Goal: Task Accomplishment & Management: Manage account settings

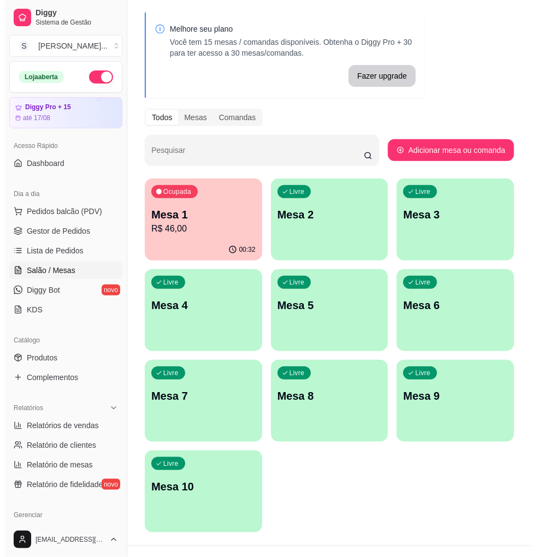
scroll to position [55, 0]
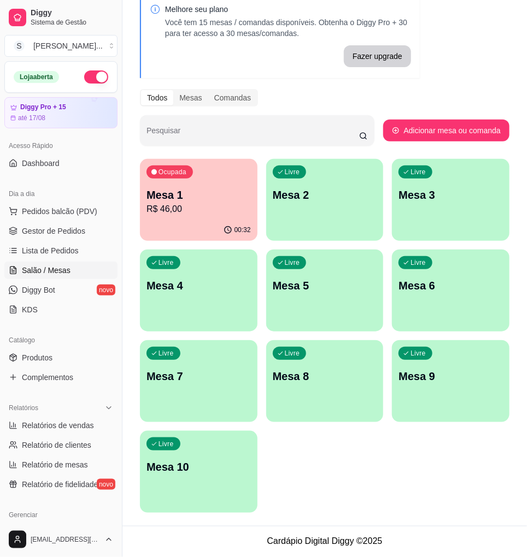
click at [211, 218] on div "Ocupada Mesa 1 R$ 46,00" at bounding box center [199, 189] width 118 height 61
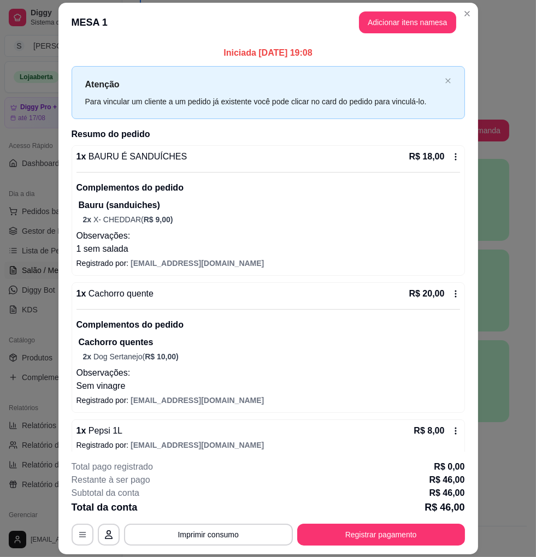
click at [472, 15] on header "MESA 1 Adicionar itens na mesa" at bounding box center [268, 22] width 420 height 39
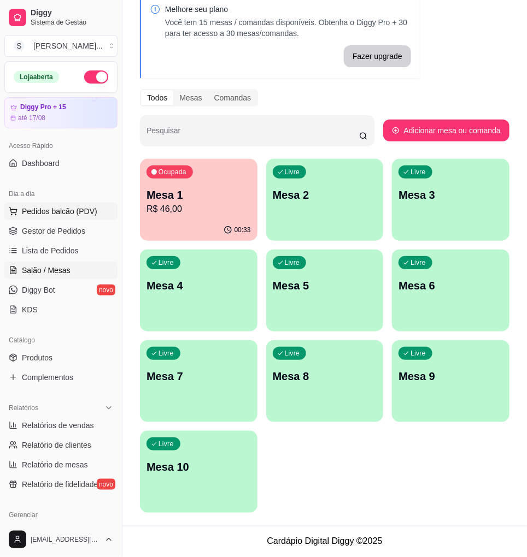
click at [22, 216] on span "Pedidos balcão (PDV)" at bounding box center [59, 211] width 75 height 11
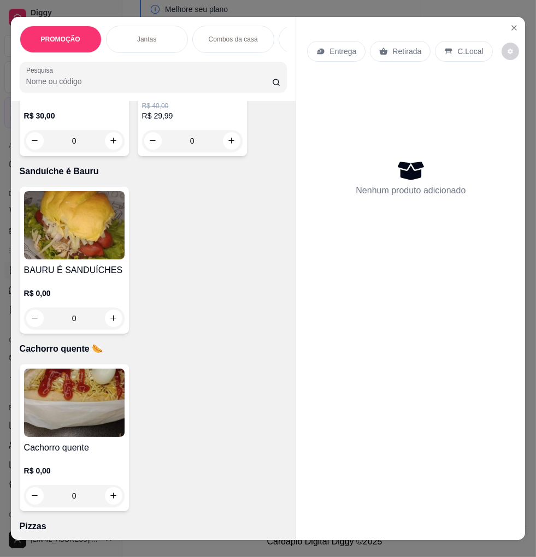
scroll to position [2368, 0]
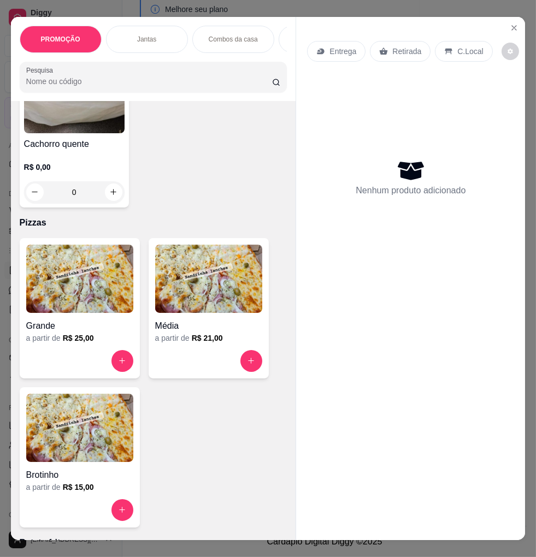
click at [190, 319] on div "Média" at bounding box center [208, 323] width 107 height 20
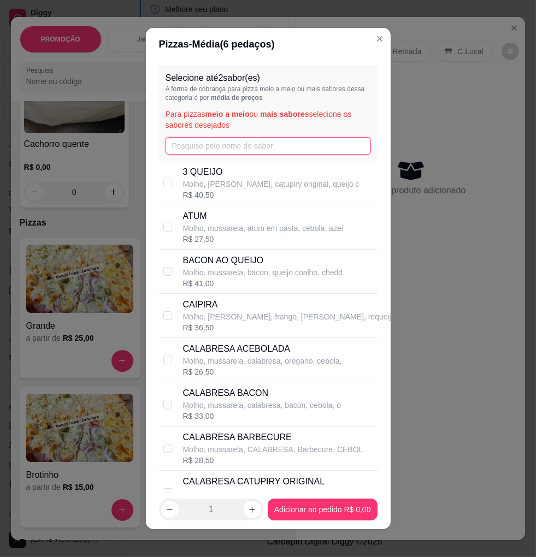
click at [211, 150] on input "text" at bounding box center [269, 145] width 206 height 17
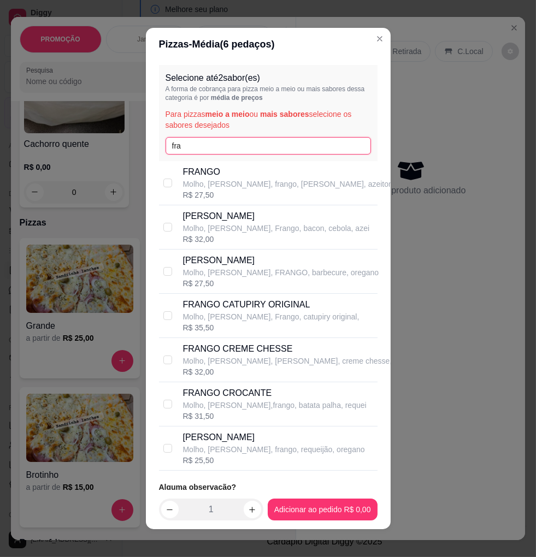
type input "fra"
click at [297, 439] on p "[PERSON_NAME]" at bounding box center [274, 437] width 182 height 13
checkbox input "true"
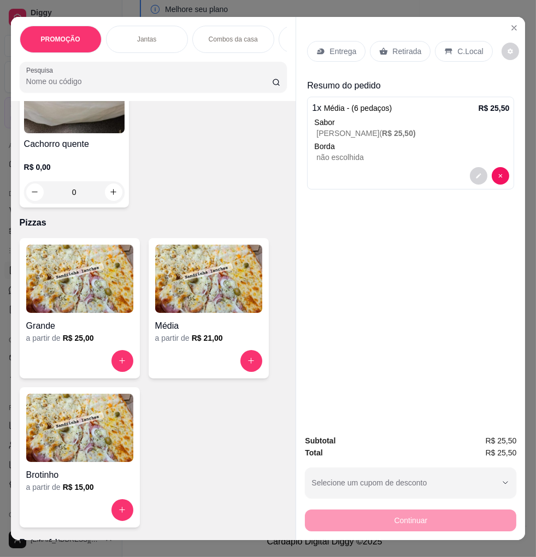
click at [316, 47] on icon at bounding box center [320, 51] width 9 height 9
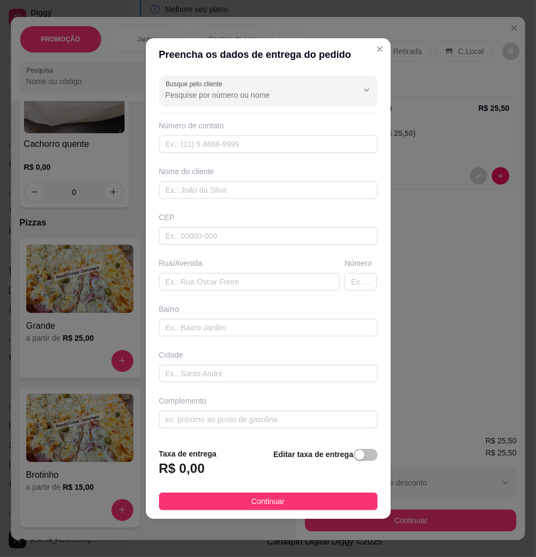
click at [359, 455] on span "button" at bounding box center [366, 455] width 24 height 12
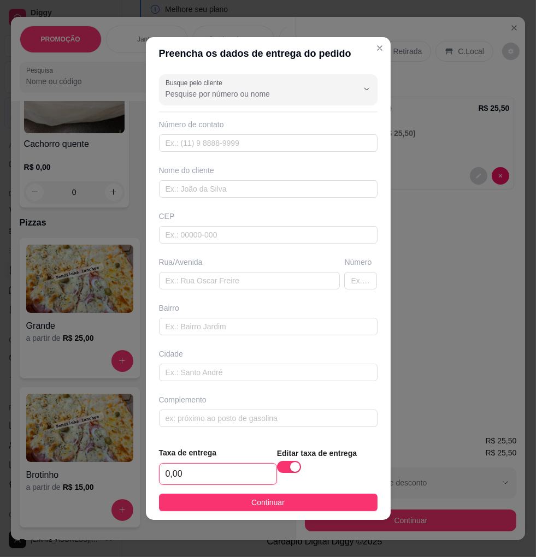
click at [226, 484] on input "0,00" at bounding box center [218, 474] width 117 height 21
type input "3,00"
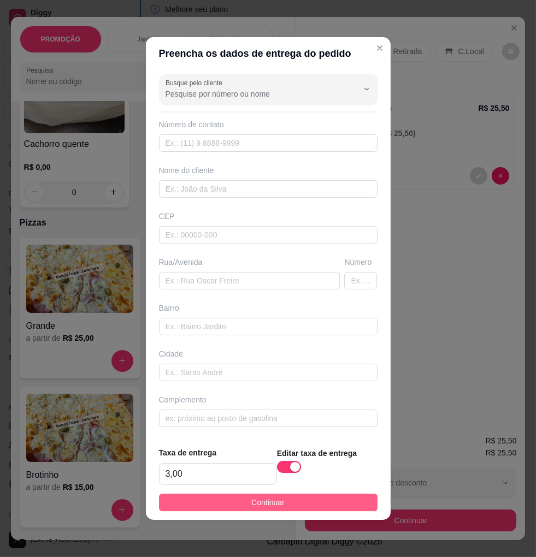
click at [228, 508] on button "Continuar" at bounding box center [268, 502] width 219 height 17
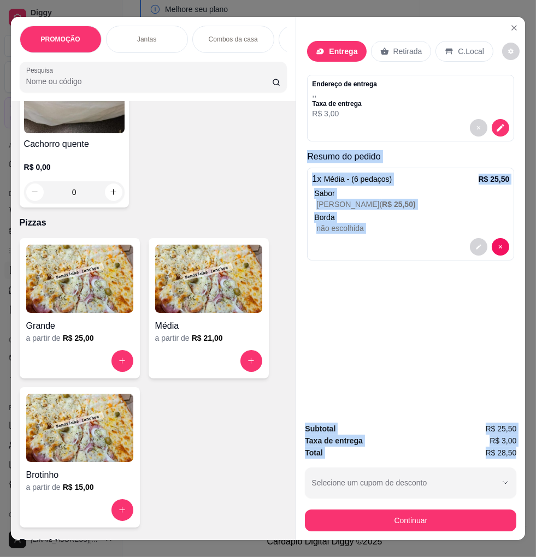
scroll to position [0, 7]
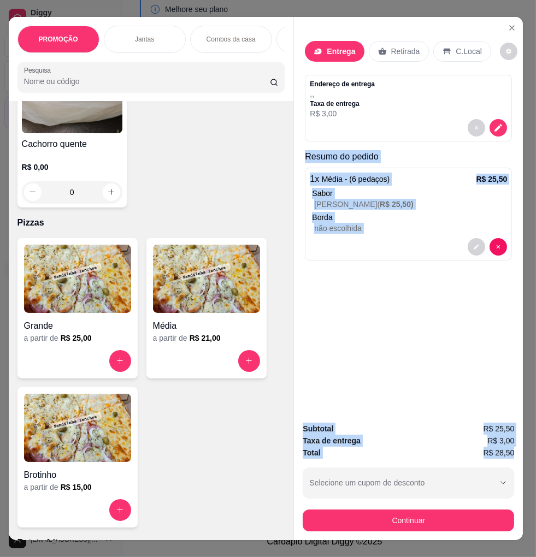
drag, startPoint x: 307, startPoint y: 153, endPoint x: 517, endPoint y: 445, distance: 359.9
click at [517, 445] on div "PROMOÇÃO Jantas Combos da casa Sanduíche é Bauru Cachorro quente 🌭 Pizzas Batat…" at bounding box center [268, 278] width 536 height 557
copy div "Resumo do pedido 1 x Média - (6 pedaços) R$ 25,50 Sabor FRANGO REQUEIJÃO ( R$ 2…"
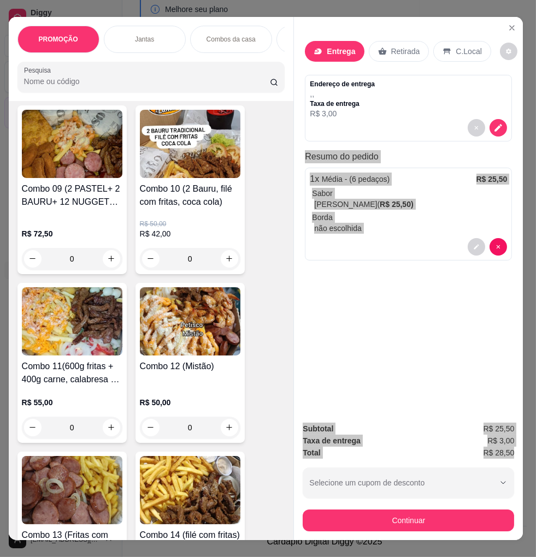
scroll to position [850, 0]
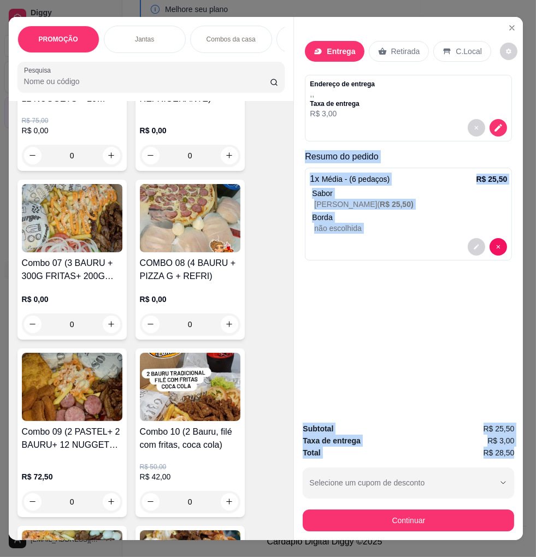
click at [83, 252] on img at bounding box center [72, 218] width 101 height 68
click at [496, 123] on button "decrease-product-quantity" at bounding box center [498, 127] width 17 height 17
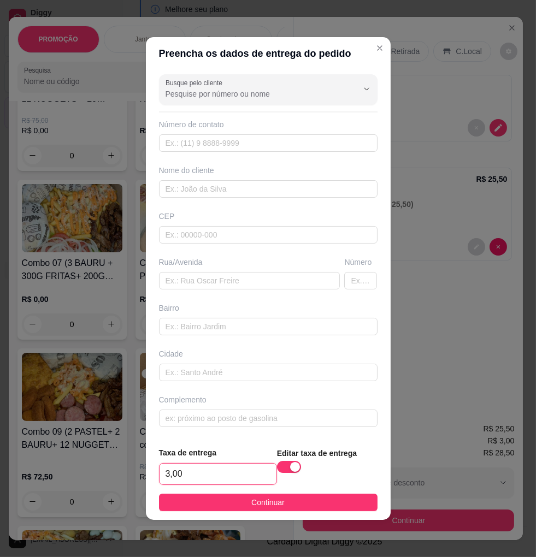
drag, startPoint x: 208, startPoint y: 479, endPoint x: 82, endPoint y: 404, distance: 146.5
click at [113, 485] on div "Preencha os dados de entrega do pedido Busque pelo cliente Número de contato No…" at bounding box center [268, 278] width 536 height 557
type input "9,00"
click at [246, 492] on footer "Taxa de entrega 9,00 Editar taxa de entrega Continuar" at bounding box center [268, 479] width 245 height 82
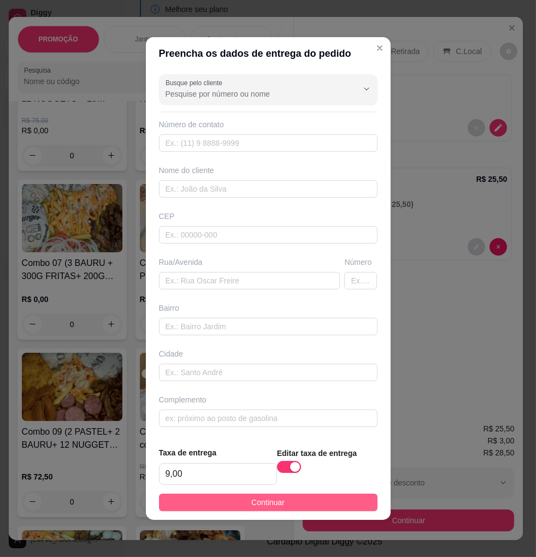
drag, startPoint x: 242, startPoint y: 494, endPoint x: 237, endPoint y: 496, distance: 5.6
click at [242, 494] on footer "Taxa de entrega 9,00 Editar taxa de entrega Continuar" at bounding box center [268, 479] width 245 height 82
click at [242, 507] on button "Continuar" at bounding box center [268, 502] width 219 height 17
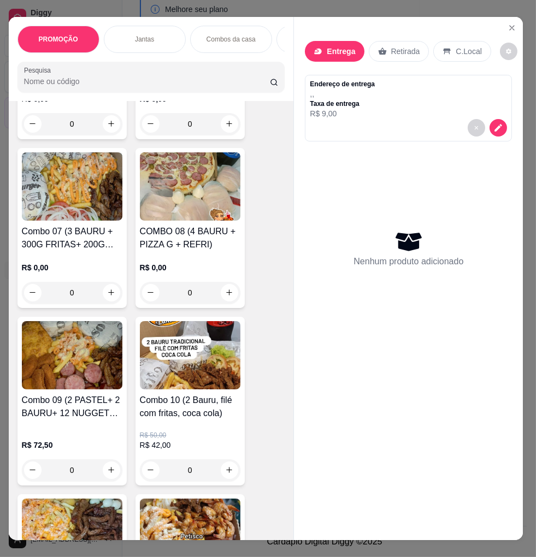
scroll to position [911, 0]
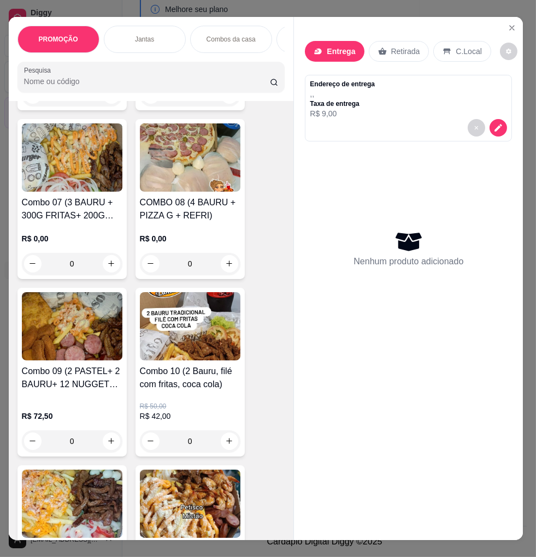
click at [93, 228] on div "R$ 0,00 0" at bounding box center [72, 248] width 101 height 52
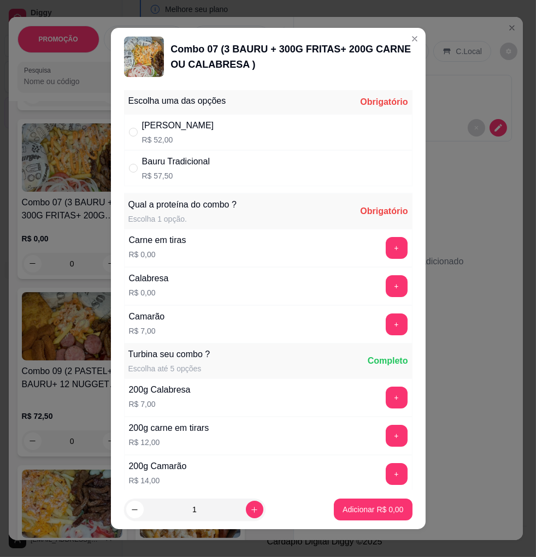
click at [354, 133] on div "Bauru Cheddar R$ 52,00" at bounding box center [268, 132] width 289 height 36
radio input "true"
click at [386, 244] on button "+" at bounding box center [397, 248] width 22 height 22
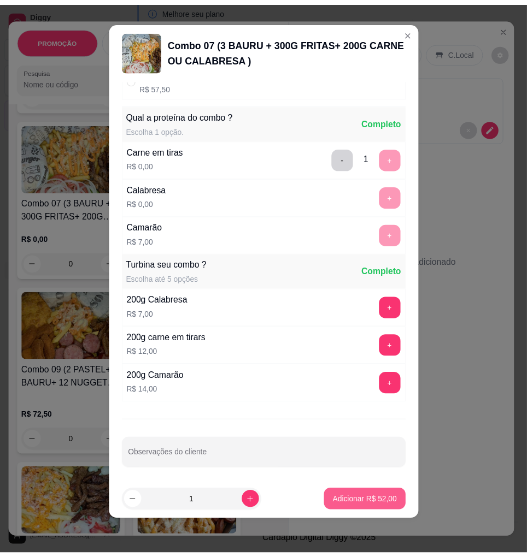
scroll to position [86, 0]
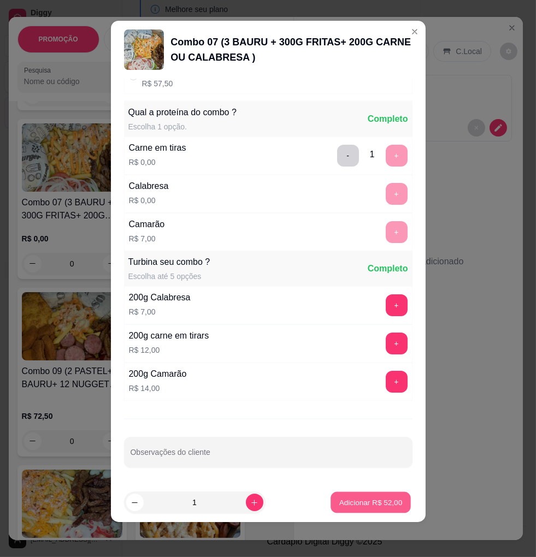
click at [361, 510] on button "Adicionar R$ 52,00" at bounding box center [371, 502] width 80 height 21
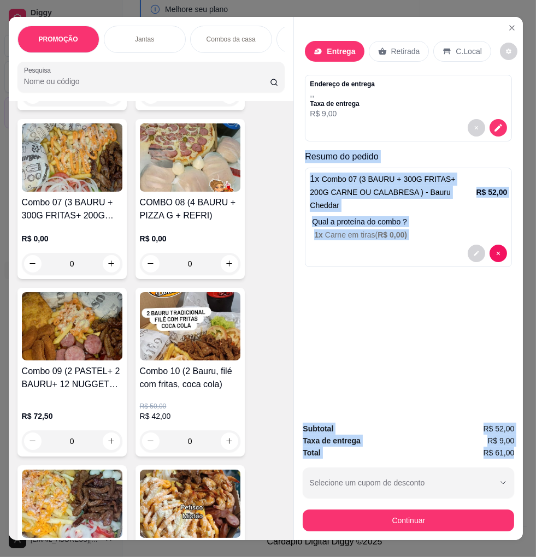
drag, startPoint x: 316, startPoint y: 159, endPoint x: 509, endPoint y: 444, distance: 344.4
click at [509, 444] on div "Entrega Retirada C.Local Endereço de entrega , , Taxa de entrega R$ 9,00 Resumo…" at bounding box center [409, 279] width 230 height 524
copy div "Resumo do pedido 1 x Combo 07 (3 BAURU + 300G FRITAS+ 200G CARNE OU CALABRESA )…"
click at [508, 24] on icon "Close" at bounding box center [512, 28] width 9 height 9
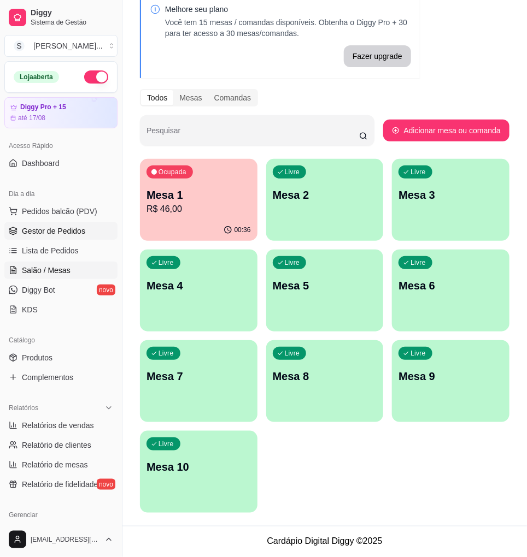
click at [53, 231] on span "Gestor de Pedidos" at bounding box center [53, 231] width 63 height 11
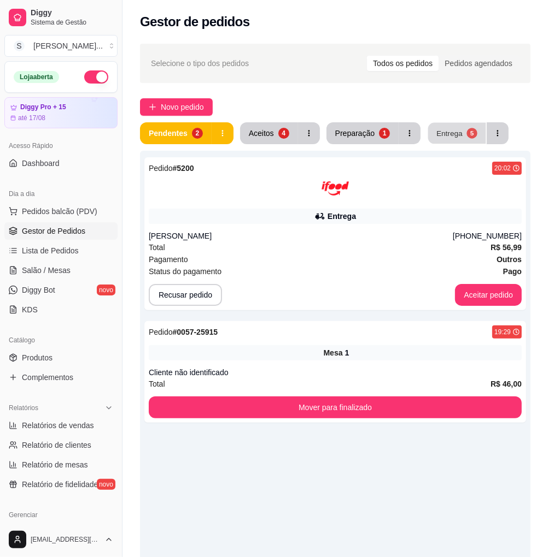
click at [459, 132] on button "Entrega 5" at bounding box center [457, 133] width 58 height 21
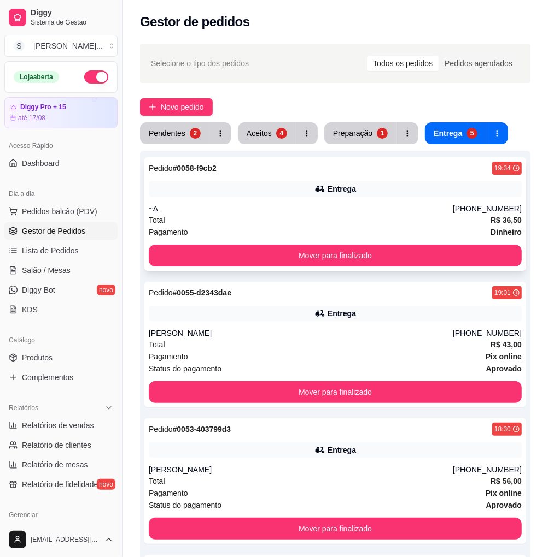
click at [396, 181] on div "Entrega" at bounding box center [335, 188] width 373 height 15
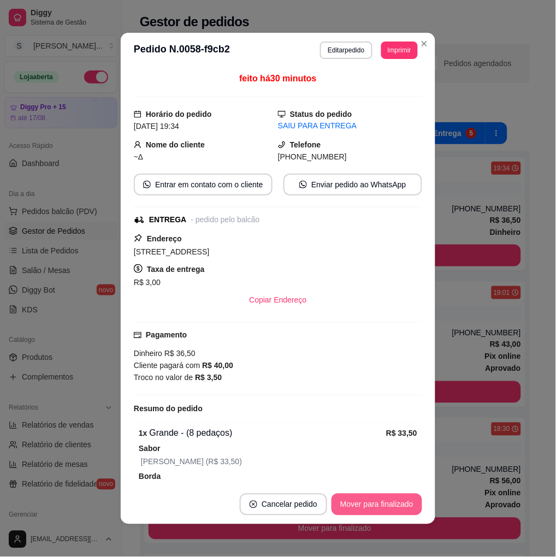
click at [381, 506] on button "Mover para finalizado" at bounding box center [377, 505] width 91 height 22
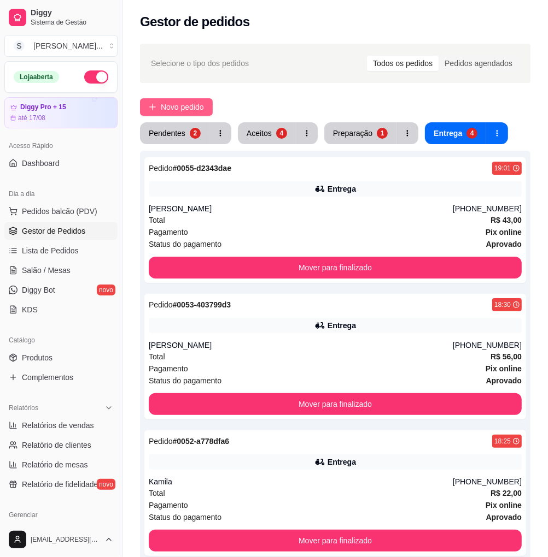
click at [173, 103] on span "Novo pedido" at bounding box center [182, 107] width 43 height 12
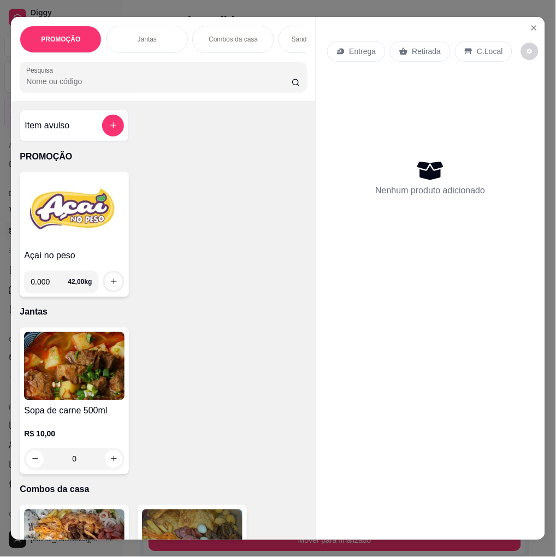
click at [357, 54] on div "Entrega" at bounding box center [356, 51] width 58 height 21
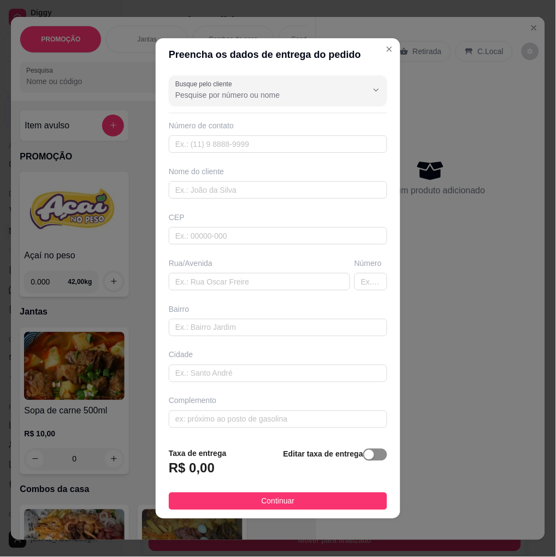
click at [369, 457] on span "button" at bounding box center [375, 455] width 24 height 12
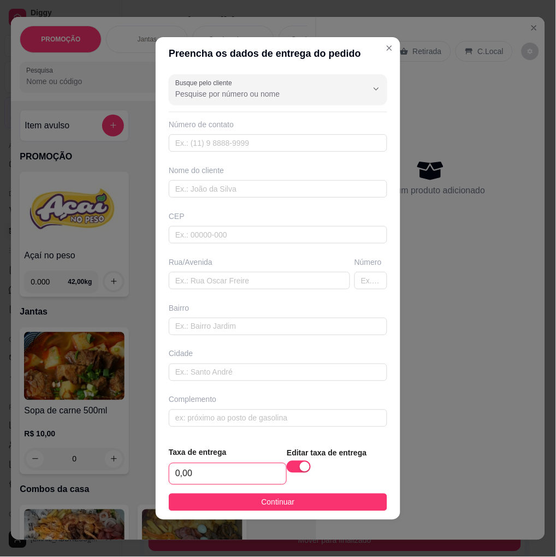
click at [233, 473] on input "0,00" at bounding box center [227, 474] width 117 height 21
type input "3,00"
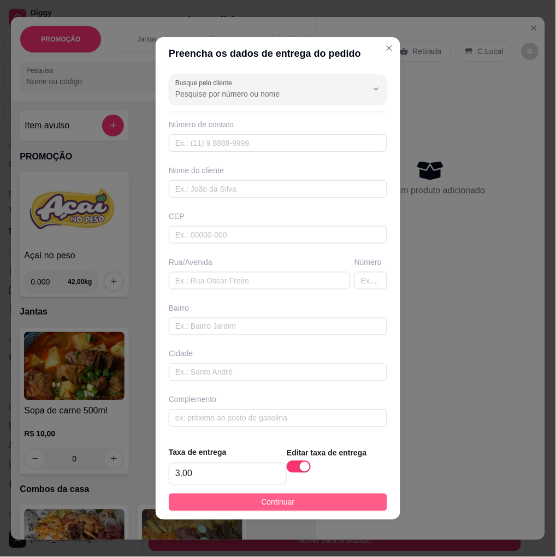
click at [275, 508] on span "Continuar" at bounding box center [278, 503] width 33 height 12
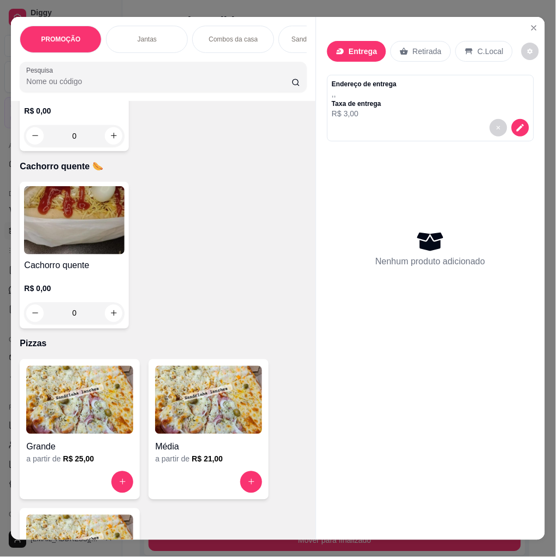
scroll to position [2490, 0]
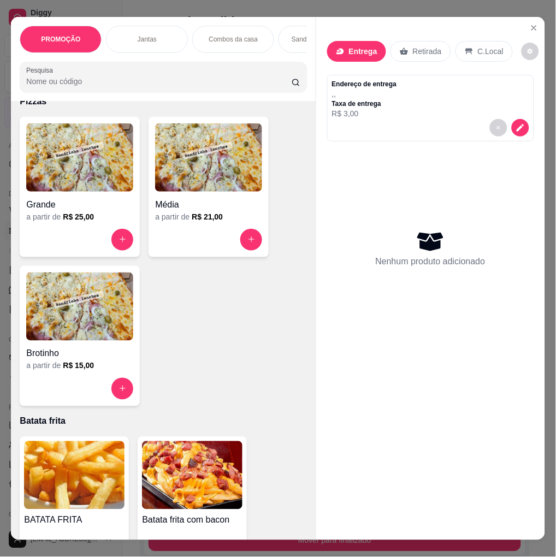
click at [200, 192] on img at bounding box center [208, 158] width 107 height 68
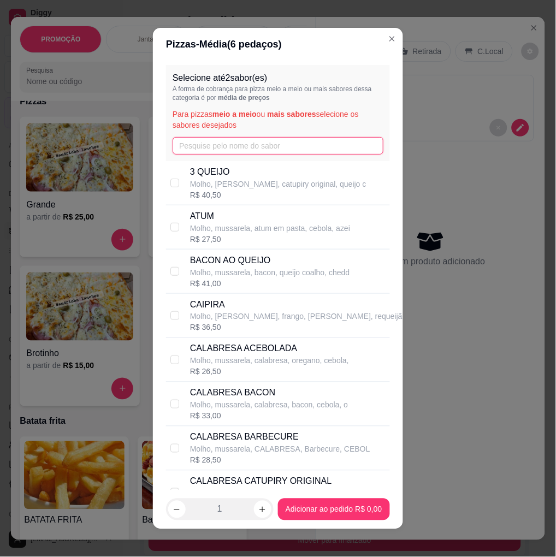
click at [281, 139] on input "text" at bounding box center [278, 145] width 211 height 17
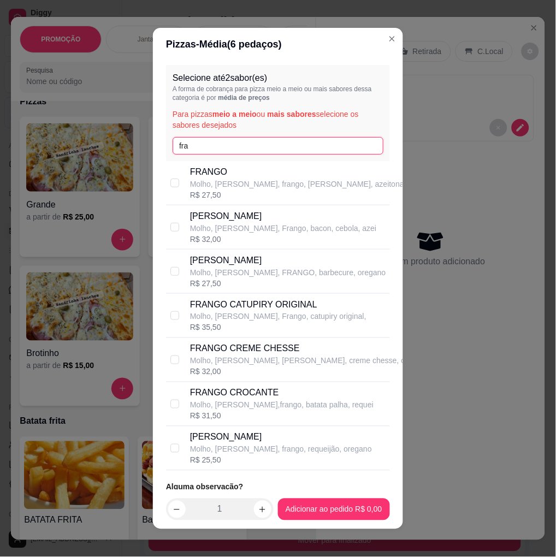
type input "fra"
click at [336, 440] on p "[PERSON_NAME]" at bounding box center [281, 437] width 182 height 13
checkbox input "true"
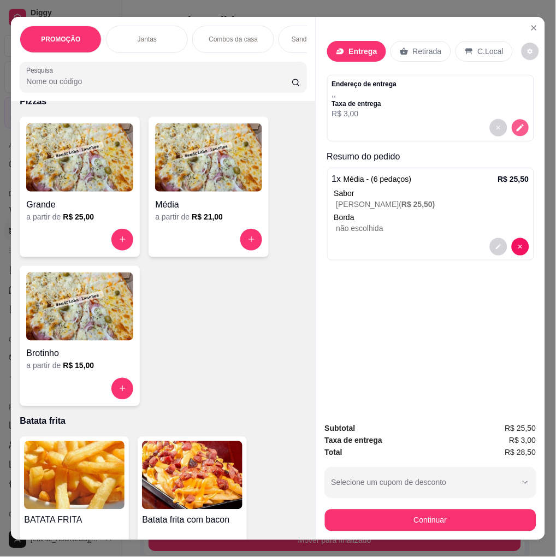
click at [517, 119] on button "decrease-product-quantity" at bounding box center [520, 127] width 17 height 17
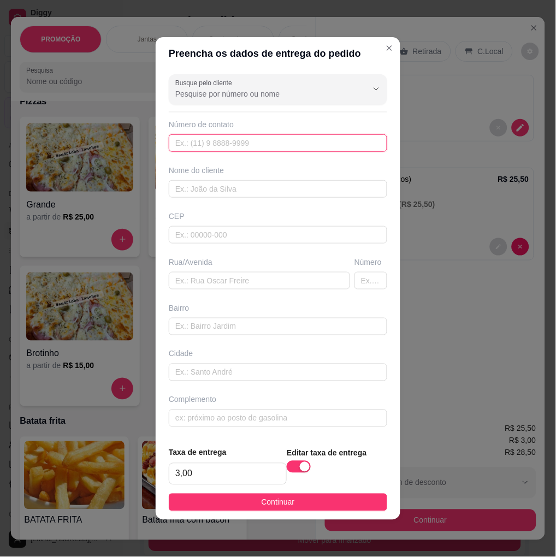
click at [203, 146] on input "text" at bounding box center [278, 142] width 219 height 17
paste input "[PHONE_NUMBER]"
type input "[PHONE_NUMBER]"
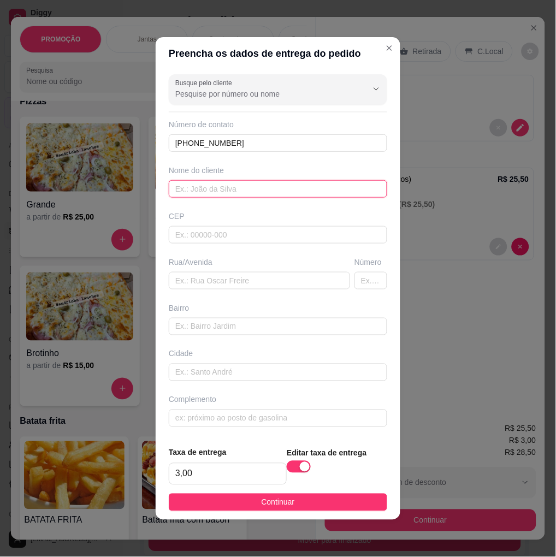
click at [231, 184] on input "text" at bounding box center [278, 188] width 219 height 17
paste input "Débora"
type input "Débora"
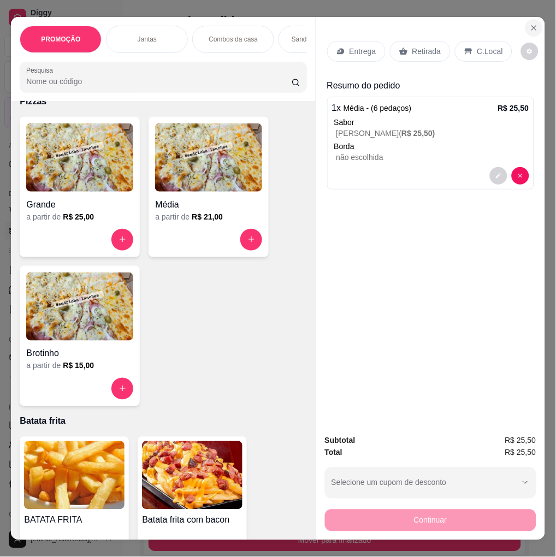
click at [526, 24] on icon "Close" at bounding box center [534, 28] width 9 height 9
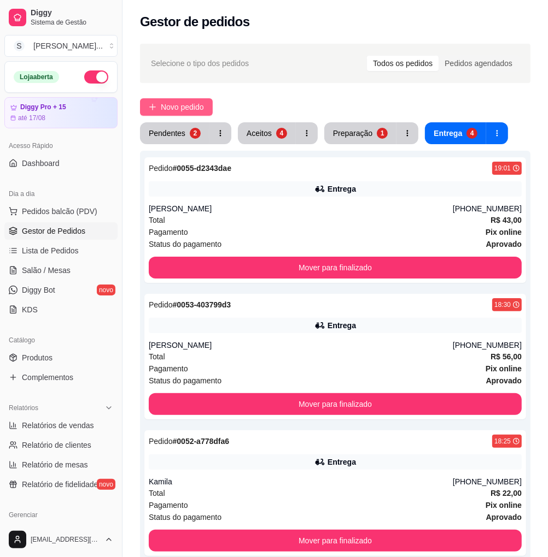
click at [156, 105] on icon "plus" at bounding box center [153, 107] width 8 height 8
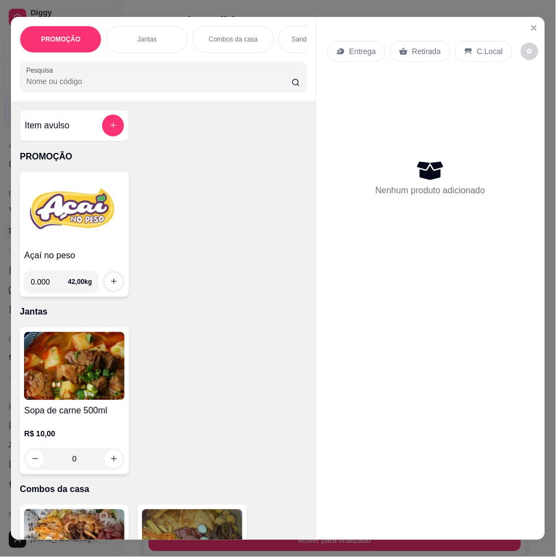
click at [342, 46] on div "Entrega" at bounding box center [356, 51] width 58 height 21
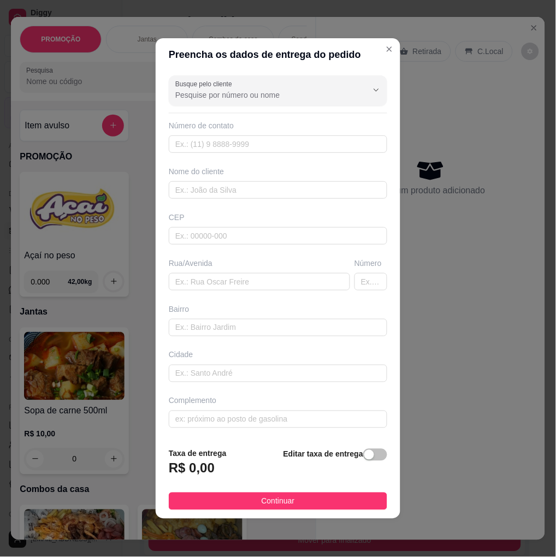
click at [368, 457] on span "button" at bounding box center [375, 455] width 24 height 12
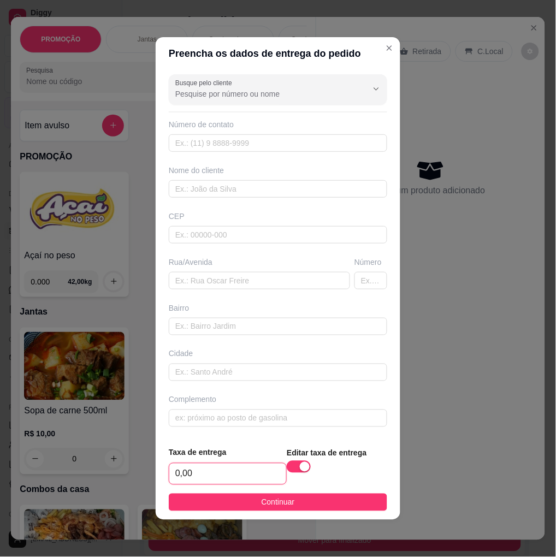
click at [219, 473] on input "0,00" at bounding box center [227, 474] width 117 height 21
type input "9,00"
click at [232, 146] on input "text" at bounding box center [278, 142] width 219 height 17
paste input "[PHONE_NUMBER]"
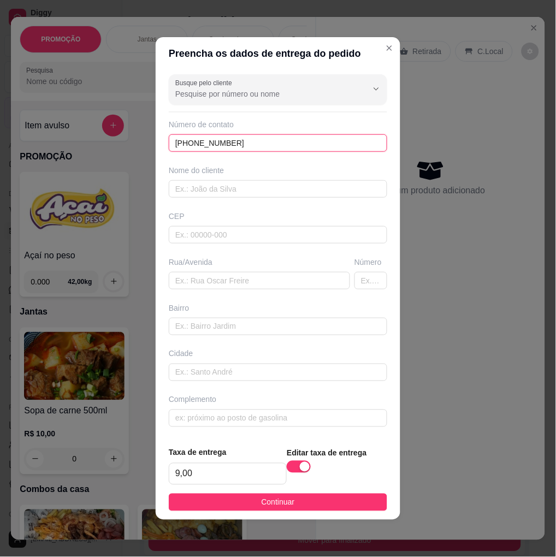
type input "[PHONE_NUMBER]"
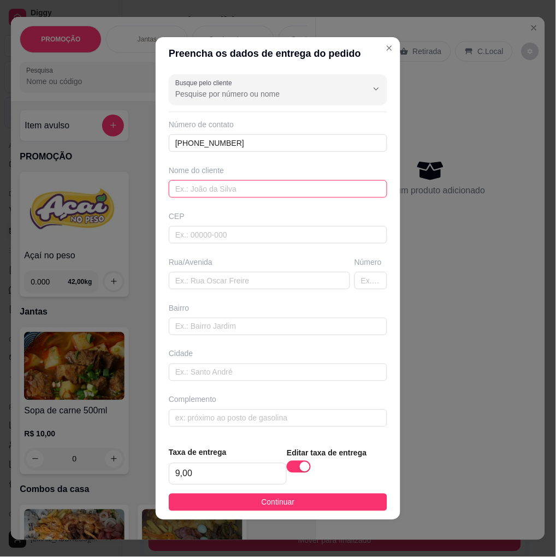
click at [274, 189] on input "text" at bounding box center [278, 188] width 219 height 17
paste input "Manuzinha"
type input "Manuzinha"
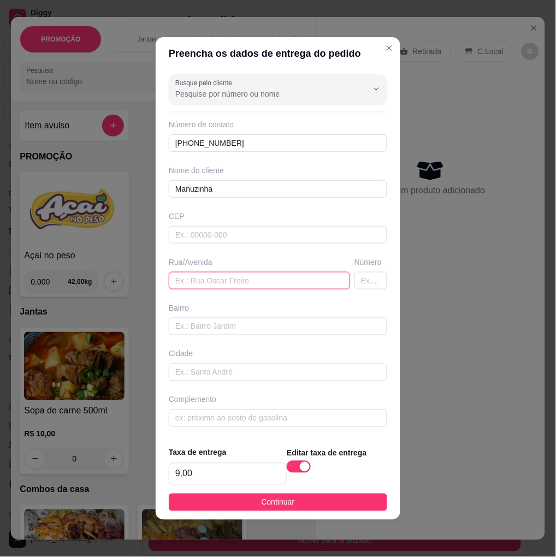
click at [251, 276] on input "text" at bounding box center [259, 280] width 181 height 17
paste input "[STREET_ADDRESS][PERSON_NAME]"
type input "[STREET_ADDRESS][PERSON_NAME]"
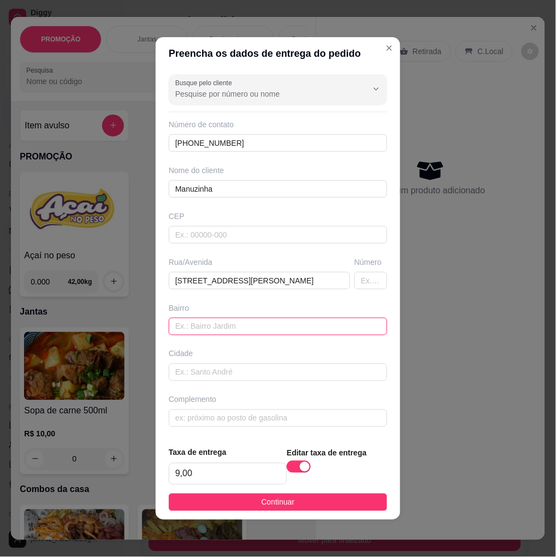
click at [227, 327] on input "text" at bounding box center [278, 326] width 219 height 17
paste input "Jardins"
type input "Jardins"
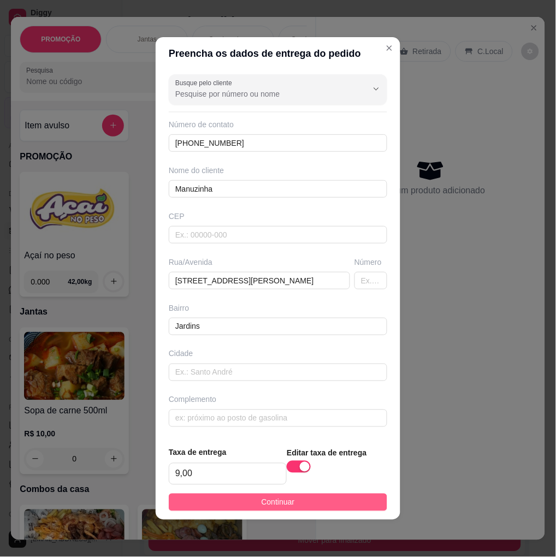
click at [310, 499] on button "Continuar" at bounding box center [278, 502] width 219 height 17
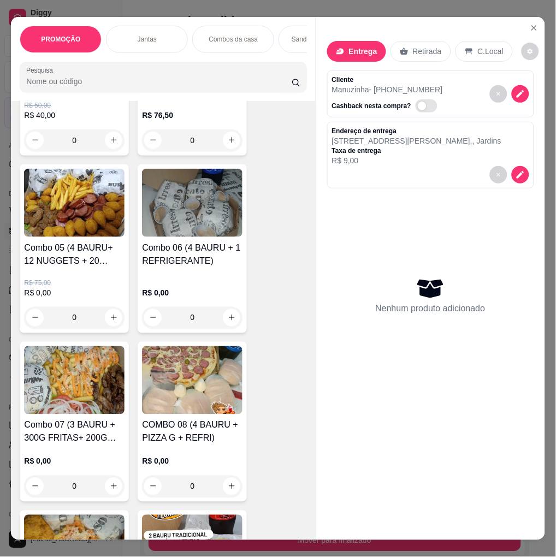
scroll to position [729, 0]
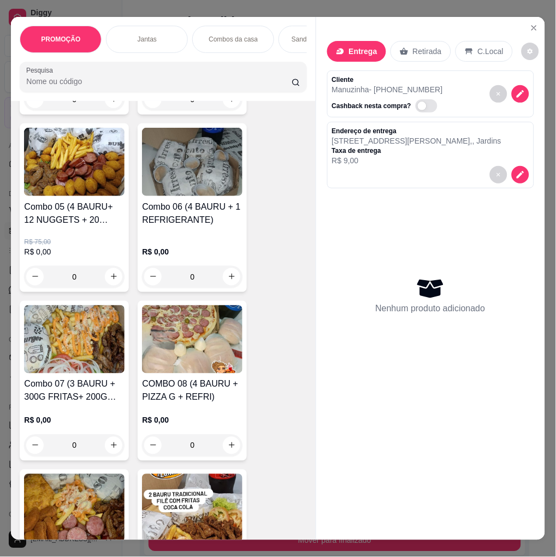
click at [91, 374] on img at bounding box center [74, 340] width 101 height 68
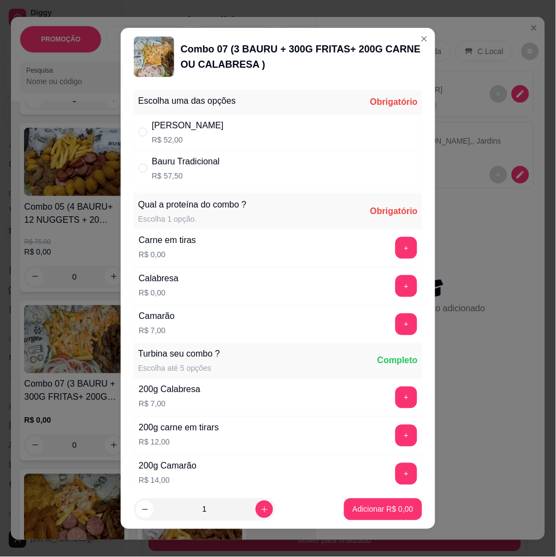
click at [317, 134] on div "Bauru Cheddar R$ 52,00" at bounding box center [278, 132] width 289 height 36
radio input "true"
click at [396, 250] on button "+" at bounding box center [406, 247] width 21 height 21
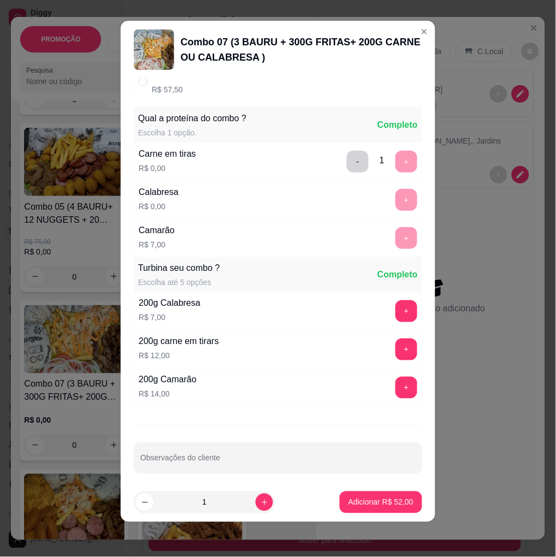
scroll to position [86, 0]
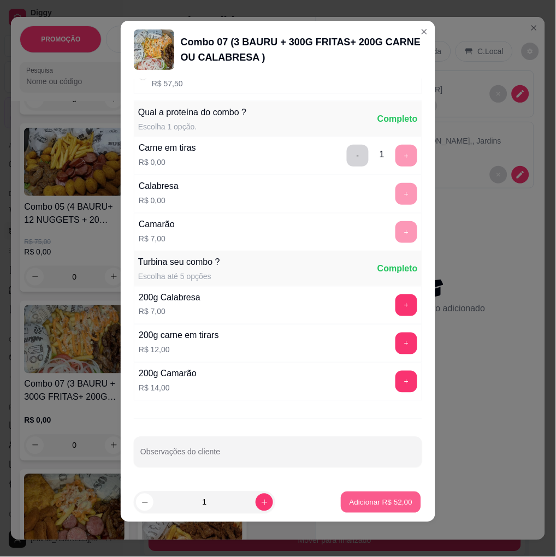
click at [376, 509] on button "Adicionar R$ 52,00" at bounding box center [381, 502] width 80 height 21
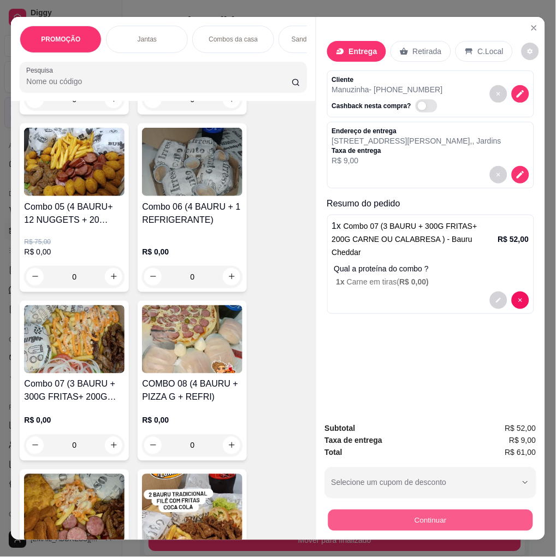
click at [433, 522] on button "Continuar" at bounding box center [430, 520] width 205 height 21
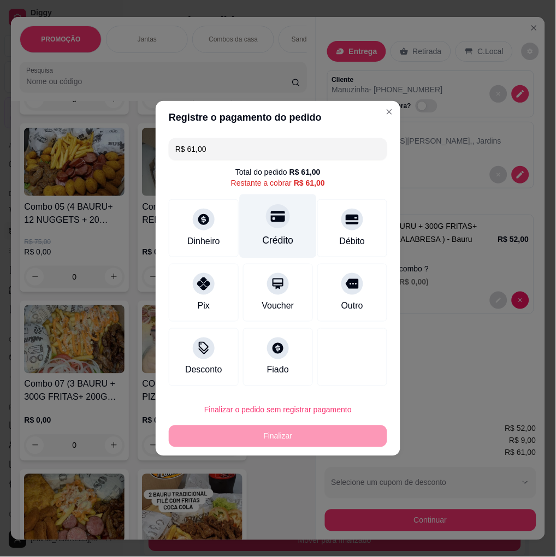
click at [283, 228] on div "Crédito" at bounding box center [278, 227] width 77 height 64
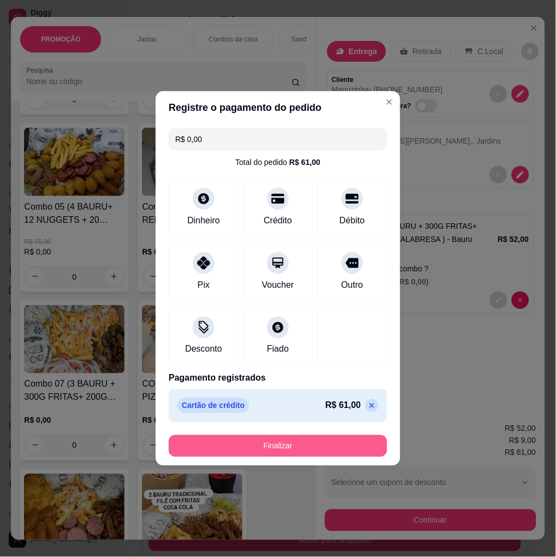
click at [314, 445] on button "Finalizar" at bounding box center [278, 447] width 219 height 22
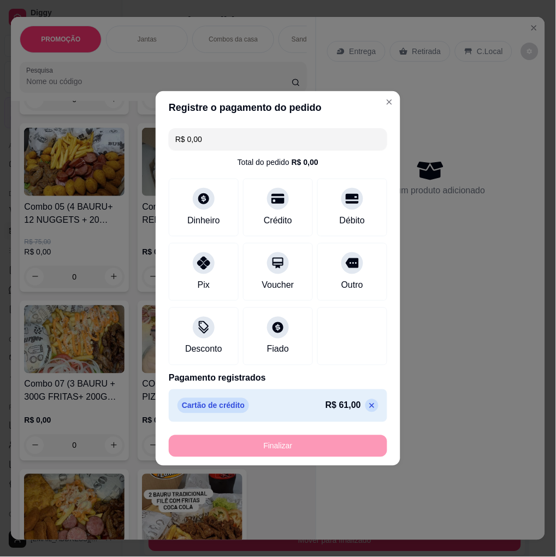
type input "-R$ 61,00"
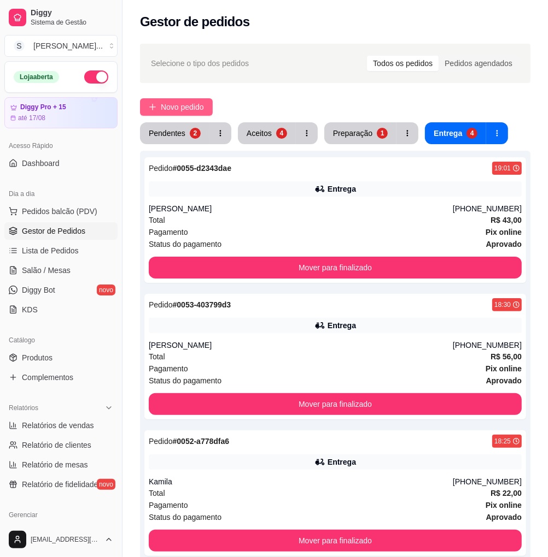
click at [156, 110] on icon "plus" at bounding box center [153, 107] width 8 height 8
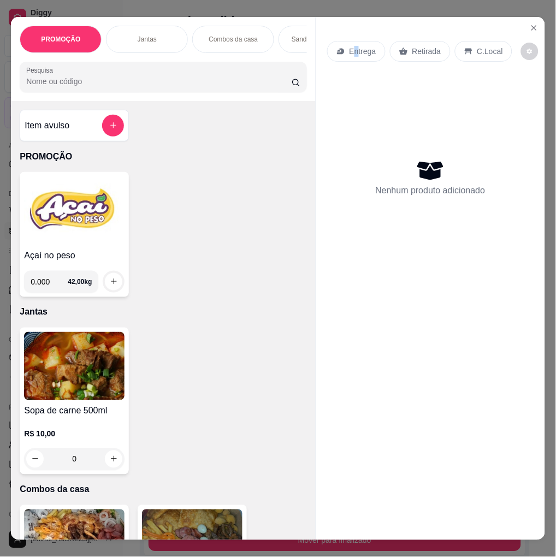
drag, startPoint x: 352, startPoint y: 60, endPoint x: 351, endPoint y: 52, distance: 7.7
click at [351, 60] on div "Entrega Retirada C.Local" at bounding box center [430, 51] width 207 height 38
click at [352, 49] on p "Entrega" at bounding box center [363, 51] width 27 height 11
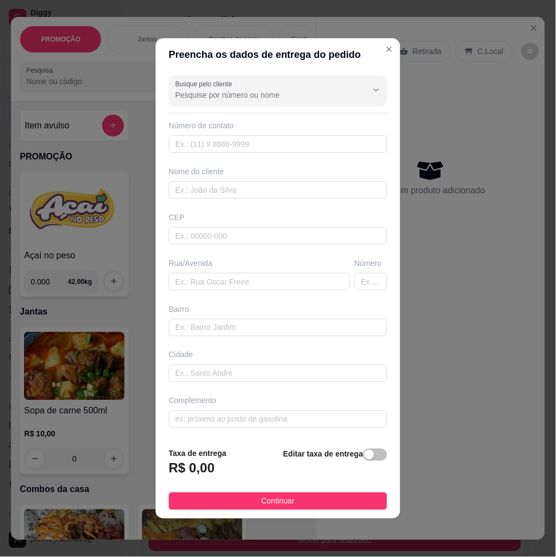
click at [371, 460] on span "button" at bounding box center [375, 455] width 24 height 12
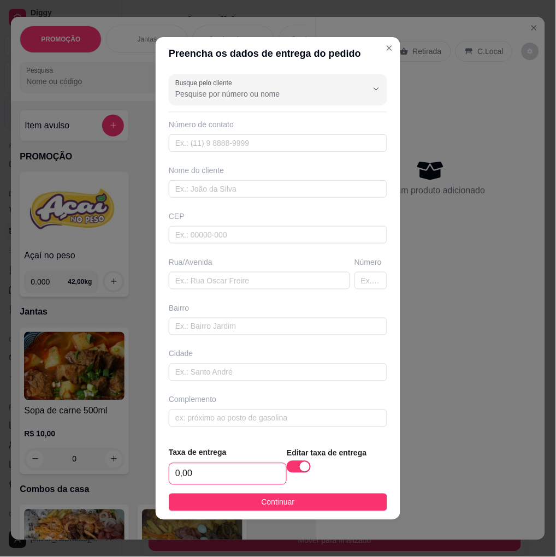
click at [253, 474] on input "0,00" at bounding box center [227, 474] width 117 height 21
type input "3,00"
click at [308, 498] on button "Continuar" at bounding box center [278, 502] width 219 height 17
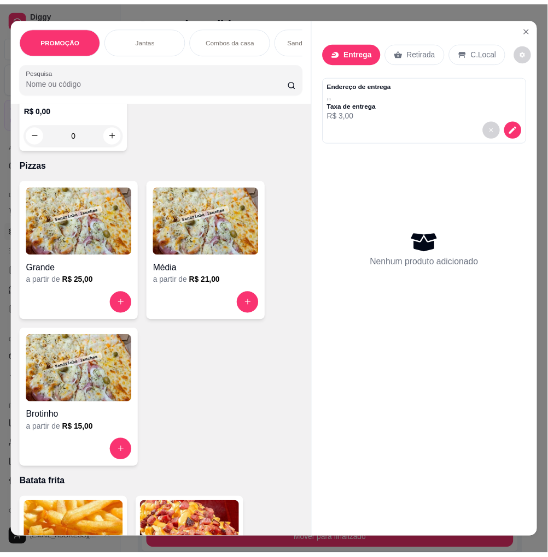
scroll to position [2429, 0]
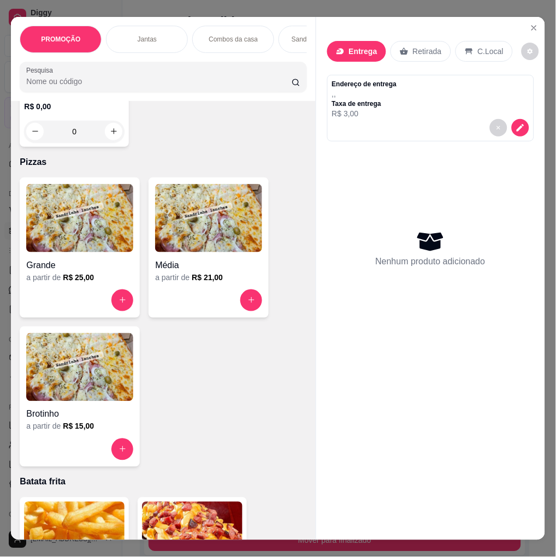
click at [176, 271] on h4 "Média" at bounding box center [208, 265] width 107 height 13
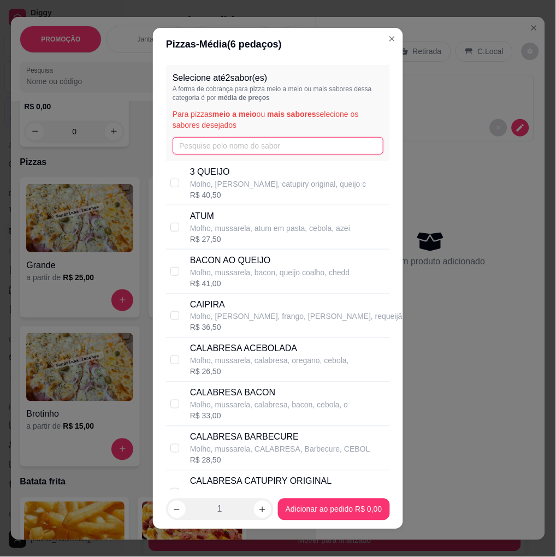
click at [214, 144] on input "text" at bounding box center [278, 145] width 211 height 17
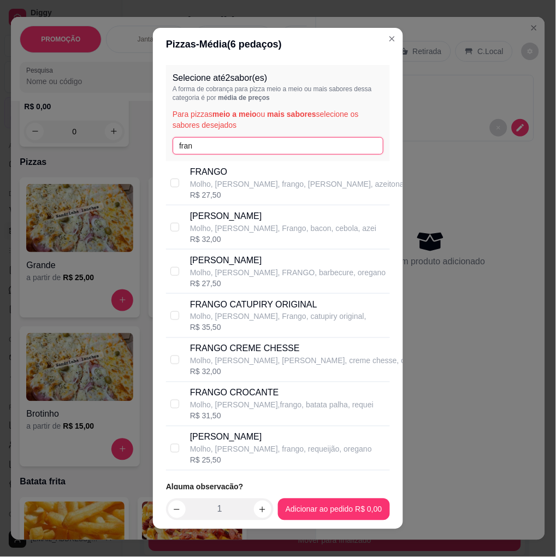
type input "fran"
click at [288, 445] on p "Molho, [PERSON_NAME], frango, requeijão, oregano" at bounding box center [281, 449] width 182 height 11
checkbox input "true"
click at [331, 525] on footer "1 Adicionar ao pedido R$ 25,50" at bounding box center [278, 509] width 250 height 39
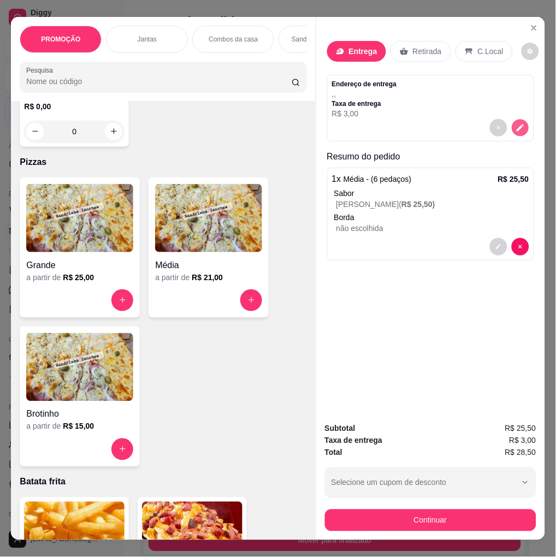
click at [516, 123] on icon "decrease-product-quantity" at bounding box center [520, 127] width 9 height 9
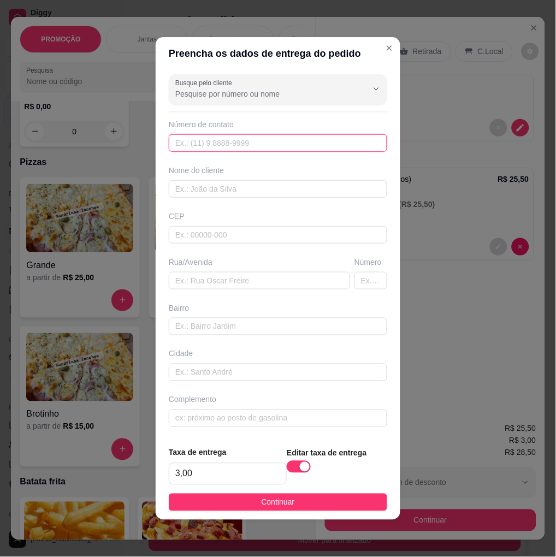
click at [251, 143] on input "text" at bounding box center [278, 142] width 219 height 17
paste input "[PHONE_NUMBER]"
type input "[PHONE_NUMBER]"
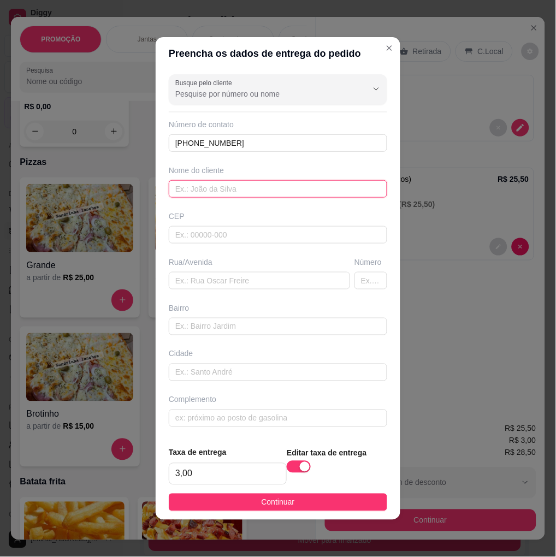
click at [222, 190] on input "text" at bounding box center [278, 188] width 219 height 17
paste input "~Débora"
type input "~Débora"
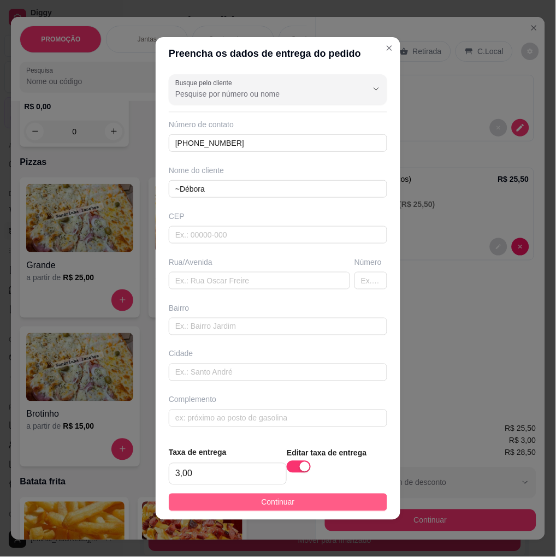
click at [312, 504] on button "Continuar" at bounding box center [278, 502] width 219 height 17
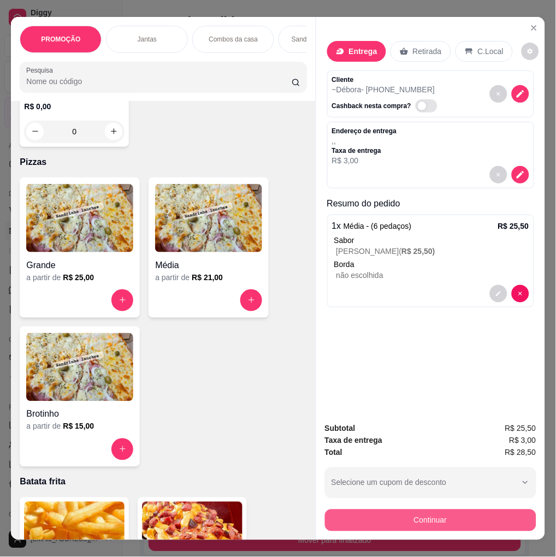
click at [455, 516] on button "Continuar" at bounding box center [431, 521] width 212 height 22
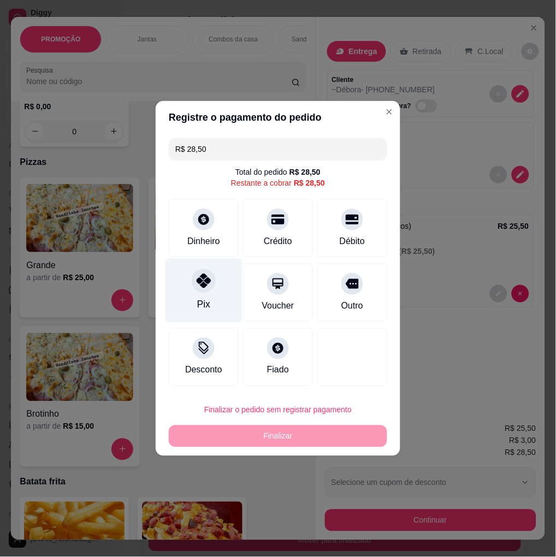
click at [199, 282] on icon at bounding box center [204, 281] width 14 height 14
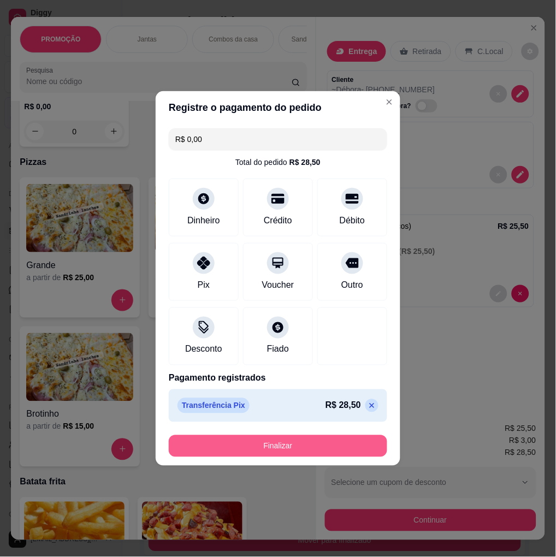
click at [299, 450] on button "Finalizar" at bounding box center [278, 447] width 219 height 22
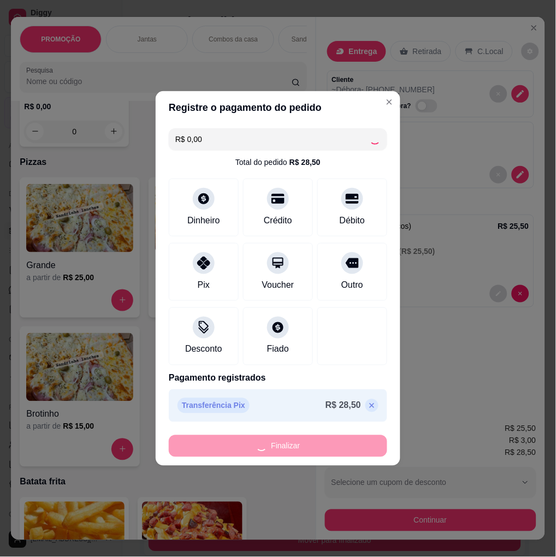
type input "-R$ 28,50"
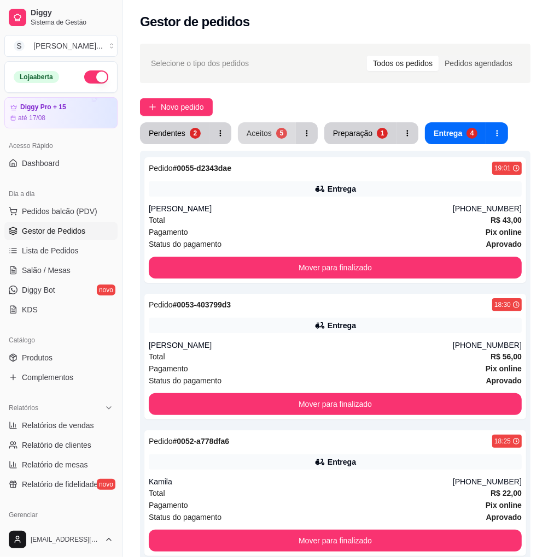
click at [261, 131] on div "Aceitos" at bounding box center [258, 133] width 25 height 11
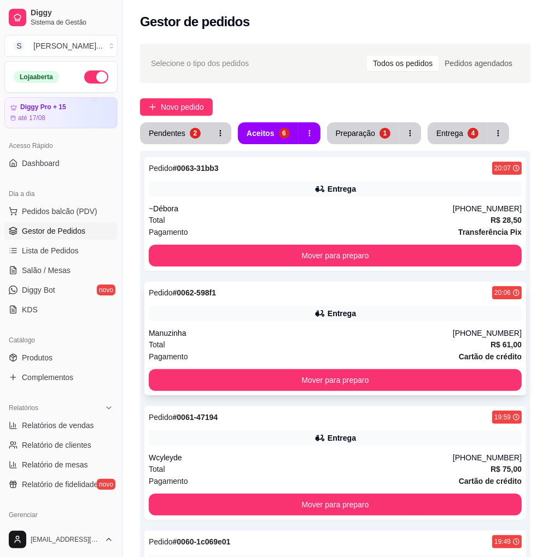
click at [428, 334] on div "Manuzinha" at bounding box center [301, 333] width 304 height 11
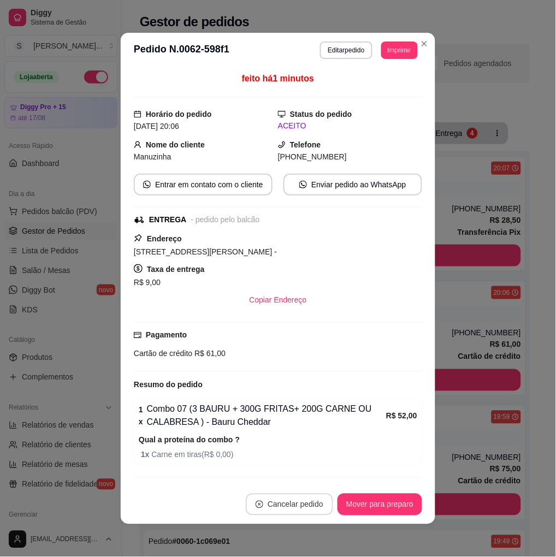
click at [302, 503] on button "Cancelar pedido" at bounding box center [289, 505] width 87 height 22
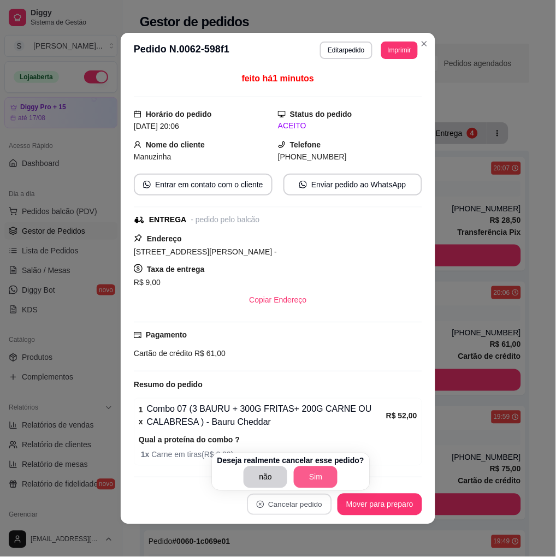
click at [318, 480] on button "Sim" at bounding box center [316, 478] width 44 height 22
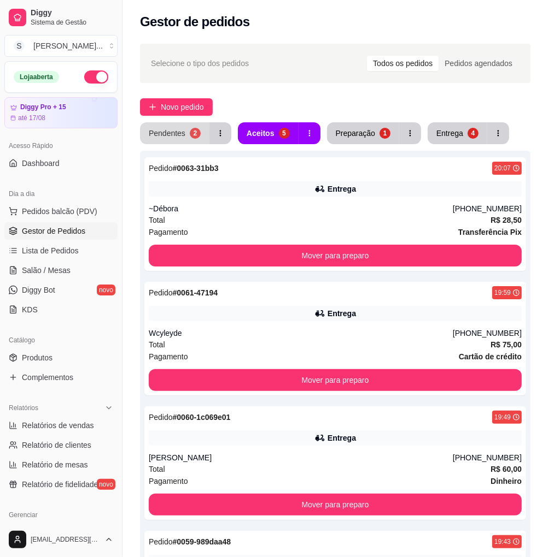
click at [185, 134] on button "Pendentes 2" at bounding box center [174, 133] width 69 height 22
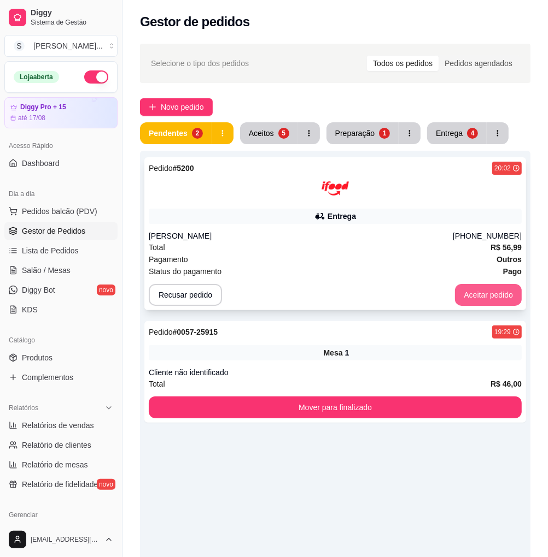
click at [509, 294] on button "Aceitar pedido" at bounding box center [488, 295] width 67 height 22
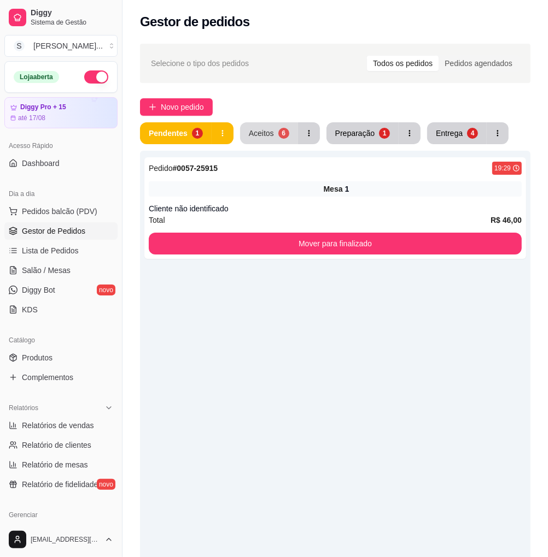
click at [272, 136] on button "Aceitos 6" at bounding box center [269, 133] width 58 height 22
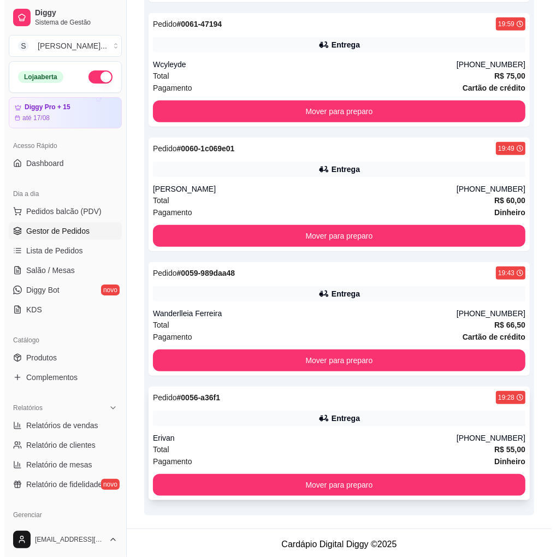
scroll to position [435, 0]
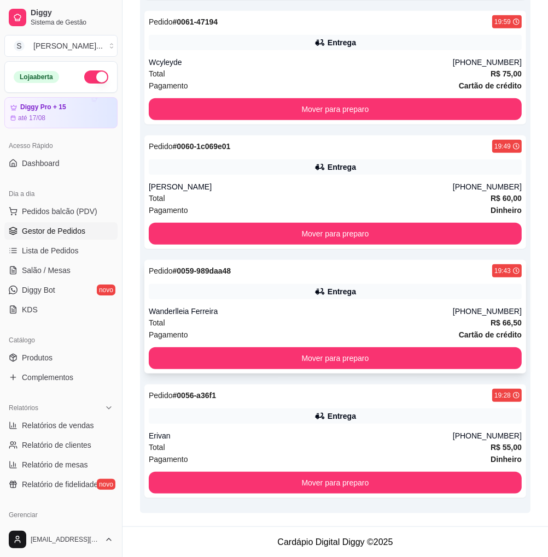
click at [336, 304] on div "Pedido # 0059-989daa48 19:43 Entrega Wanderlleia Ferreira [PHONE_NUMBER] Total …" at bounding box center [334, 317] width 381 height 114
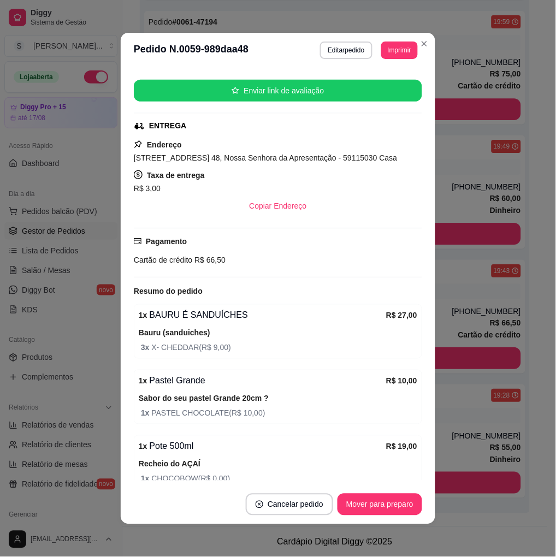
scroll to position [331, 0]
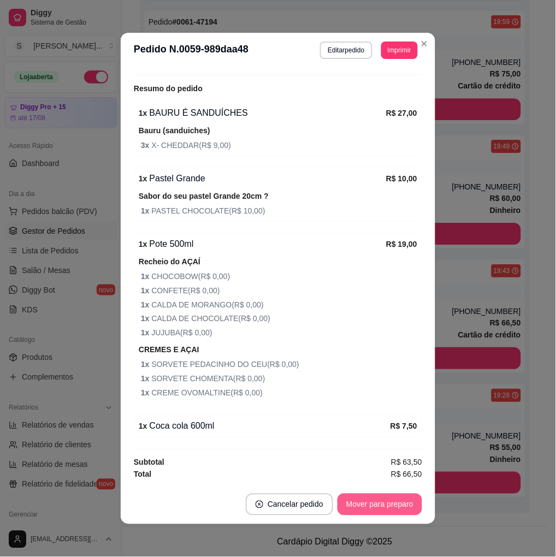
click at [390, 500] on button "Mover para preparo" at bounding box center [380, 505] width 85 height 22
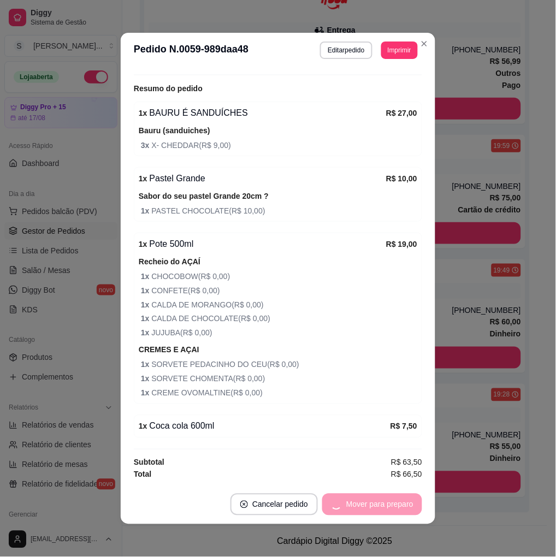
scroll to position [310, 0]
click at [398, 501] on button "Mover para entrega" at bounding box center [380, 505] width 84 height 22
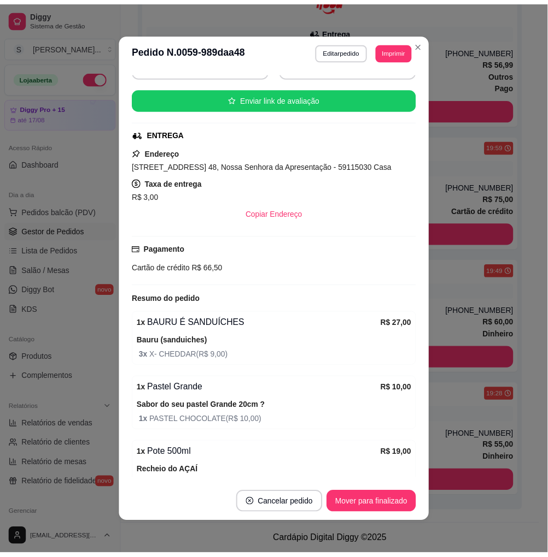
scroll to position [0, 0]
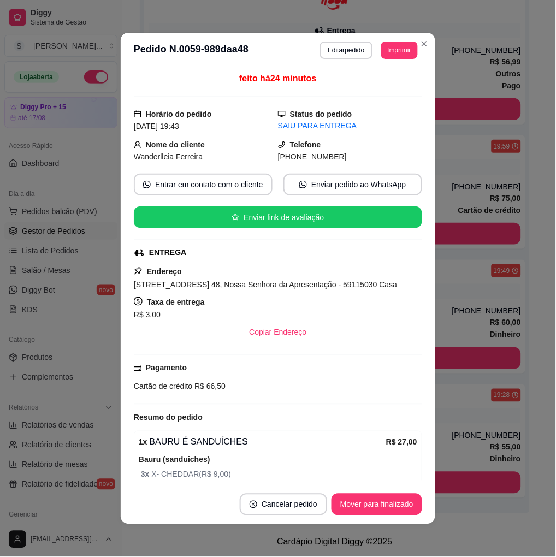
drag, startPoint x: 291, startPoint y: 160, endPoint x: 365, endPoint y: 161, distance: 73.8
click at [365, 161] on div "[PHONE_NUMBER]" at bounding box center [350, 157] width 144 height 12
copy span "9423-8027"
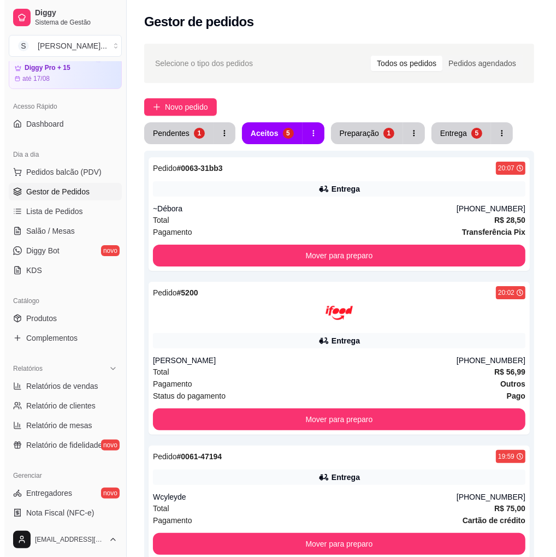
scroll to position [61, 0]
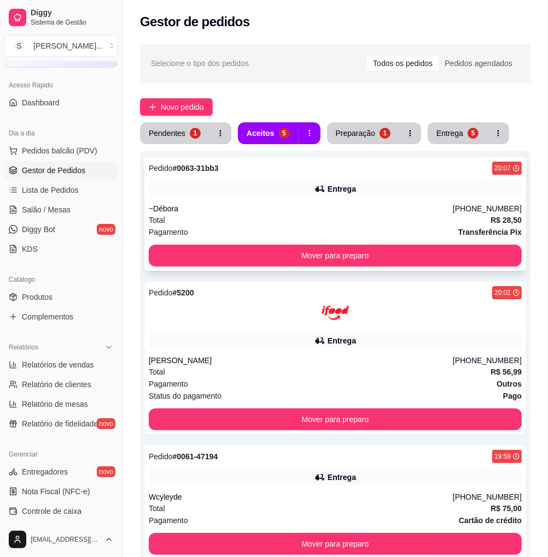
click at [301, 198] on div "Pedido # 0063-31bb3 20:07 Entrega ~Débora [PHONE_NUMBER] Total R$ 28,50 Pagamen…" at bounding box center [334, 214] width 381 height 114
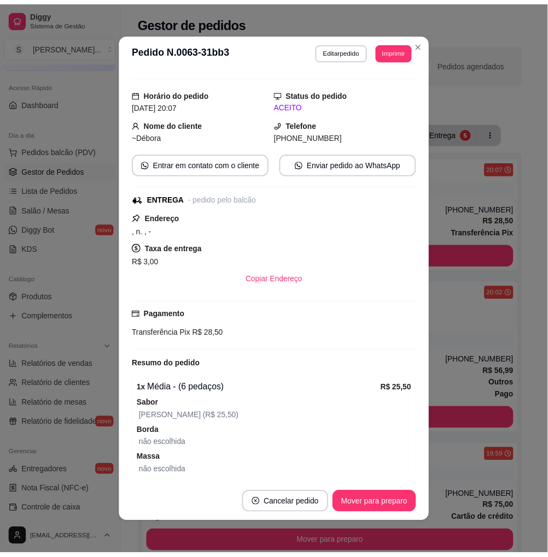
scroll to position [0, 0]
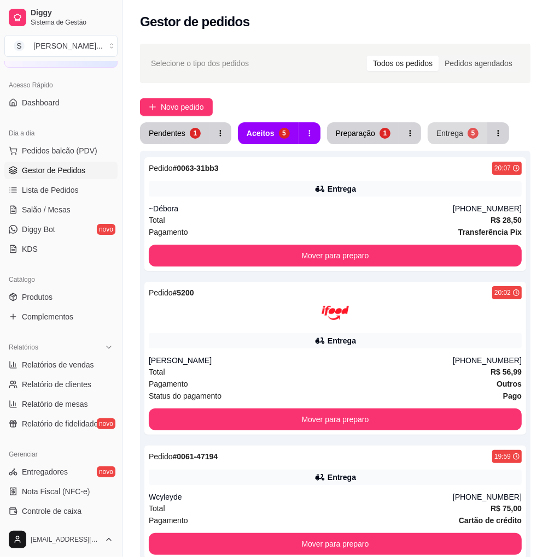
click at [467, 130] on div "5" at bounding box center [472, 133] width 11 height 11
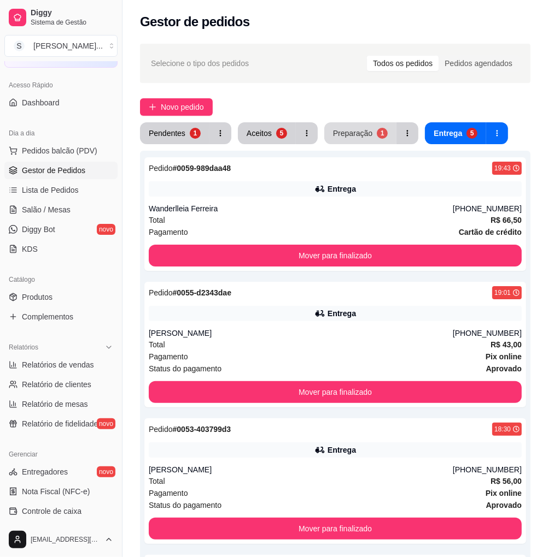
click at [377, 131] on div "1" at bounding box center [382, 133] width 11 height 11
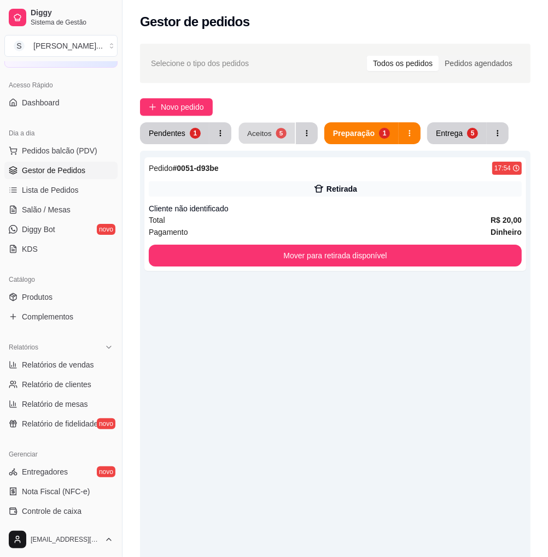
click at [257, 130] on div "Aceitos" at bounding box center [259, 133] width 25 height 10
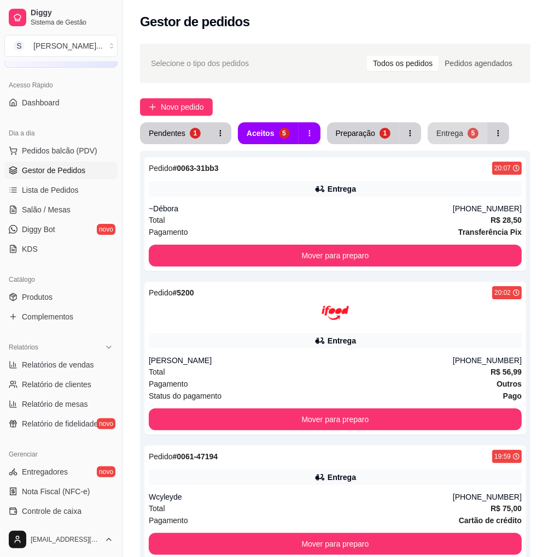
click at [455, 130] on div "Entrega" at bounding box center [449, 133] width 27 height 11
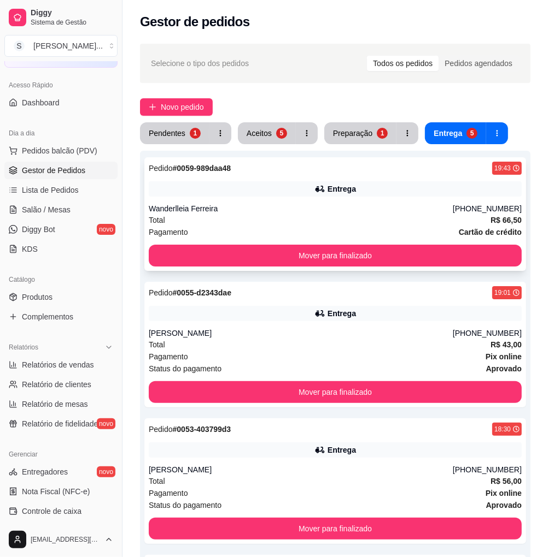
click at [478, 202] on div "Pedido # 0059-989daa48 19:43 Entrega Wanderlleia Ferreira [PHONE_NUMBER] Total …" at bounding box center [334, 214] width 381 height 114
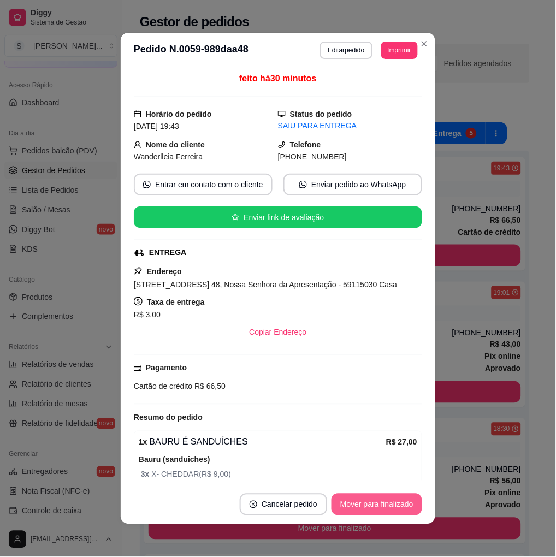
click at [390, 500] on button "Mover para finalizado" at bounding box center [377, 505] width 91 height 22
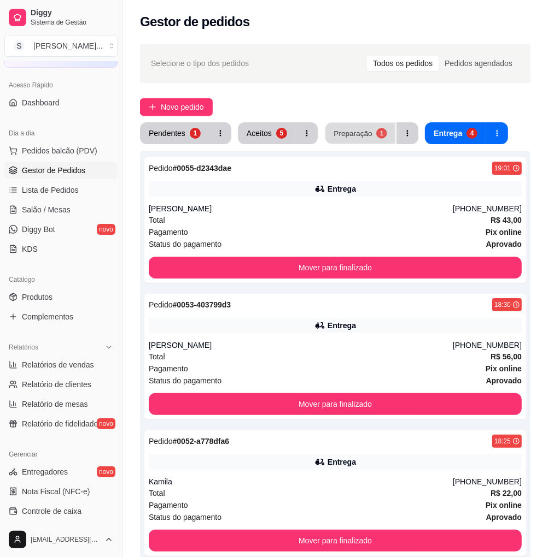
click at [351, 130] on div "Preparação" at bounding box center [352, 133] width 38 height 10
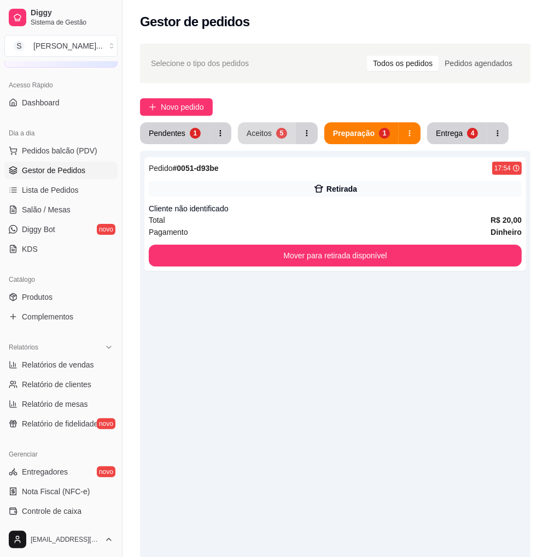
click at [276, 136] on div "5" at bounding box center [281, 133] width 11 height 11
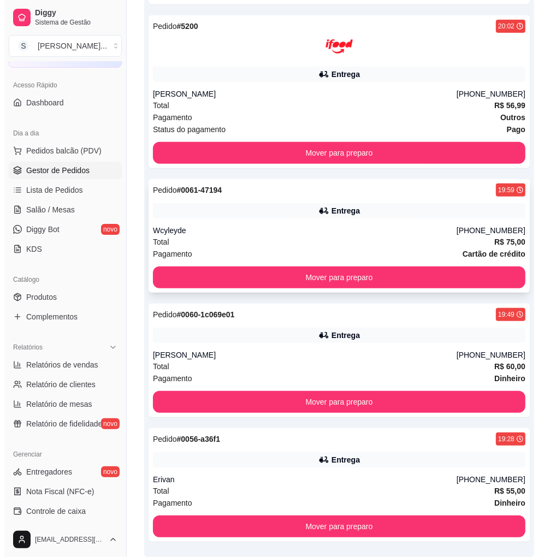
scroll to position [310, 0]
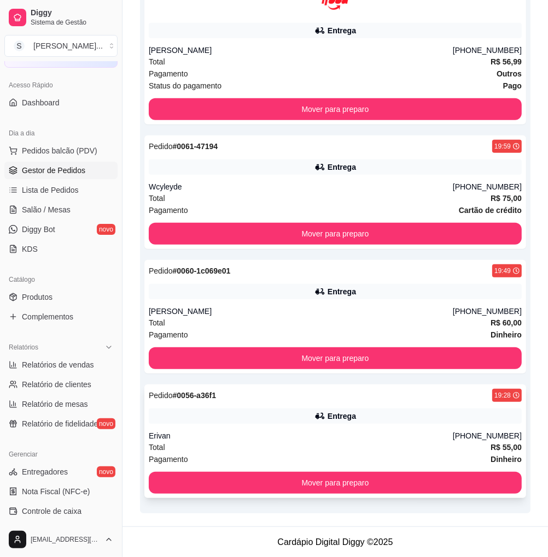
click at [498, 443] on strong "R$ 55,00" at bounding box center [505, 447] width 31 height 9
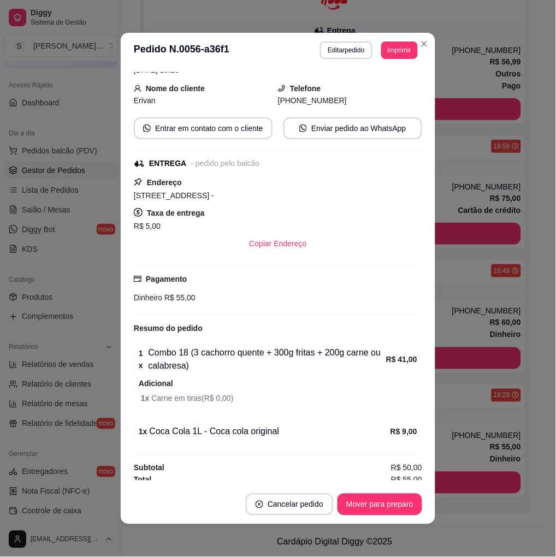
scroll to position [63, 0]
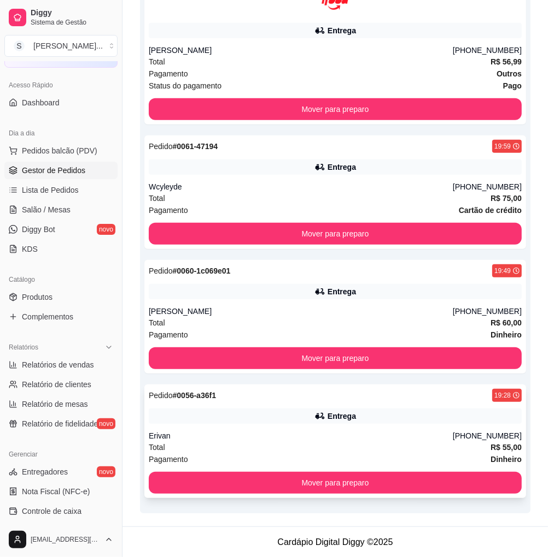
click at [506, 443] on strong "R$ 55,00" at bounding box center [505, 447] width 31 height 9
click at [504, 424] on div "Pedido # 0056-a36f1 19:28 Entrega Erivan [PHONE_NUMBER] Total R$ 55,00 Pagament…" at bounding box center [334, 442] width 381 height 114
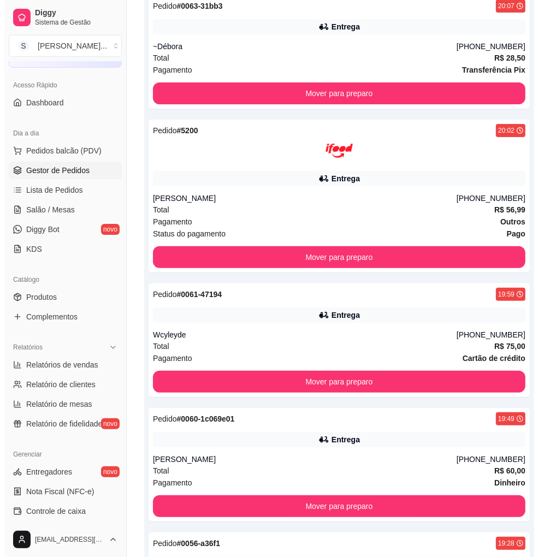
scroll to position [0, 0]
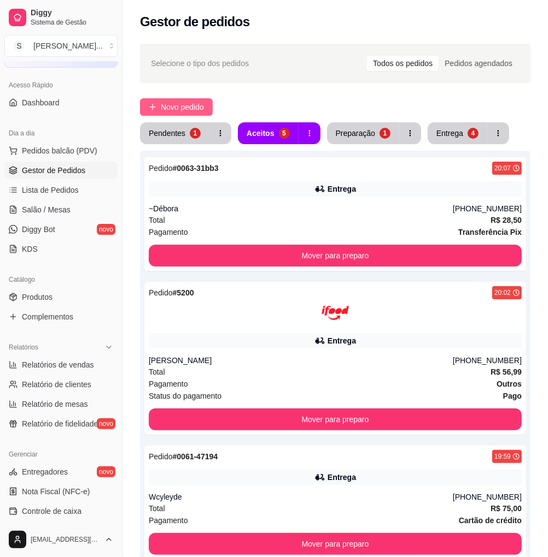
click at [187, 103] on span "Novo pedido" at bounding box center [182, 107] width 43 height 12
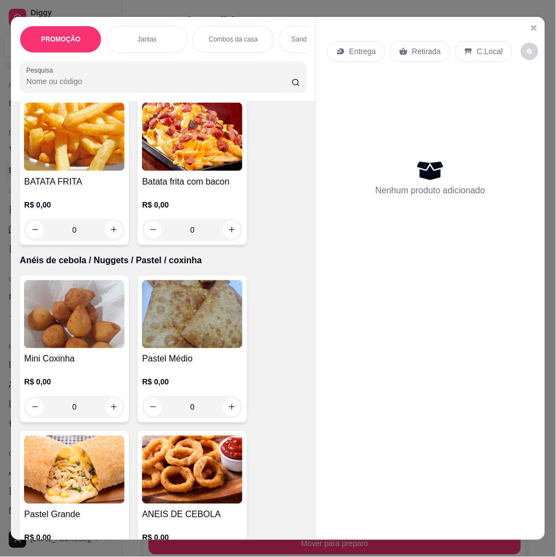
scroll to position [2915, 0]
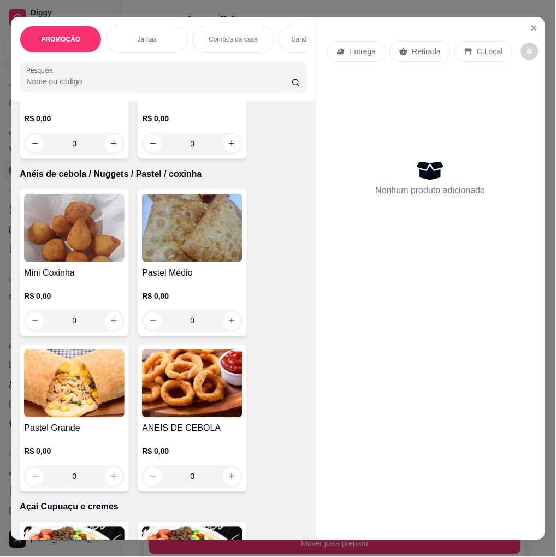
click at [75, 413] on img at bounding box center [74, 384] width 101 height 68
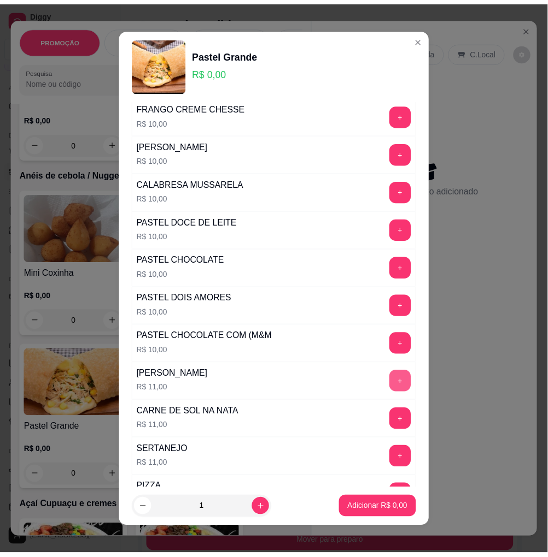
scroll to position [182, 0]
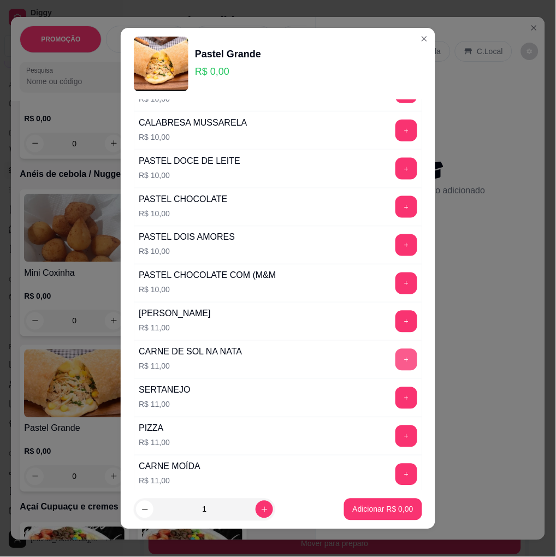
click at [396, 359] on button "+" at bounding box center [407, 360] width 22 height 22
click at [396, 398] on button "+" at bounding box center [407, 399] width 22 height 22
click at [390, 503] on button "Adicionar R$ 22,00" at bounding box center [381, 510] width 83 height 22
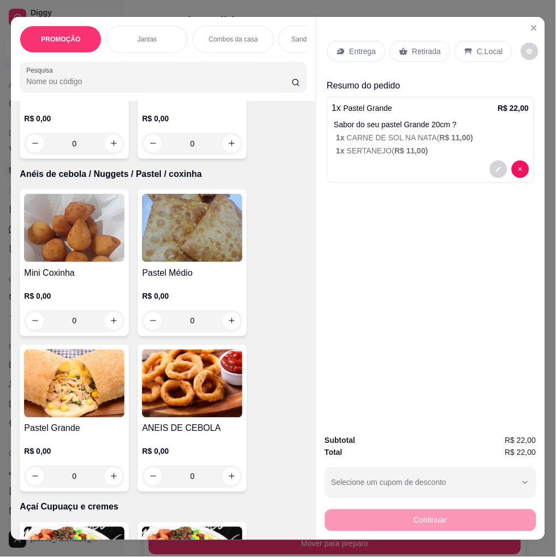
click at [416, 41] on div "Retirada" at bounding box center [420, 51] width 61 height 21
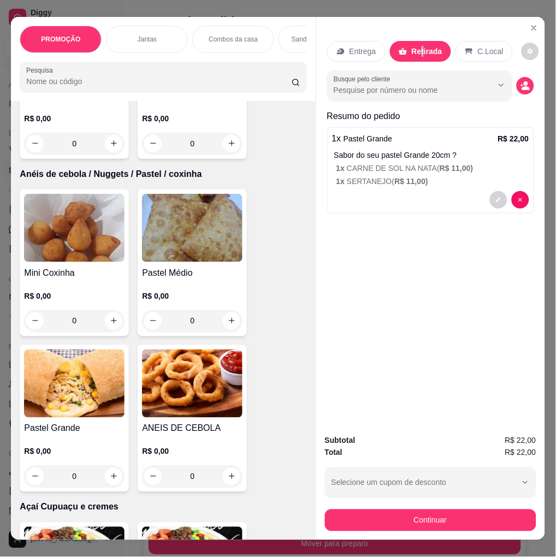
click at [416, 46] on p "Retirada" at bounding box center [427, 51] width 31 height 11
click at [456, 528] on div "Subtotal R$ 22,00 Total R$ 22,00 Selecione um cupom de desconto Selecione um cu…" at bounding box center [430, 483] width 229 height 114
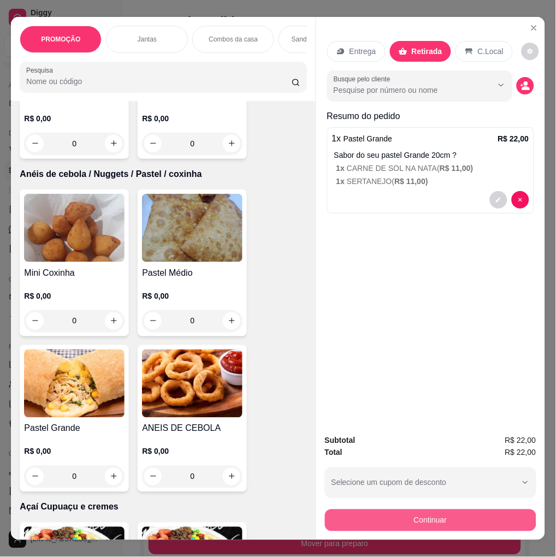
click at [465, 516] on button "Continuar" at bounding box center [431, 521] width 212 height 22
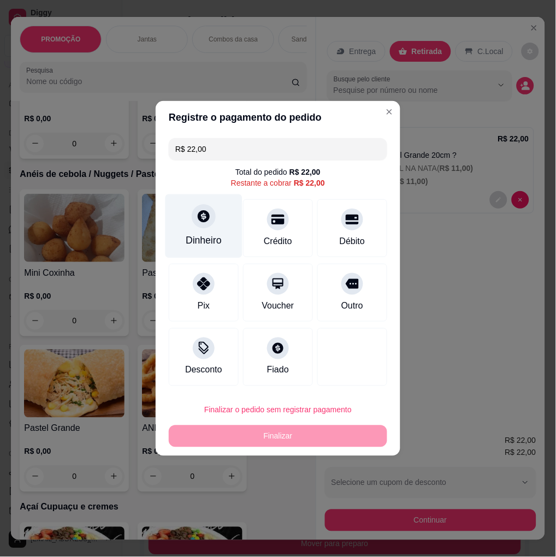
click at [198, 227] on div "Dinheiro" at bounding box center [204, 227] width 77 height 64
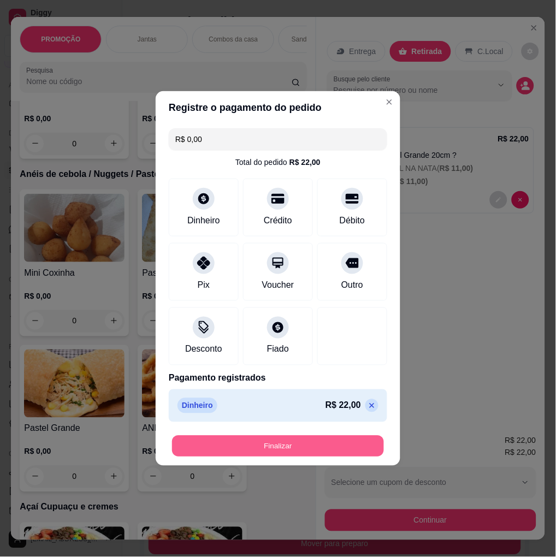
click at [332, 444] on button "Finalizar" at bounding box center [278, 446] width 212 height 21
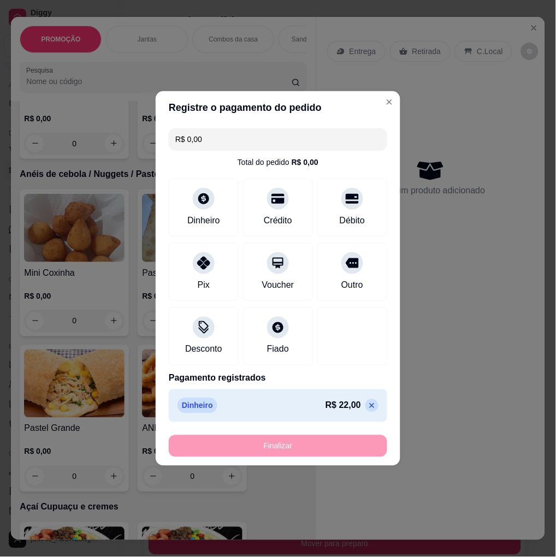
type input "-R$ 22,00"
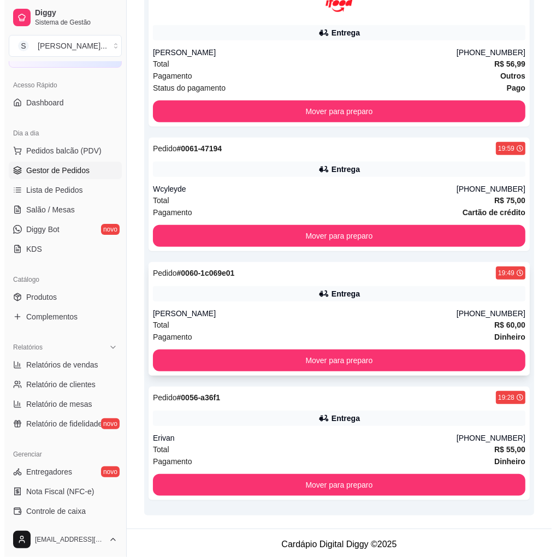
scroll to position [435, 0]
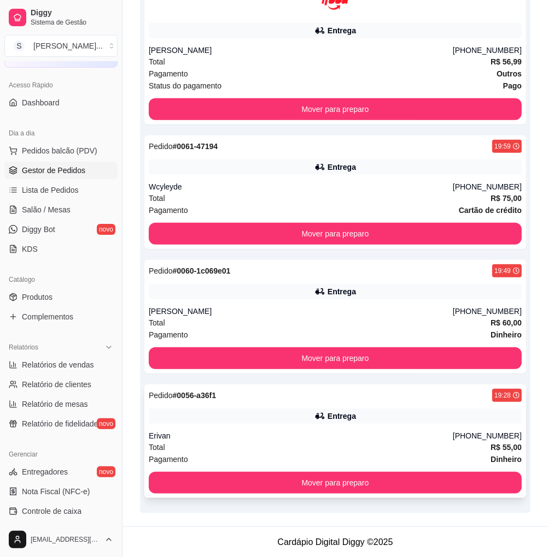
click at [440, 410] on div "Entrega" at bounding box center [335, 416] width 373 height 15
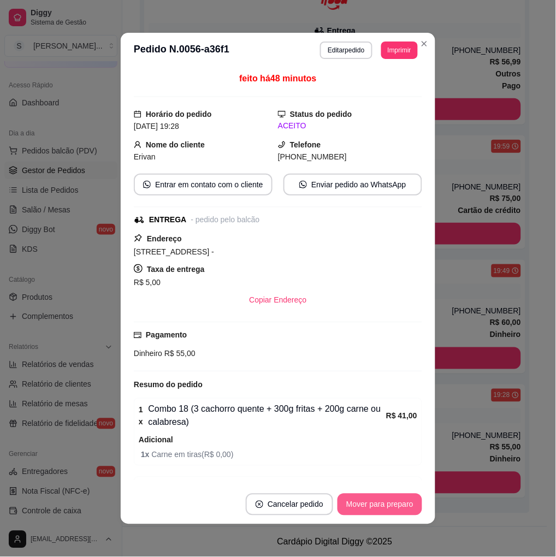
click at [371, 508] on button "Mover para preparo" at bounding box center [380, 505] width 85 height 22
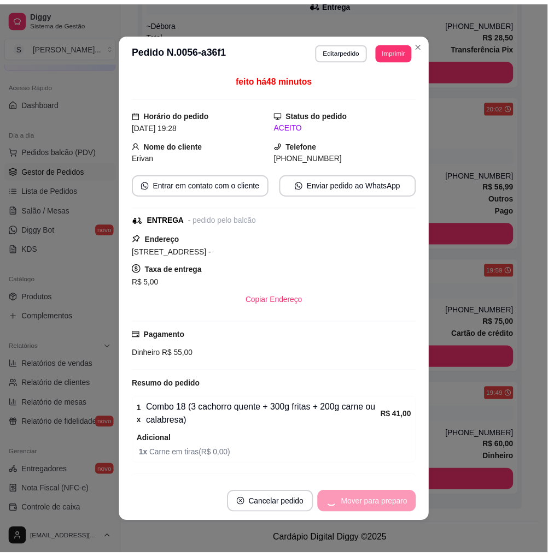
scroll to position [310, 0]
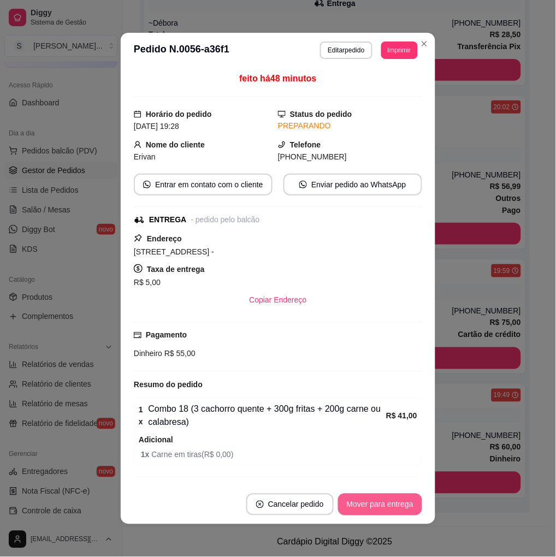
click at [371, 508] on button "Mover para entrega" at bounding box center [380, 505] width 84 height 22
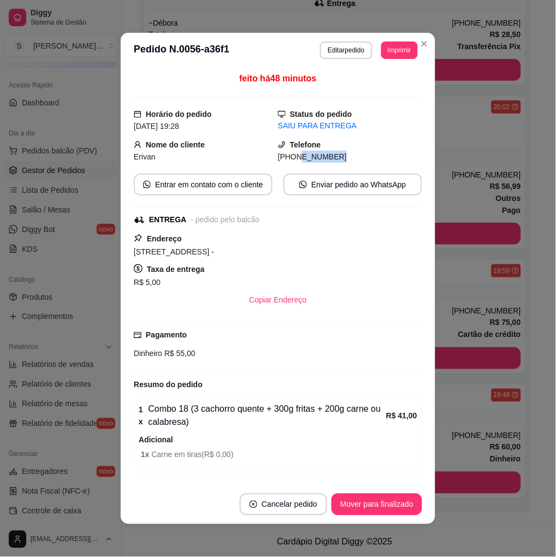
drag, startPoint x: 284, startPoint y: 161, endPoint x: 377, endPoint y: 159, distance: 92.9
click at [377, 159] on div "[PHONE_NUMBER]" at bounding box center [350, 157] width 144 height 12
copy span "9684-2875"
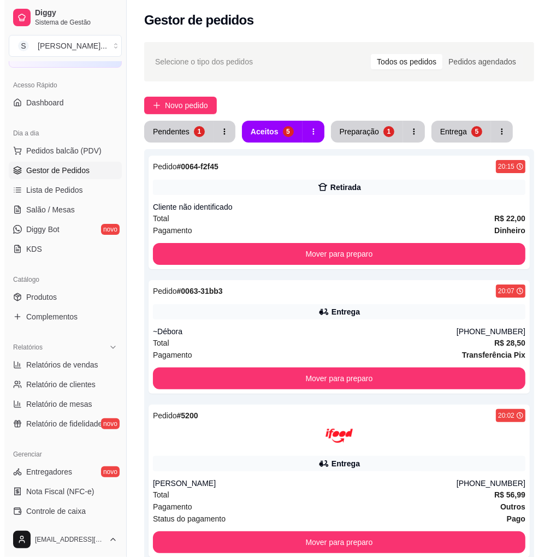
scroll to position [0, 0]
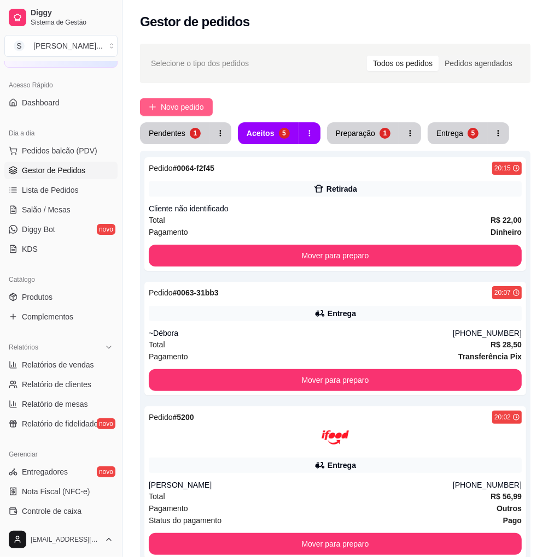
click at [179, 98] on button "Novo pedido" at bounding box center [176, 106] width 73 height 17
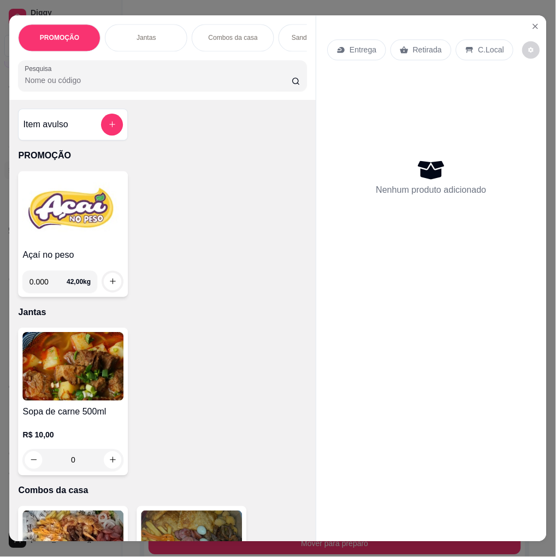
click at [184, 100] on div "PROMOÇÃO Jantas Combos da casa Sanduíche é Bauru Cachorro quente 🌭 Pizzas Batat…" at bounding box center [163, 57] width 307 height 85
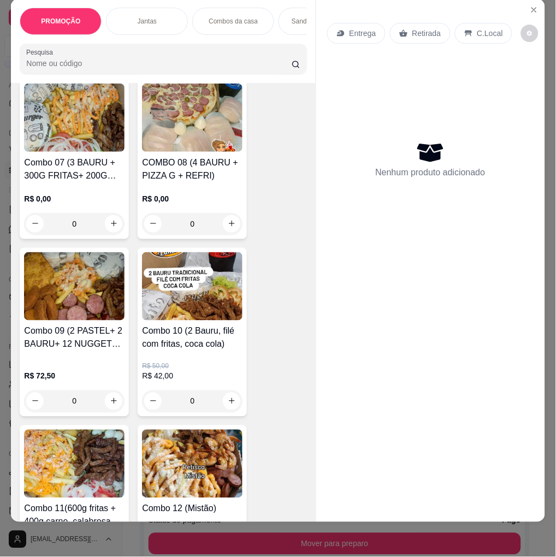
scroll to position [911, 0]
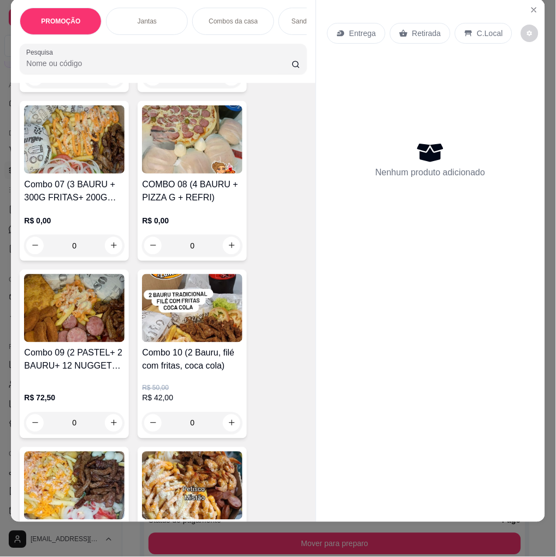
click at [56, 167] on img at bounding box center [74, 139] width 101 height 68
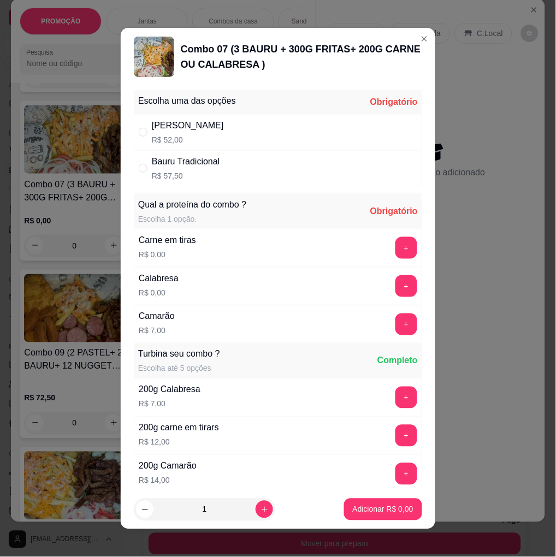
click at [312, 133] on div "Bauru Cheddar R$ 52,00" at bounding box center [278, 132] width 289 height 36
radio input "true"
click at [396, 250] on button "+" at bounding box center [406, 247] width 21 height 21
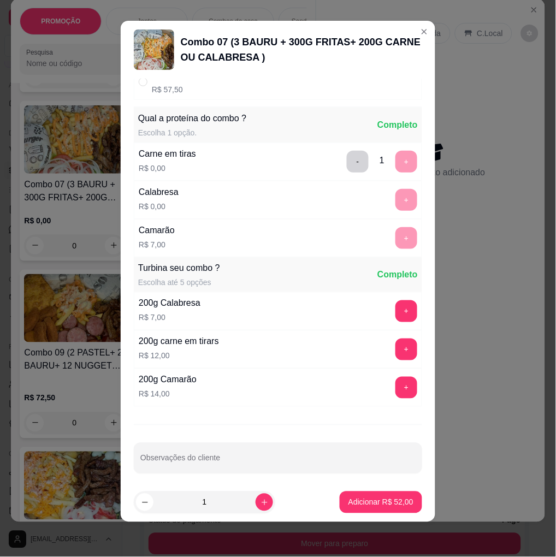
scroll to position [86, 0]
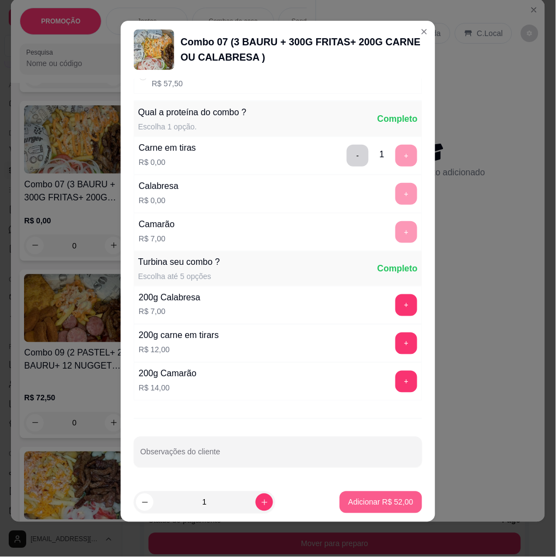
click at [400, 497] on p "Adicionar R$ 52,00" at bounding box center [381, 502] width 65 height 11
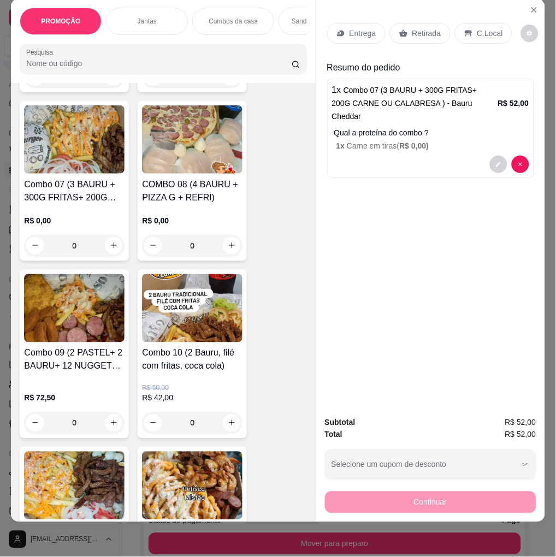
click at [354, 28] on p "Entrega" at bounding box center [363, 33] width 27 height 11
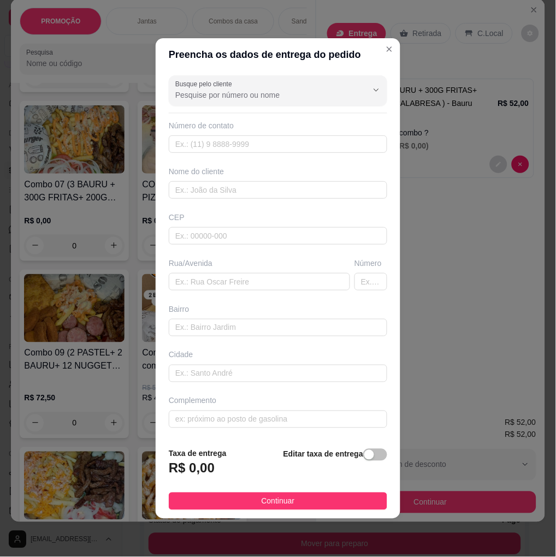
click at [372, 451] on span "button" at bounding box center [375, 455] width 24 height 12
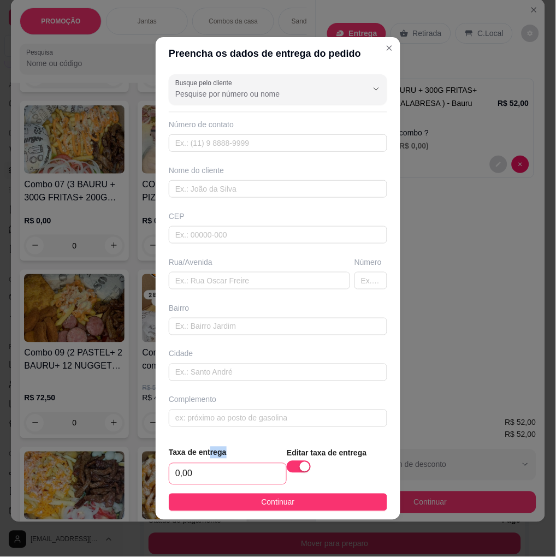
click at [208, 463] on div "Taxa de entrega 0,00" at bounding box center [228, 466] width 118 height 38
click at [212, 471] on input "0,00" at bounding box center [227, 474] width 117 height 21
type input "5,00"
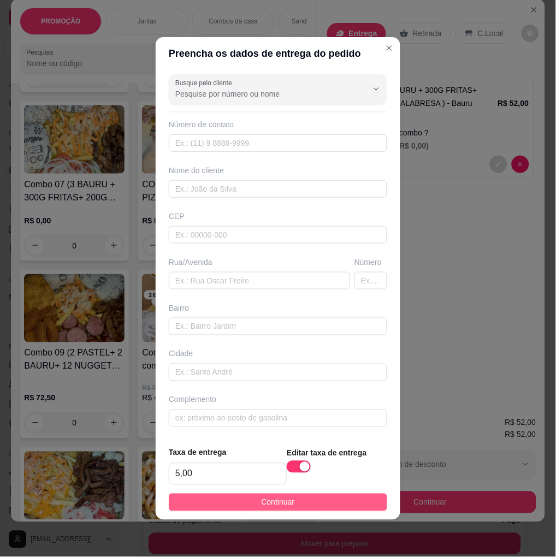
click at [262, 500] on span "Continuar" at bounding box center [278, 503] width 33 height 12
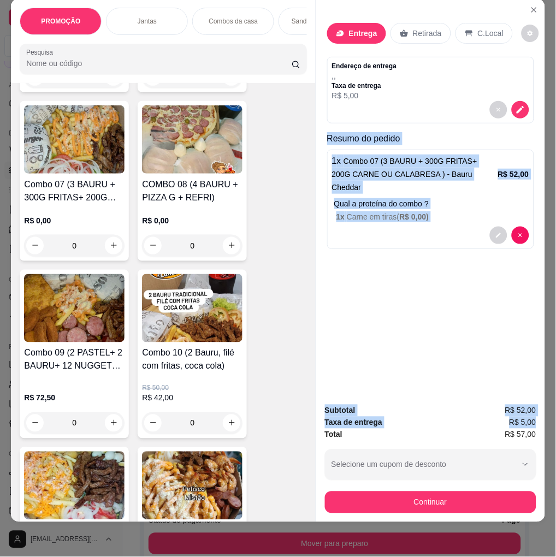
scroll to position [23, 7]
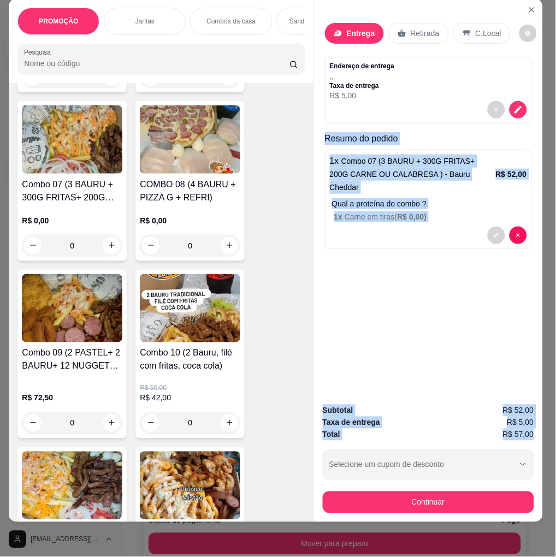
drag, startPoint x: 323, startPoint y: 130, endPoint x: 538, endPoint y: 422, distance: 362.4
click at [526, 422] on div "PROMOÇÃO Jantas Combos da casa Sanduíche é Bauru Cachorro quente 🌭 Pizzas Batat…" at bounding box center [278, 278] width 556 height 557
copy div "Resumo do pedido 1 x Combo 07 (3 BAURU + 300G FRITAS+ 200G CARNE OU CALABRESA )…"
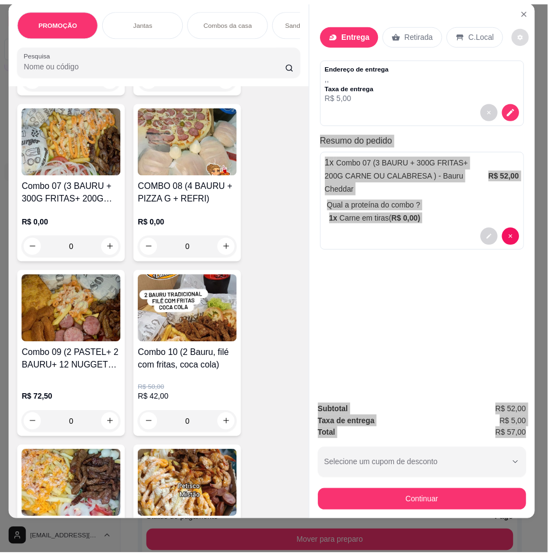
scroll to position [0, 7]
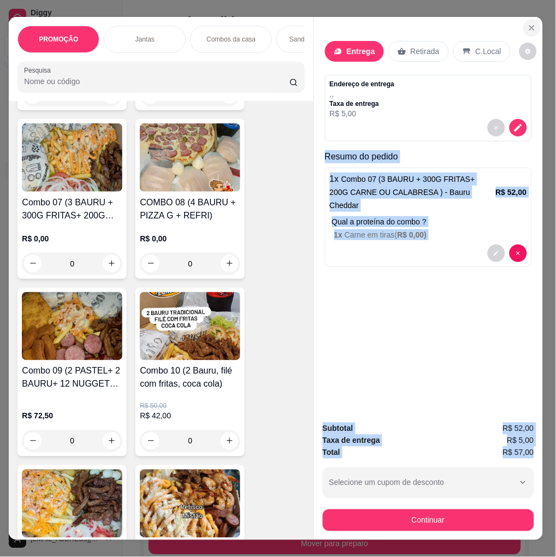
click at [524, 30] on button "Close" at bounding box center [532, 27] width 17 height 17
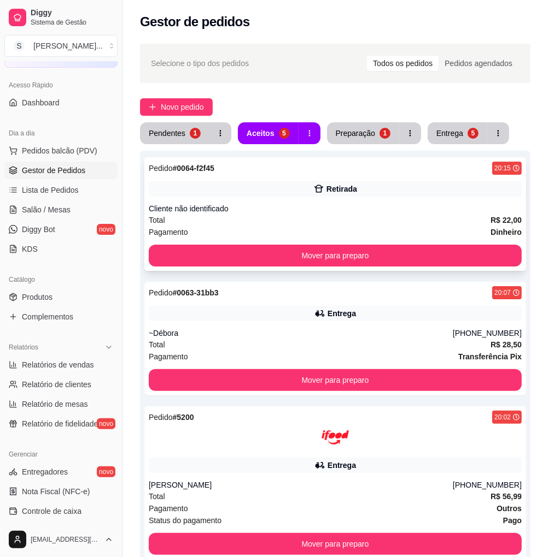
click at [385, 208] on div "Cliente não identificado" at bounding box center [335, 208] width 373 height 11
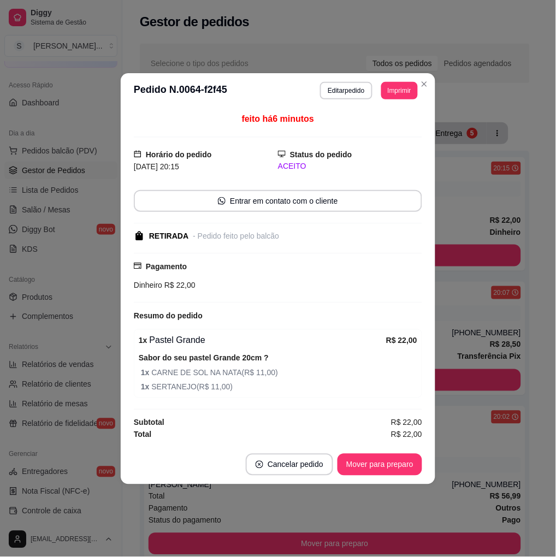
click at [254, 366] on div "Sabor do seu pastel Grande 20cm ? 1 x CARNE DE SOL NA NATA ( R$ 11,00 ) 1 x SER…" at bounding box center [278, 373] width 279 height 42
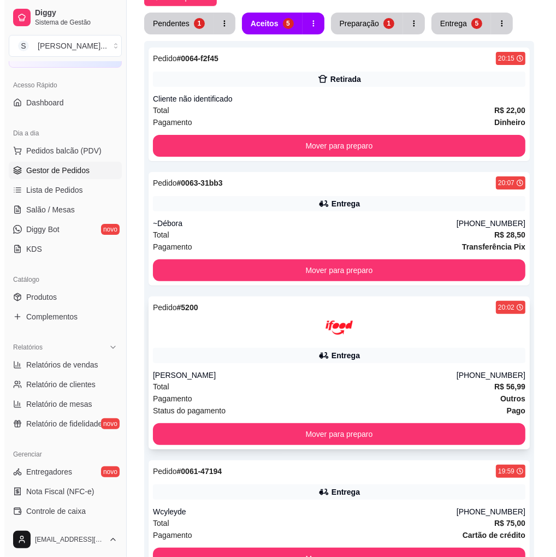
scroll to position [310, 0]
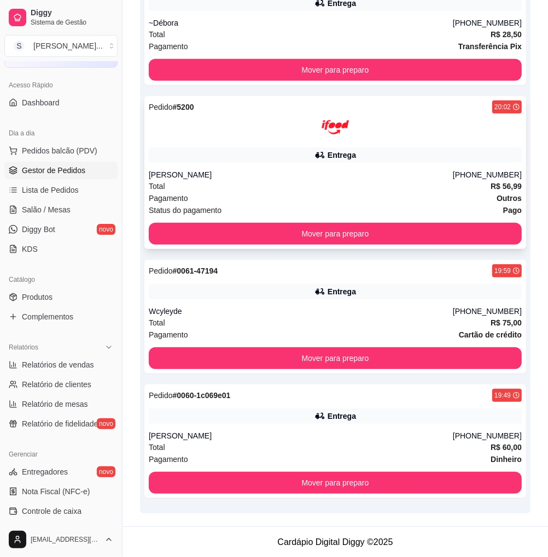
click at [388, 157] on div "Entrega" at bounding box center [335, 155] width 373 height 15
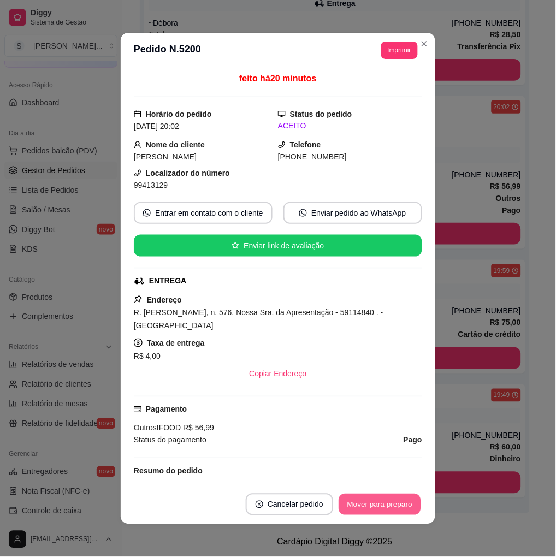
click at [384, 501] on button "Mover para preparo" at bounding box center [380, 505] width 82 height 21
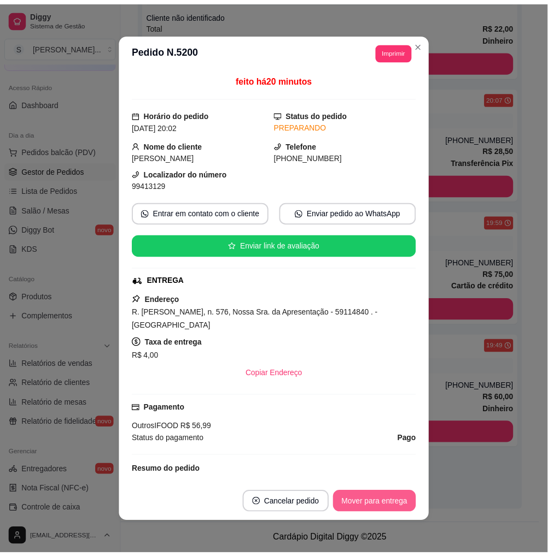
scroll to position [195, 0]
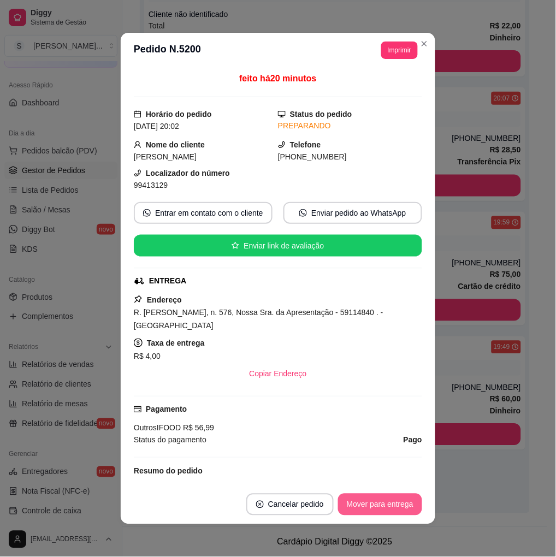
click at [383, 503] on button "Mover para entrega" at bounding box center [380, 505] width 84 height 22
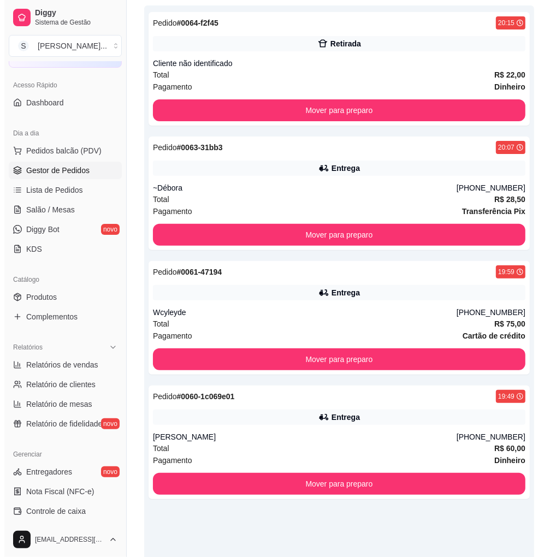
scroll to position [0, 0]
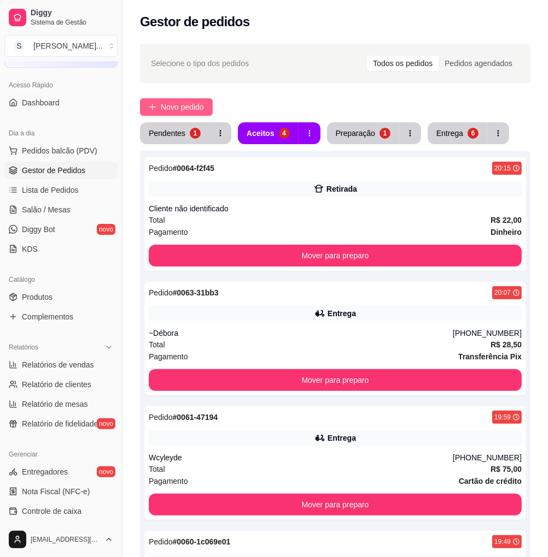
click at [183, 110] on span "Novo pedido" at bounding box center [182, 107] width 43 height 12
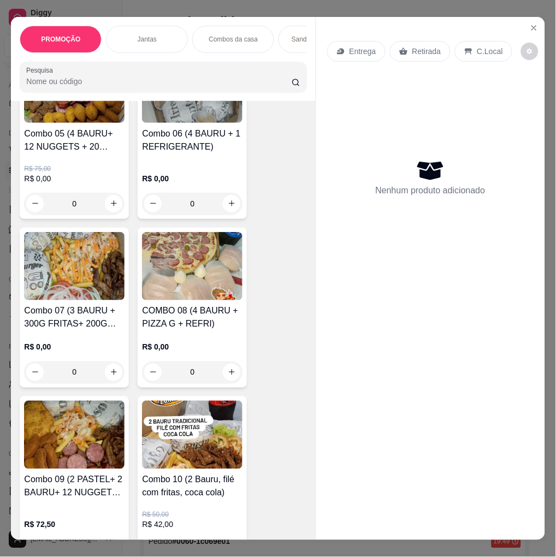
scroll to position [789, 0]
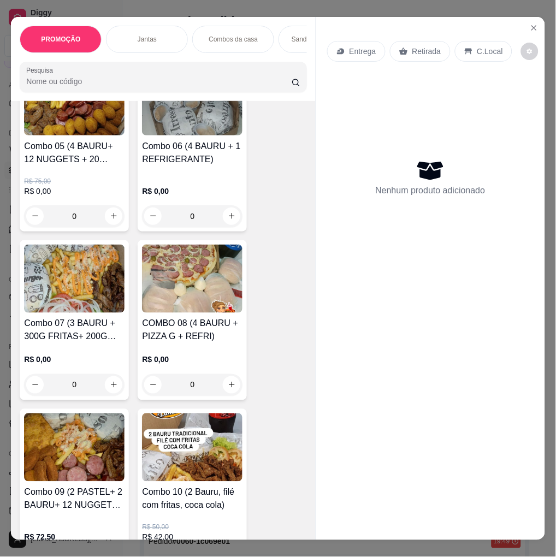
click at [83, 294] on img at bounding box center [74, 279] width 101 height 68
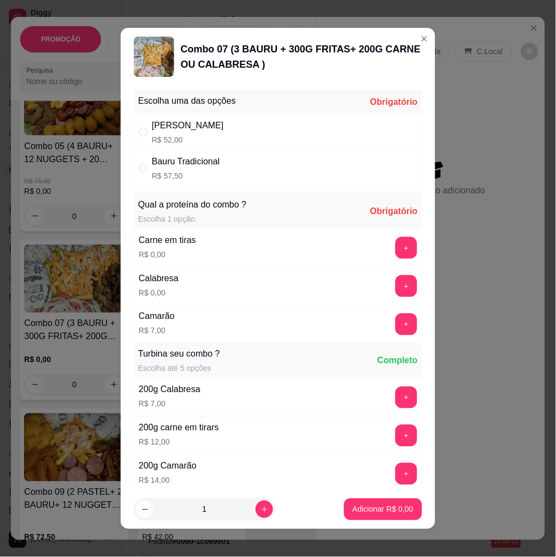
click at [371, 132] on div "Bauru Cheddar R$ 52,00" at bounding box center [278, 132] width 289 height 36
radio input "true"
click at [396, 249] on button "+" at bounding box center [407, 248] width 22 height 22
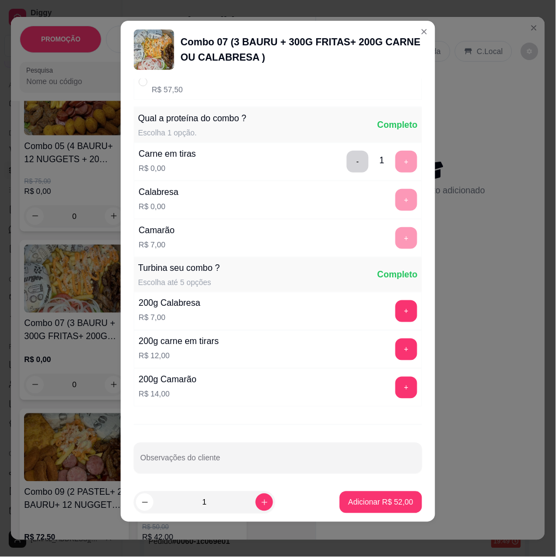
scroll to position [86, 0]
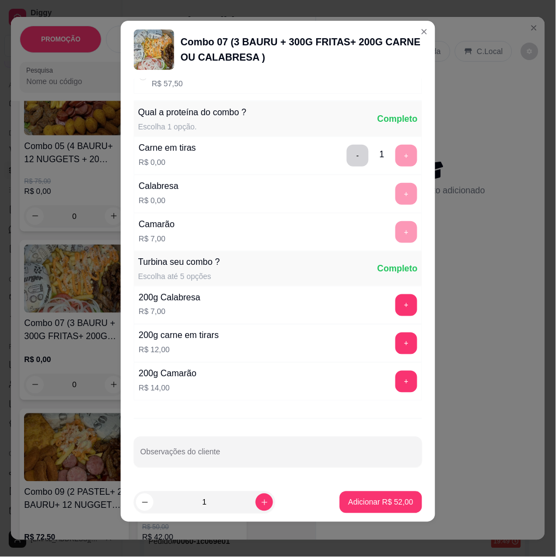
click at [378, 518] on footer "1 Adicionar R$ 52,00" at bounding box center [278, 502] width 315 height 39
click at [379, 512] on button "Adicionar R$ 52,00" at bounding box center [381, 502] width 80 height 21
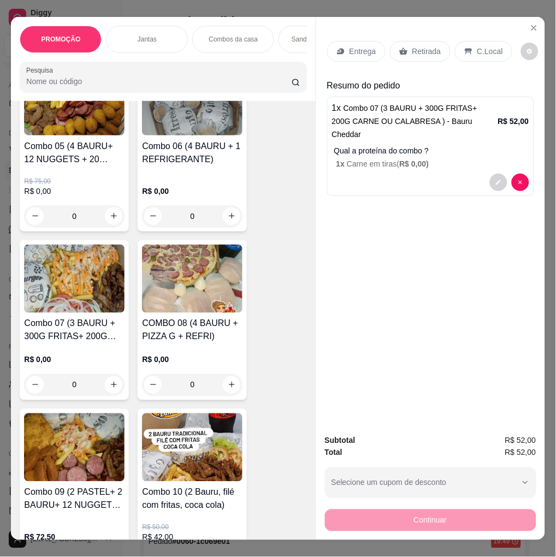
click at [350, 51] on p "Entrega" at bounding box center [363, 51] width 27 height 11
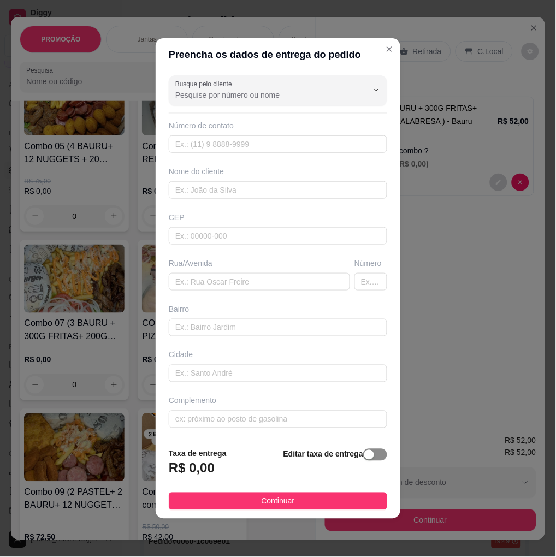
click at [368, 457] on span "button" at bounding box center [375, 455] width 24 height 12
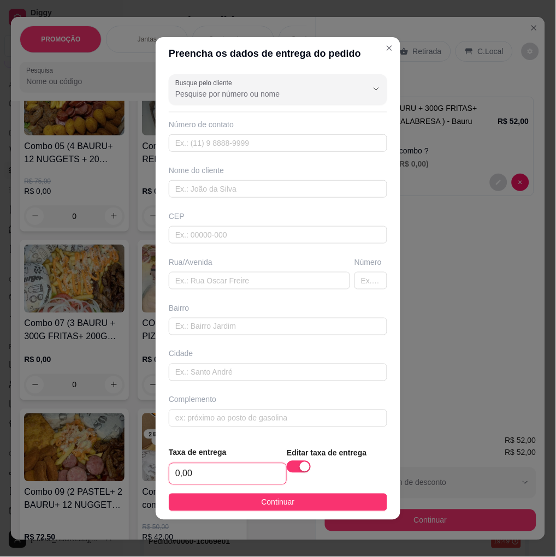
click at [250, 476] on input "0,00" at bounding box center [227, 474] width 117 height 21
type input "5,00"
click at [268, 504] on span "Continuar" at bounding box center [278, 503] width 33 height 12
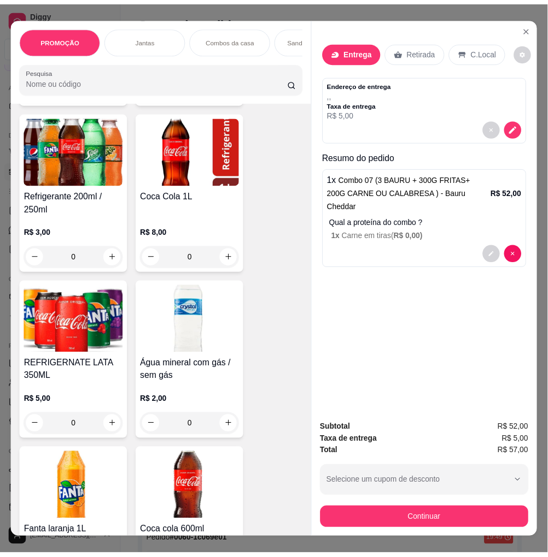
scroll to position [3947, 0]
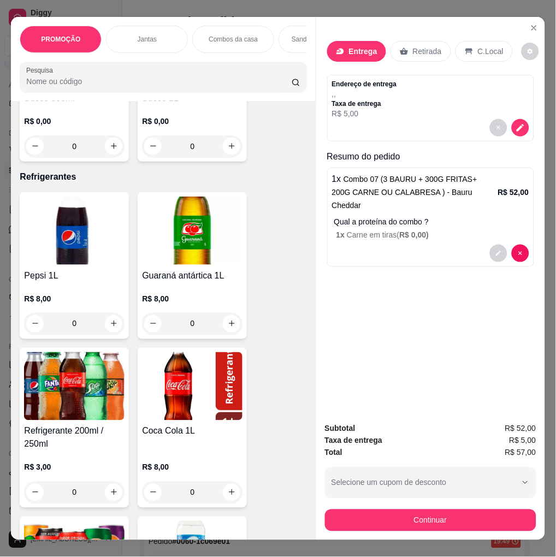
click at [90, 283] on div "R$ 8,00 0" at bounding box center [74, 309] width 101 height 52
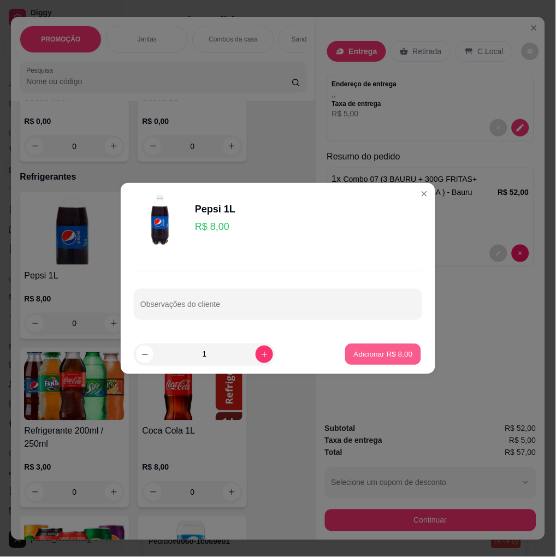
click at [396, 353] on p "Adicionar R$ 8,00" at bounding box center [383, 354] width 59 height 10
type input "1"
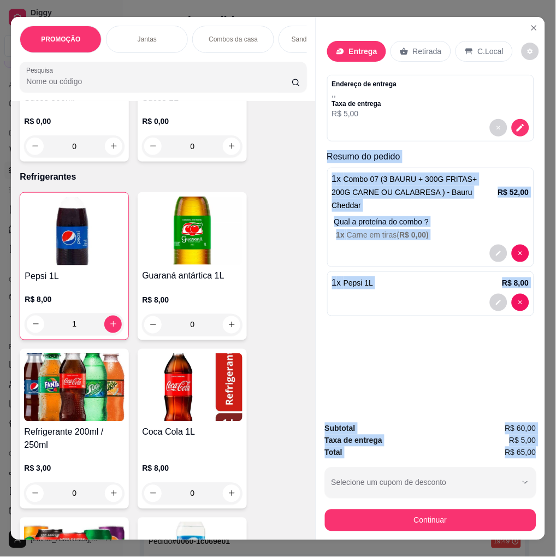
drag, startPoint x: 321, startPoint y: 152, endPoint x: 536, endPoint y: 451, distance: 368.1
click at [526, 451] on div "Entrega Retirada C.Local Endereço de entrega , , Taxa de entrega R$ 5,00 Resumo…" at bounding box center [431, 279] width 230 height 524
copy div "Resumo do pedido 1 x Combo 07 (3 BAURU + 300G FRITAS+ 200G CARNE OU CALABRESA )…"
click at [526, 123] on div "Endereço de entrega , , Taxa de entrega R$ 5,00" at bounding box center [430, 108] width 207 height 67
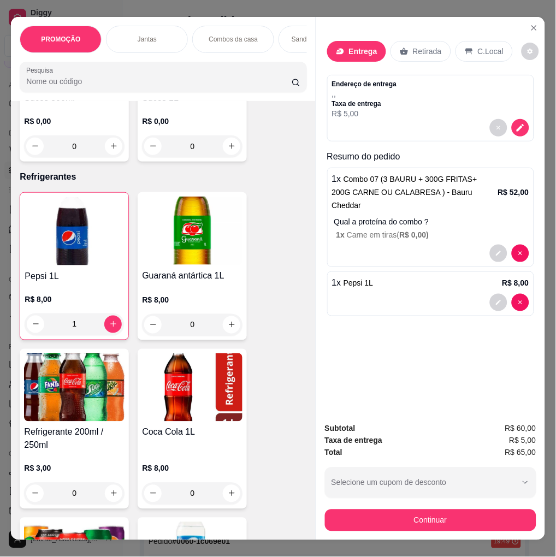
click at [524, 124] on button "decrease-product-quantity" at bounding box center [520, 127] width 17 height 17
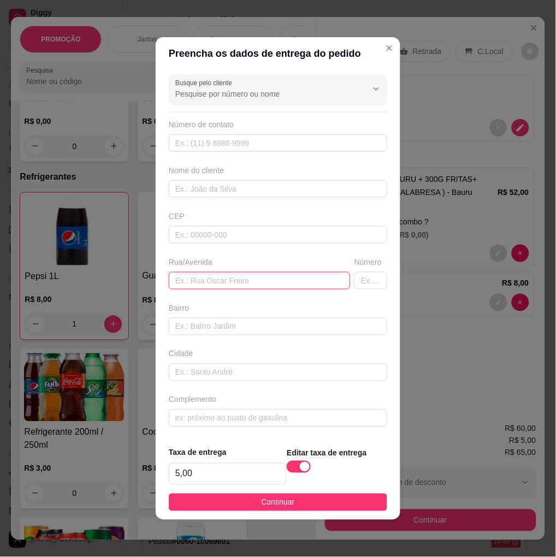
click at [250, 277] on input "text" at bounding box center [259, 280] width 181 height 17
paste input "[STREET_ADDRESS][PERSON_NAME]"
type input "[STREET_ADDRESS][PERSON_NAME]"
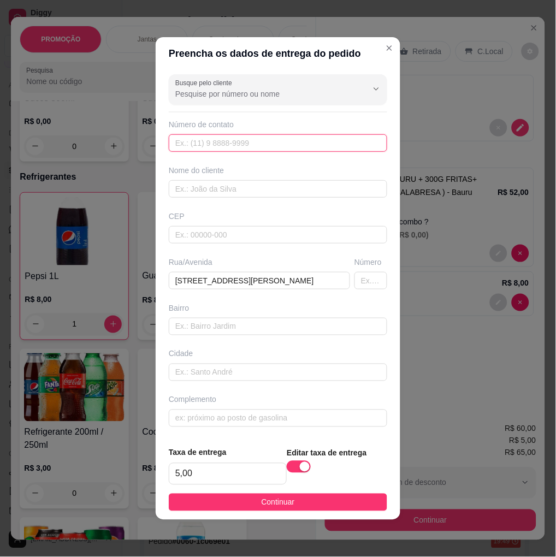
click at [220, 143] on input "text" at bounding box center [278, 142] width 219 height 17
paste input "[PHONE_NUMBER]"
type input "[PHONE_NUMBER]"
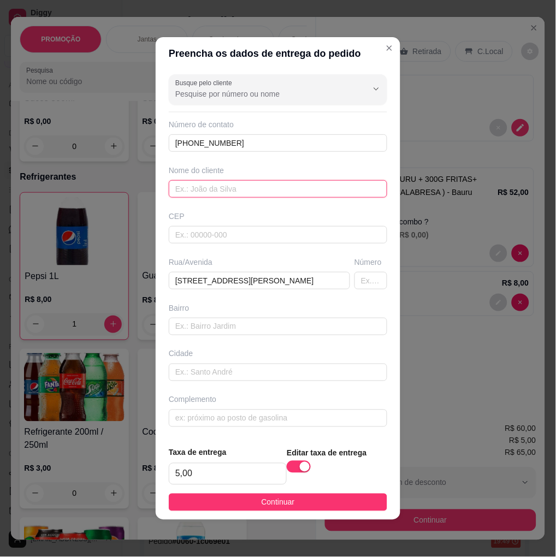
click at [287, 184] on input "text" at bounding box center [278, 188] width 219 height 17
paste input "dryelly"
type input "dryelly"
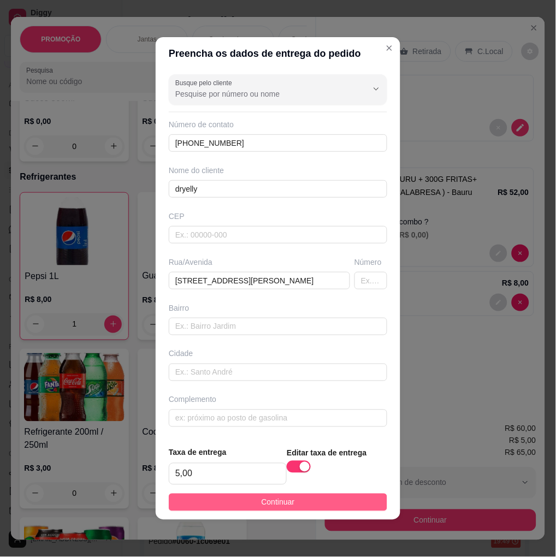
click at [318, 512] on button "Continuar" at bounding box center [278, 502] width 219 height 17
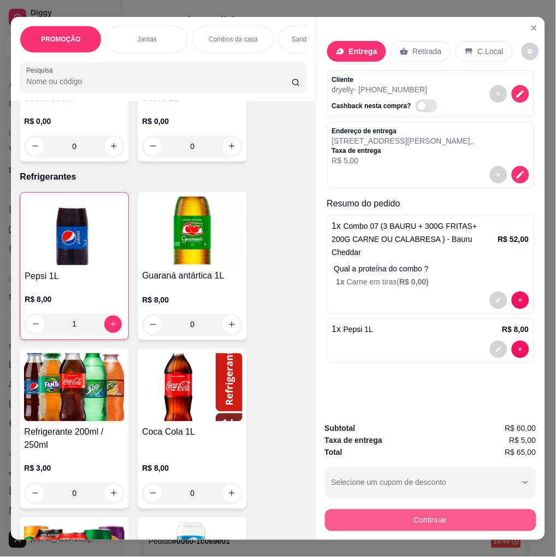
click at [441, 521] on button "Continuar" at bounding box center [431, 521] width 212 height 22
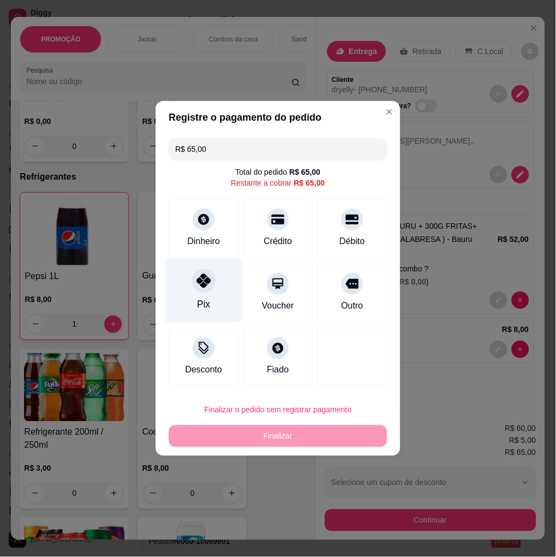
click at [204, 282] on icon at bounding box center [204, 281] width 14 height 14
type input "R$ 0,00"
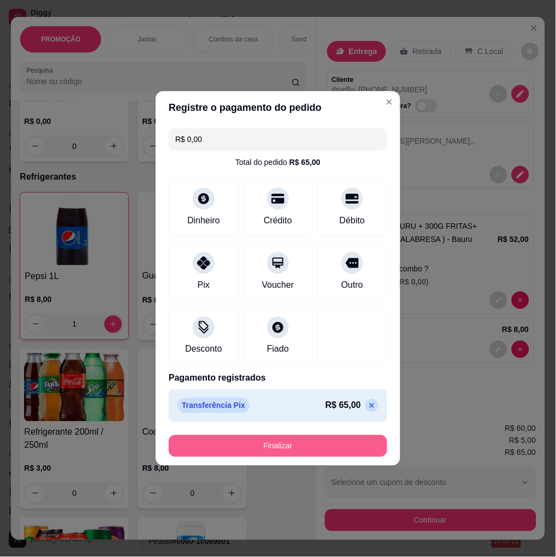
click at [301, 447] on button "Finalizar" at bounding box center [278, 447] width 219 height 22
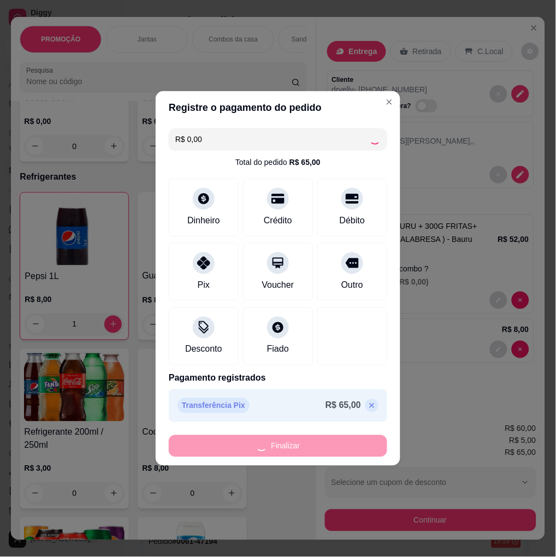
type input "0"
type input "-R$ 65,00"
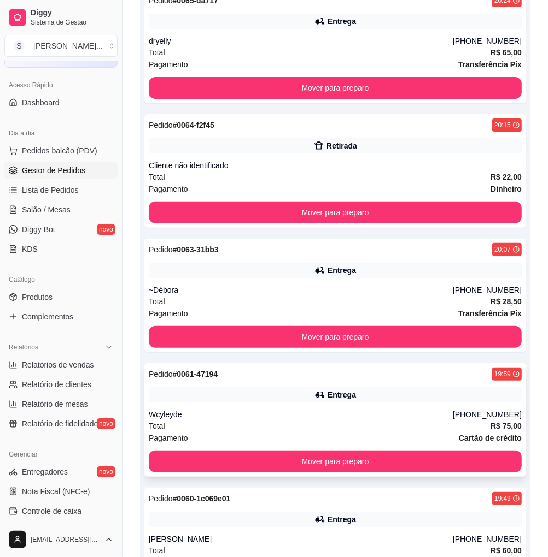
scroll to position [271, 0]
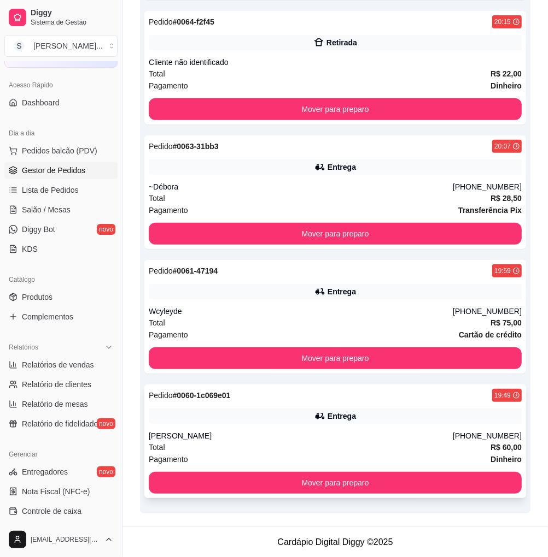
click at [385, 445] on div "Total R$ 60,00" at bounding box center [335, 448] width 373 height 12
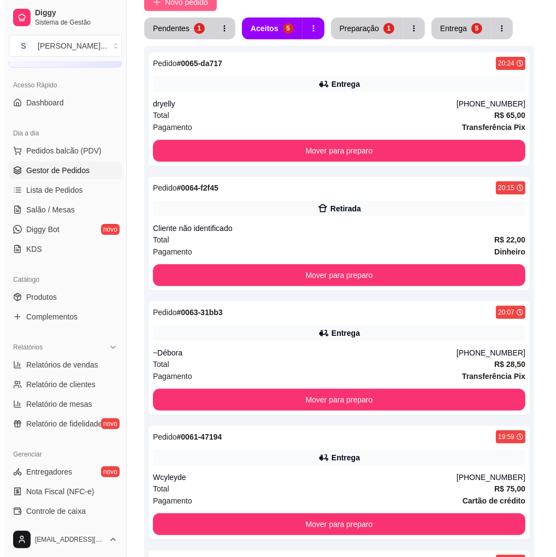
scroll to position [0, 0]
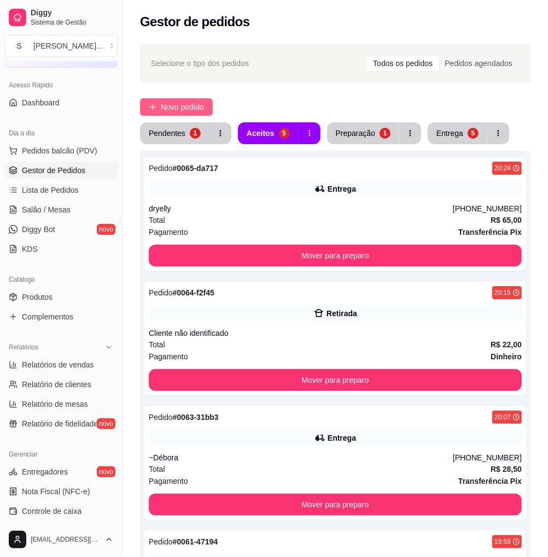
click at [179, 113] on span "Novo pedido" at bounding box center [182, 107] width 43 height 12
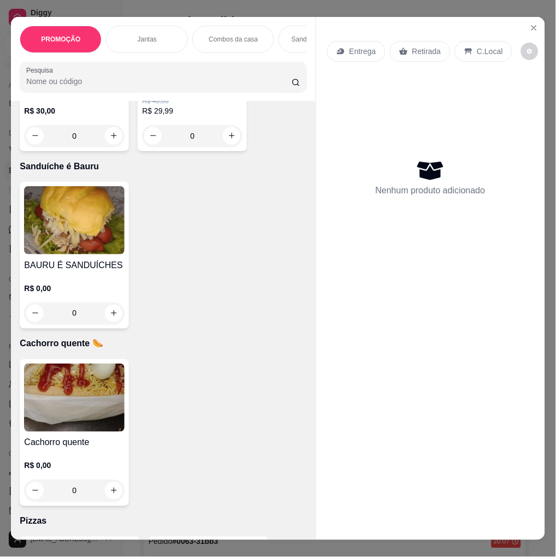
scroll to position [2064, 0]
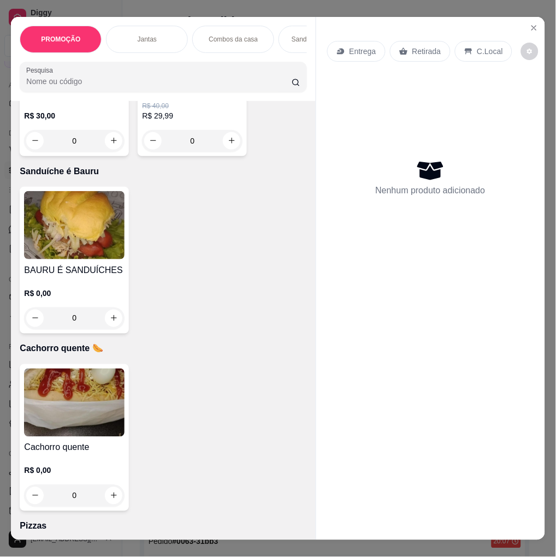
click at [82, 220] on img at bounding box center [74, 225] width 101 height 68
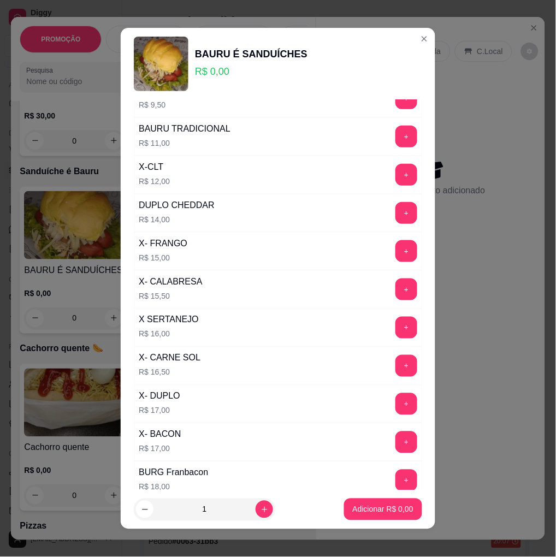
scroll to position [121, 0]
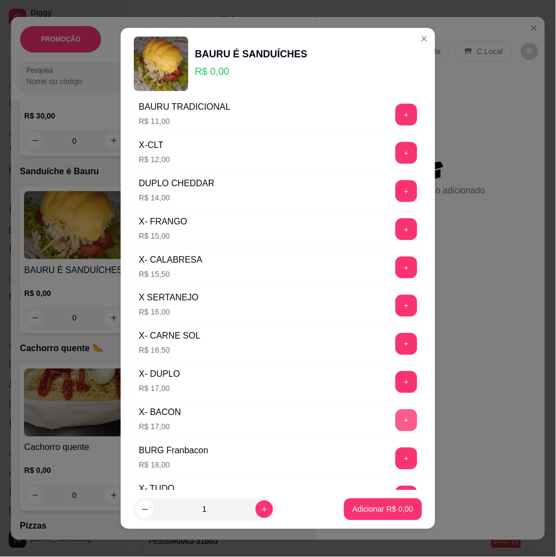
click at [396, 414] on button "+" at bounding box center [407, 421] width 22 height 22
click at [386, 512] on p "Adicionar R$ 17,00" at bounding box center [381, 509] width 65 height 11
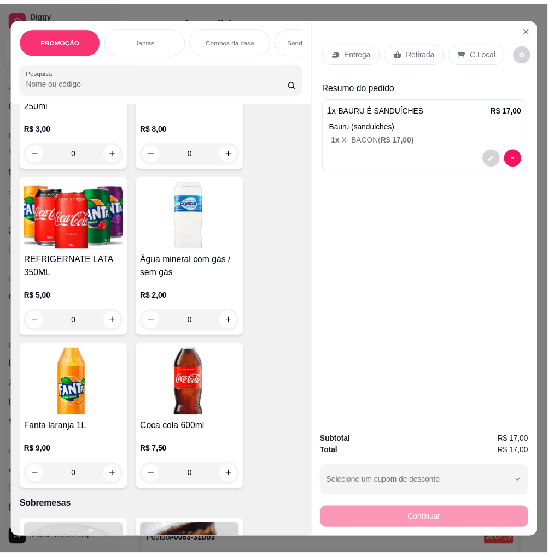
scroll to position [4311, 0]
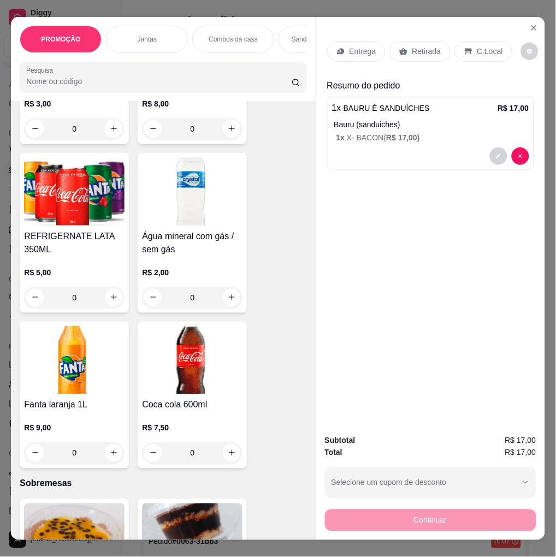
click at [112, 292] on div "0" at bounding box center [74, 298] width 101 height 22
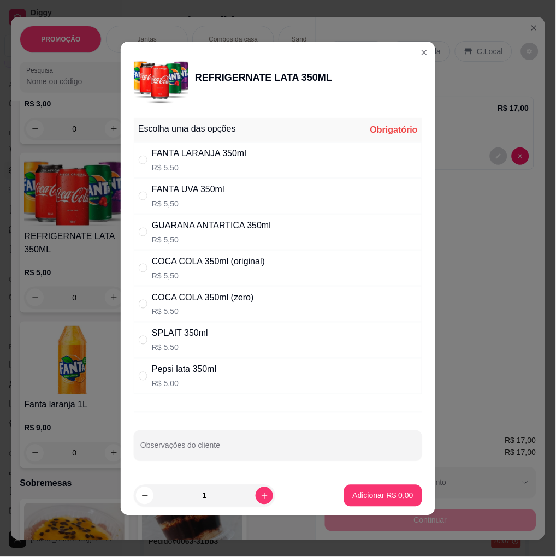
click at [289, 265] on div "COCA COLA 350ml (original) R$ 5,50" at bounding box center [278, 268] width 289 height 36
radio input "true"
click at [389, 494] on p "Adicionar R$ 5,50" at bounding box center [383, 496] width 59 height 10
type input "1"
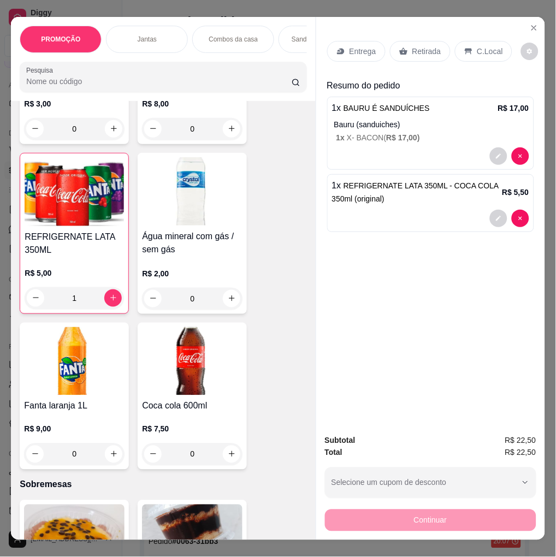
click at [403, 42] on div "Retirada" at bounding box center [420, 51] width 61 height 21
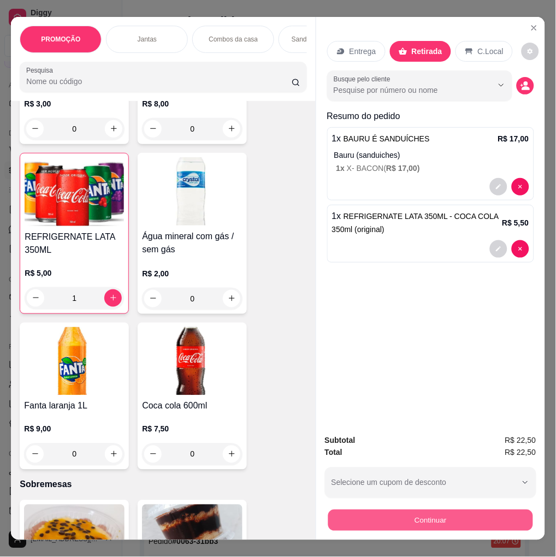
click at [448, 510] on button "Continuar" at bounding box center [430, 520] width 205 height 21
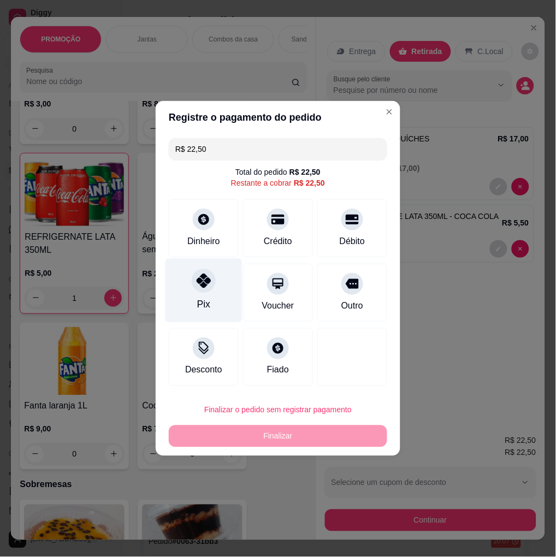
click at [209, 280] on icon at bounding box center [204, 281] width 14 height 14
type input "R$ 0,00"
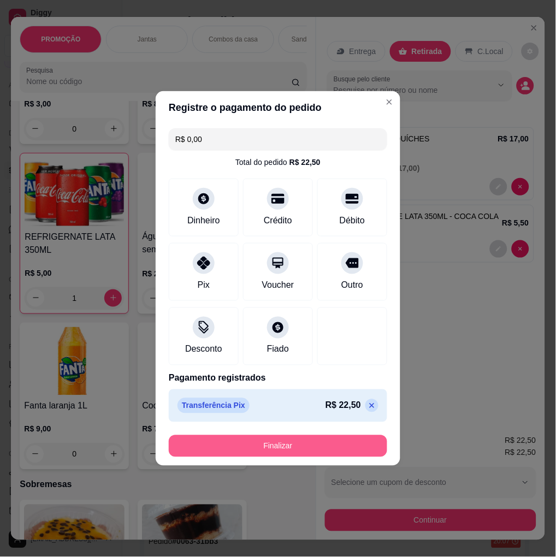
click at [352, 438] on button "Finalizar" at bounding box center [278, 447] width 219 height 22
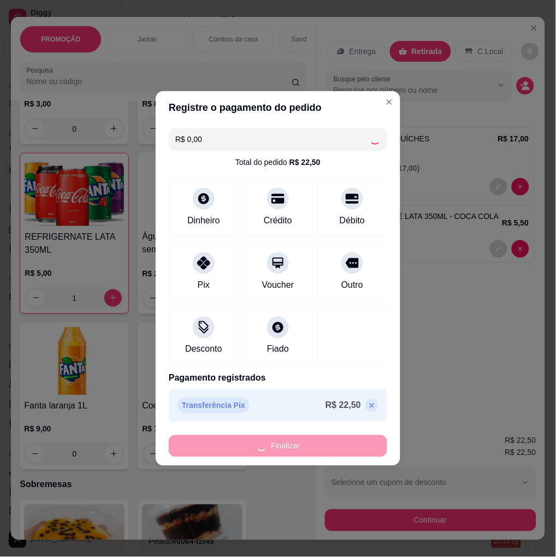
type input "0"
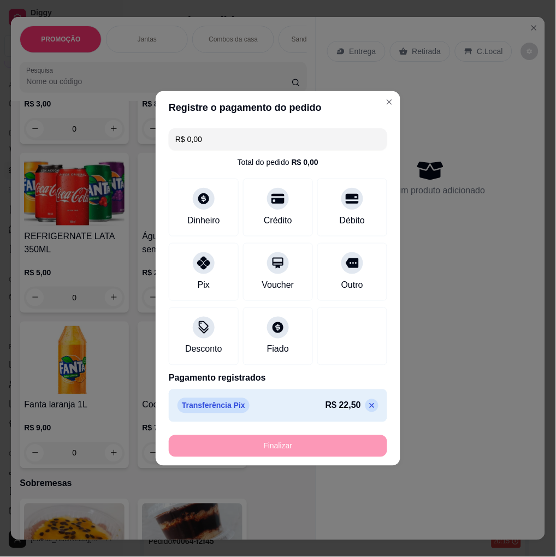
type input "-R$ 22,50"
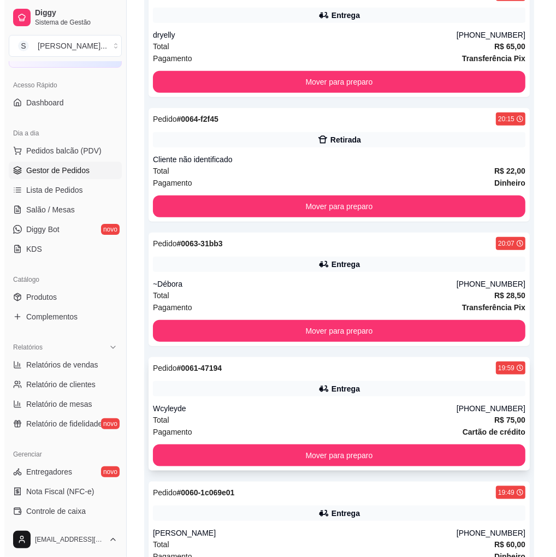
scroll to position [657, 0]
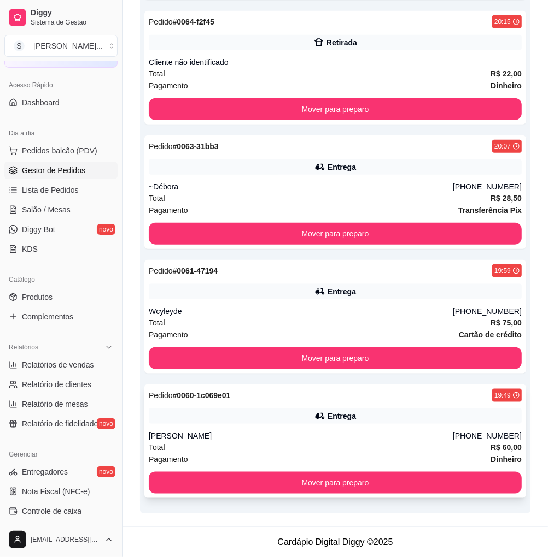
click at [383, 412] on div "Entrega" at bounding box center [335, 416] width 373 height 15
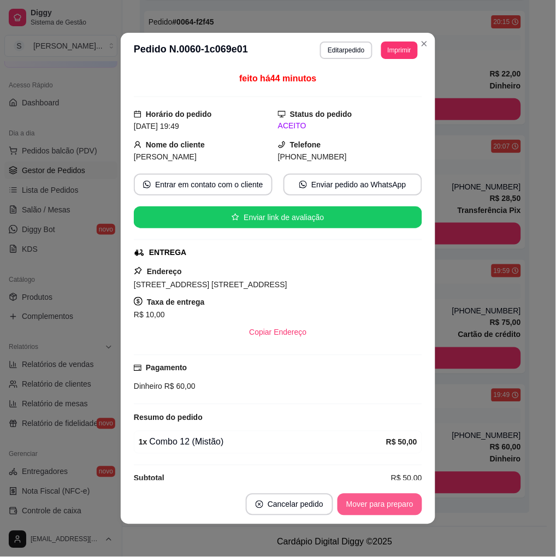
click at [391, 500] on button "Mover para preparo" at bounding box center [380, 505] width 85 height 22
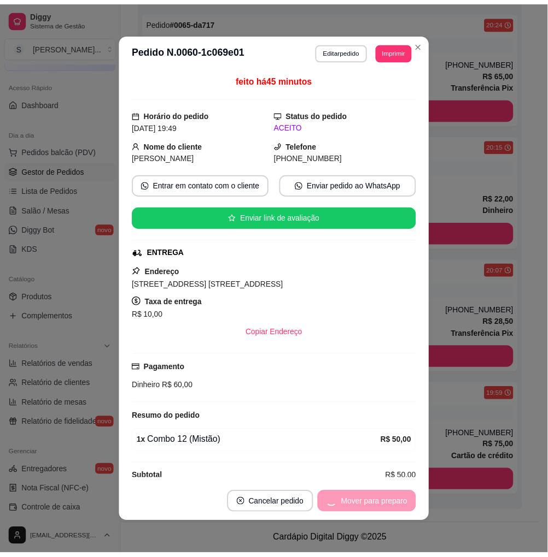
scroll to position [532, 0]
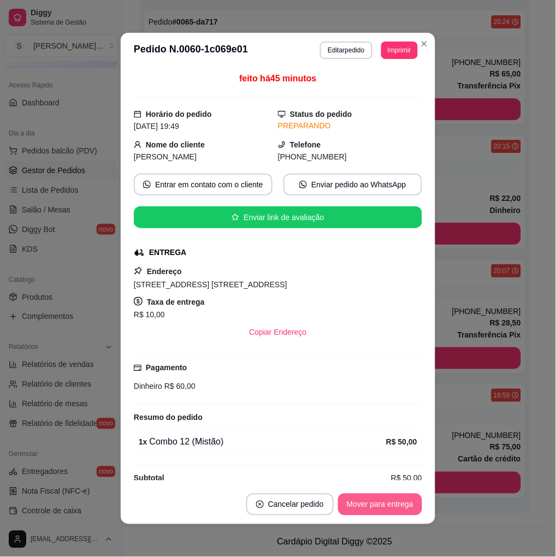
click at [400, 506] on button "Mover para entrega" at bounding box center [380, 505] width 84 height 22
drag, startPoint x: 291, startPoint y: 157, endPoint x: 345, endPoint y: 157, distance: 54.1
click at [345, 157] on div "[PHONE_NUMBER]" at bounding box center [350, 157] width 144 height 12
copy span "9892-7410"
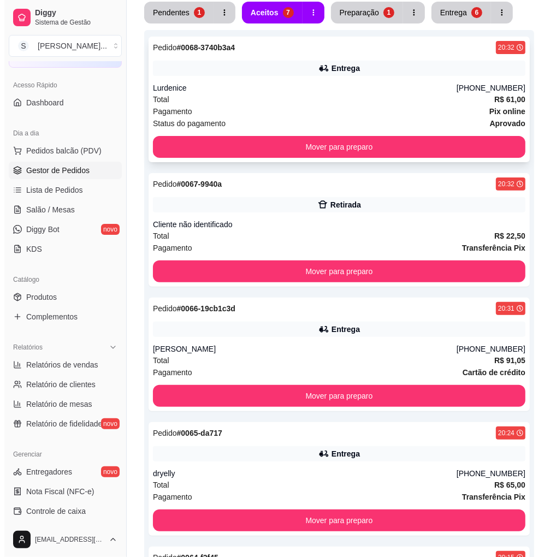
scroll to position [0, 0]
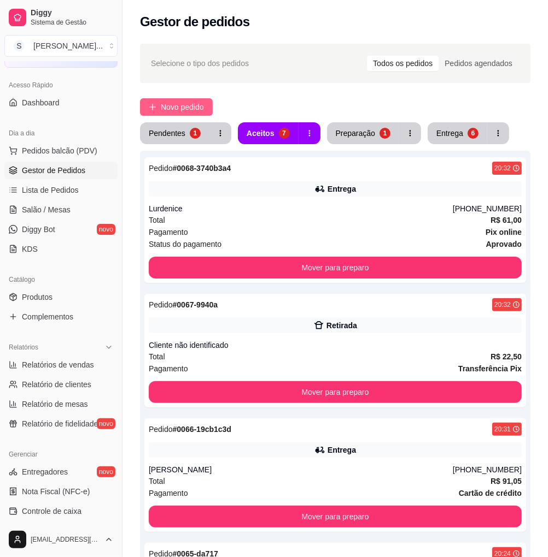
click at [183, 101] on span "Novo pedido" at bounding box center [182, 107] width 43 height 12
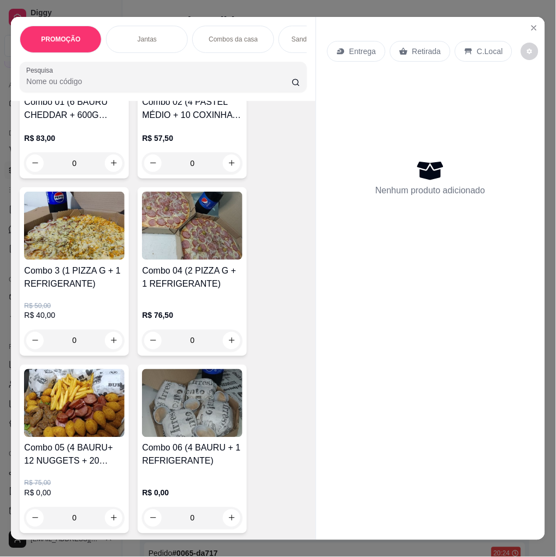
scroll to position [485, 0]
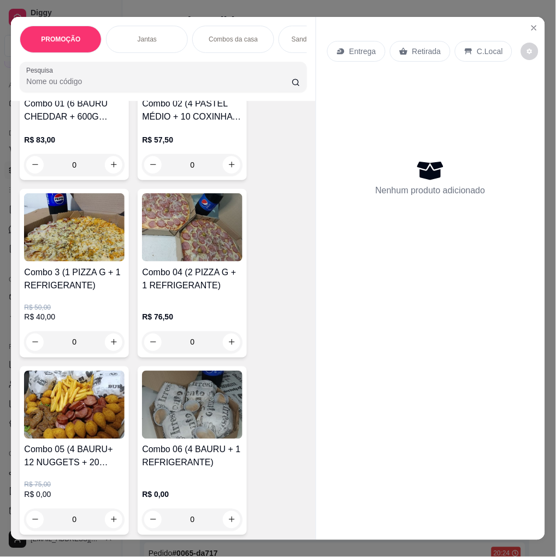
click at [83, 276] on h4 "Combo 3 (1 PIZZA G + 1 REFRIGERANTE)" at bounding box center [74, 279] width 101 height 26
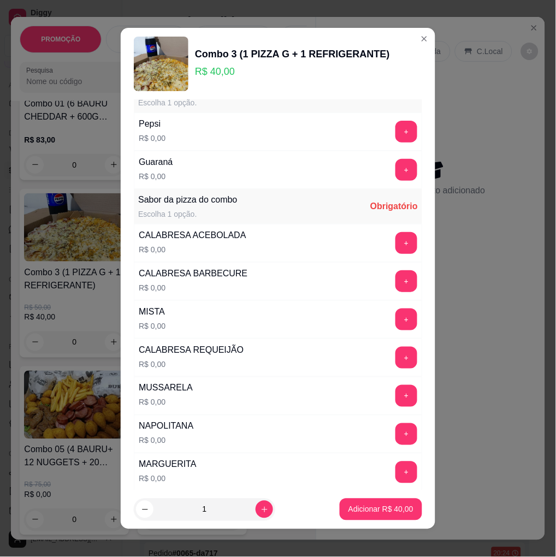
scroll to position [61, 0]
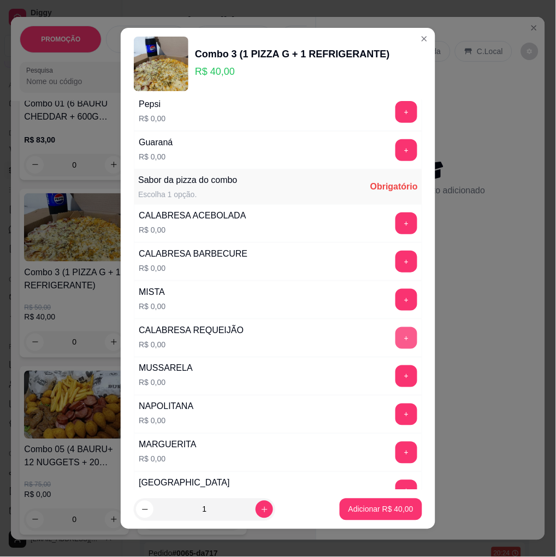
click at [396, 349] on button "+" at bounding box center [407, 338] width 22 height 22
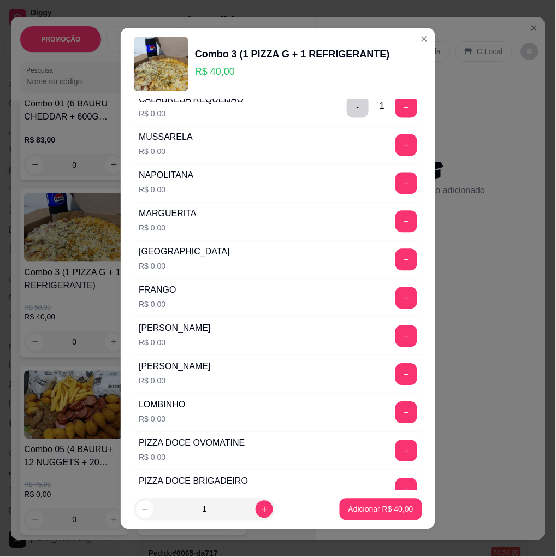
scroll to position [303, 0]
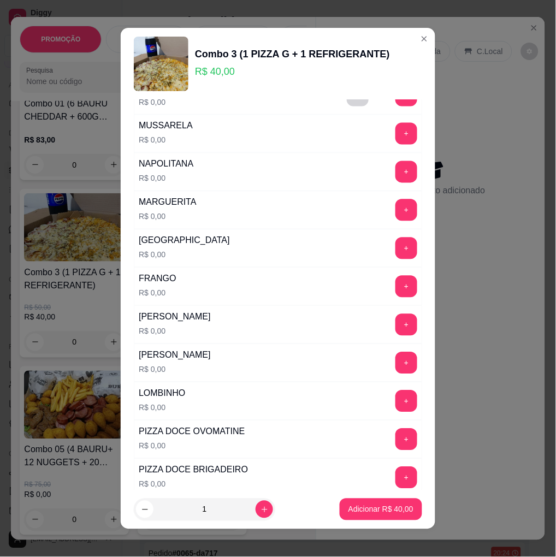
click at [396, 413] on button "+" at bounding box center [407, 402] width 22 height 22
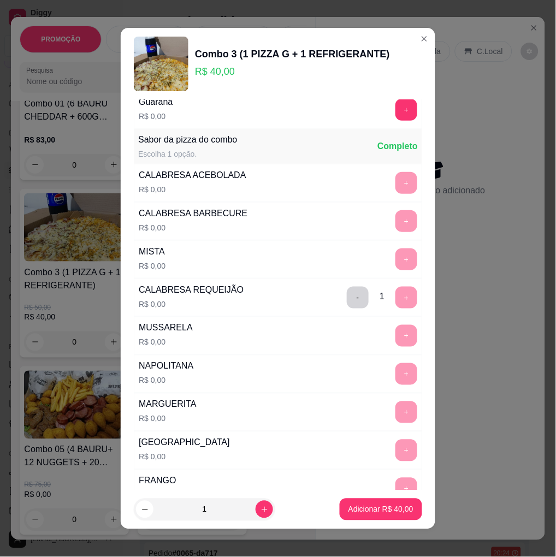
scroll to position [0, 0]
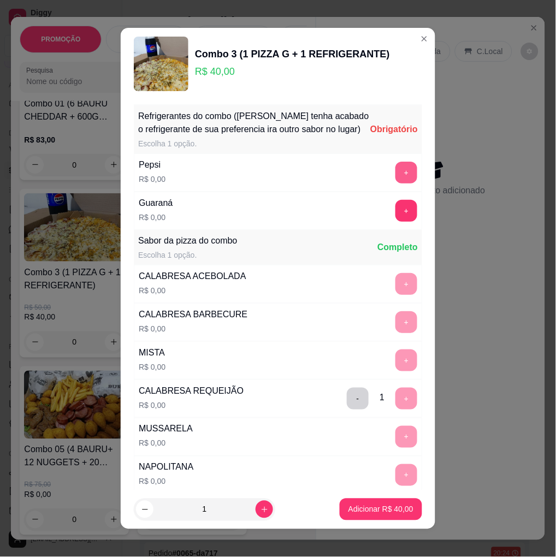
click at [396, 184] on button "+" at bounding box center [407, 173] width 22 height 22
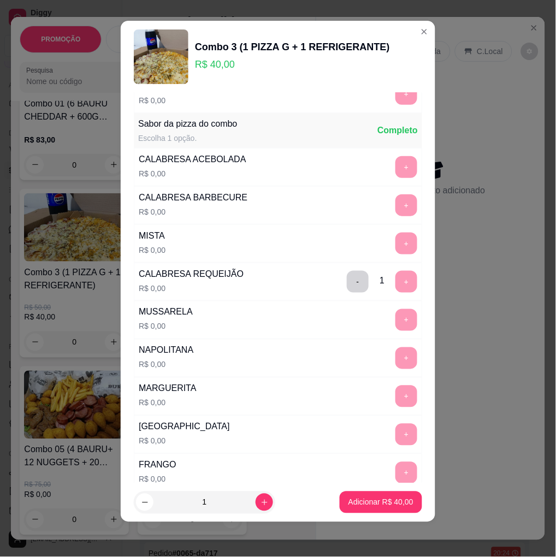
scroll to position [130, 0]
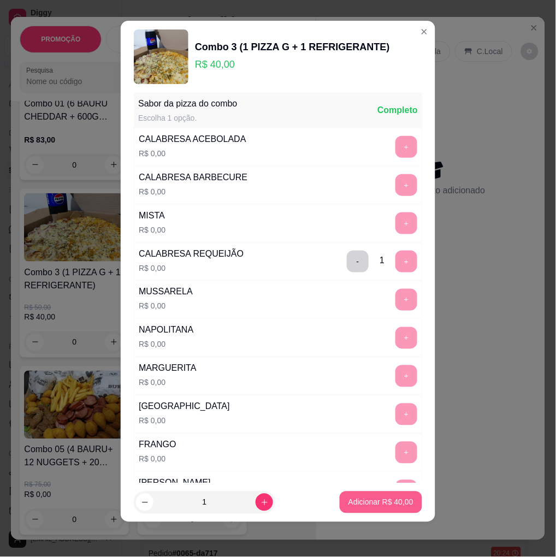
click at [395, 510] on button "Adicionar R$ 40,00" at bounding box center [381, 503] width 83 height 22
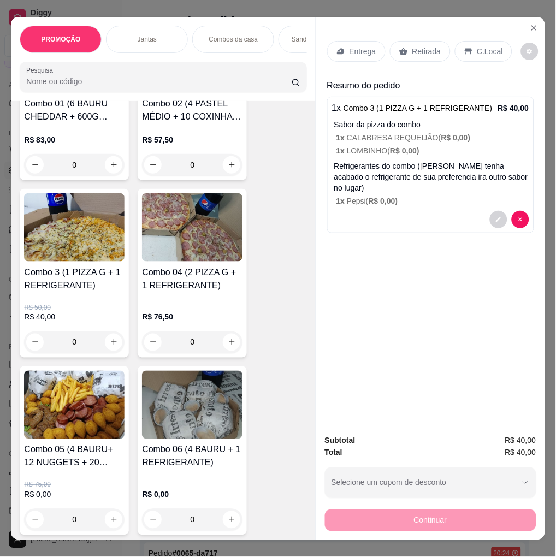
click at [349, 41] on div "Entrega" at bounding box center [356, 51] width 58 height 21
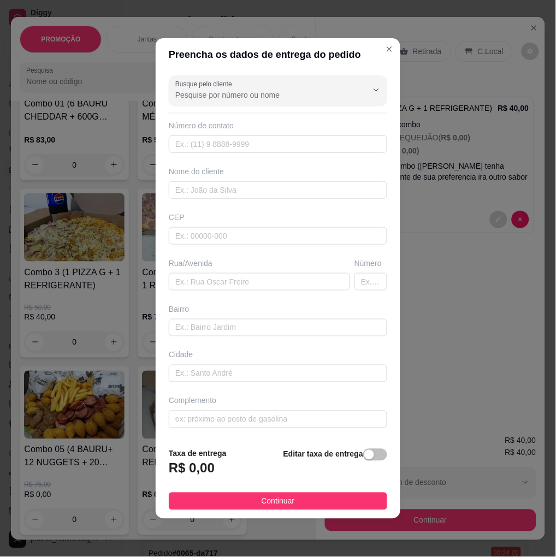
click at [368, 456] on span "button" at bounding box center [375, 455] width 24 height 12
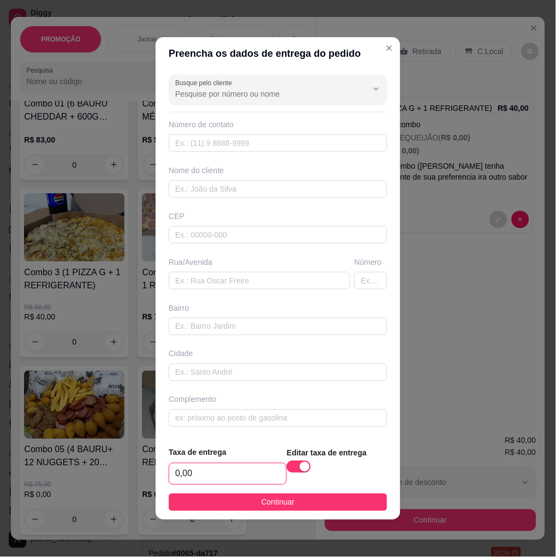
click at [244, 477] on input "0,00" at bounding box center [227, 474] width 117 height 21
type input "5,00"
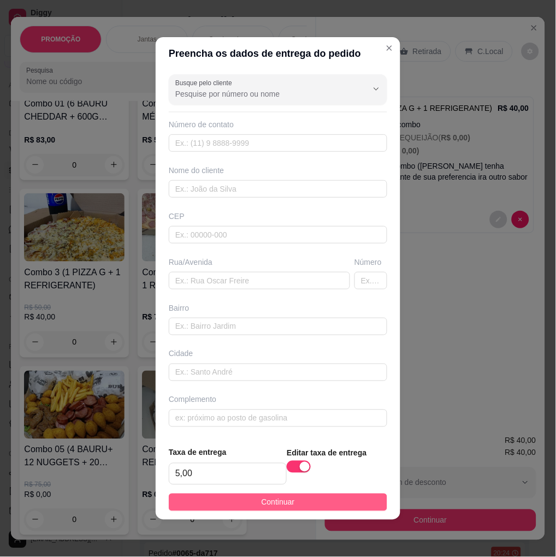
click at [271, 506] on span "Continuar" at bounding box center [278, 503] width 33 height 12
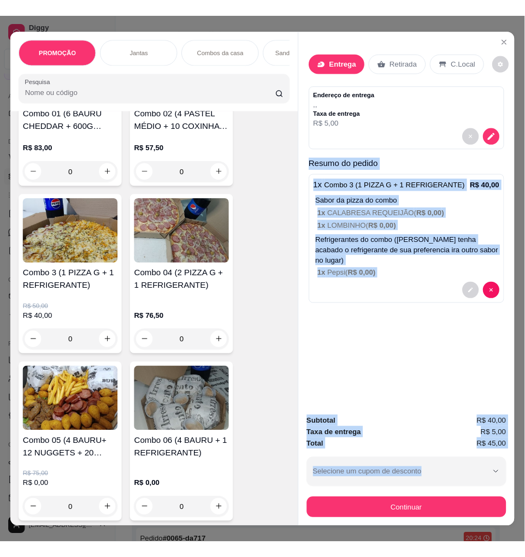
scroll to position [0, 7]
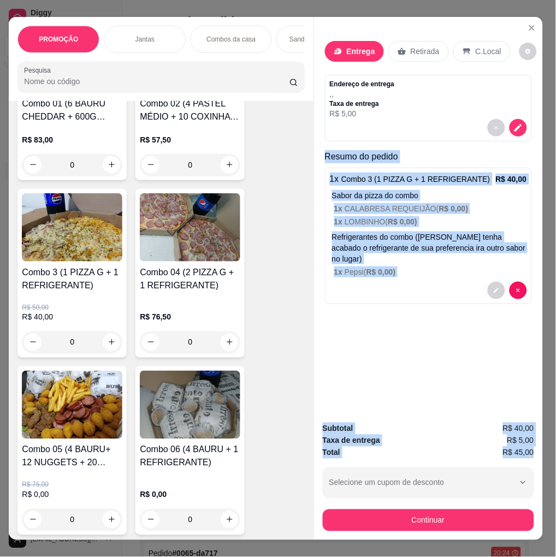
drag, startPoint x: 319, startPoint y: 154, endPoint x: 529, endPoint y: 445, distance: 358.7
click at [526, 446] on div "PROMOÇÃO Jantas Combos da casa Sanduíche é Bauru Cachorro quente 🌭 Pizzas Batat…" at bounding box center [278, 278] width 556 height 557
copy div "Resumo do pedido 1 x Combo 3 (1 PIZZA G + 1 REFRIGERANTE) R$ 40,00 Sabor da piz…"
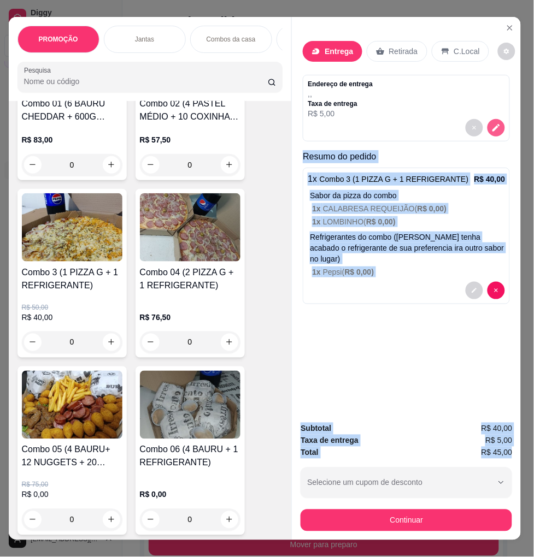
click at [493, 124] on icon "decrease-product-quantity" at bounding box center [497, 128] width 8 height 8
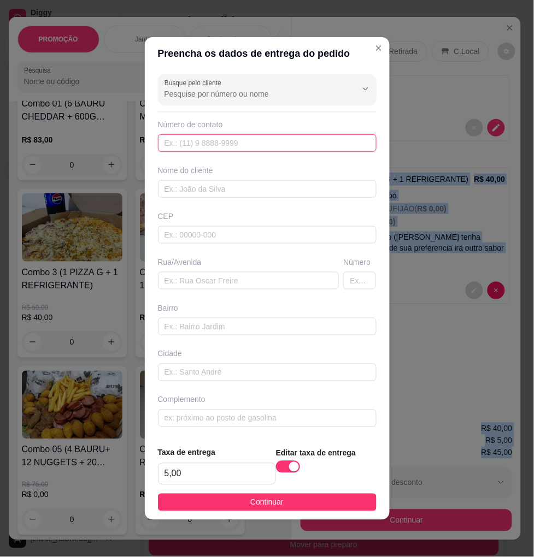
click at [210, 143] on input "text" at bounding box center [267, 142] width 219 height 17
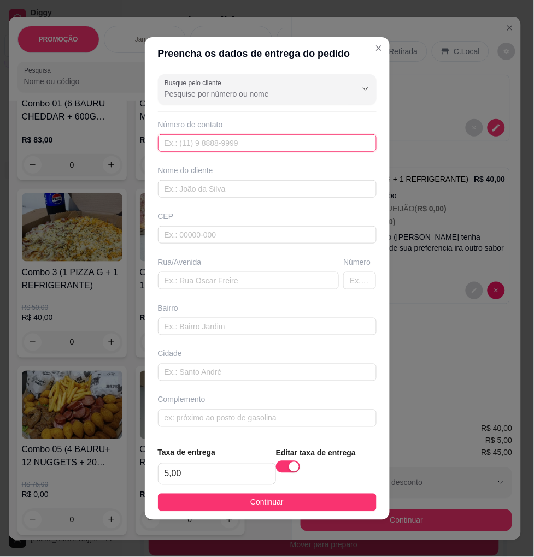
paste input "[PHONE_NUMBER]"
type input "[PHONE_NUMBER]"
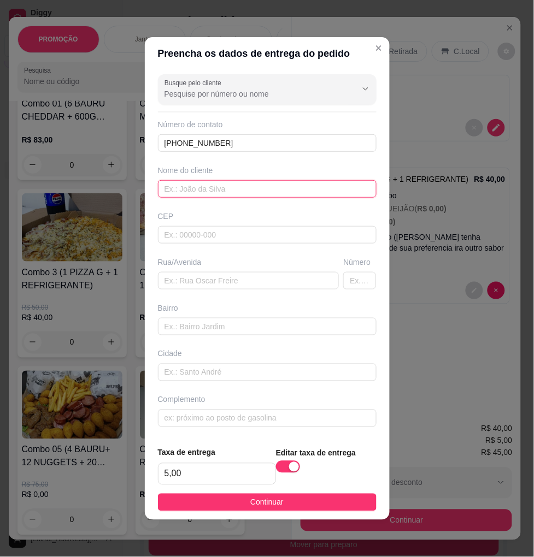
click at [257, 186] on input "text" at bounding box center [267, 188] width 219 height 17
paste input "Kleber"
type input "Kleber"
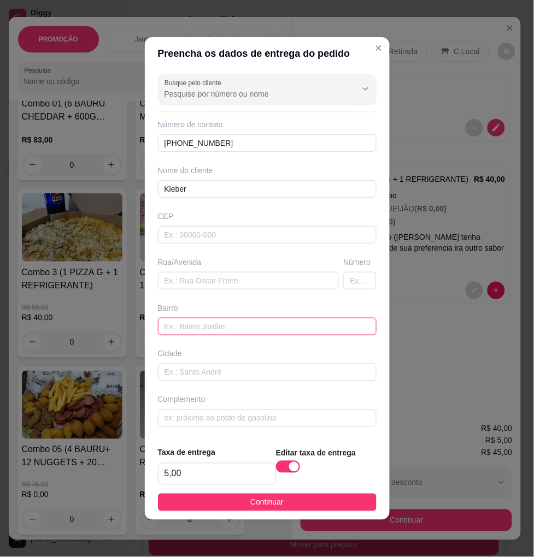
drag, startPoint x: 225, startPoint y: 328, endPoint x: 222, endPoint y: 318, distance: 10.1
click at [225, 328] on input "text" at bounding box center [267, 326] width 219 height 17
click at [210, 272] on div "Rua/Avenida" at bounding box center [249, 273] width 186 height 33
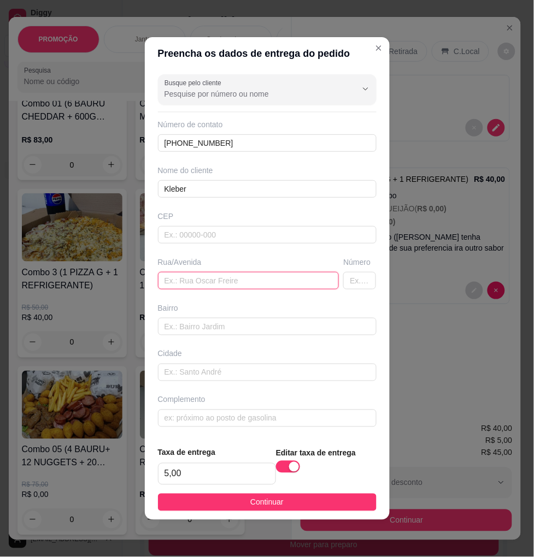
click at [210, 280] on input "text" at bounding box center [248, 280] width 181 height 17
paste input "[STREET_ADDRESS][PERSON_NAME]"
type input "[STREET_ADDRESS][PERSON_NAME]"
click at [283, 503] on button "Continuar" at bounding box center [267, 502] width 219 height 17
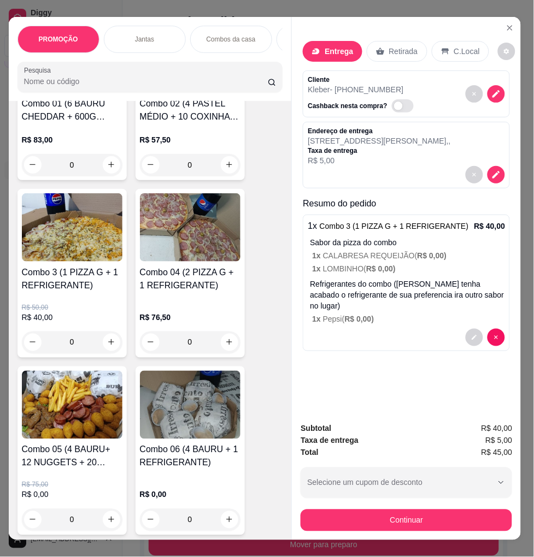
click at [379, 510] on button "Continuar" at bounding box center [407, 521] width 212 height 22
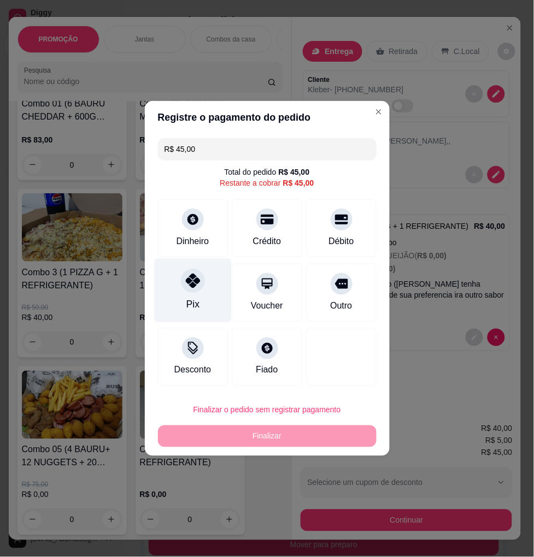
click at [195, 287] on icon at bounding box center [192, 281] width 14 height 14
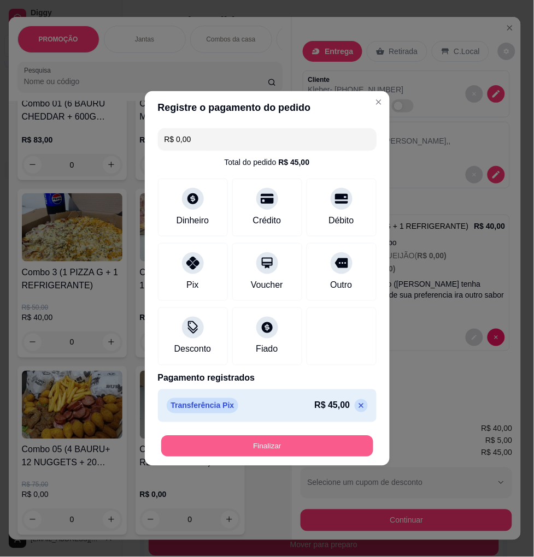
click at [245, 441] on button "Finalizar" at bounding box center [267, 446] width 212 height 21
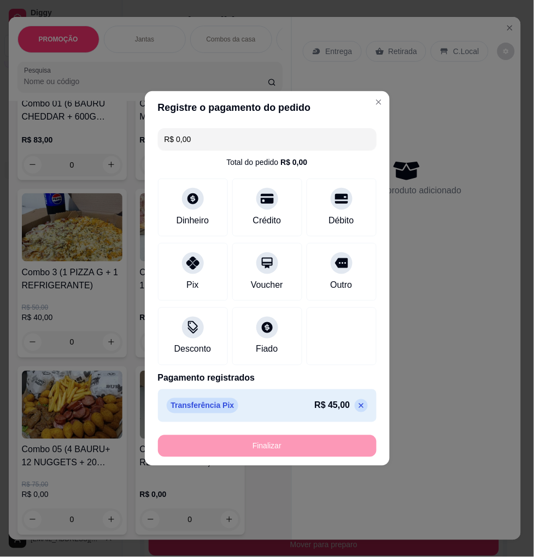
type input "-R$ 45,00"
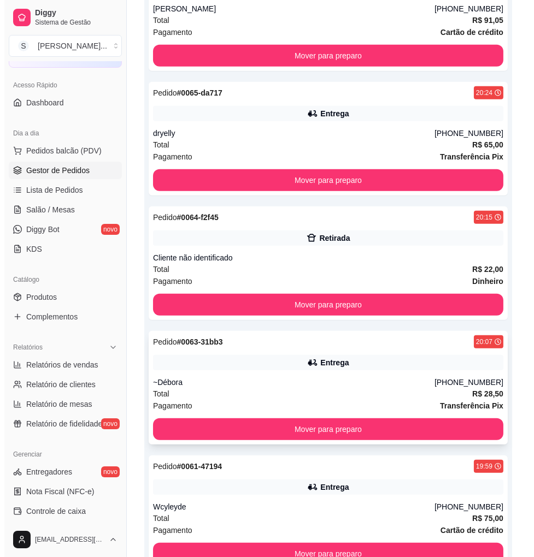
scroll to position [657, 0]
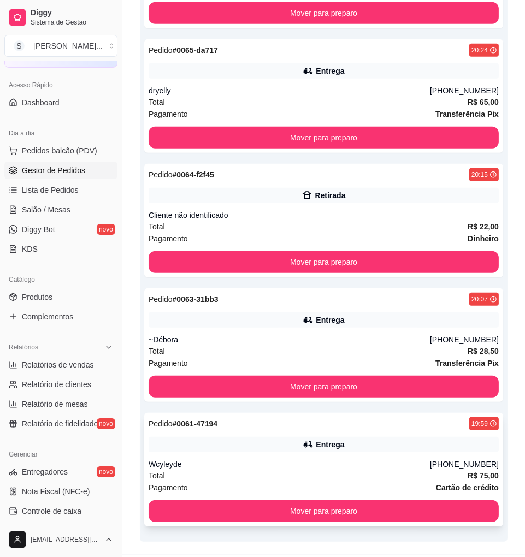
click at [375, 425] on div "Pedido # 0061-47194 19:59 Entrega Wcyleyde [PHONE_NUMBER] Total R$ 75,00 Pagame…" at bounding box center [323, 470] width 359 height 114
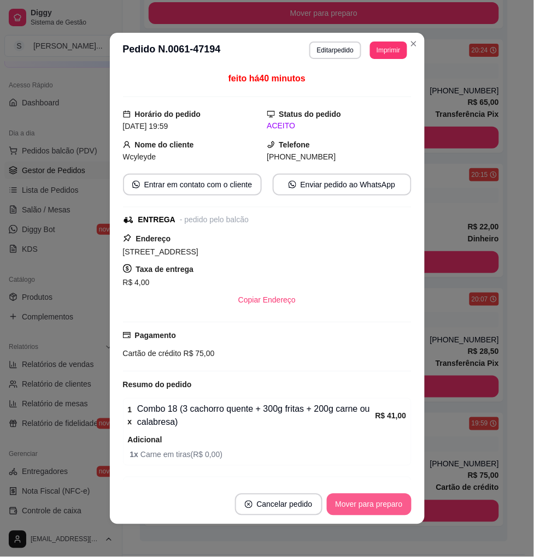
click at [365, 504] on button "Mover para preparo" at bounding box center [369, 505] width 85 height 22
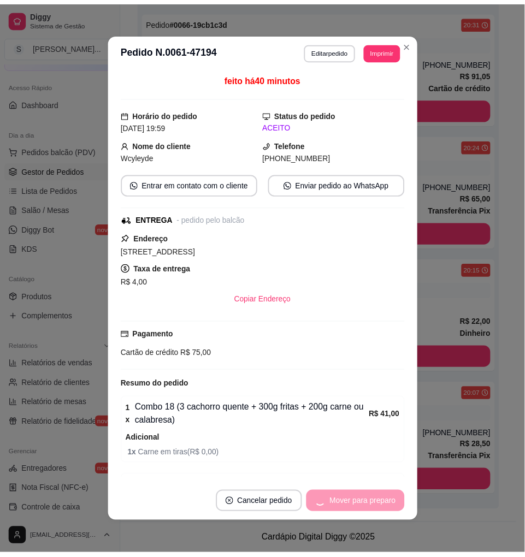
scroll to position [532, 0]
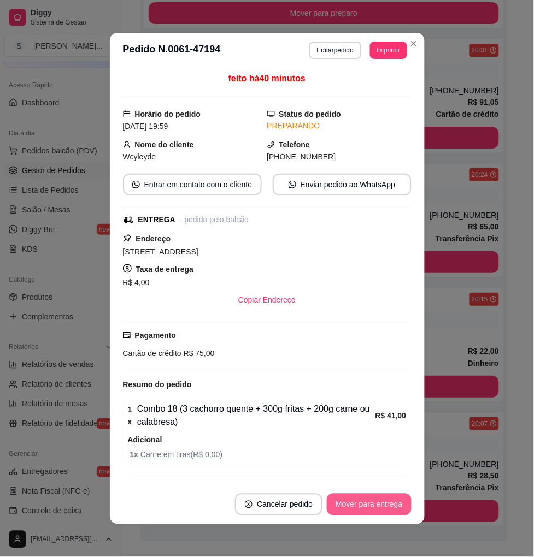
click at [368, 501] on button "Mover para entrega" at bounding box center [369, 505] width 84 height 22
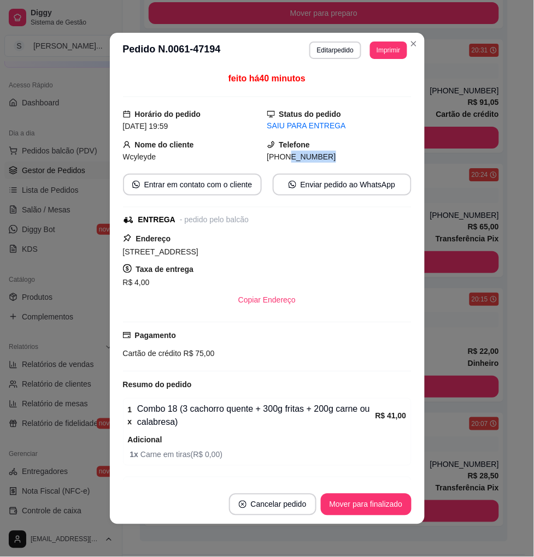
drag, startPoint x: 272, startPoint y: 161, endPoint x: 354, endPoint y: 160, distance: 82.0
click at [354, 160] on div "[PHONE_NUMBER]" at bounding box center [339, 157] width 144 height 12
copy span "9464-0534"
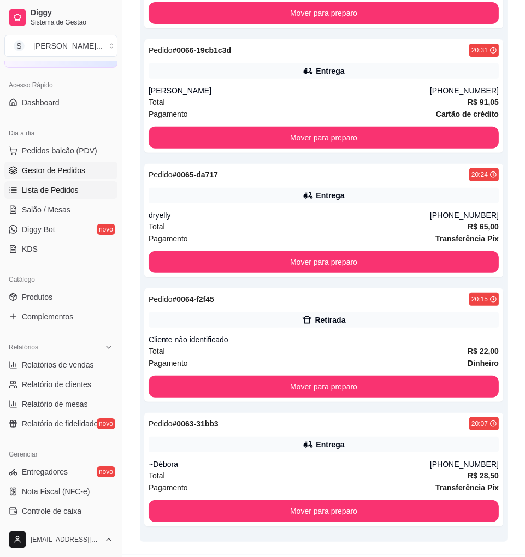
click at [55, 190] on span "Lista de Pedidos" at bounding box center [50, 190] width 57 height 11
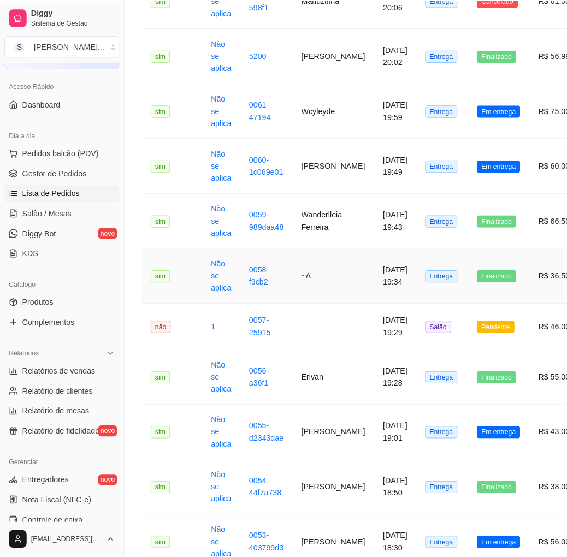
scroll to position [547, 0]
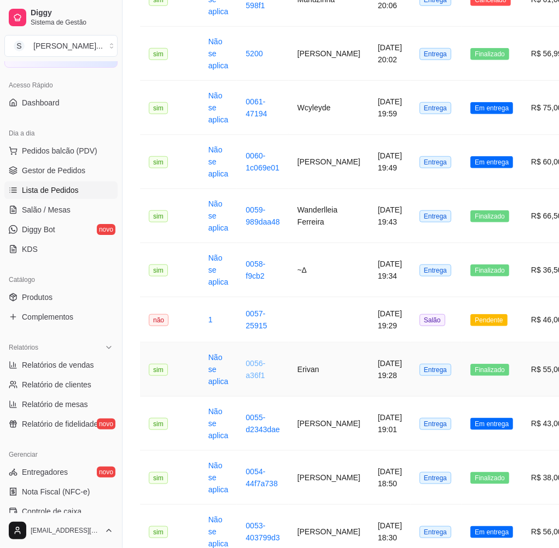
click at [251, 375] on link "0056-a36f1" at bounding box center [255, 369] width 20 height 21
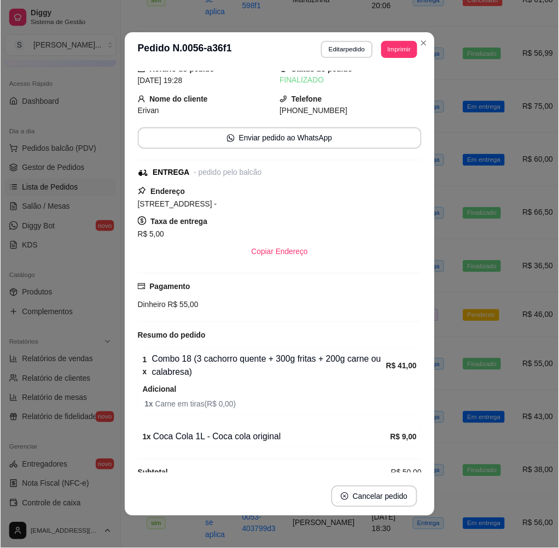
scroll to position [38, 0]
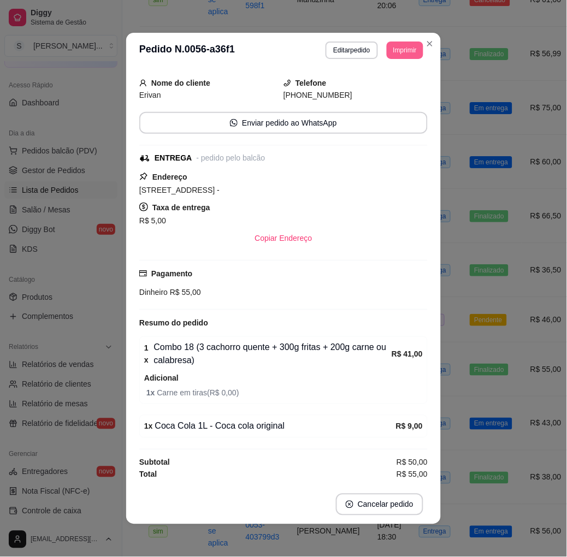
click at [396, 43] on button "Imprimir" at bounding box center [405, 50] width 37 height 17
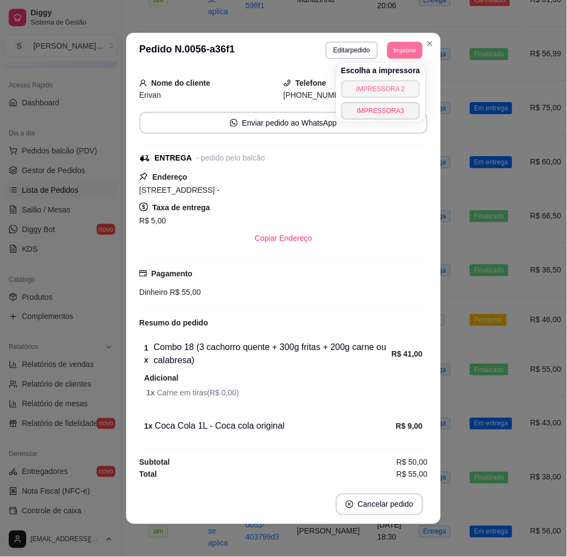
click at [392, 88] on button "IMPRESSORA 2" at bounding box center [381, 88] width 79 height 17
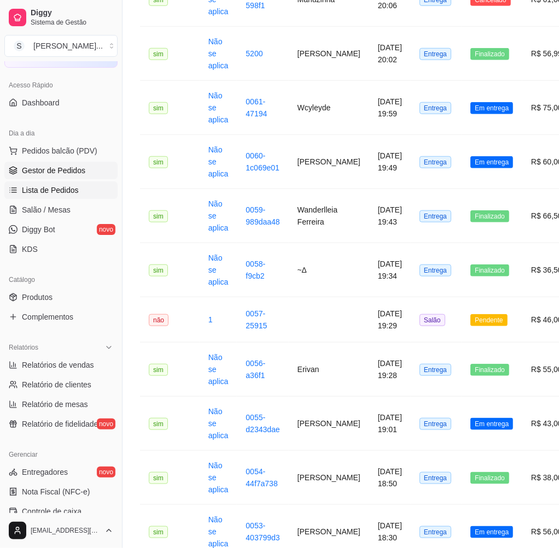
click at [66, 167] on span "Gestor de Pedidos" at bounding box center [53, 170] width 63 height 11
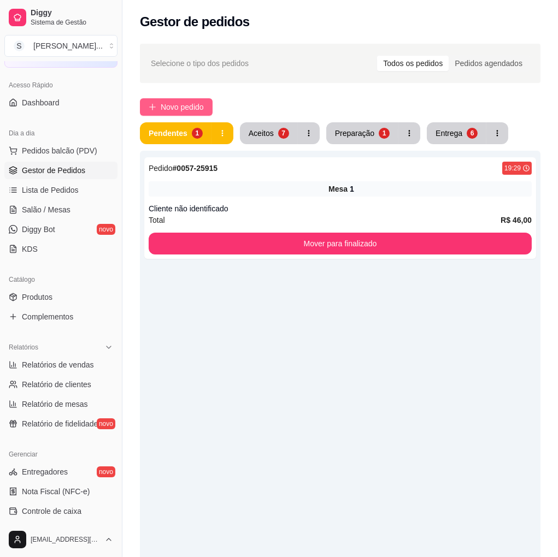
click at [183, 104] on span "Novo pedido" at bounding box center [182, 107] width 43 height 12
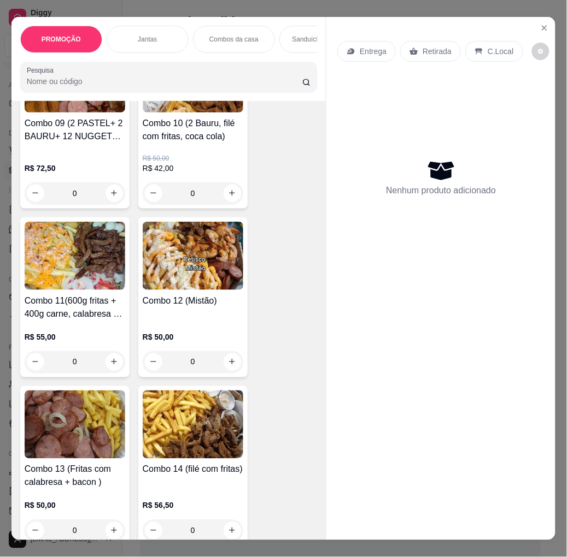
scroll to position [1154, 0]
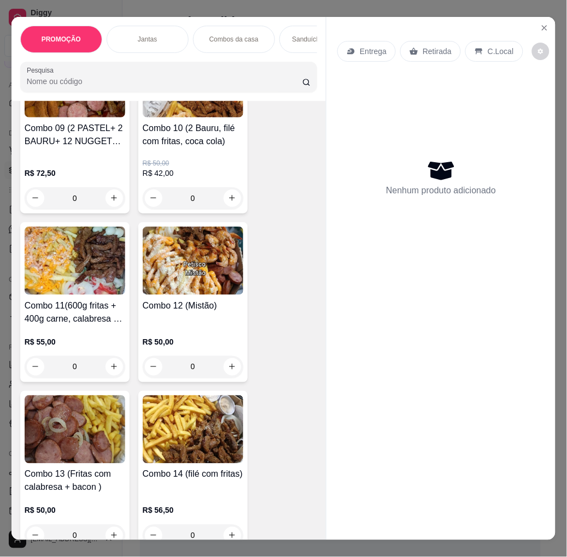
click at [187, 301] on div "Combo 12 (Mistão) R$ 50,00 0" at bounding box center [192, 302] width 109 height 160
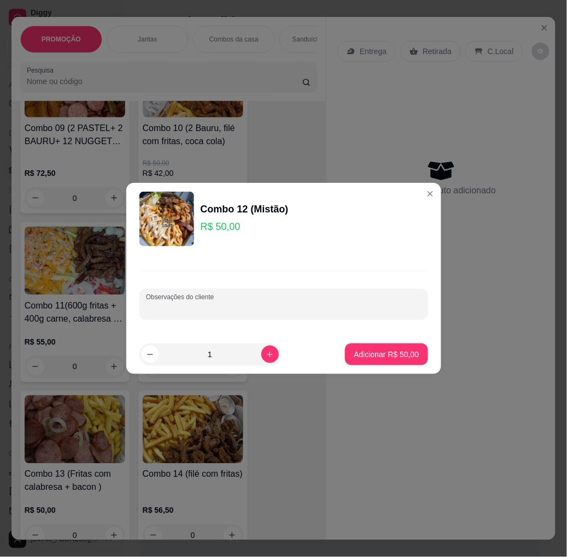
click at [244, 308] on input "Observações do cliente" at bounding box center [283, 308] width 275 height 11
type input "sem camarão"
click at [365, 353] on p "Adicionar R$ 50,00" at bounding box center [386, 354] width 63 height 10
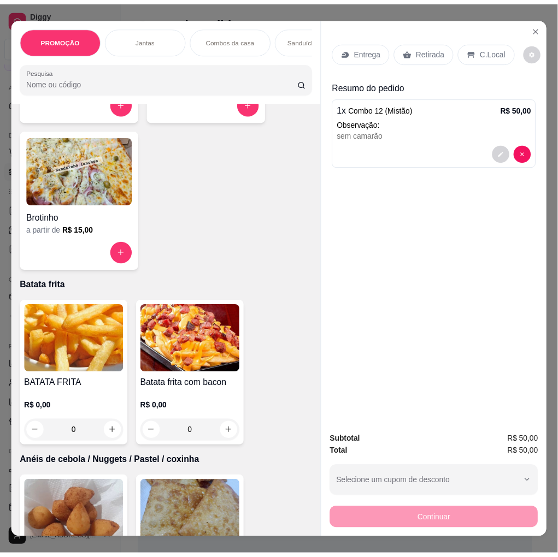
scroll to position [2793, 0]
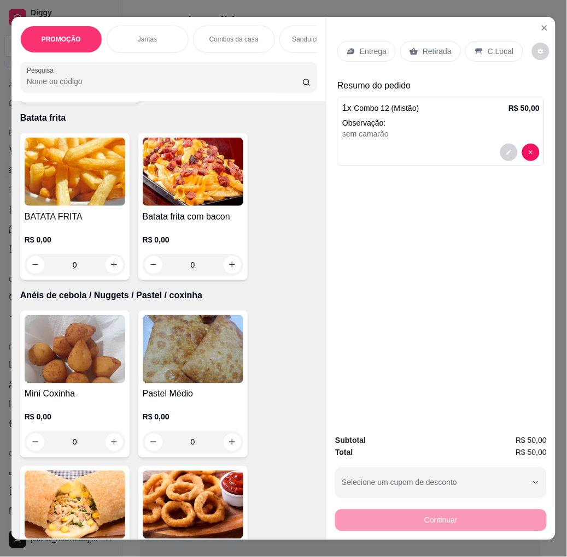
click at [80, 224] on h4 "BATATA FRITA" at bounding box center [75, 216] width 101 height 13
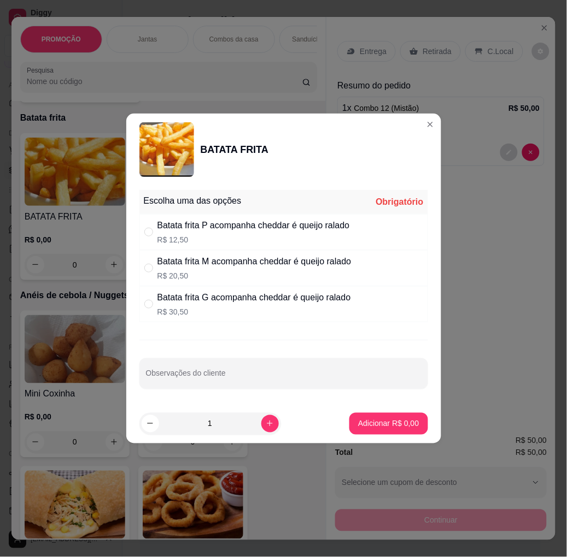
click at [336, 225] on div "Batata frita P acompanha cheddar é queijo ralado" at bounding box center [253, 225] width 192 height 13
radio input "true"
click at [398, 419] on p "Adicionar R$ 12,50" at bounding box center [386, 424] width 65 height 11
type input "1"
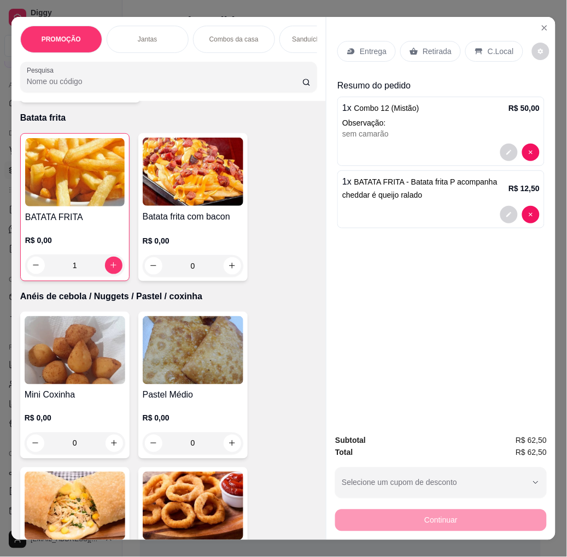
click at [362, 46] on p "Entrega" at bounding box center [373, 51] width 27 height 11
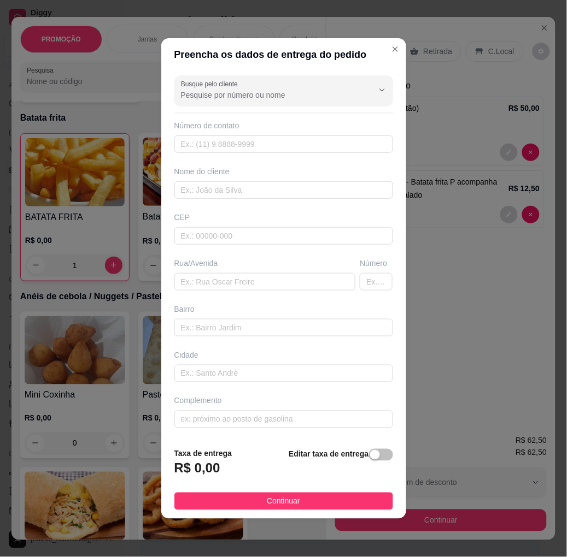
click at [374, 455] on span "button" at bounding box center [381, 455] width 24 height 12
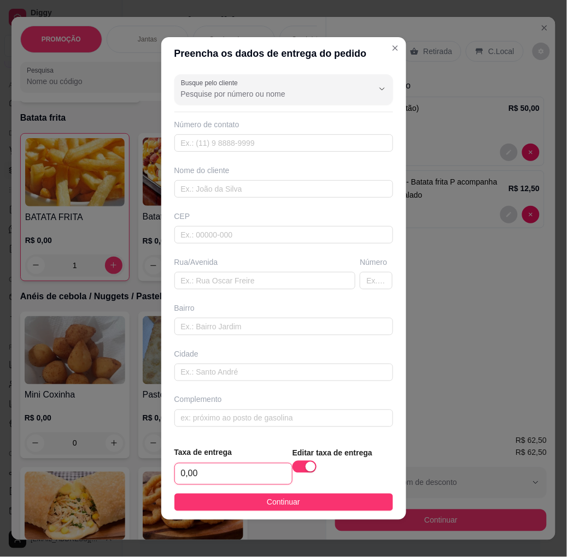
click at [206, 477] on input "0,00" at bounding box center [233, 474] width 117 height 21
type input "3,00"
click at [271, 279] on input "text" at bounding box center [264, 280] width 181 height 17
paste input "[STREET_ADDRESS][PERSON_NAME]"
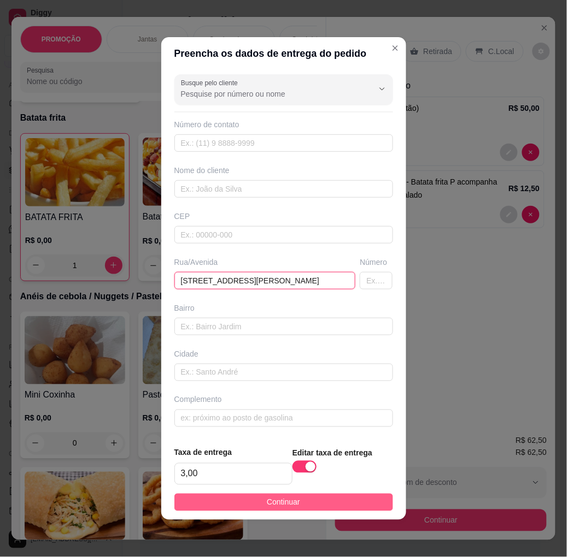
type input "[STREET_ADDRESS][PERSON_NAME]"
click at [343, 500] on button "Continuar" at bounding box center [283, 502] width 219 height 17
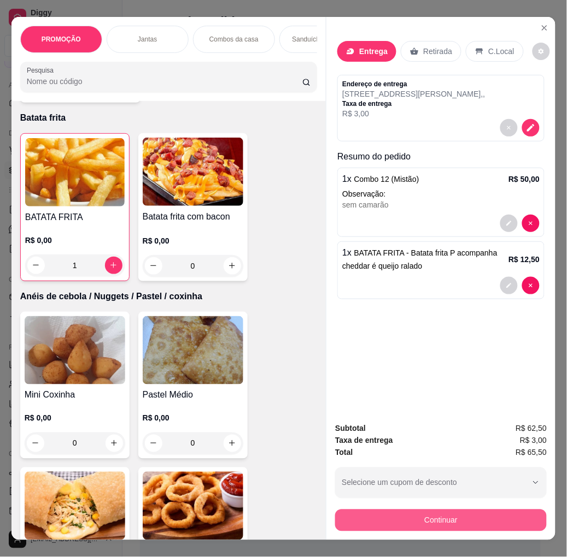
click at [490, 512] on button "Continuar" at bounding box center [441, 521] width 212 height 22
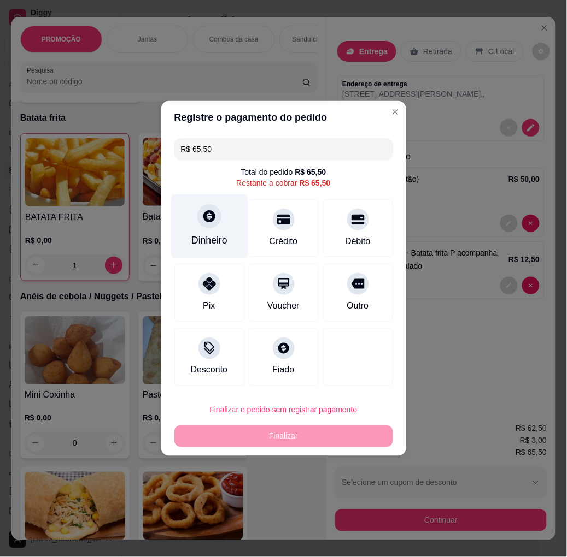
click at [225, 240] on div "Dinheiro" at bounding box center [209, 240] width 36 height 14
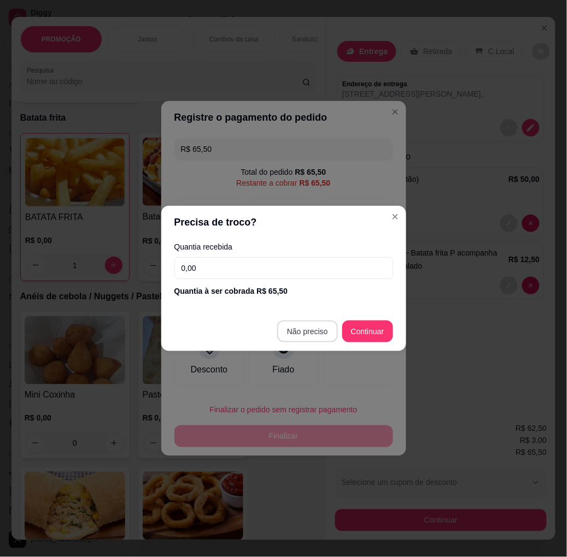
type input "R$ 0,00"
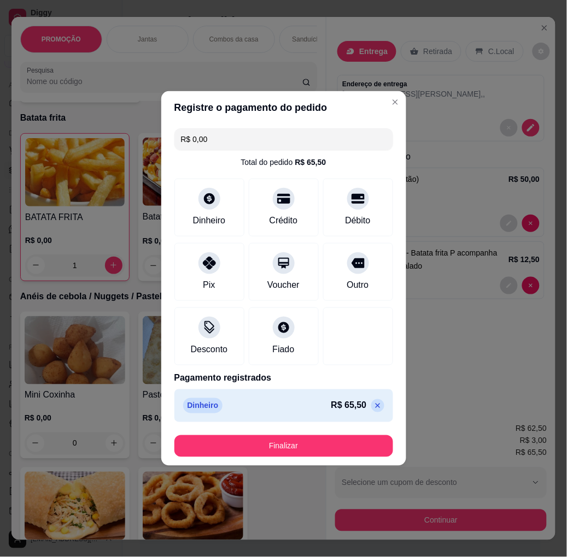
click at [320, 443] on button "Finalizar" at bounding box center [283, 447] width 219 height 22
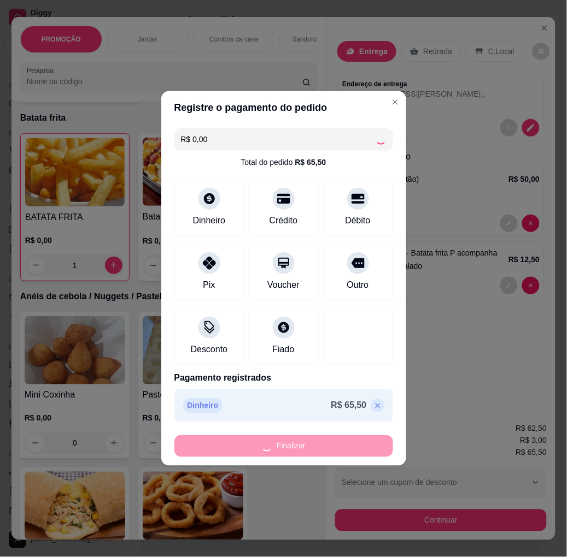
type input "0"
type input "-R$ 65,50"
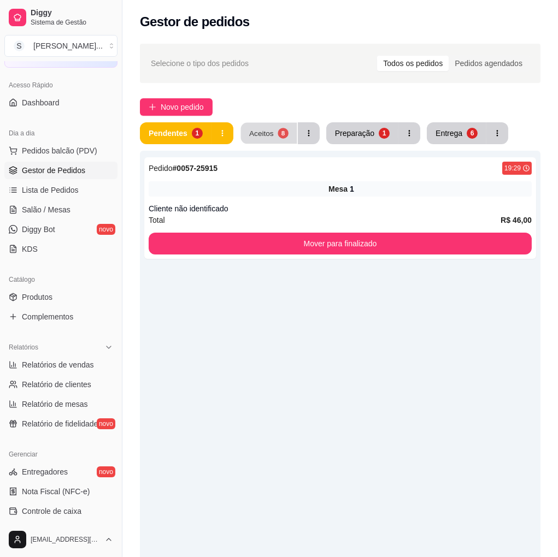
click at [272, 132] on button "Aceitos 8" at bounding box center [268, 133] width 56 height 21
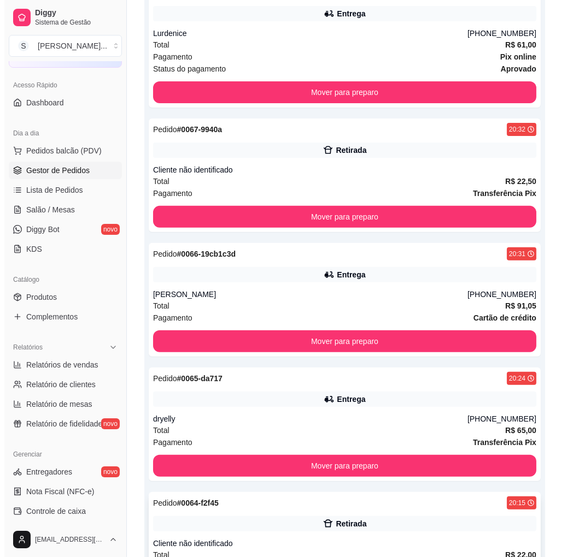
scroll to position [657, 0]
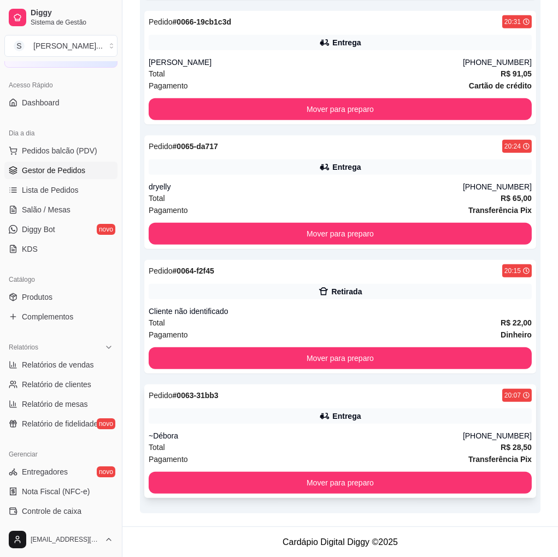
click at [449, 424] on div "Pedido # 0063-31bb3 20:07 Entrega ~Débora [PHONE_NUMBER] Total R$ 28,50 Pagamen…" at bounding box center [340, 442] width 392 height 114
click at [419, 419] on div "Entrega" at bounding box center [340, 416] width 383 height 15
click at [454, 422] on div "Entrega" at bounding box center [340, 416] width 383 height 15
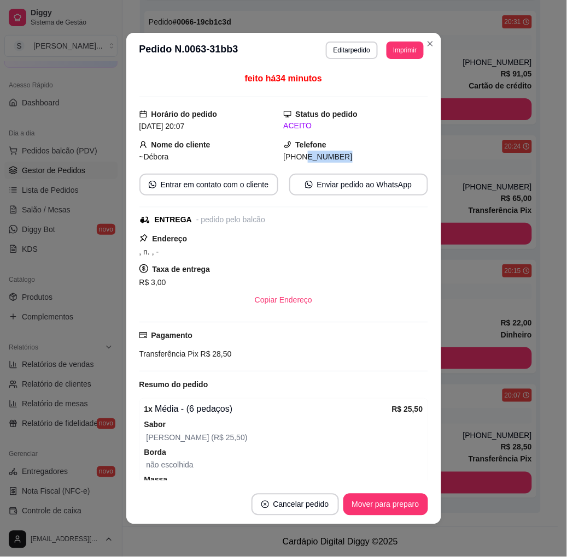
drag, startPoint x: 289, startPoint y: 161, endPoint x: 379, endPoint y: 161, distance: 90.7
click at [379, 161] on div "[PHONE_NUMBER]" at bounding box center [356, 157] width 144 height 12
copy span "8850-7186"
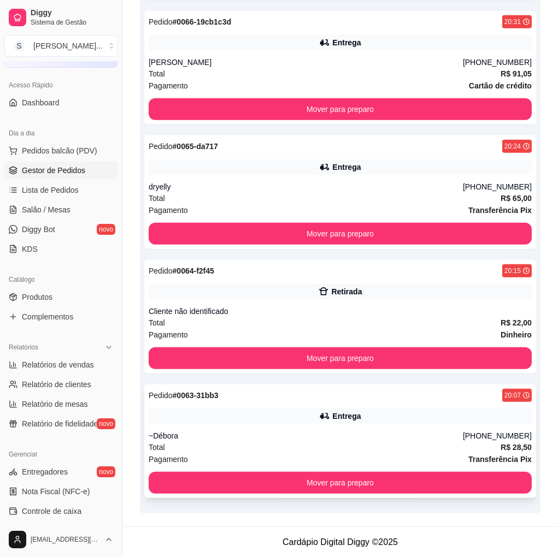
click at [465, 425] on div "Pedido # 0063-31bb3 20:07 Entrega ~Débora [PHONE_NUMBER] Total R$ 28,50 Pagamen…" at bounding box center [340, 442] width 392 height 114
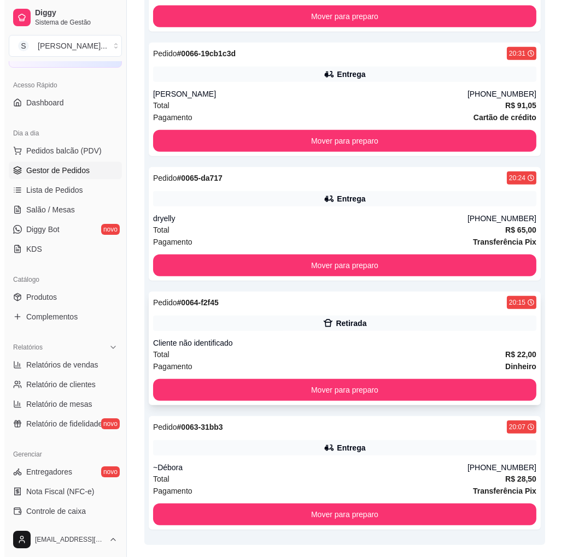
scroll to position [596, 0]
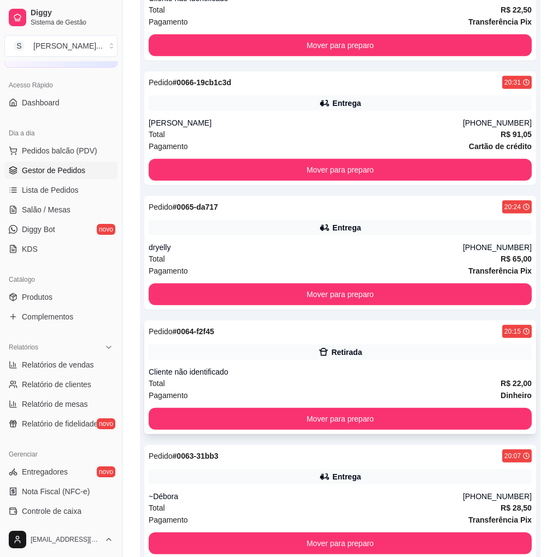
click at [413, 363] on div "Pedido # 0064-f2f45 20:15 Retirada Cliente não identificado Total R$ 22,00 Paga…" at bounding box center [340, 378] width 392 height 114
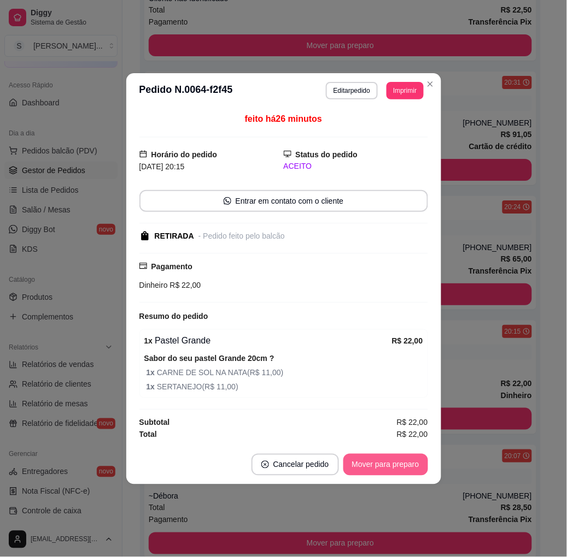
click at [410, 468] on button "Mover para preparo" at bounding box center [385, 465] width 85 height 22
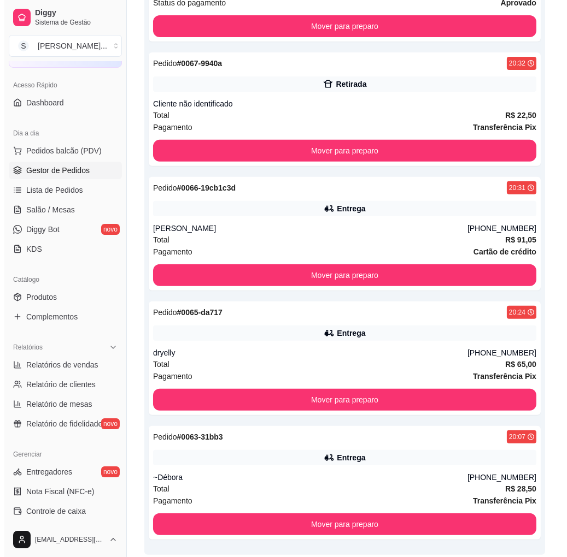
scroll to position [472, 0]
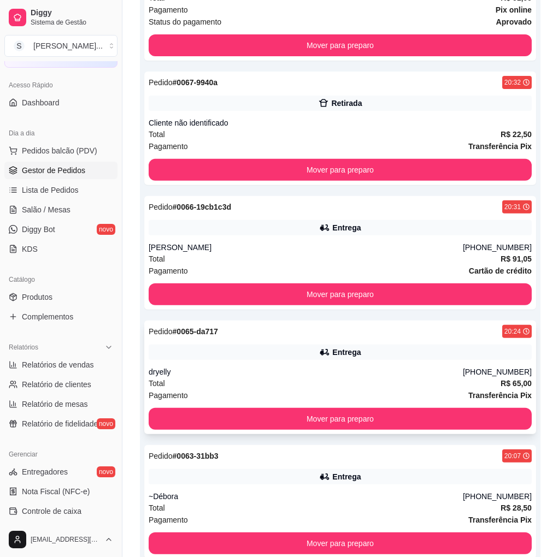
click at [459, 360] on div "Pedido # 0065-da717 20:24 Entrega dryelly [PHONE_NUMBER] Total R$ 65,00 Pagamen…" at bounding box center [340, 378] width 392 height 114
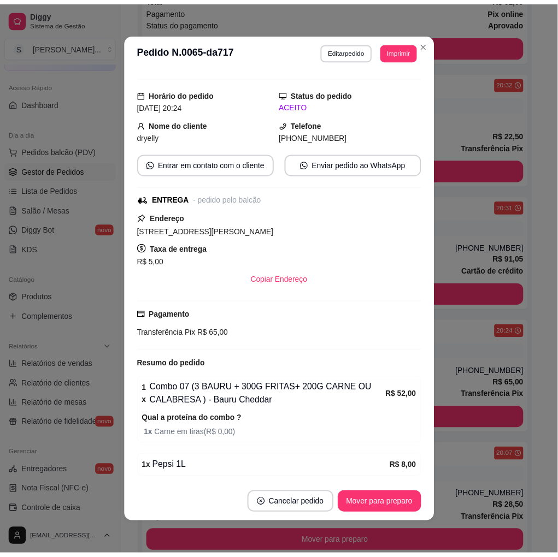
scroll to position [0, 0]
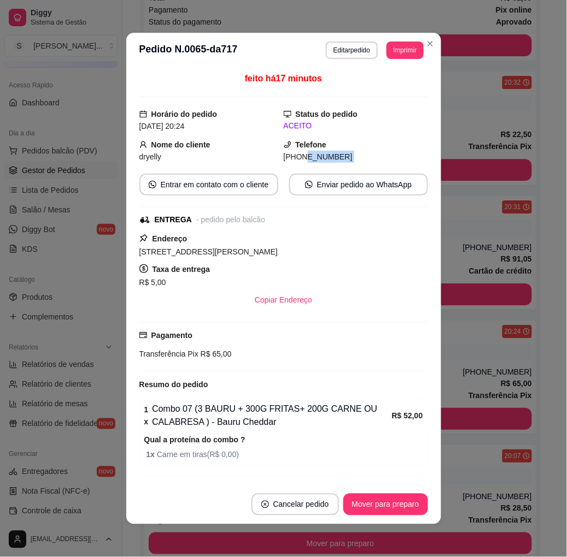
drag, startPoint x: 288, startPoint y: 160, endPoint x: 375, endPoint y: 165, distance: 87.6
click at [375, 165] on div "feito há 17 minutos Horário do pedido [DATE] 20:24 Status do pedido ACEITO Nome…" at bounding box center [283, 276] width 289 height 409
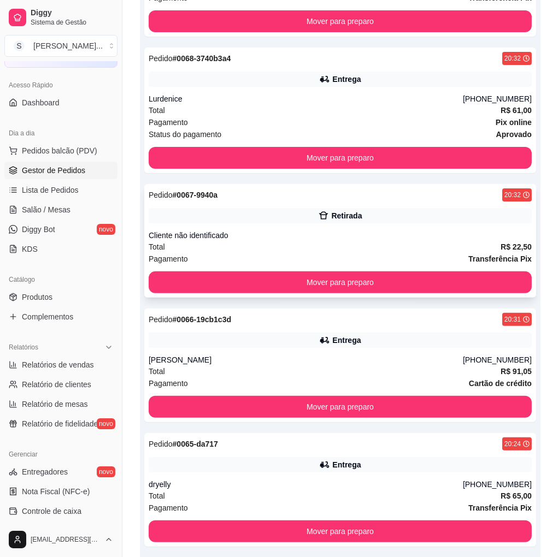
scroll to position [350, 0]
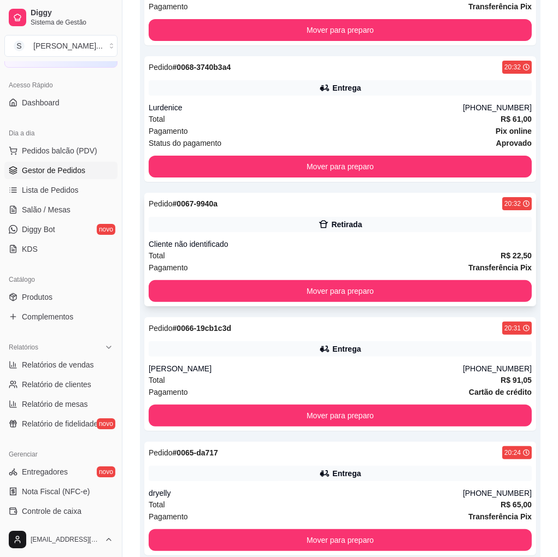
click at [441, 232] on div "Retirada" at bounding box center [340, 224] width 383 height 15
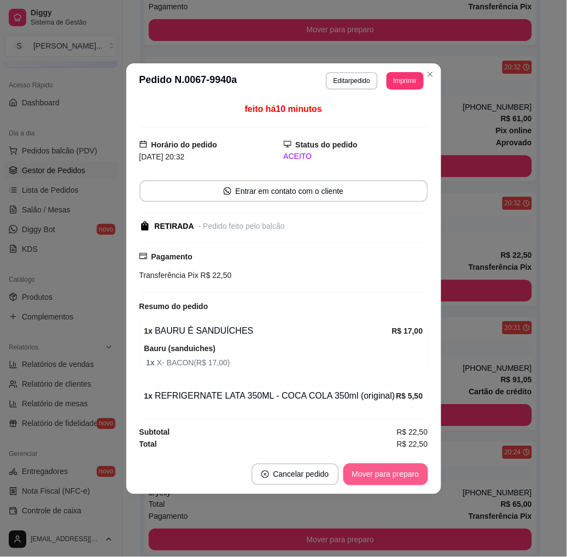
click at [406, 468] on button "Mover para preparo" at bounding box center [385, 475] width 85 height 22
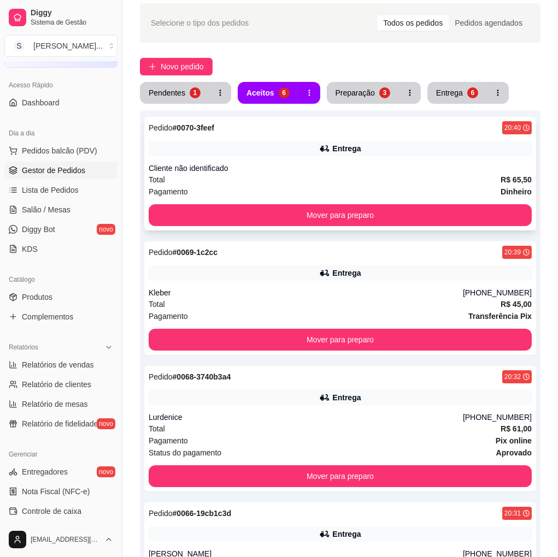
scroll to position [0, 0]
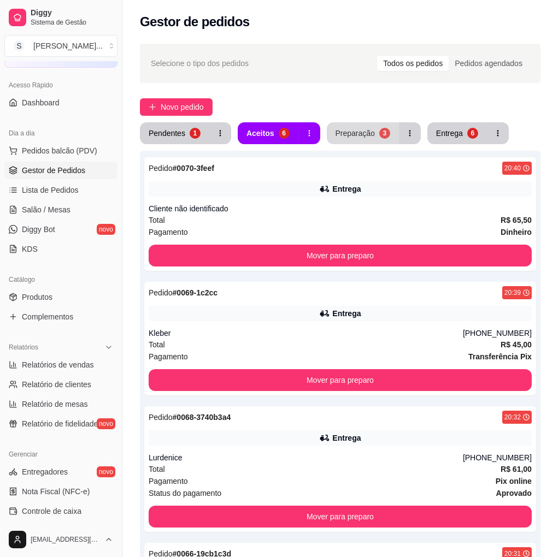
click at [347, 127] on button "Preparação 3" at bounding box center [363, 133] width 72 height 22
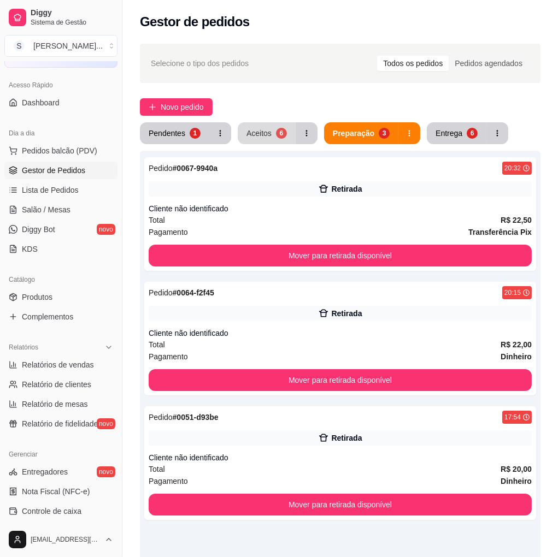
click at [276, 133] on div "6" at bounding box center [281, 133] width 11 height 11
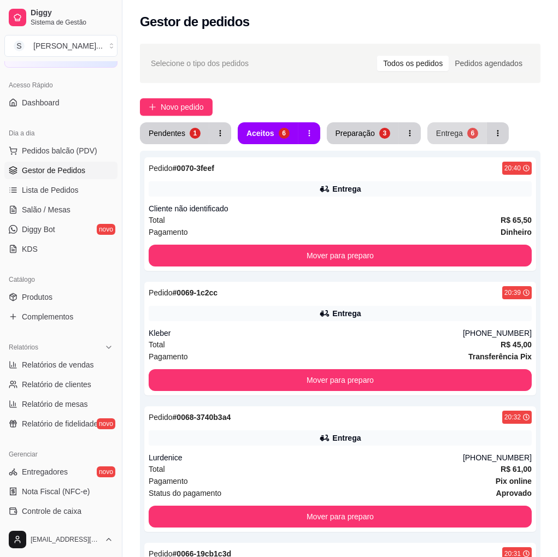
click at [460, 139] on button "Entrega 6" at bounding box center [457, 133] width 60 height 22
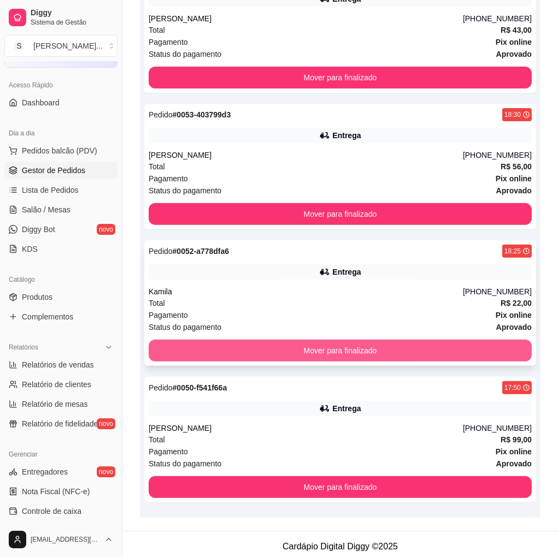
scroll to position [444, 0]
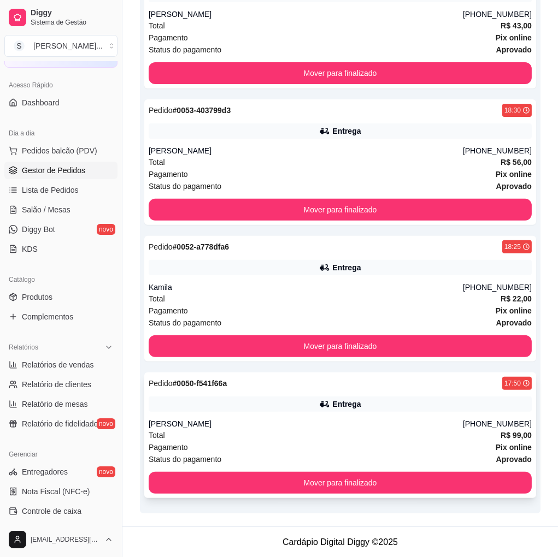
click at [496, 432] on div "Total R$ 99,00" at bounding box center [340, 436] width 383 height 12
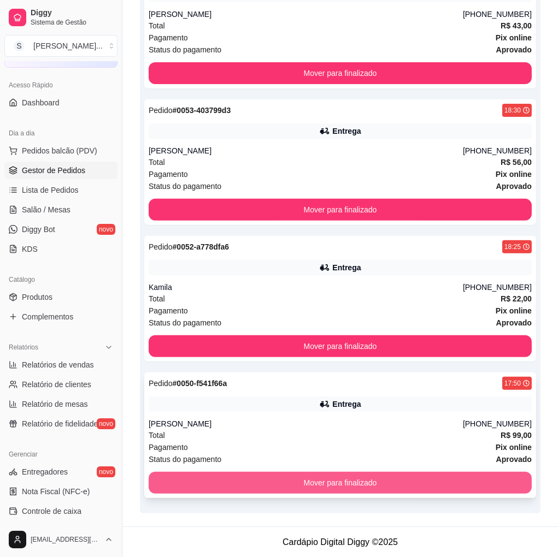
click at [451, 484] on button "Mover para finalizado" at bounding box center [340, 483] width 383 height 22
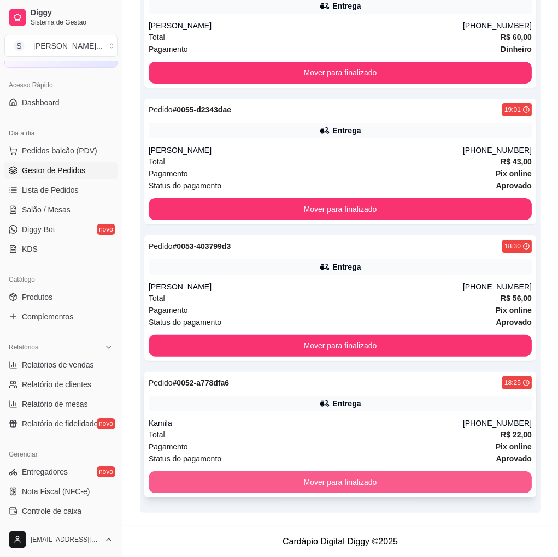
scroll to position [307, 0]
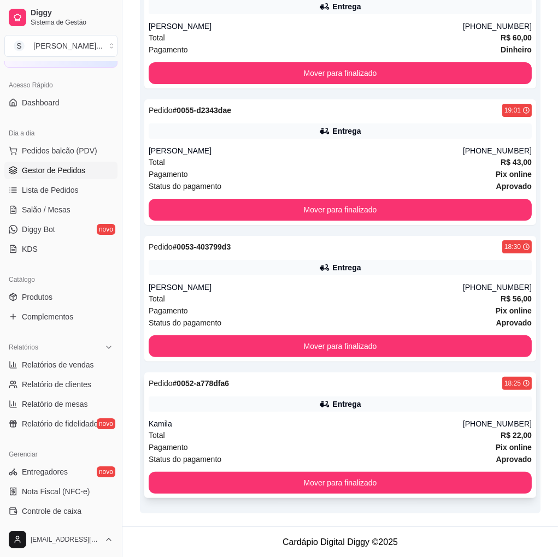
click at [463, 421] on div "Kamila" at bounding box center [306, 424] width 314 height 11
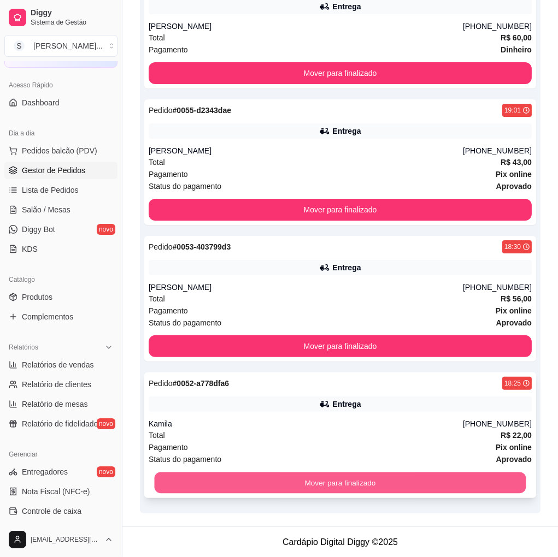
click at [456, 482] on button "Mover para finalizado" at bounding box center [341, 483] width 372 height 21
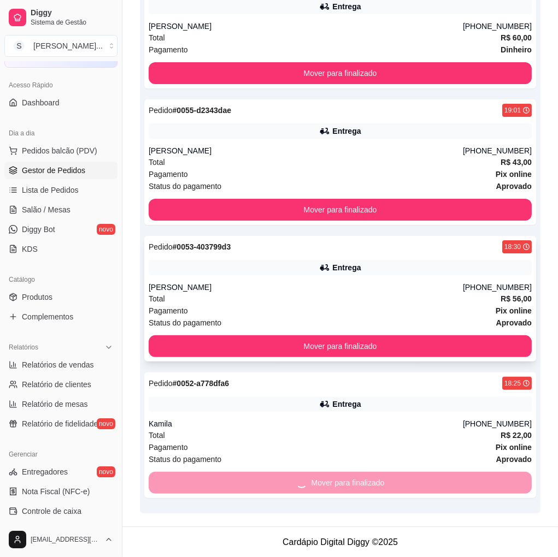
scroll to position [195, 0]
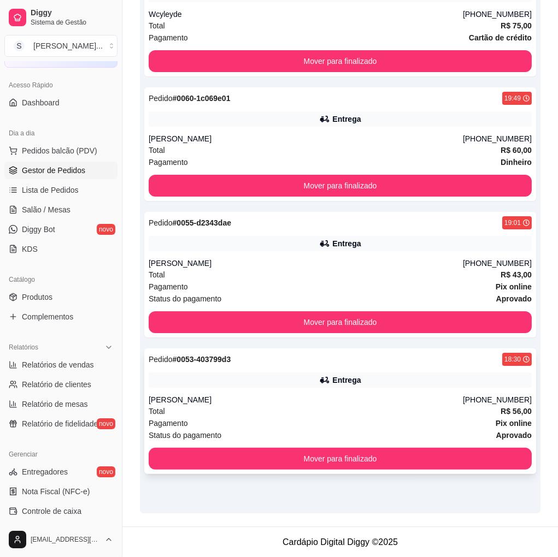
click at [459, 403] on div "[PERSON_NAME]" at bounding box center [306, 400] width 314 height 11
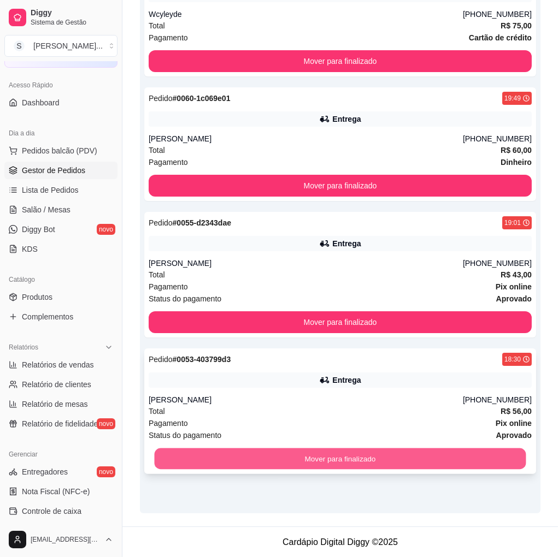
click at [489, 457] on button "Mover para finalizado" at bounding box center [341, 459] width 372 height 21
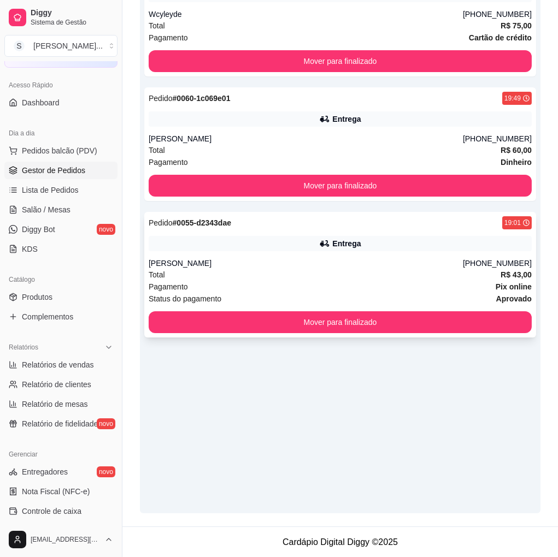
click at [440, 257] on div "Pedido # 0055-d2343dae 19:01 Entrega [PERSON_NAME] [PHONE_NUMBER] Total R$ 43,0…" at bounding box center [340, 275] width 392 height 126
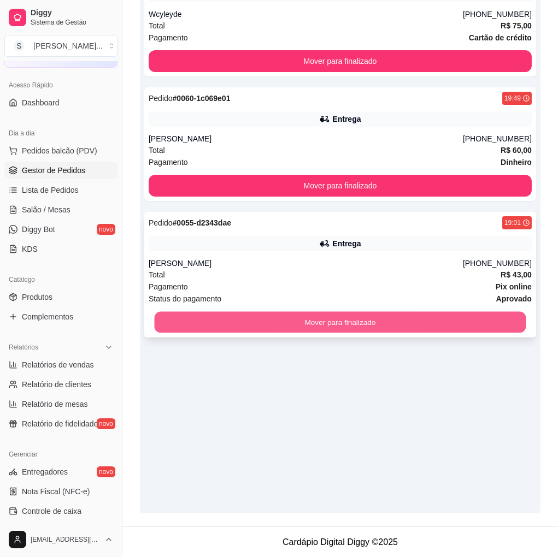
click at [458, 326] on button "Mover para finalizado" at bounding box center [341, 322] width 372 height 21
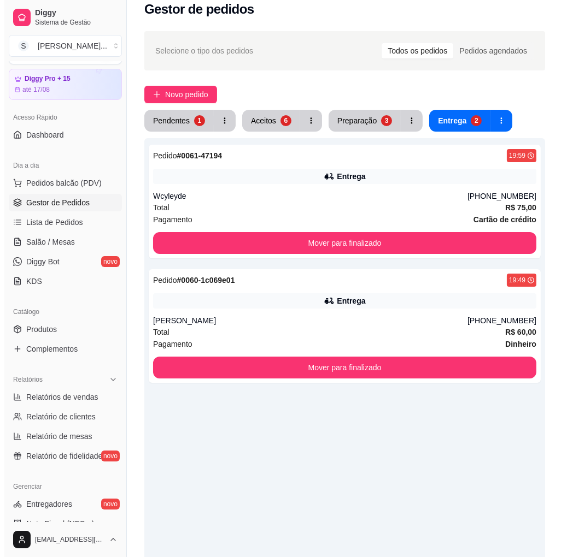
scroll to position [0, 0]
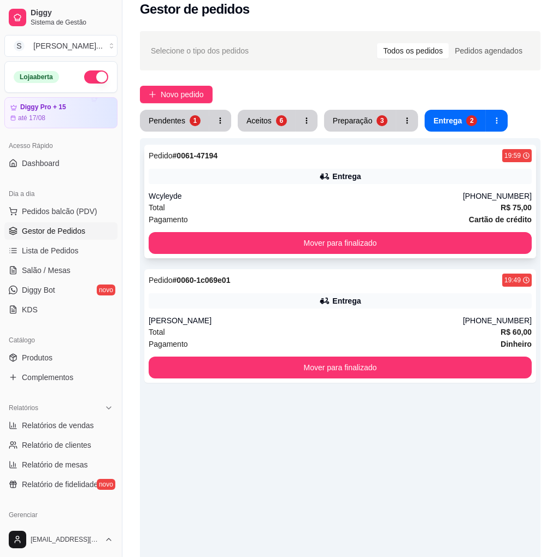
click at [402, 198] on div "Pedido # 0061-47194 19:59 Entrega Wcyleyde [PHONE_NUMBER] Total R$ 75,00 Pagame…" at bounding box center [340, 202] width 392 height 114
click at [428, 197] on div "Wcyleyde" at bounding box center [306, 196] width 314 height 11
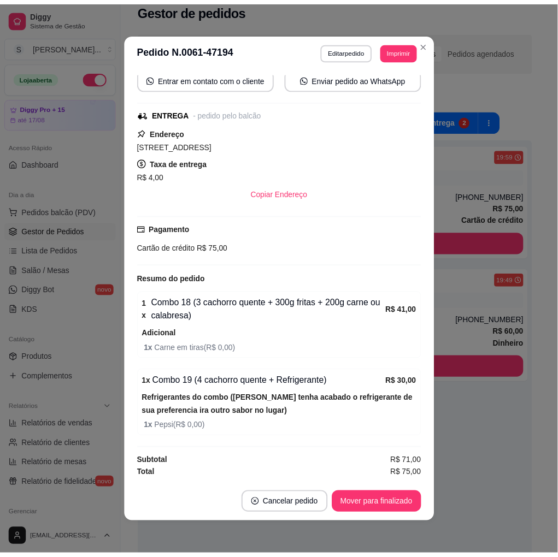
scroll to position [2, 0]
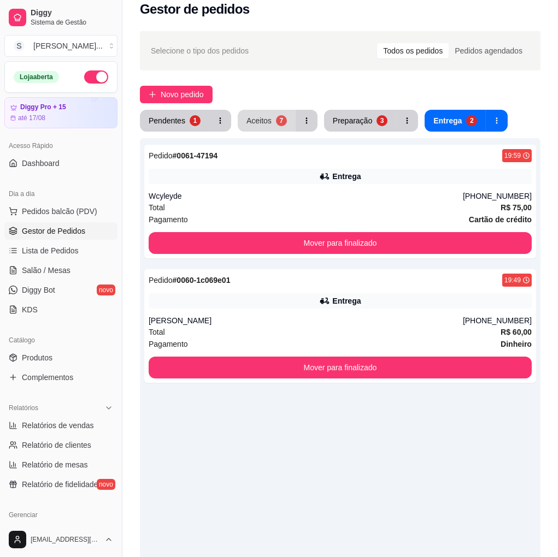
click at [271, 118] on button "Aceitos 7" at bounding box center [267, 121] width 58 height 22
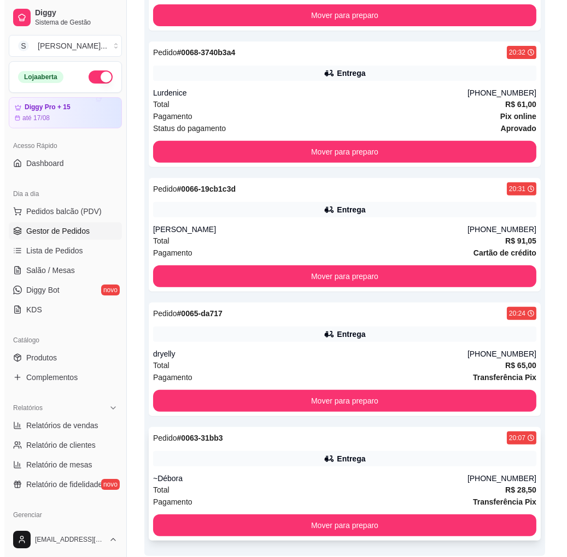
scroll to position [544, 0]
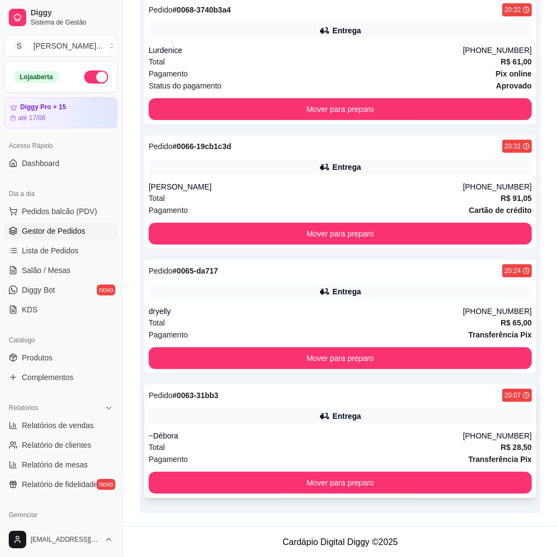
click at [422, 426] on div "Pedido # 0063-31bb3 20:07 Entrega ~Débora [PHONE_NUMBER] Total R$ 28,50 Pagamen…" at bounding box center [340, 442] width 392 height 114
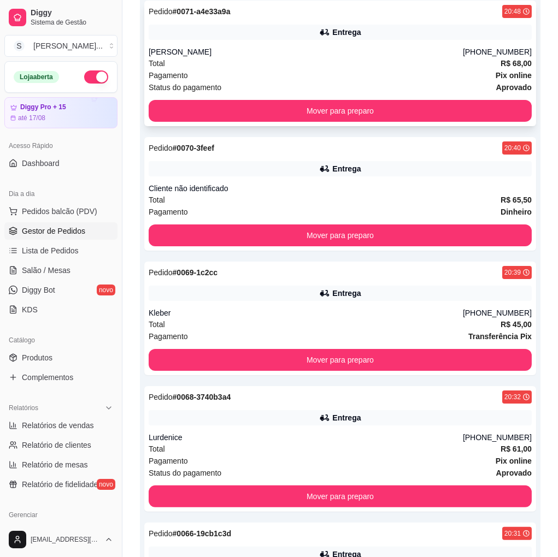
scroll to position [0, 0]
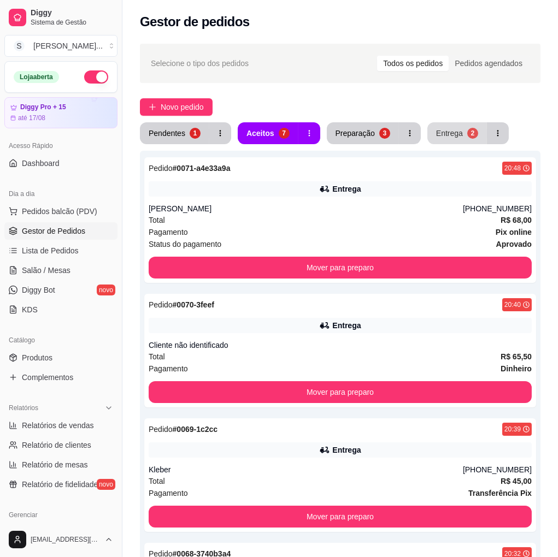
click at [467, 138] on div "2" at bounding box center [472, 133] width 11 height 11
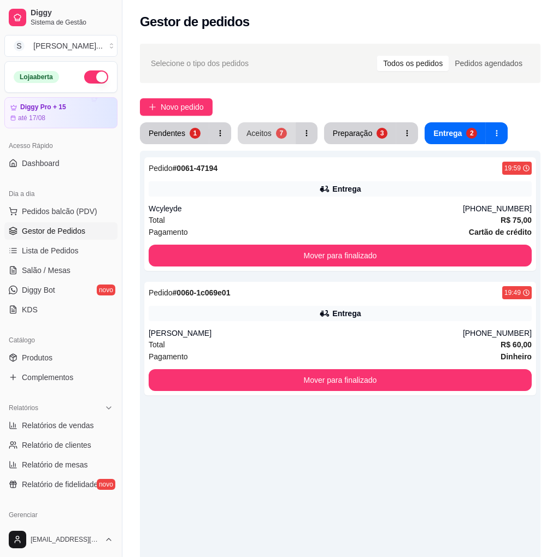
click at [265, 138] on div "Aceitos" at bounding box center [258, 133] width 25 height 11
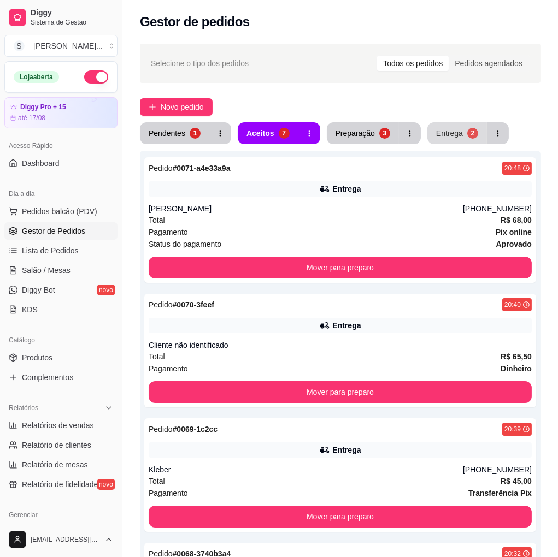
click at [439, 132] on div "Entrega" at bounding box center [449, 133] width 27 height 11
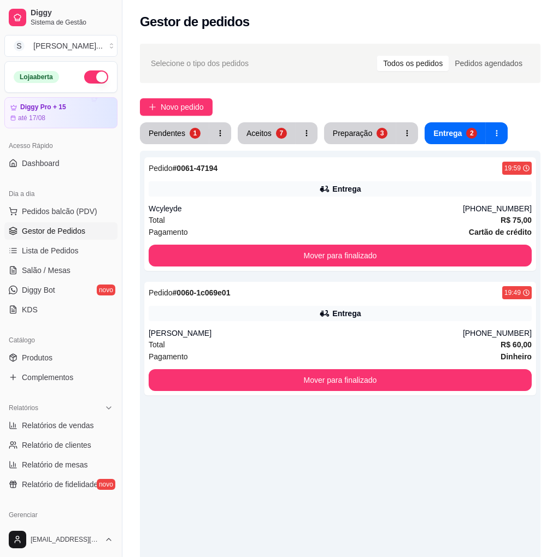
click at [270, 119] on div "Selecione o tipo dos pedidos Todos os pedidos Pedidos agendados Novo pedido Pen…" at bounding box center [340, 379] width 436 height 684
click at [281, 137] on div "7" at bounding box center [280, 133] width 10 height 10
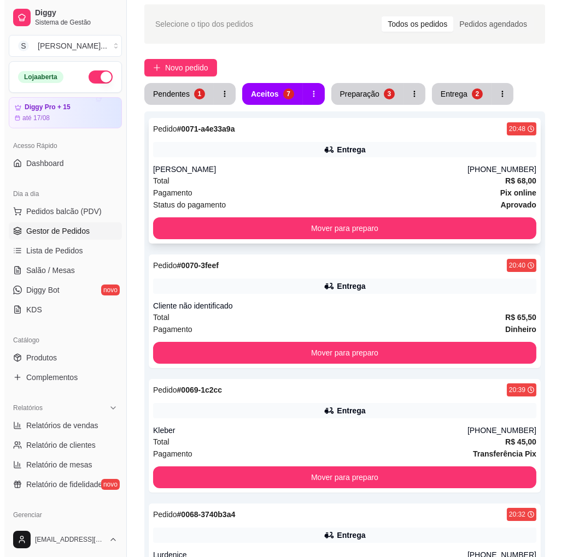
scroll to position [61, 0]
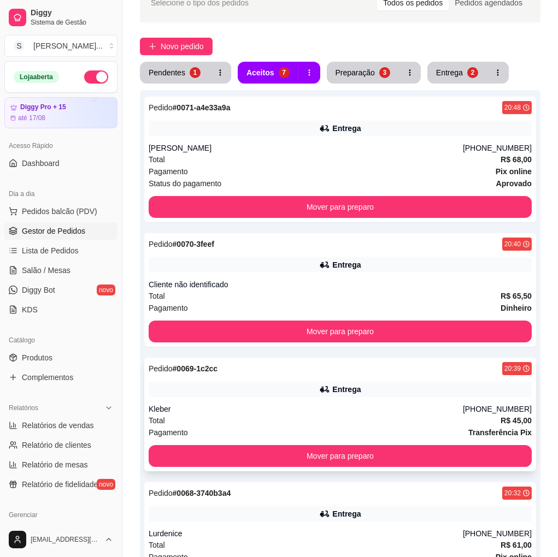
click at [385, 392] on div "Entrega" at bounding box center [340, 389] width 383 height 15
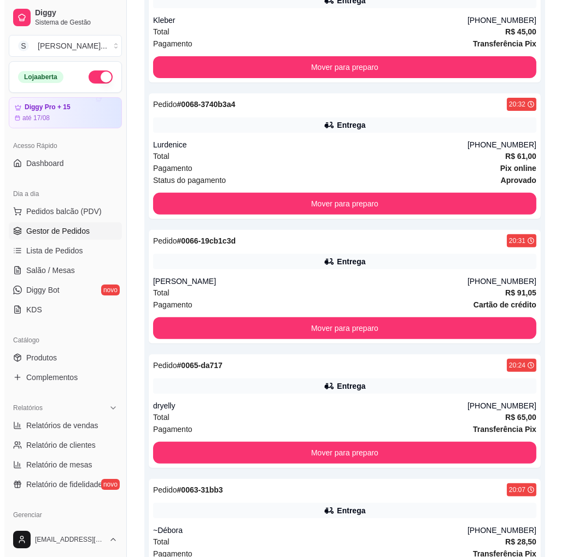
scroll to position [544, 0]
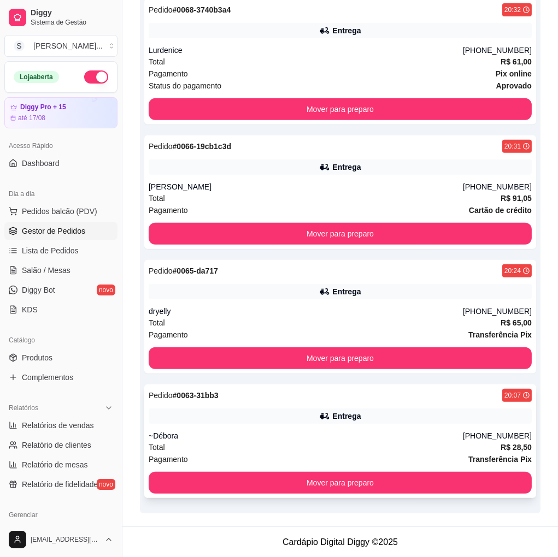
click at [488, 429] on div "Pedido # 0063-31bb3 20:07 Entrega ~Débora [PHONE_NUMBER] Total R$ 28,50 Pagamen…" at bounding box center [340, 442] width 392 height 114
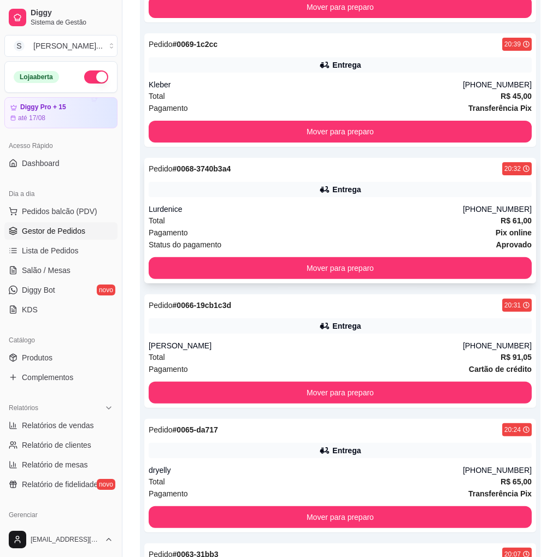
scroll to position [362, 0]
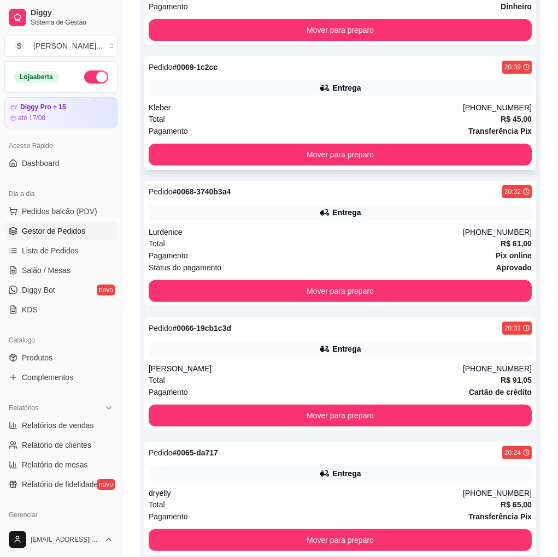
click at [310, 99] on div "Pedido # 0069-1c2cc 20:39 Entrega Kleber [PHONE_NUMBER] Total R$ 45,00 Pagament…" at bounding box center [340, 113] width 392 height 114
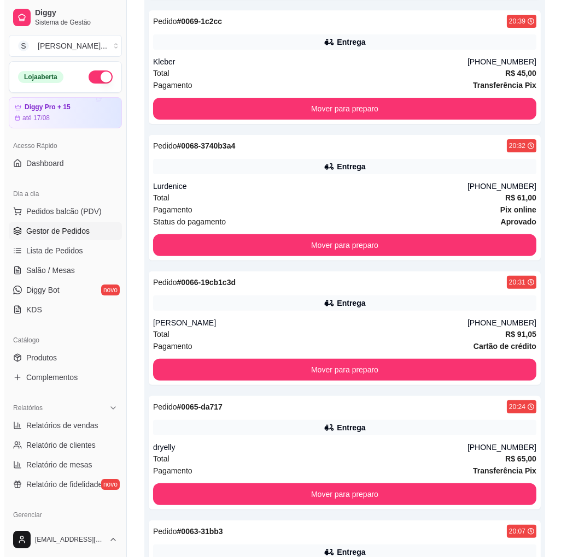
scroll to position [544, 0]
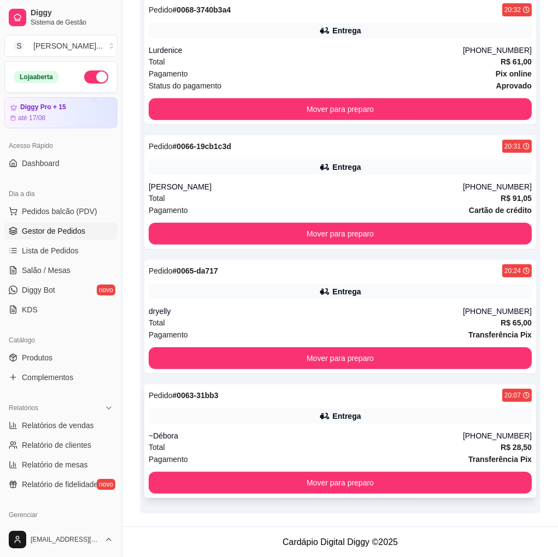
click at [398, 429] on div "Pedido # 0063-31bb3 20:07 Entrega ~Débora [PHONE_NUMBER] Total R$ 28,50 Pagamen…" at bounding box center [340, 442] width 392 height 114
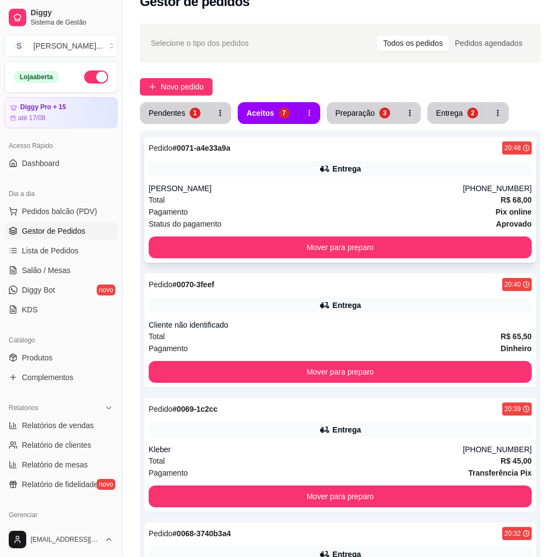
scroll to position [0, 0]
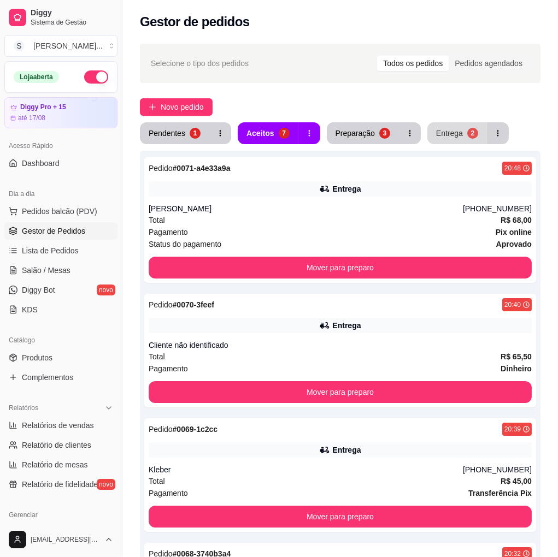
click at [445, 137] on div "Entrega" at bounding box center [449, 133] width 27 height 11
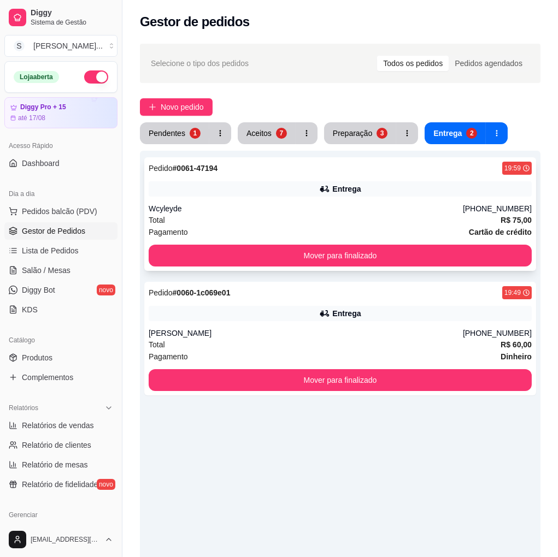
click at [390, 205] on div "Wcyleyde" at bounding box center [306, 208] width 314 height 11
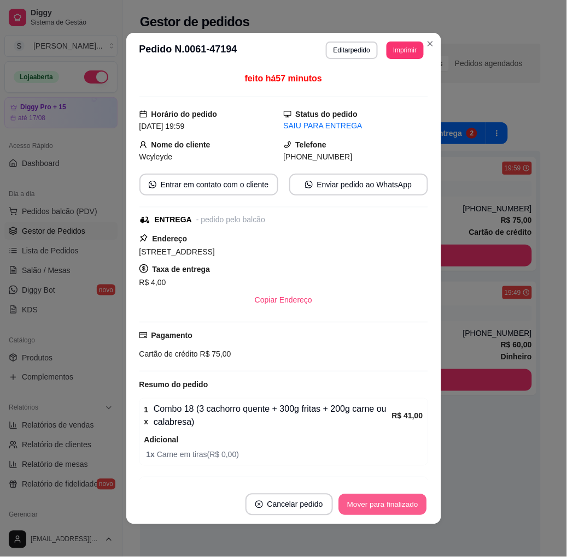
click at [405, 514] on button "Mover para finalizado" at bounding box center [382, 505] width 88 height 21
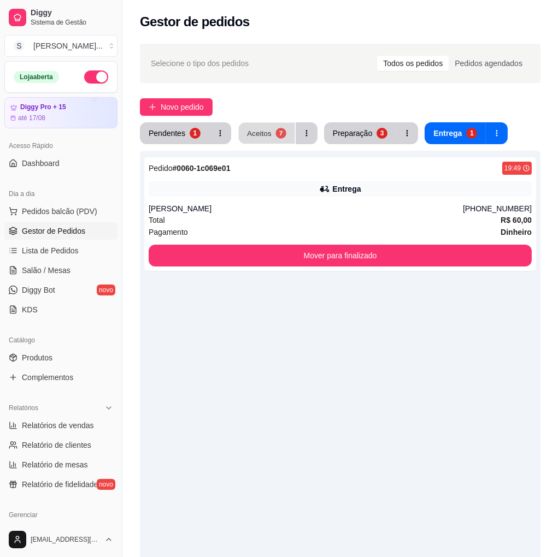
click at [277, 130] on div "7" at bounding box center [280, 133] width 10 height 10
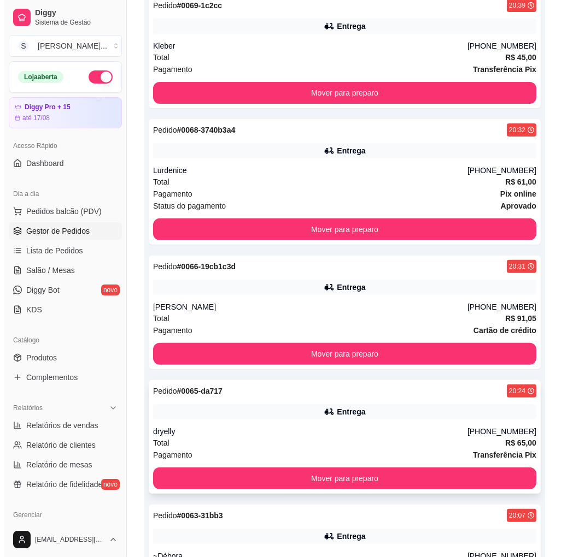
scroll to position [544, 0]
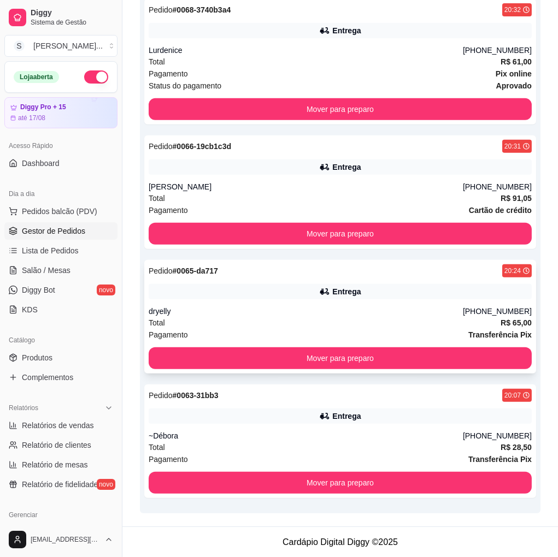
click at [368, 285] on div "Entrega" at bounding box center [340, 291] width 383 height 15
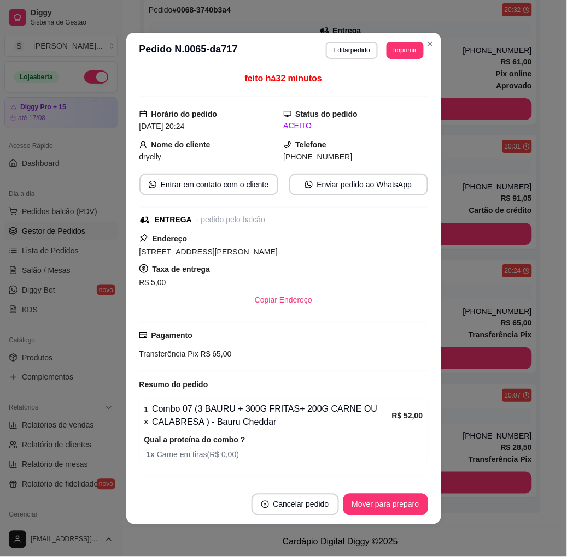
click at [375, 492] on footer "Cancelar pedido Mover para preparo" at bounding box center [283, 504] width 315 height 39
click at [391, 512] on button "Mover para preparo" at bounding box center [385, 505] width 82 height 21
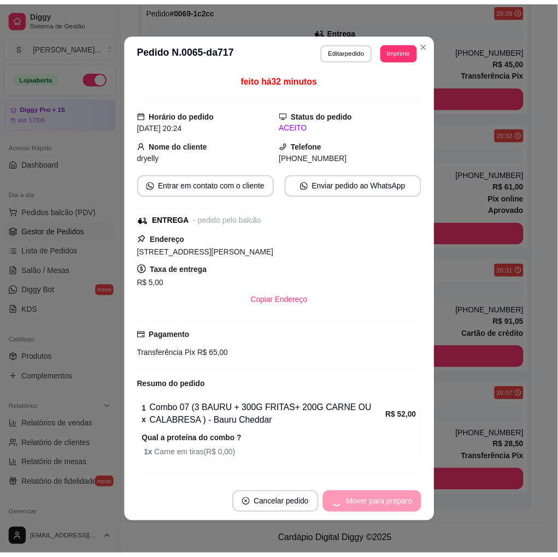
scroll to position [420, 0]
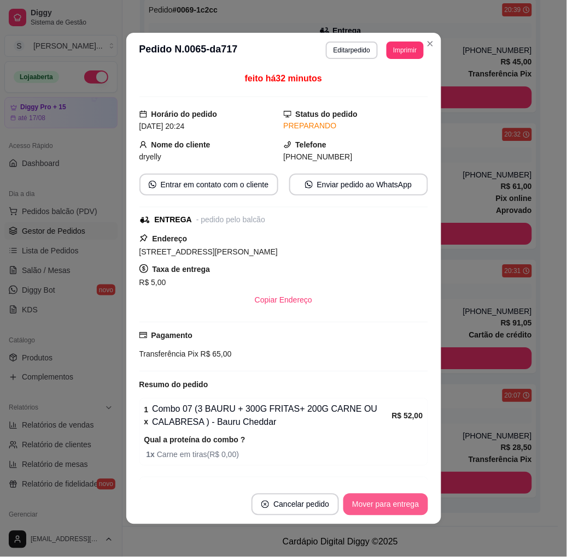
click at [394, 505] on button "Mover para entrega" at bounding box center [385, 505] width 84 height 22
drag, startPoint x: 291, startPoint y: 156, endPoint x: 368, endPoint y: 154, distance: 77.7
click at [368, 154] on div "[PHONE_NUMBER]" at bounding box center [356, 157] width 144 height 12
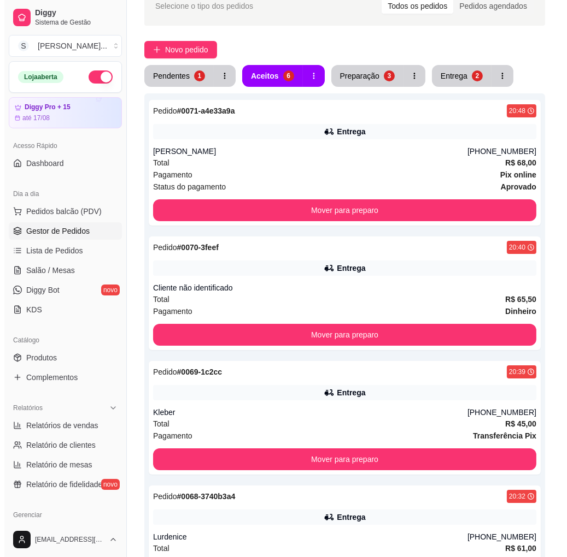
scroll to position [0, 0]
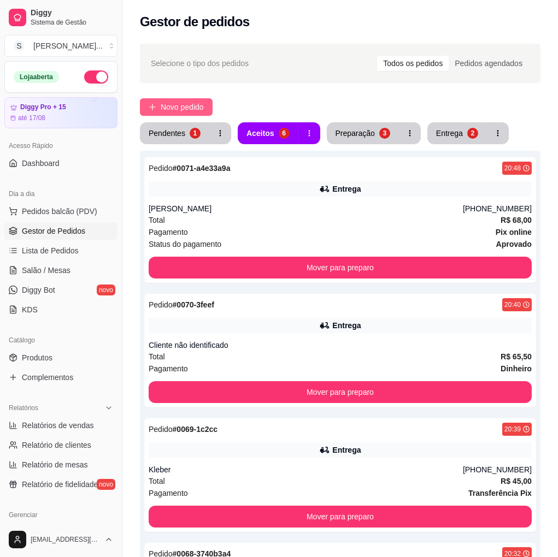
click at [179, 110] on span "Novo pedido" at bounding box center [182, 107] width 43 height 12
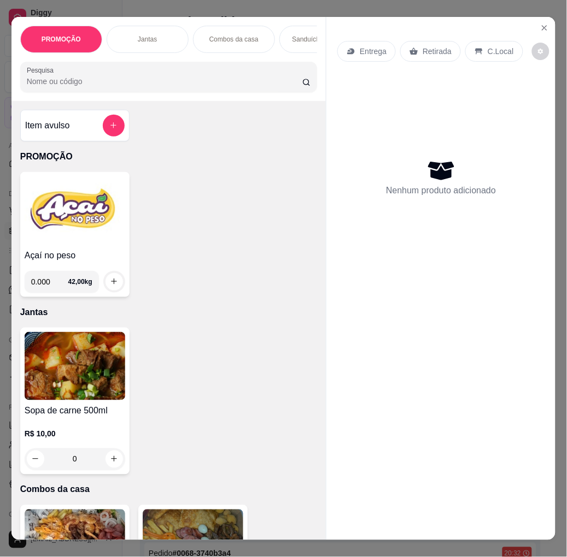
click at [352, 45] on div "Entrega" at bounding box center [366, 51] width 58 height 21
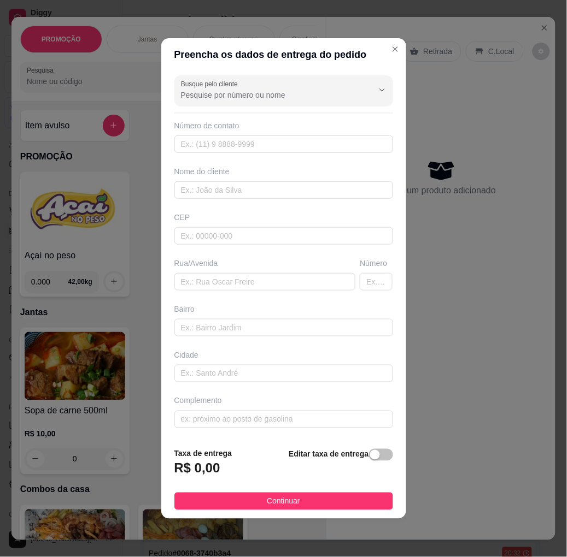
drag, startPoint x: 369, startPoint y: 450, endPoint x: 361, endPoint y: 457, distance: 10.5
click at [370, 451] on div "button" at bounding box center [375, 455] width 10 height 10
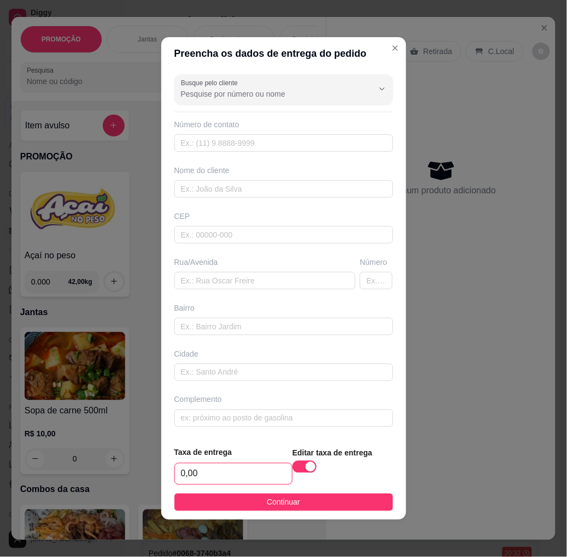
click at [234, 466] on input "0,00" at bounding box center [233, 474] width 117 height 21
type input "4,00"
click at [267, 503] on span "Continuar" at bounding box center [283, 503] width 33 height 12
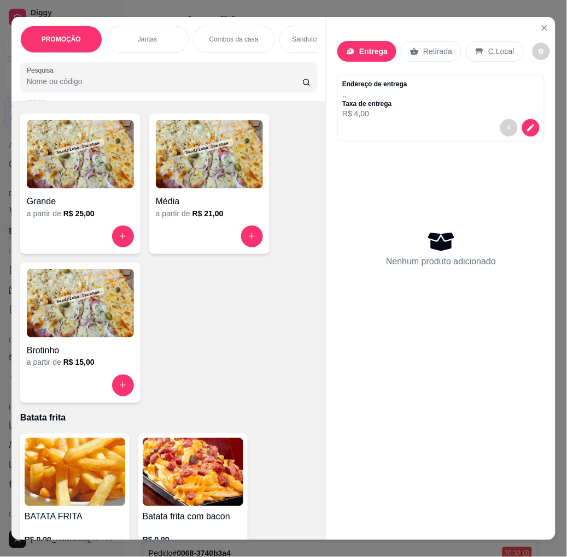
scroll to position [2490, 0]
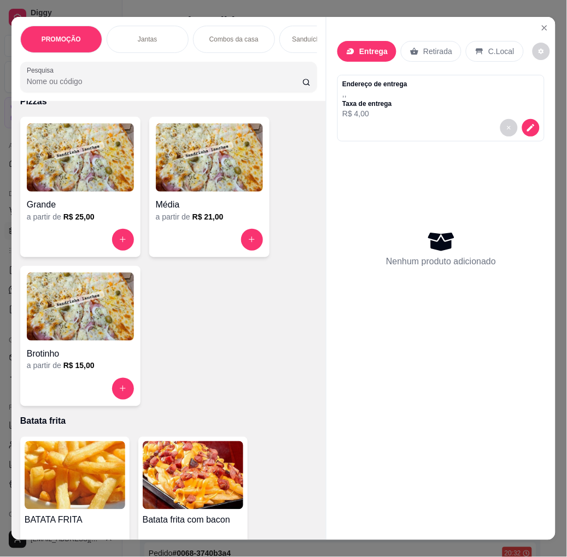
click at [85, 340] on img at bounding box center [80, 307] width 107 height 68
click at [57, 178] on img at bounding box center [80, 158] width 107 height 68
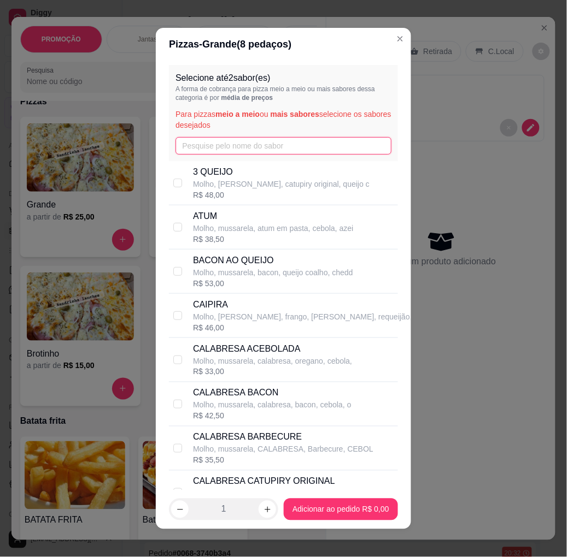
click at [209, 150] on input "text" at bounding box center [283, 145] width 216 height 17
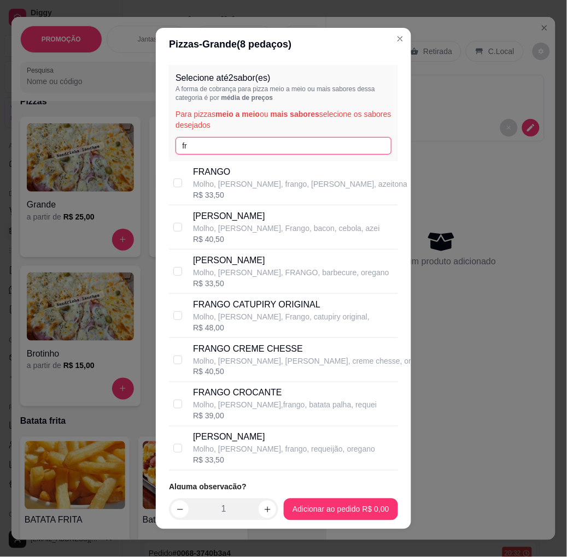
type input "fr"
click at [331, 310] on p "FRANGO CATUPIRY ORIGINAL" at bounding box center [281, 304] width 177 height 13
checkbox input "true"
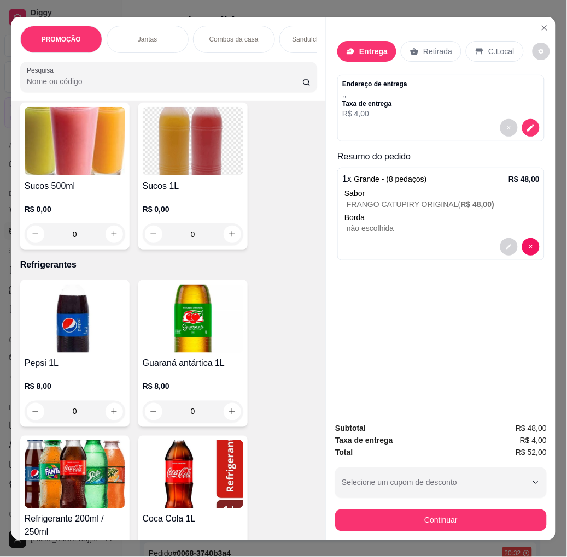
scroll to position [3947, 0]
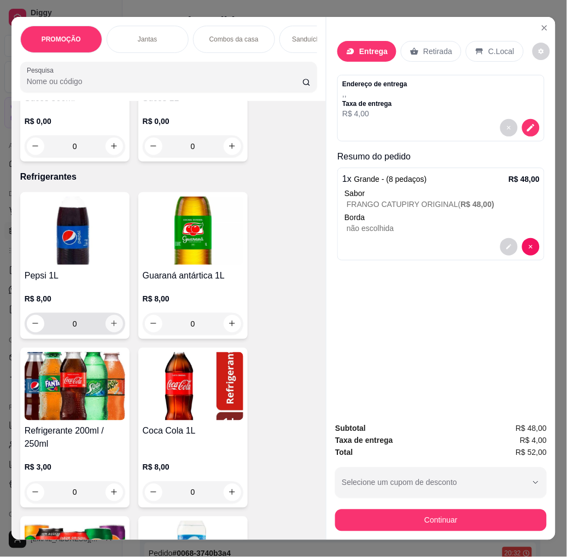
click at [111, 321] on icon "increase-product-quantity" at bounding box center [114, 324] width 6 height 6
type input "1"
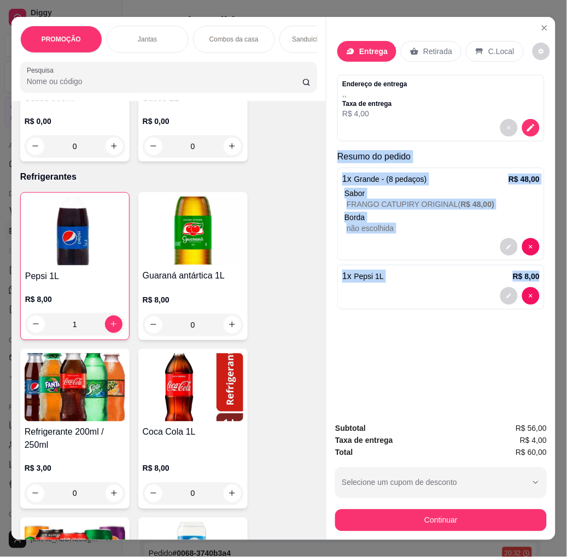
scroll to position [0, 6]
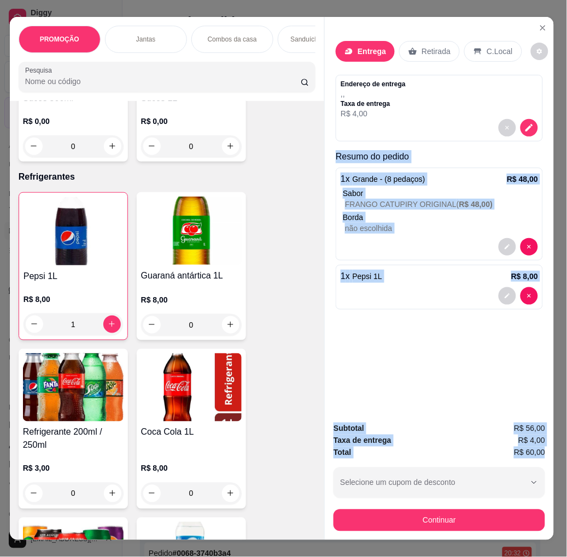
drag, startPoint x: 330, startPoint y: 153, endPoint x: 539, endPoint y: 446, distance: 359.7
click at [526, 446] on div "Entrega Retirada C.Local Endereço de entrega , , Taxa de entrega R$ 4,00 Resumo…" at bounding box center [439, 279] width 230 height 524
click at [526, 19] on button "Close" at bounding box center [542, 27] width 17 height 17
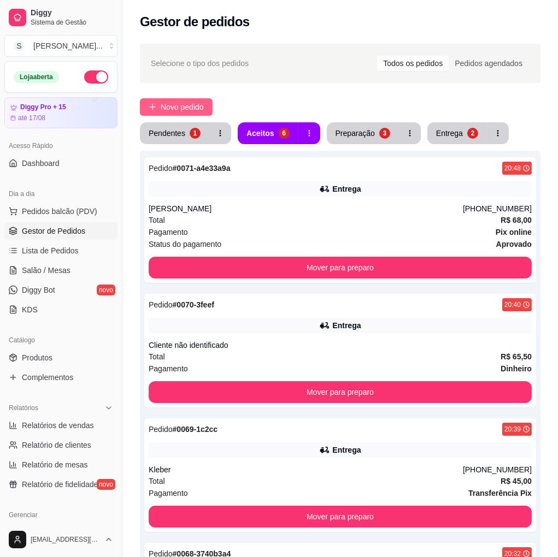
click at [184, 107] on span "Novo pedido" at bounding box center [182, 107] width 43 height 12
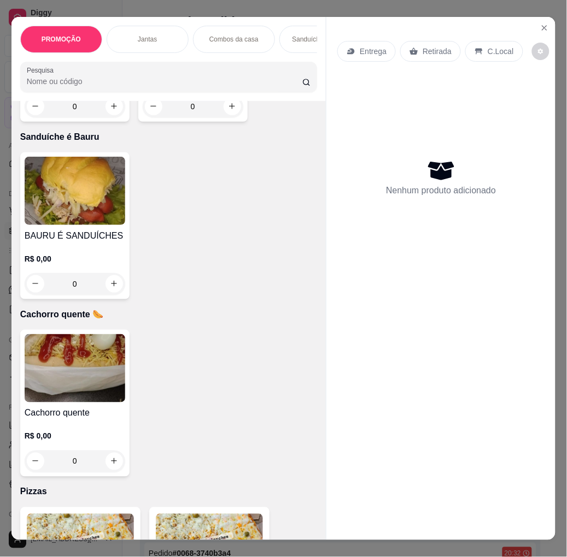
scroll to position [2186, 0]
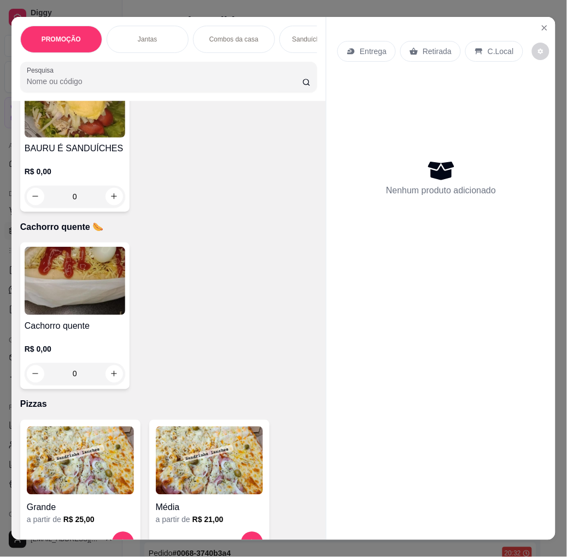
click at [93, 149] on h4 "BAURU É SANDUÍCHES" at bounding box center [75, 148] width 101 height 13
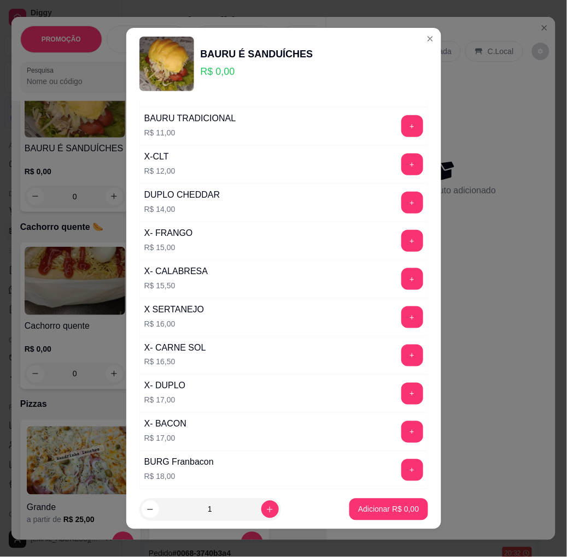
scroll to position [121, 0]
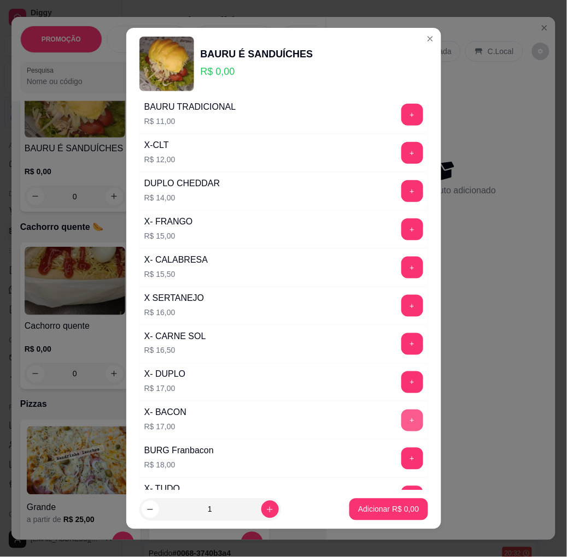
click at [401, 420] on button "+" at bounding box center [412, 421] width 22 height 22
click at [386, 513] on p "Adicionar R$ 17,00" at bounding box center [386, 509] width 65 height 11
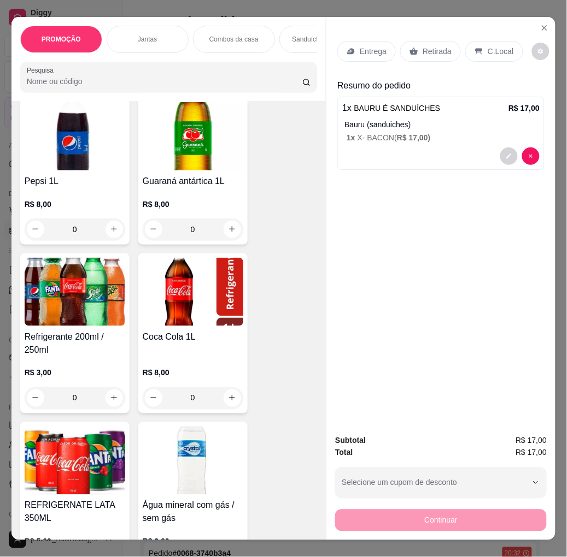
scroll to position [4069, 0]
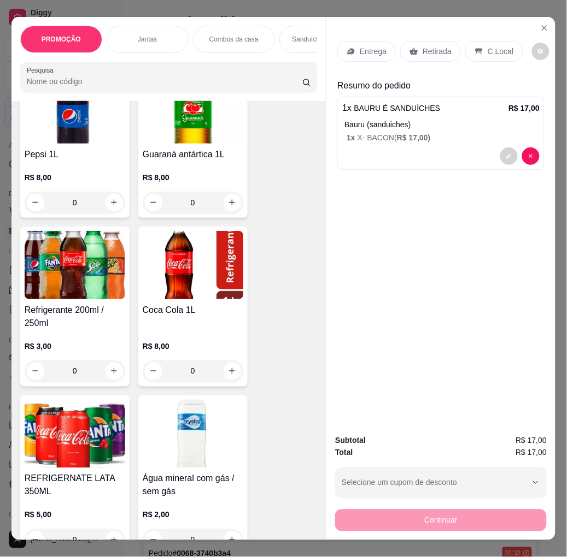
click at [112, 484] on h4 "REFRIGERNATE LATA 350ML" at bounding box center [75, 486] width 101 height 26
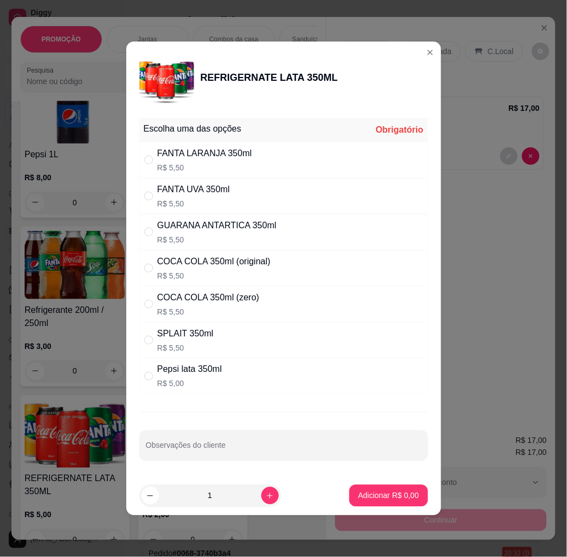
click at [277, 263] on div "COCA COLA 350ml (original) R$ 5,50" at bounding box center [283, 268] width 289 height 36
radio input "true"
click at [372, 497] on p "Adicionar R$ 5,50" at bounding box center [388, 496] width 61 height 11
type input "1"
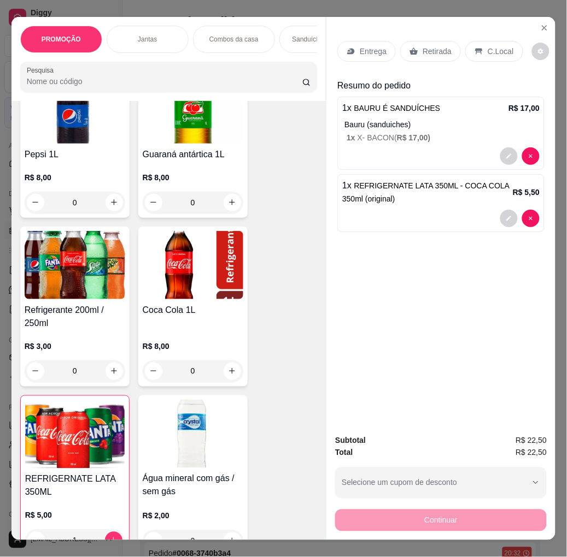
click at [433, 526] on div "Continuar" at bounding box center [441, 519] width 212 height 25
click at [477, 41] on div "C.Local" at bounding box center [493, 51] width 57 height 21
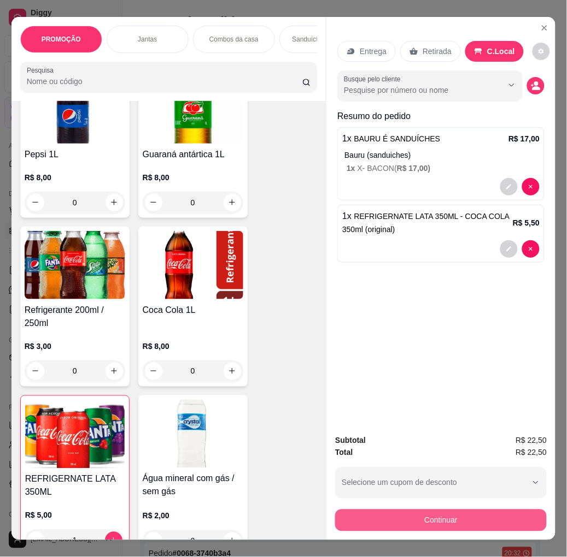
click at [490, 520] on button "Continuar" at bounding box center [441, 521] width 212 height 22
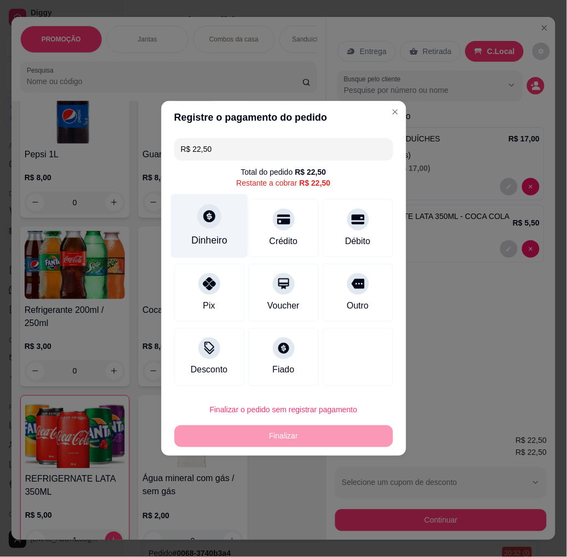
click at [216, 228] on div "Dinheiro" at bounding box center [209, 227] width 77 height 64
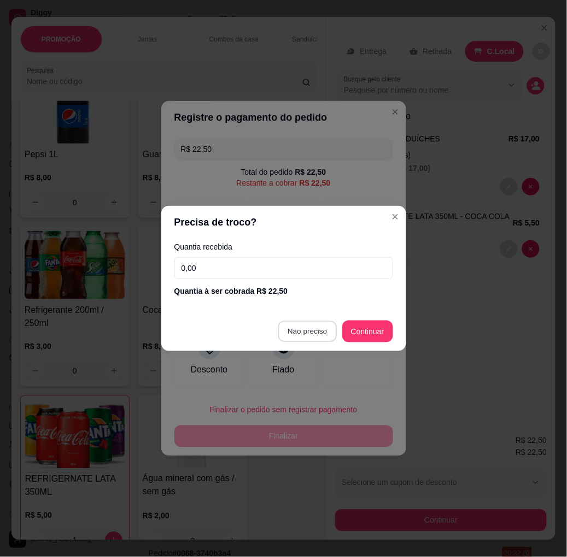
type input "R$ 0,00"
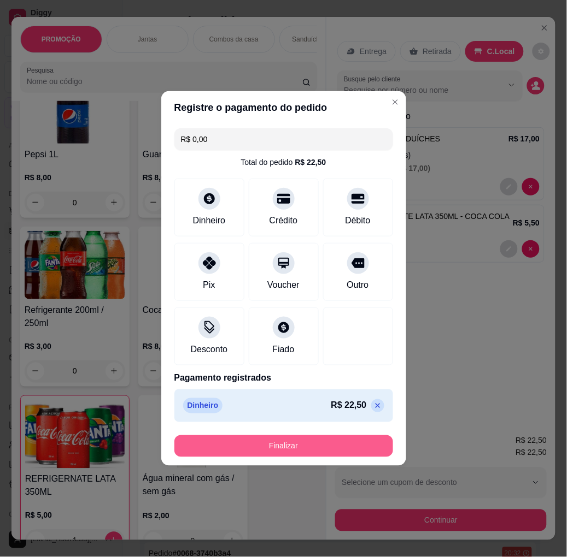
click at [335, 454] on button "Finalizar" at bounding box center [283, 447] width 219 height 22
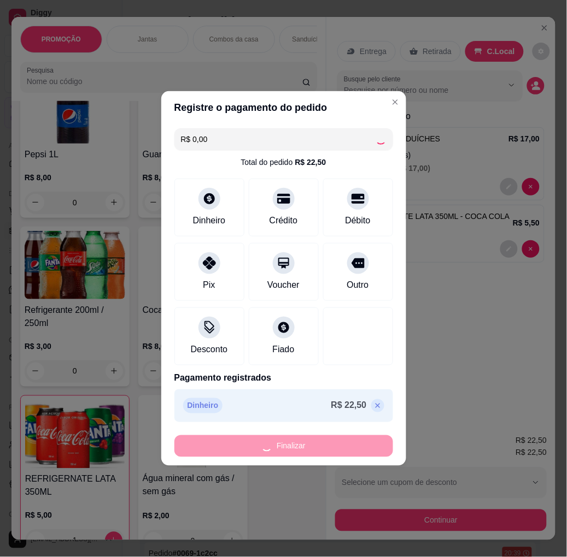
type input "0"
type input "-R$ 22,50"
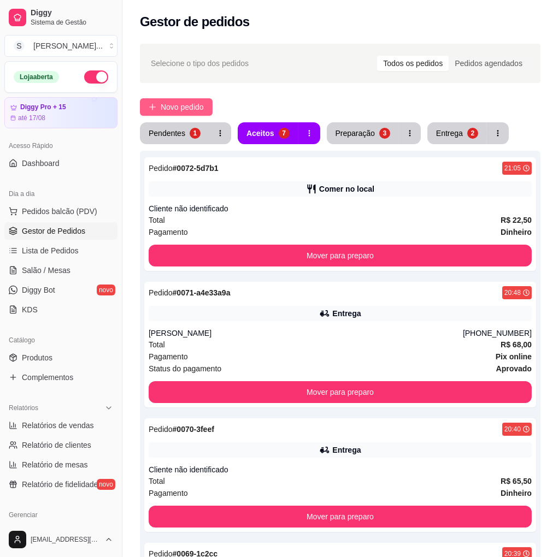
click at [195, 111] on span "Novo pedido" at bounding box center [182, 107] width 43 height 12
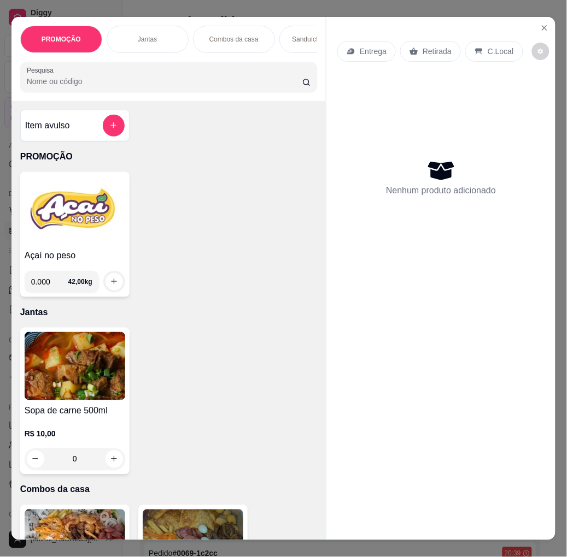
click at [378, 50] on p "Entrega" at bounding box center [373, 51] width 27 height 11
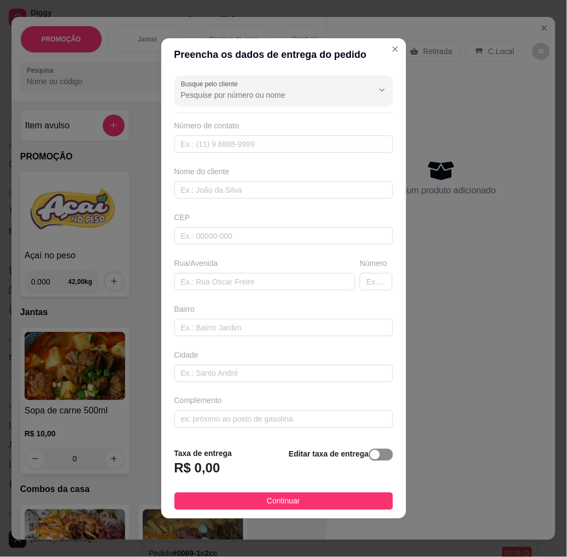
click at [370, 459] on div "button" at bounding box center [375, 455] width 10 height 10
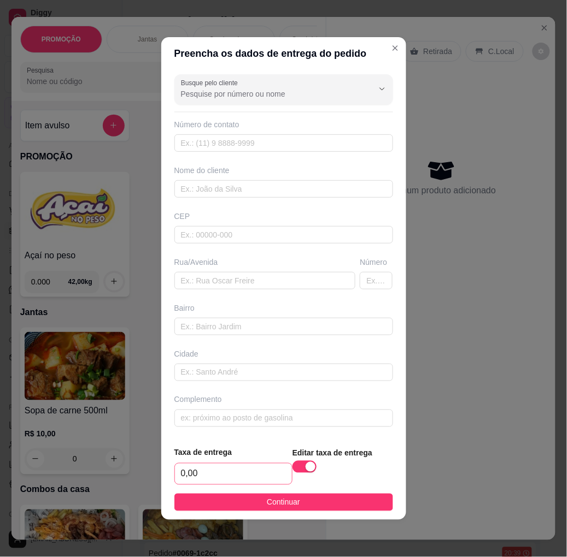
click at [204, 463] on div "0,00" at bounding box center [233, 474] width 118 height 22
click at [208, 471] on input "0,00" at bounding box center [233, 474] width 117 height 21
type input "4,00"
click at [242, 504] on button "Continuar" at bounding box center [283, 502] width 219 height 17
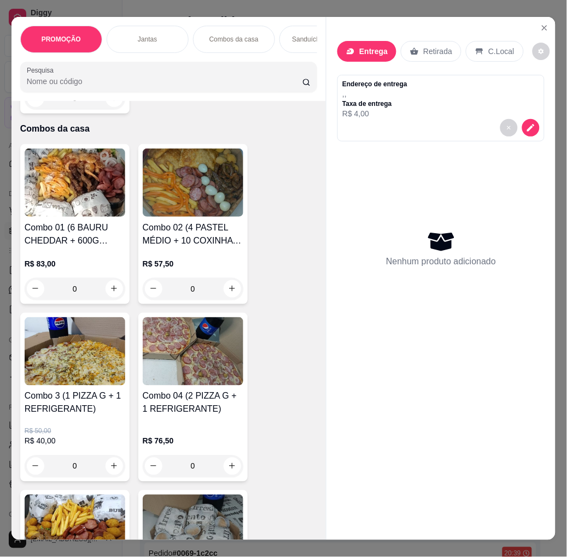
scroll to position [425, 0]
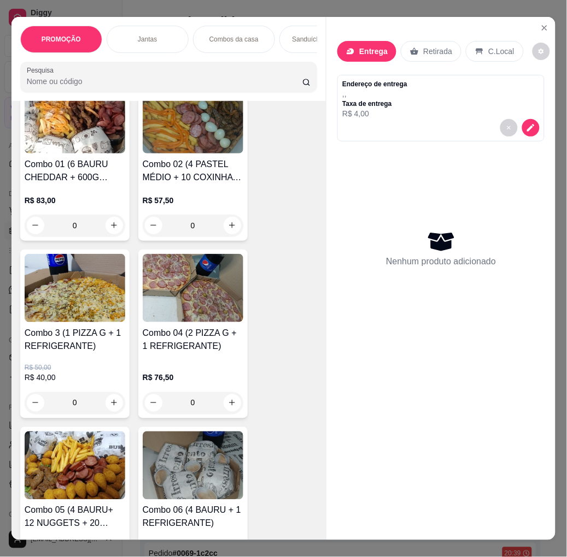
click at [56, 336] on h4 "Combo 3 (1 PIZZA G + 1 REFRIGERANTE)" at bounding box center [75, 340] width 101 height 26
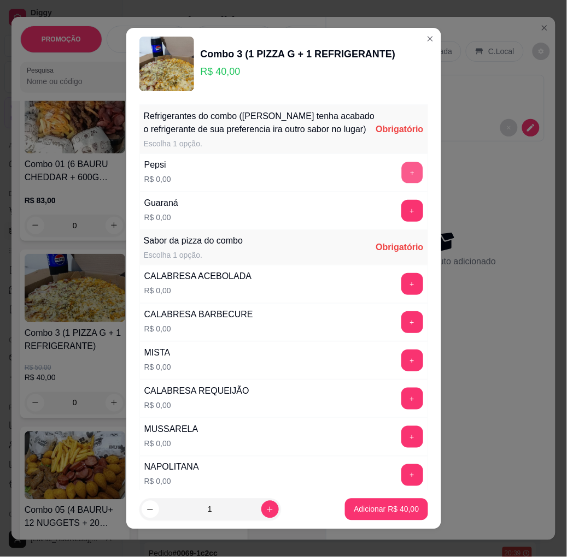
click at [401, 184] on button "+" at bounding box center [411, 172] width 21 height 21
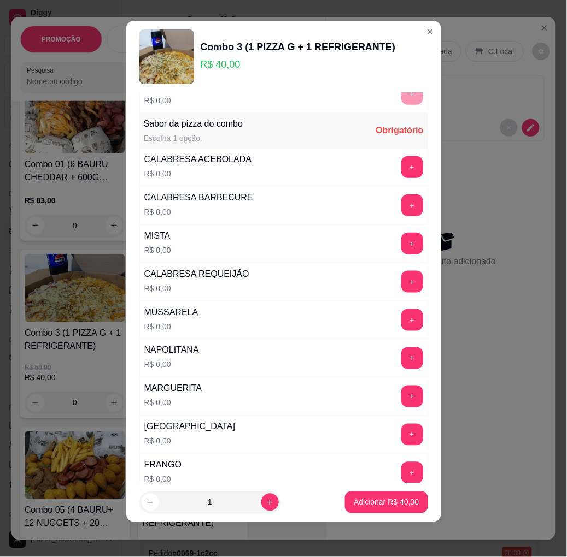
scroll to position [130, 0]
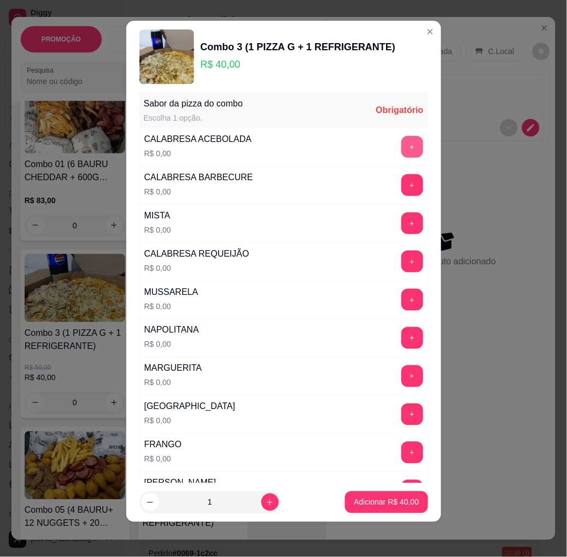
click at [401, 145] on button "+" at bounding box center [412, 147] width 22 height 22
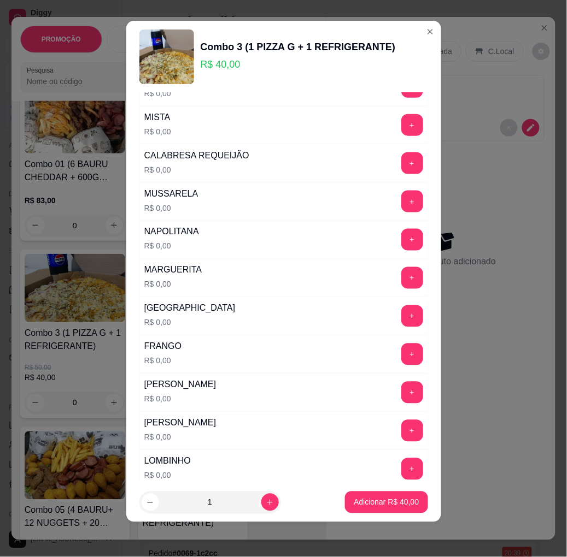
scroll to position [252, 0]
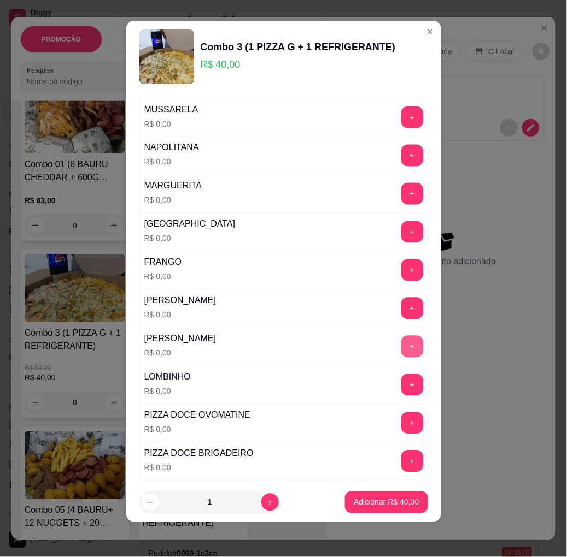
click at [401, 351] on button "+" at bounding box center [412, 347] width 22 height 22
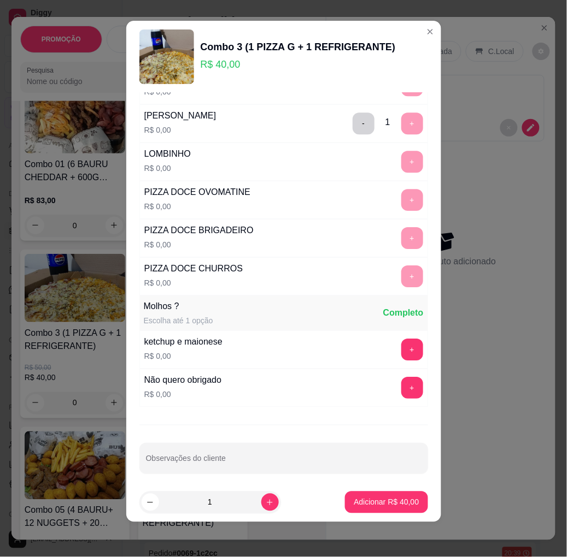
scroll to position [544, 0]
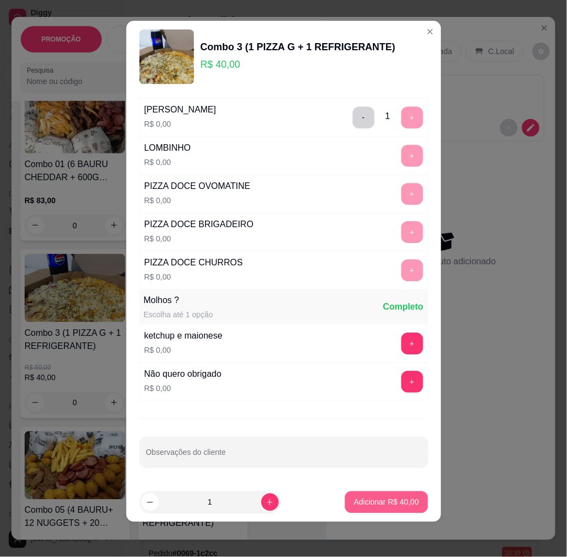
click at [396, 502] on p "Adicionar R$ 40,00" at bounding box center [386, 502] width 65 height 11
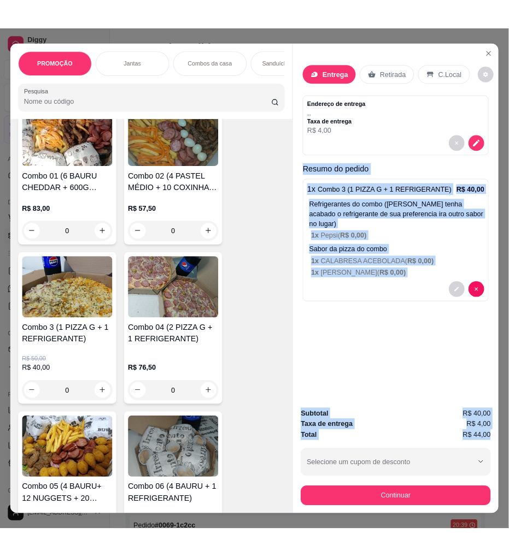
scroll to position [0, 6]
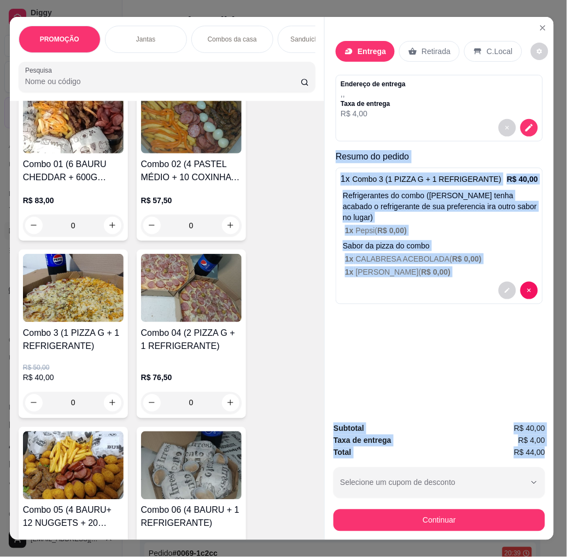
drag, startPoint x: 330, startPoint y: 151, endPoint x: 547, endPoint y: 453, distance: 370.9
click at [526, 453] on div "PROMOÇÃO Jantas Combos da casa Sanduíche é Bauru Cachorro quente 🌭 Pizzas Batat…" at bounding box center [283, 278] width 567 height 557
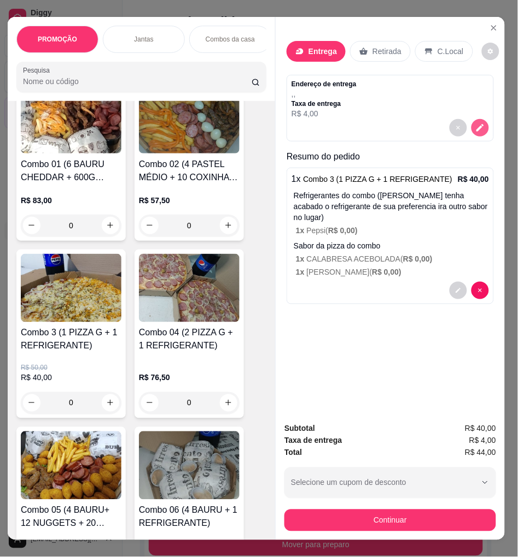
click at [481, 128] on div at bounding box center [389, 127] width 197 height 17
click at [475, 127] on icon "decrease-product-quantity" at bounding box center [479, 127] width 9 height 9
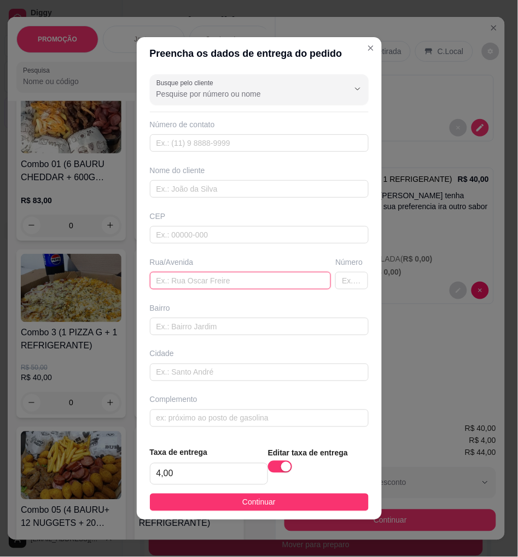
click at [221, 278] on input "text" at bounding box center [240, 280] width 181 height 17
paste input "[GEOGRAPHIC_DATA]"
type input "[GEOGRAPHIC_DATA]"
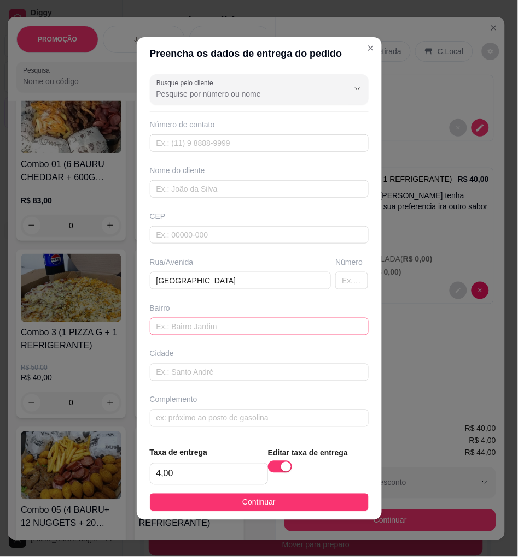
click at [261, 337] on div "Busque pelo cliente Número de contato Nome do cliente CEP Rua/[GEOGRAPHIC_DATA]" at bounding box center [259, 254] width 245 height 368
click at [257, 330] on input "text" at bounding box center [259, 326] width 219 height 17
paste input "[GEOGRAPHIC_DATA]"
type input "[GEOGRAPHIC_DATA]"
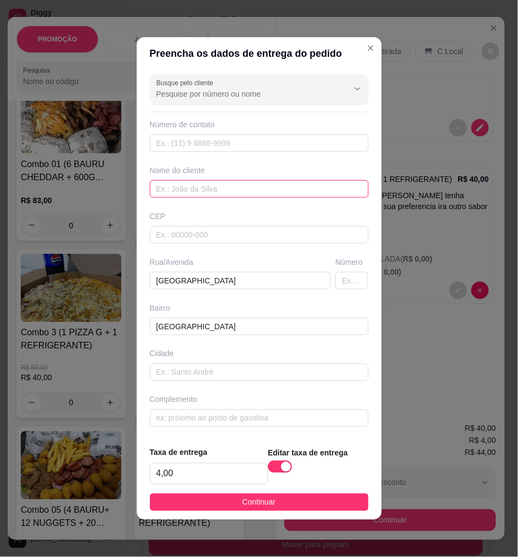
click at [251, 195] on input "text" at bounding box center [259, 188] width 219 height 17
paste input "[PERSON_NAME]"
type input "[PERSON_NAME]"
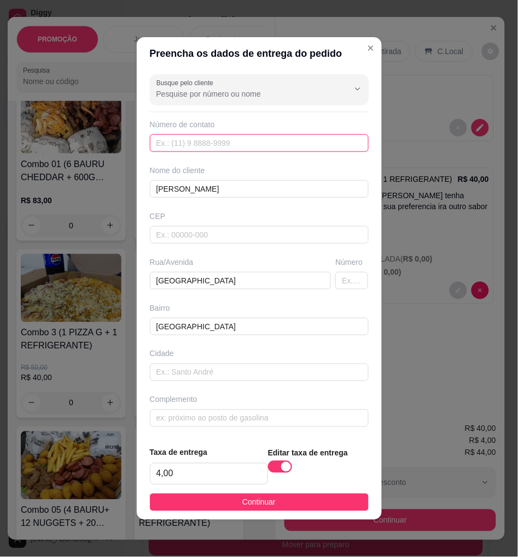
click at [249, 138] on input "text" at bounding box center [259, 142] width 219 height 17
paste input "[PHONE_NUMBER]"
click at [173, 145] on input "[PHONE_NUMBER]" at bounding box center [259, 142] width 219 height 17
type input "[PHONE_NUMBER]"
click at [295, 501] on button "Continuar" at bounding box center [259, 502] width 219 height 17
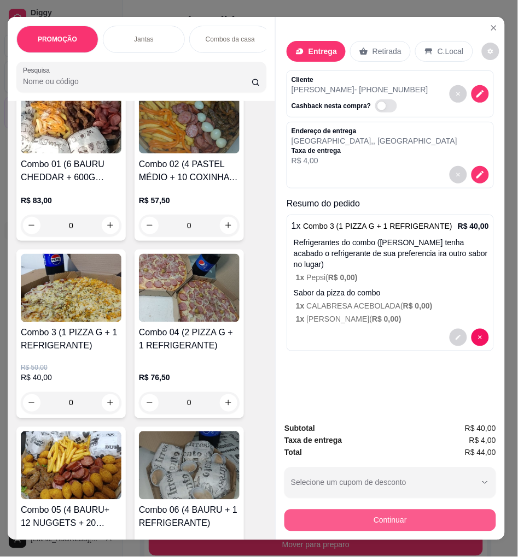
click at [390, 515] on button "Continuar" at bounding box center [390, 521] width 212 height 22
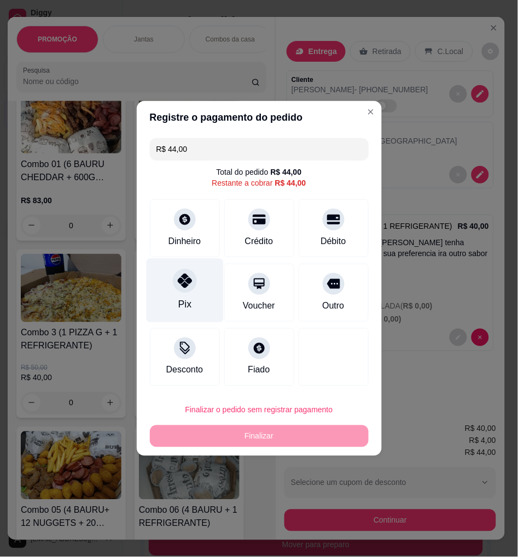
click at [186, 299] on div "Pix" at bounding box center [184, 305] width 13 height 14
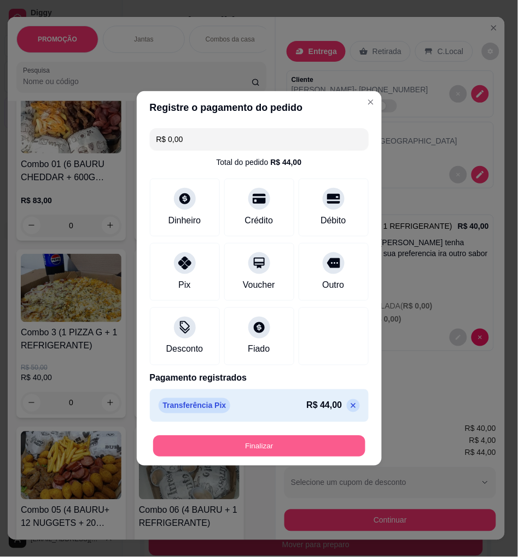
click at [283, 449] on button "Finalizar" at bounding box center [259, 446] width 212 height 21
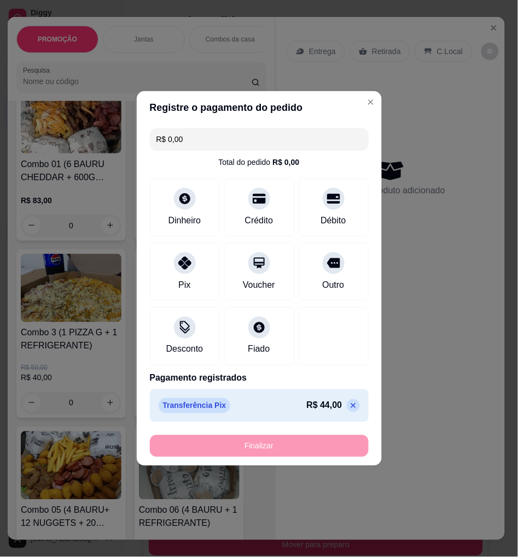
type input "-R$ 44,00"
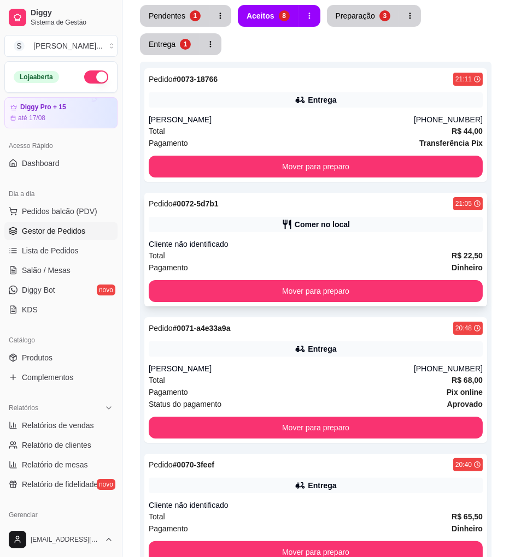
scroll to position [121, 0]
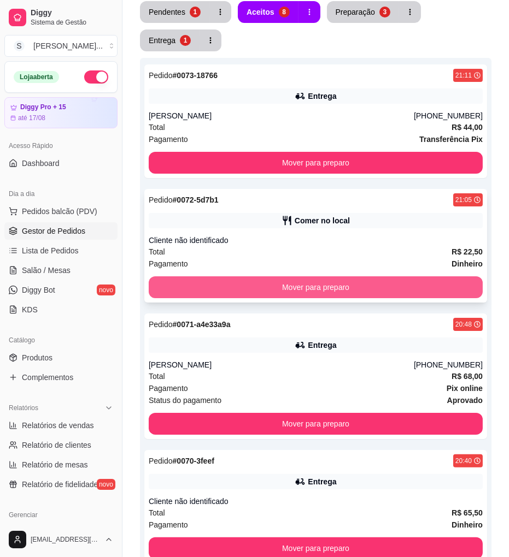
click at [355, 287] on button "Mover para preparo" at bounding box center [316, 288] width 334 height 22
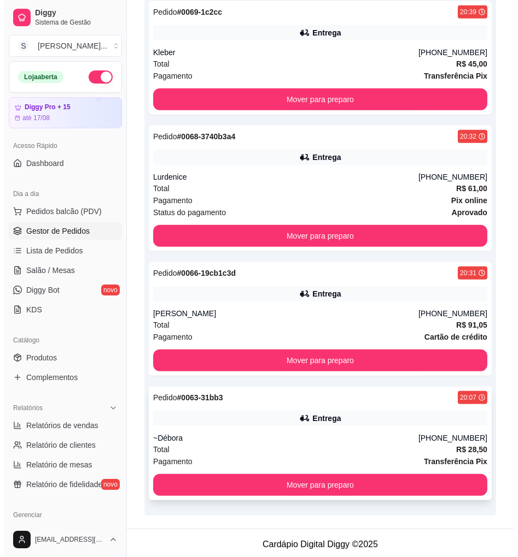
scroll to position [573, 0]
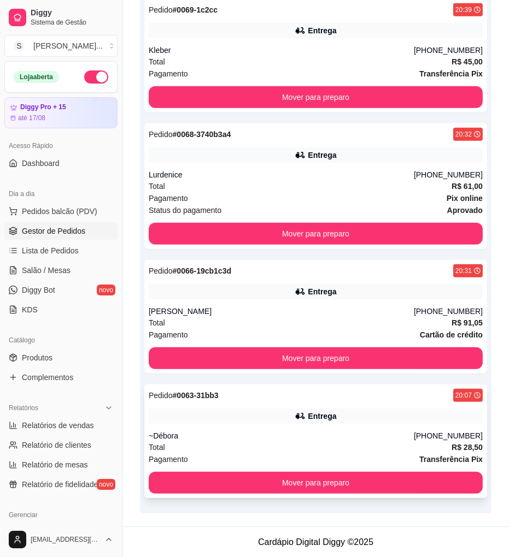
click at [437, 426] on div "Pedido # 0063-31bb3 20:07 Entrega ~Débora [PHONE_NUMBER] Total R$ 28,50 Pagamen…" at bounding box center [315, 442] width 343 height 114
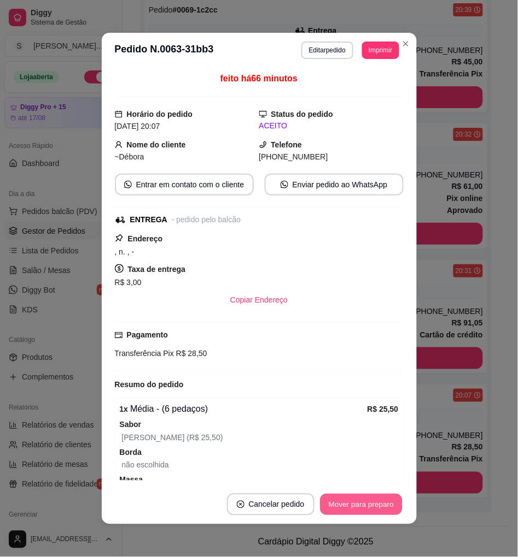
click at [368, 504] on button "Mover para preparo" at bounding box center [361, 505] width 82 height 21
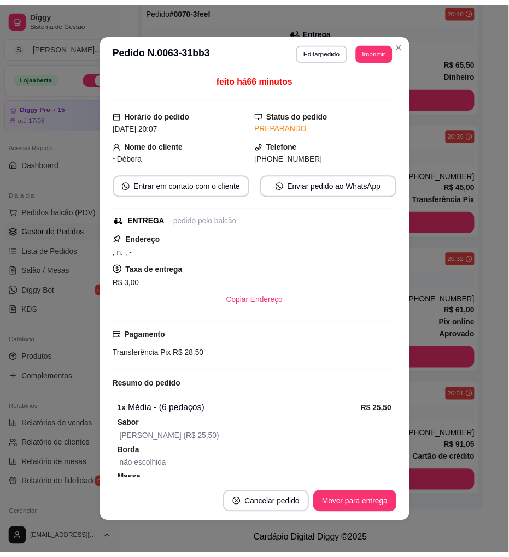
scroll to position [448, 0]
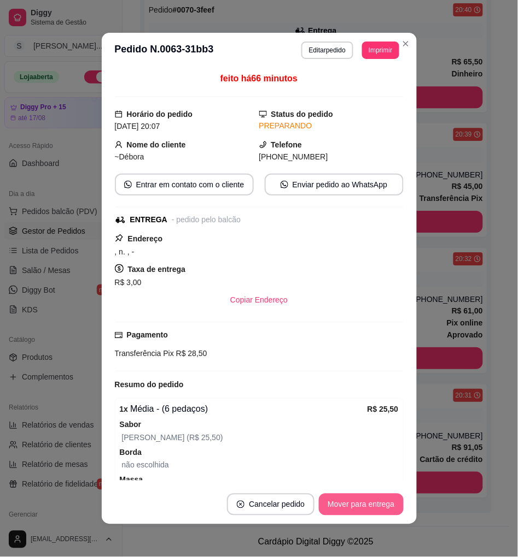
click at [370, 505] on button "Mover para entrega" at bounding box center [361, 505] width 84 height 22
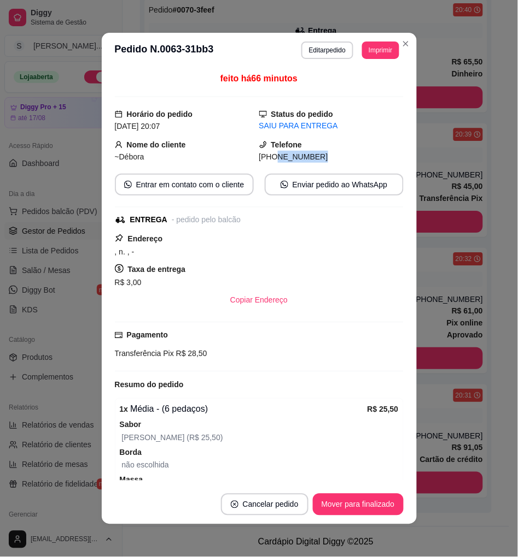
drag, startPoint x: 263, startPoint y: 161, endPoint x: 318, endPoint y: 157, distance: 54.2
click at [315, 160] on div "[PHONE_NUMBER]" at bounding box center [331, 157] width 144 height 12
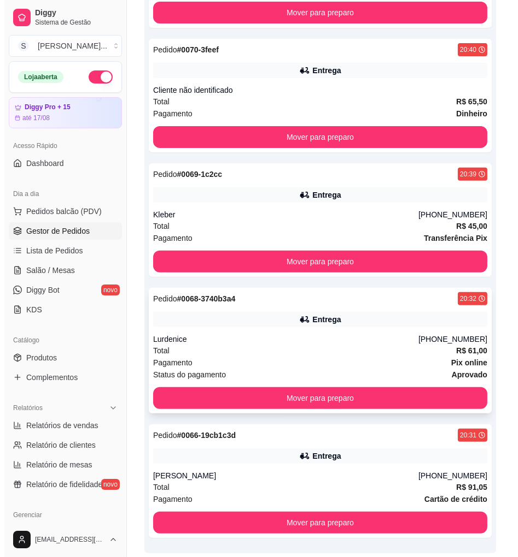
scroll to position [387, 0]
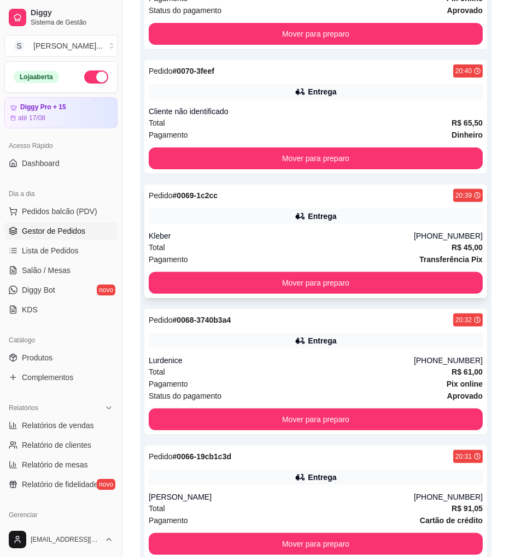
click at [281, 231] on div "Kleber" at bounding box center [281, 236] width 265 height 11
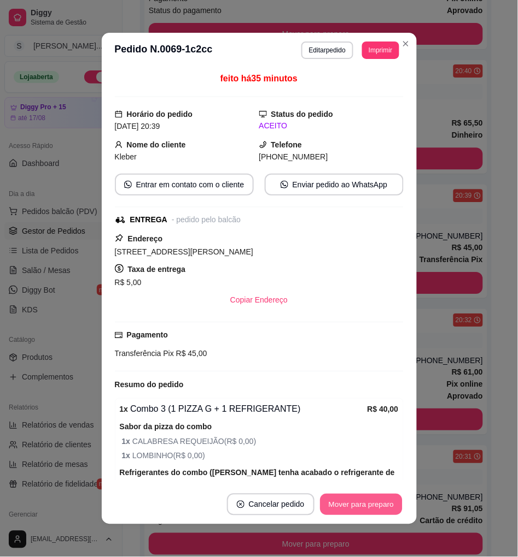
click at [365, 507] on button "Mover para preparo" at bounding box center [361, 505] width 82 height 21
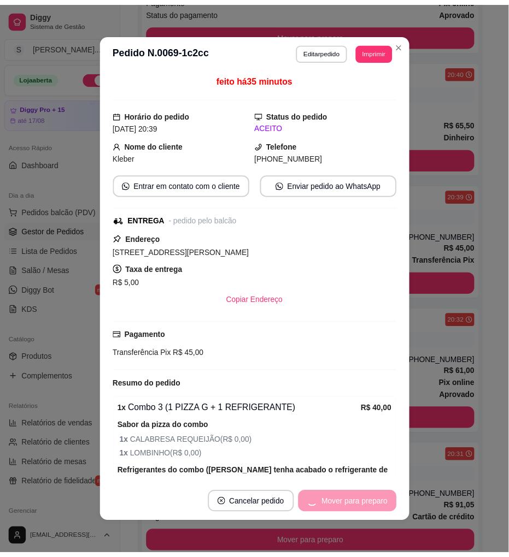
scroll to position [324, 0]
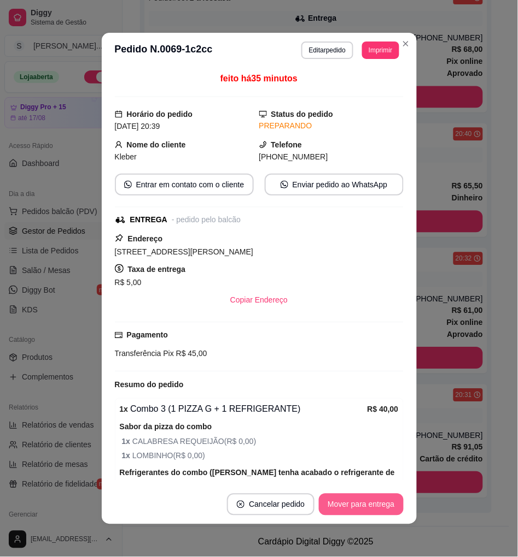
click at [365, 510] on button "Mover para entrega" at bounding box center [361, 505] width 84 height 22
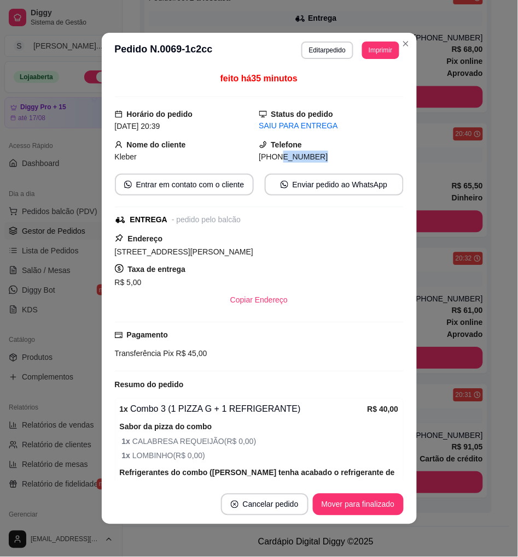
drag, startPoint x: 266, startPoint y: 159, endPoint x: 310, endPoint y: 163, distance: 44.5
click at [315, 160] on div "[PHONE_NUMBER]" at bounding box center [331, 157] width 144 height 12
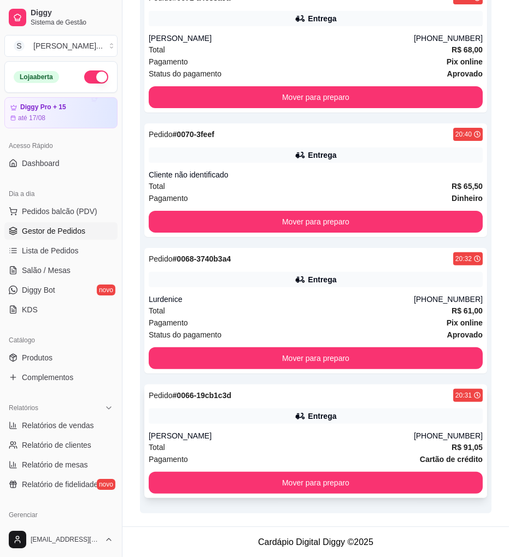
click at [388, 423] on div "Entrega" at bounding box center [316, 416] width 334 height 15
click at [373, 275] on div "Entrega" at bounding box center [316, 279] width 334 height 15
click at [380, 176] on div "Cliente não identificado" at bounding box center [316, 174] width 334 height 11
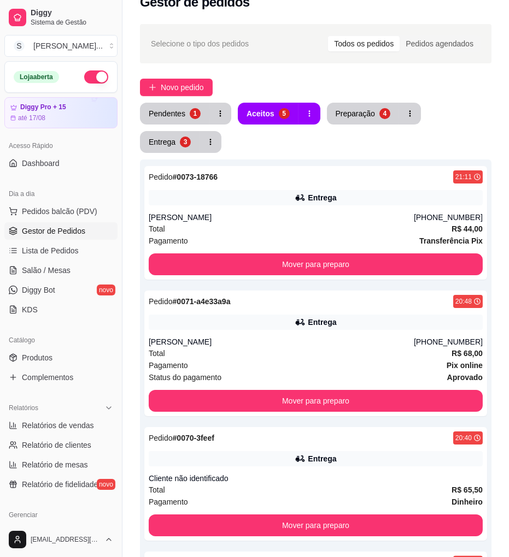
scroll to position [0, 0]
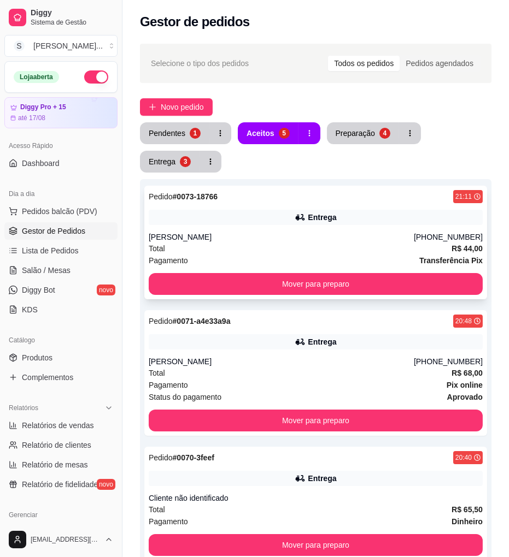
click at [432, 218] on div "Entrega" at bounding box center [316, 217] width 334 height 15
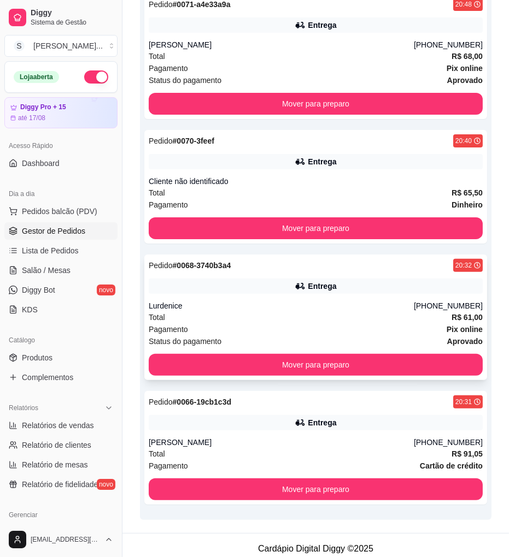
scroll to position [324, 0]
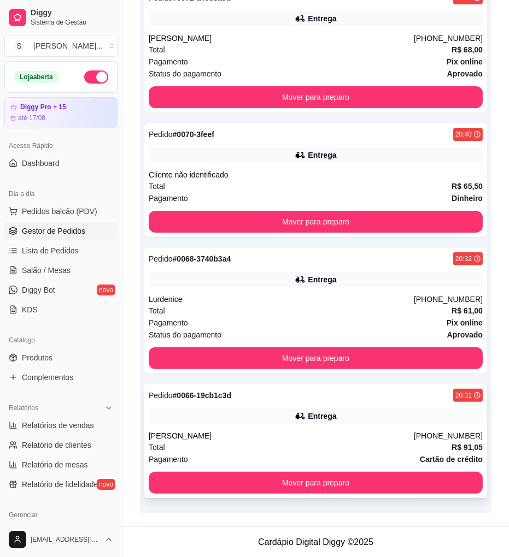
click at [383, 428] on div "Pedido # 0066-19cb1c3d 20:31 Entrega [PERSON_NAME] [PHONE_NUMBER] Total R$ 91,0…" at bounding box center [315, 442] width 343 height 114
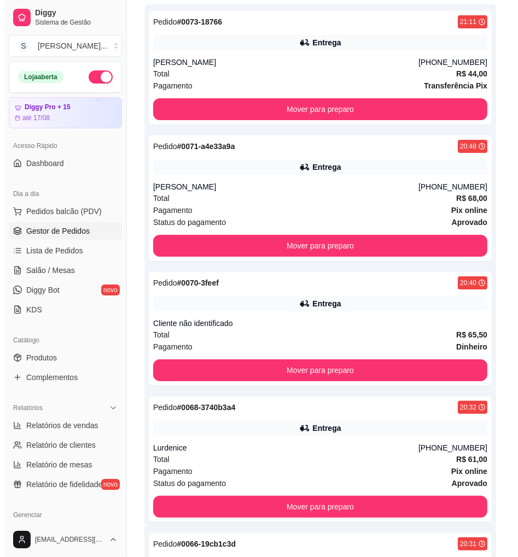
scroll to position [0, 0]
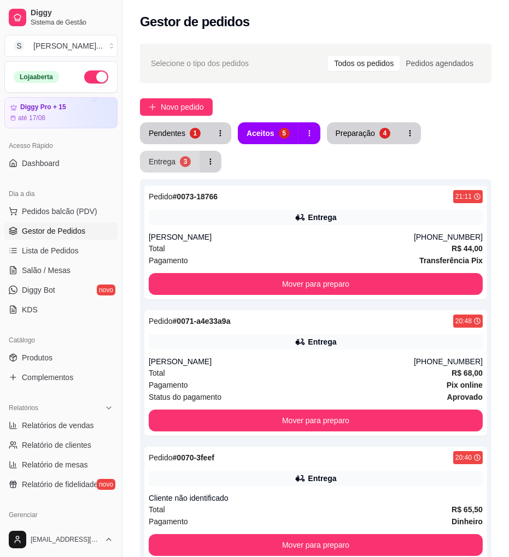
click at [179, 156] on button "Entrega 3" at bounding box center [170, 162] width 60 height 22
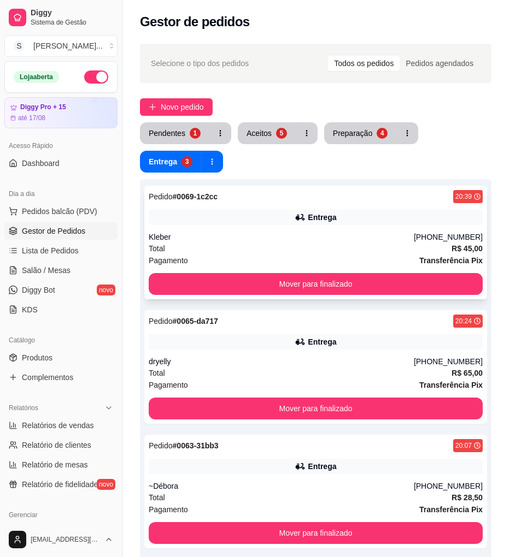
click at [435, 239] on div "[PHONE_NUMBER]" at bounding box center [448, 237] width 69 height 11
click at [409, 347] on div "Entrega" at bounding box center [316, 341] width 334 height 15
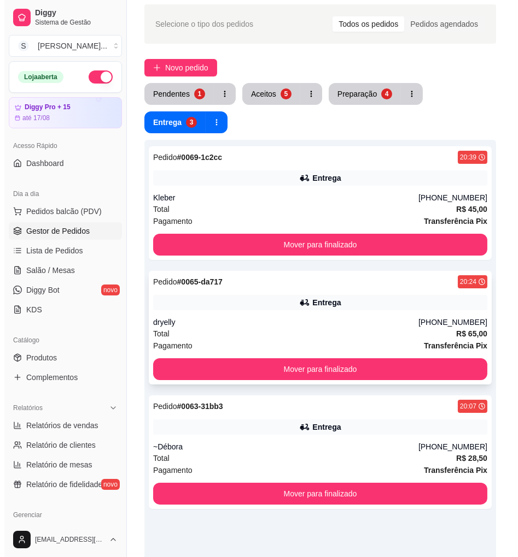
scroll to position [61, 0]
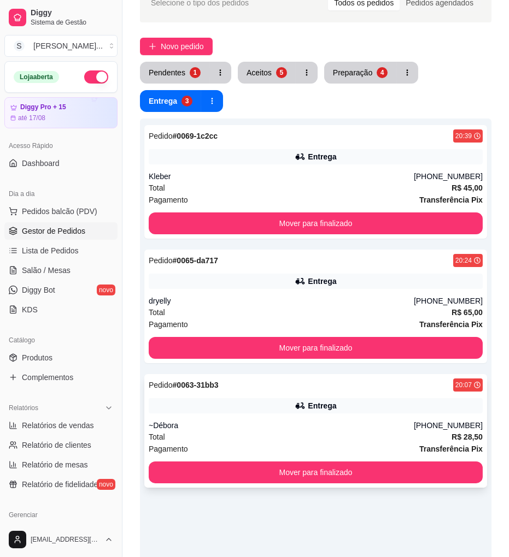
click at [417, 404] on div "Entrega" at bounding box center [316, 405] width 334 height 15
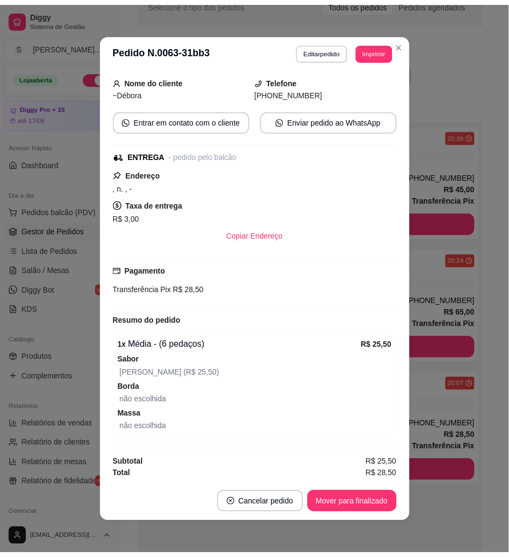
scroll to position [67, 0]
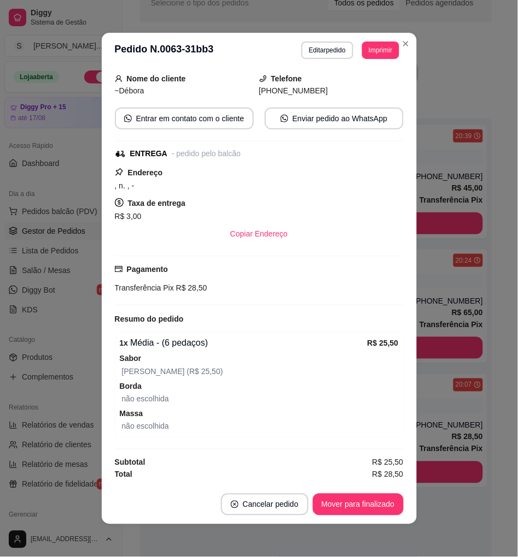
click at [269, 89] on span "[PHONE_NUMBER]" at bounding box center [293, 90] width 69 height 9
drag, startPoint x: 265, startPoint y: 90, endPoint x: 321, endPoint y: 91, distance: 55.8
click at [321, 91] on div "[PHONE_NUMBER]" at bounding box center [331, 91] width 144 height 12
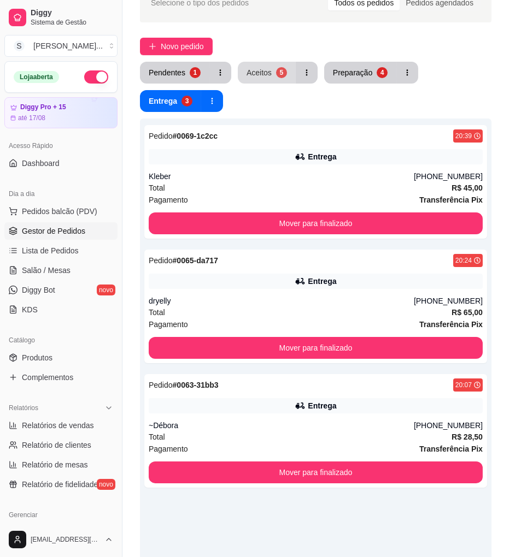
click at [282, 69] on div "5" at bounding box center [281, 72] width 11 height 11
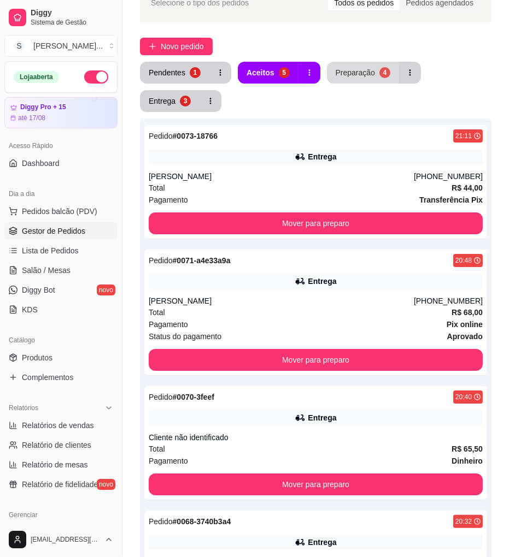
click at [379, 75] on div "4" at bounding box center [384, 72] width 11 height 11
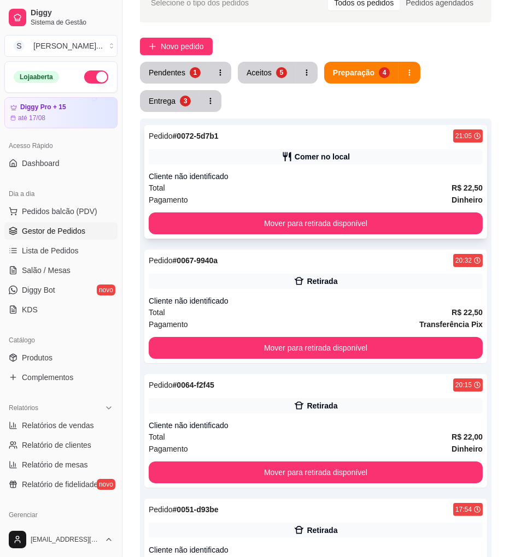
click at [383, 178] on div "Cliente não identificado" at bounding box center [316, 176] width 334 height 11
click at [254, 79] on button "Aceitos 5" at bounding box center [267, 73] width 58 height 22
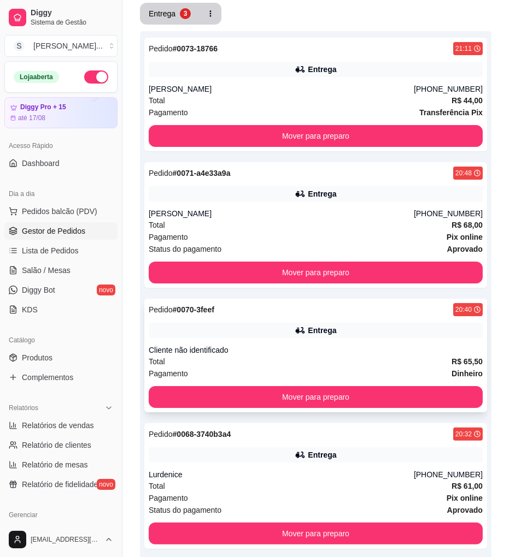
scroll to position [324, 0]
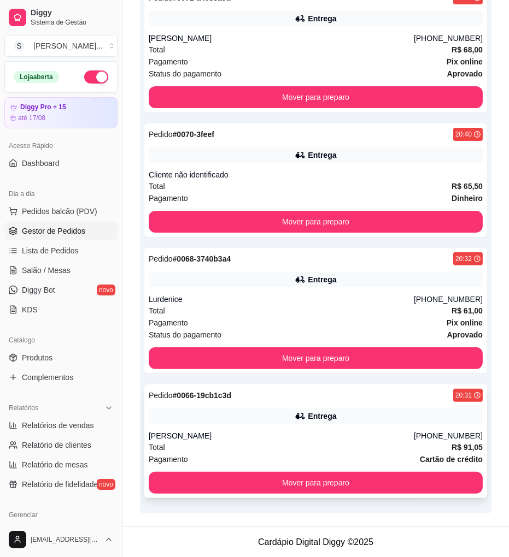
click at [416, 425] on div "Pedido # 0066-19cb1c3d 20:31 Entrega [PERSON_NAME] [PHONE_NUMBER] Total R$ 91,0…" at bounding box center [315, 442] width 343 height 114
click at [414, 295] on div "Lurdenice" at bounding box center [281, 299] width 265 height 11
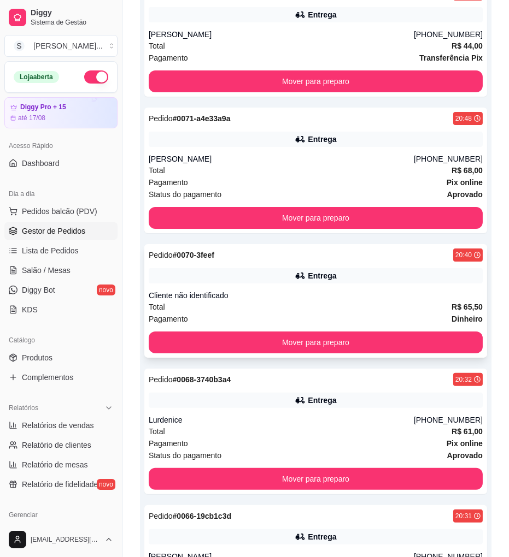
scroll to position [202, 0]
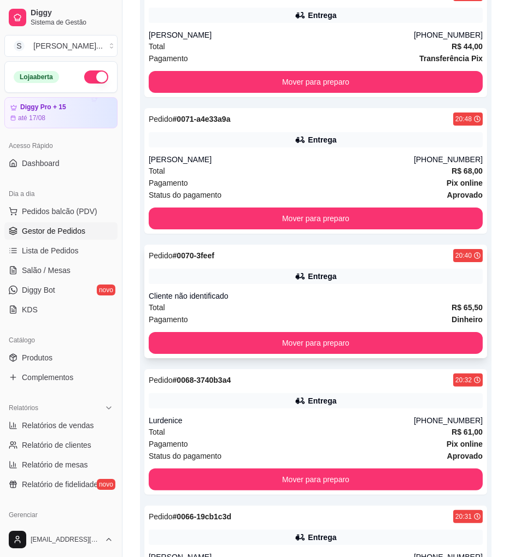
click at [404, 255] on div "Pedido # 0070-3feef 20:40" at bounding box center [316, 255] width 334 height 13
click at [383, 165] on div "[PERSON_NAME]" at bounding box center [281, 159] width 265 height 11
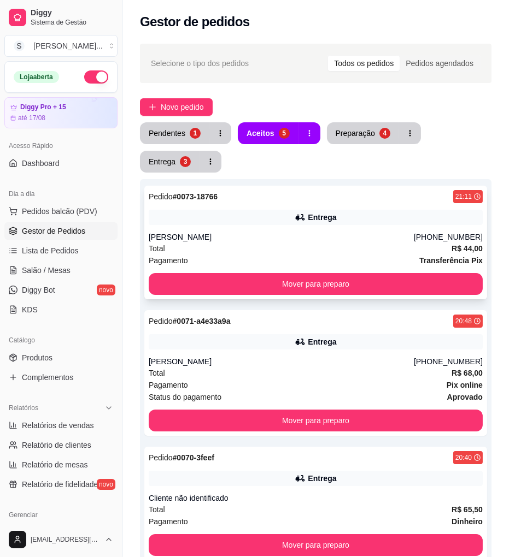
click at [445, 222] on div "Entrega" at bounding box center [316, 217] width 334 height 15
click at [171, 161] on div "Entrega" at bounding box center [162, 161] width 27 height 11
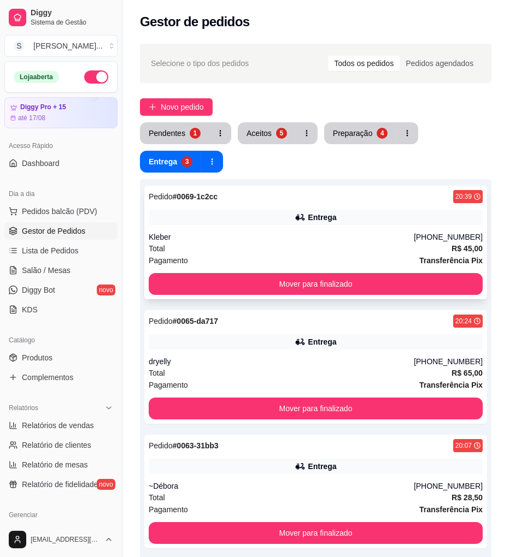
click at [462, 234] on div "[PHONE_NUMBER]" at bounding box center [448, 237] width 69 height 11
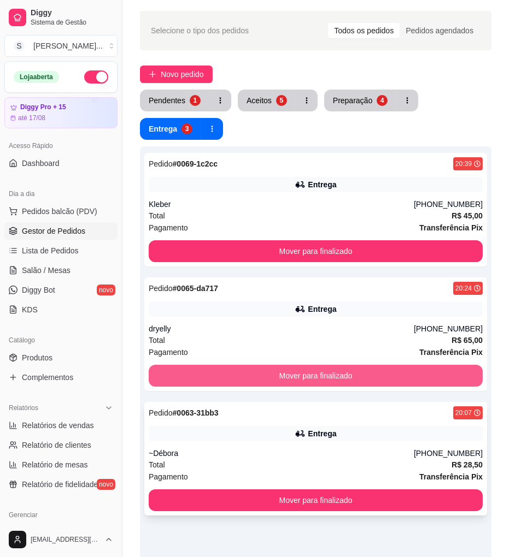
scroll to position [121, 0]
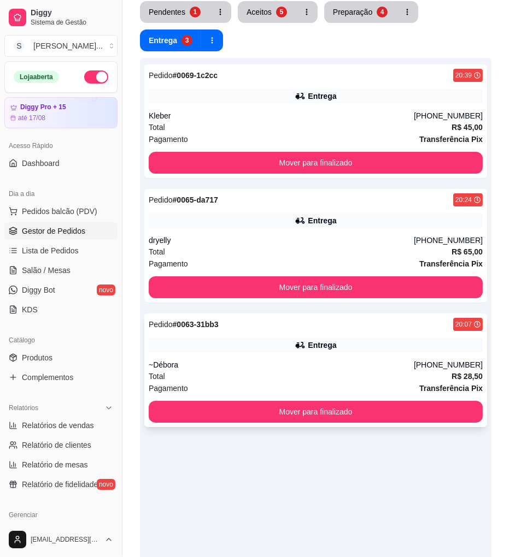
click at [439, 342] on div "Entrega" at bounding box center [316, 345] width 334 height 15
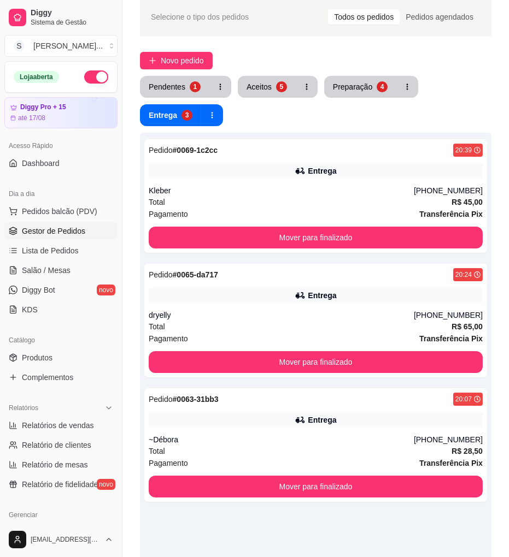
scroll to position [0, 0]
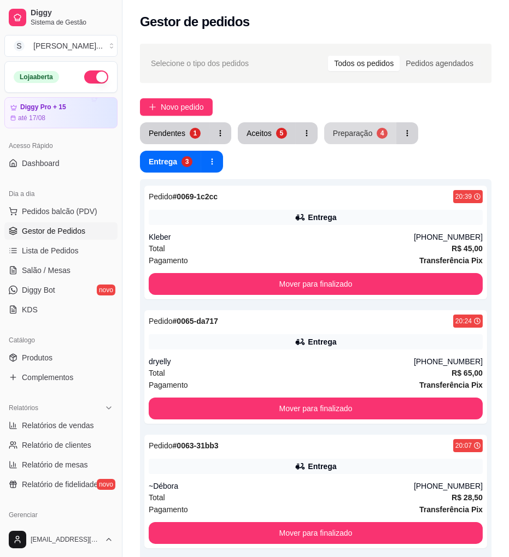
click at [377, 132] on div "4" at bounding box center [382, 133] width 11 height 11
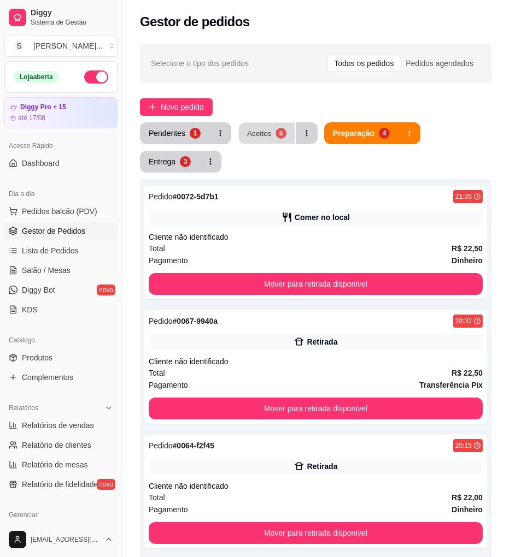
click at [272, 132] on button "Aceitos 5" at bounding box center [267, 133] width 56 height 21
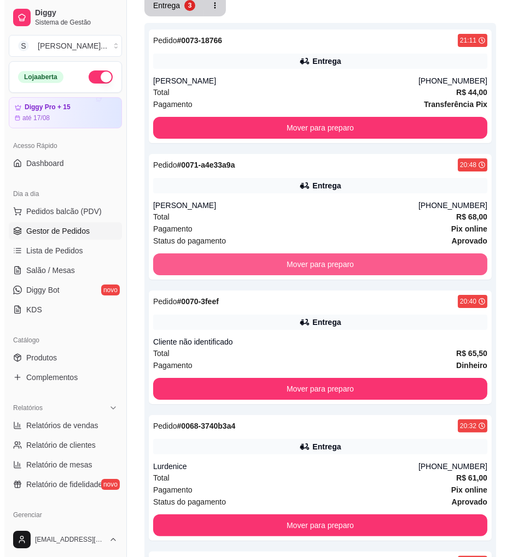
scroll to position [324, 0]
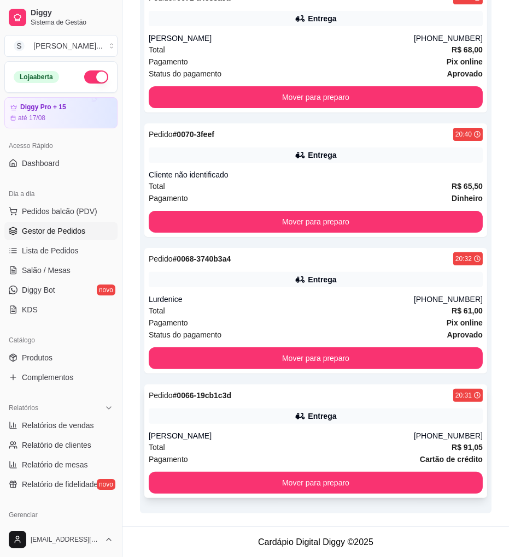
click at [379, 424] on div "Pedido # 0066-19cb1c3d 20:31 Entrega [PERSON_NAME] [PHONE_NUMBER] Total R$ 91,0…" at bounding box center [315, 442] width 343 height 114
click at [438, 300] on div "[PHONE_NUMBER]" at bounding box center [448, 299] width 69 height 11
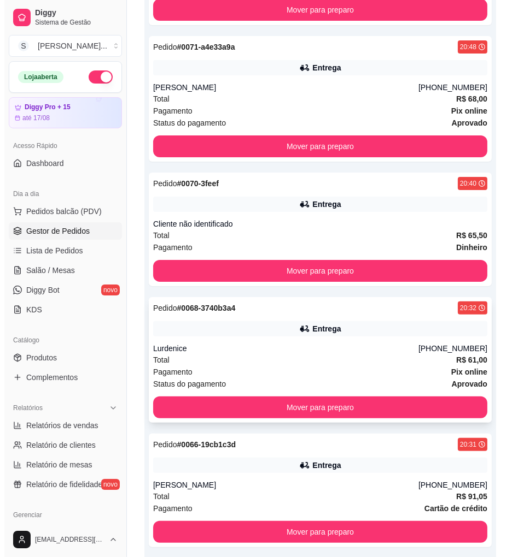
scroll to position [202, 0]
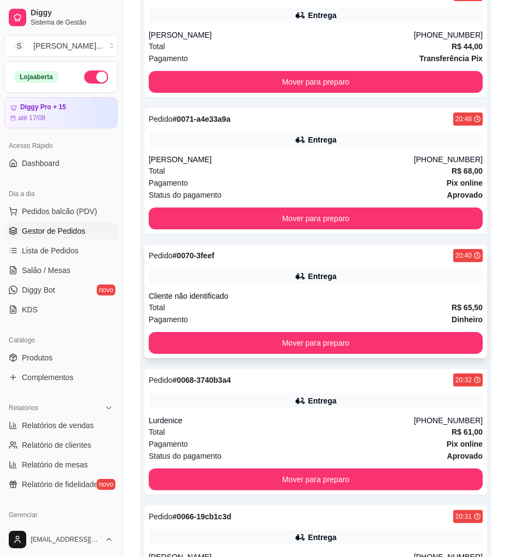
click at [418, 265] on div "Pedido # 0070-3feef 20:40 Entrega Cliente não identificado Total R$ 65,50 Pagam…" at bounding box center [315, 302] width 343 height 114
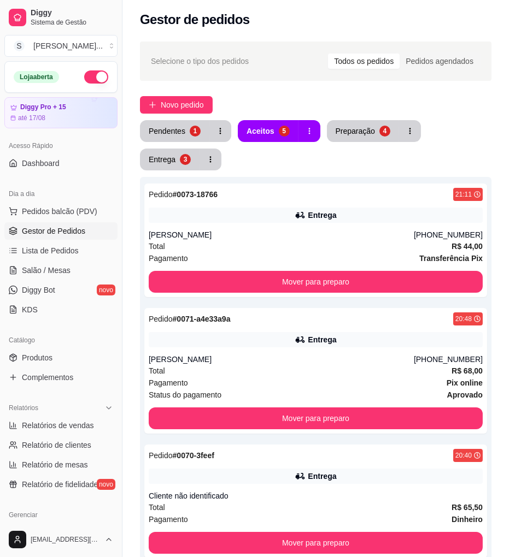
scroll to position [0, 0]
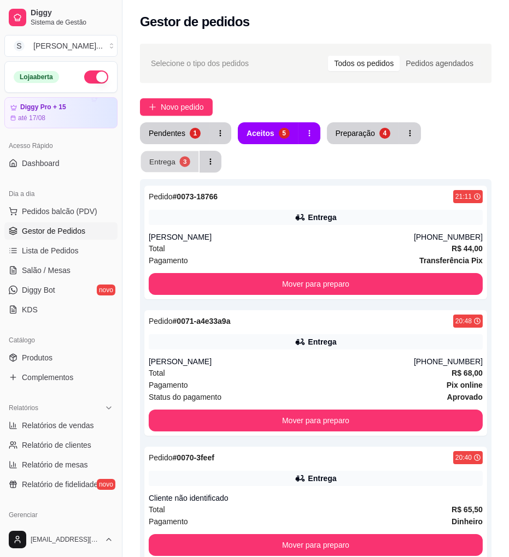
click at [166, 160] on div "Entrega" at bounding box center [162, 161] width 26 height 10
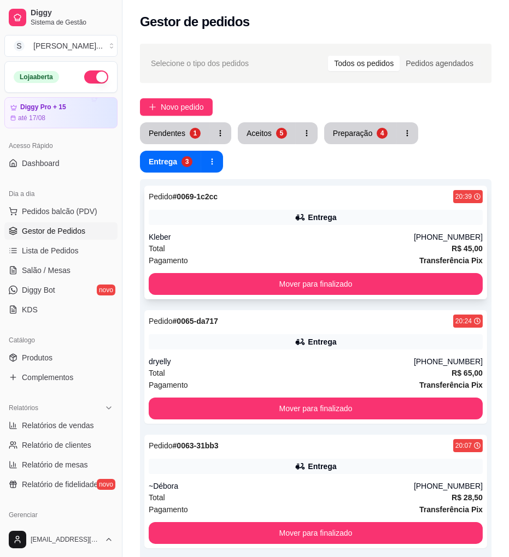
scroll to position [61, 0]
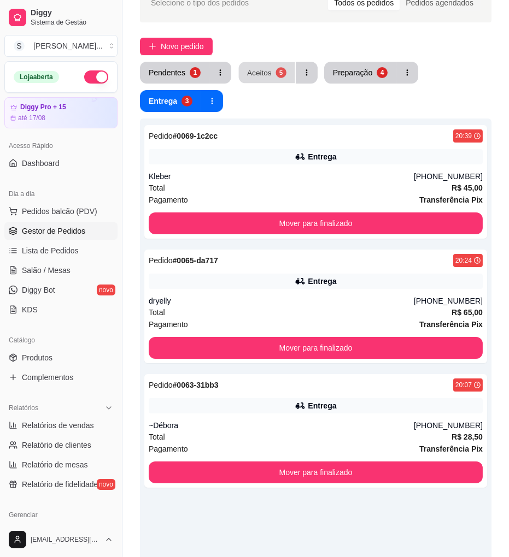
click at [256, 70] on div "Aceitos" at bounding box center [259, 72] width 25 height 10
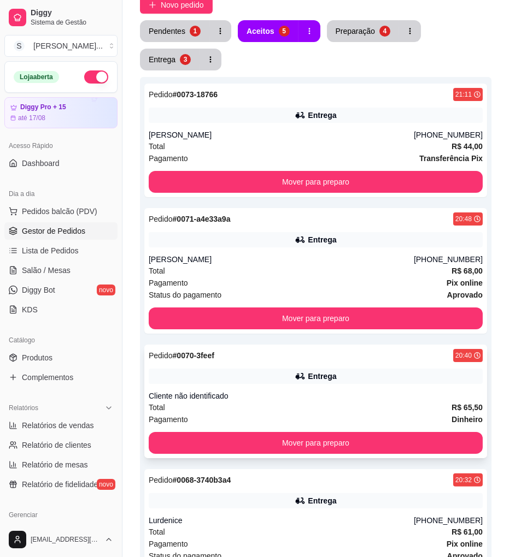
scroll to position [80, 0]
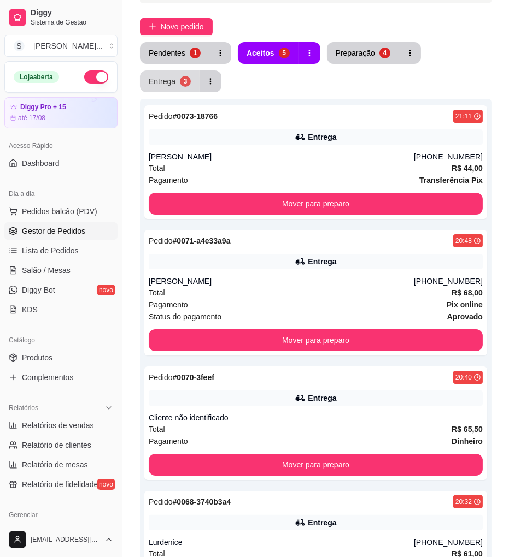
click at [171, 78] on div "Entrega" at bounding box center [162, 81] width 27 height 11
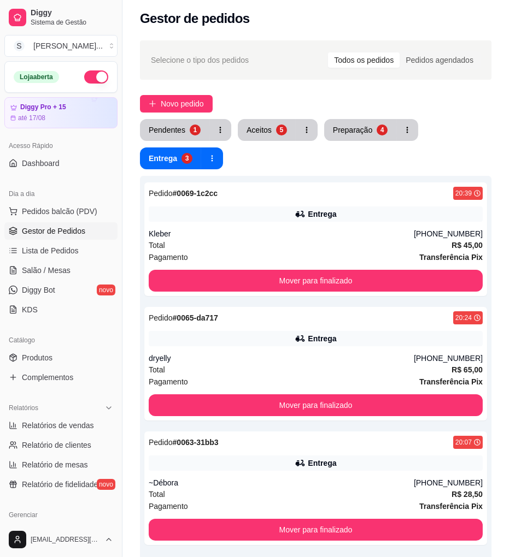
scroll to position [0, 0]
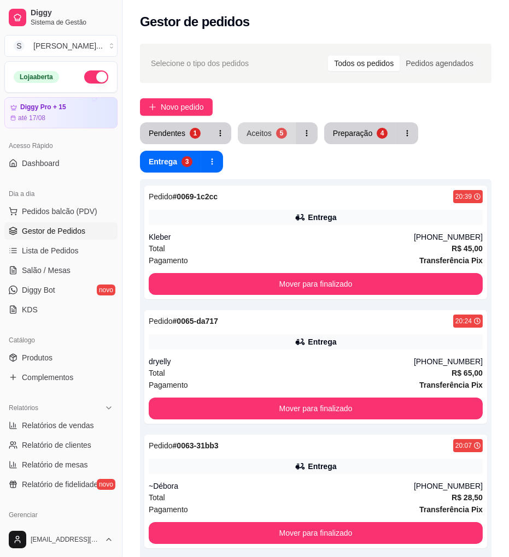
click at [266, 140] on button "Aceitos 5" at bounding box center [267, 133] width 58 height 22
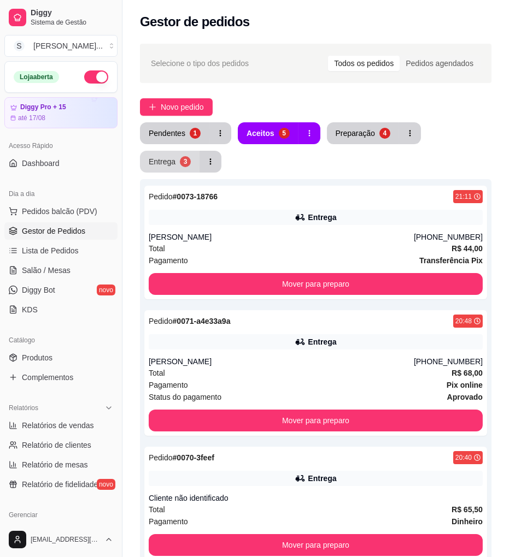
click at [178, 167] on button "Entrega 3" at bounding box center [170, 162] width 60 height 22
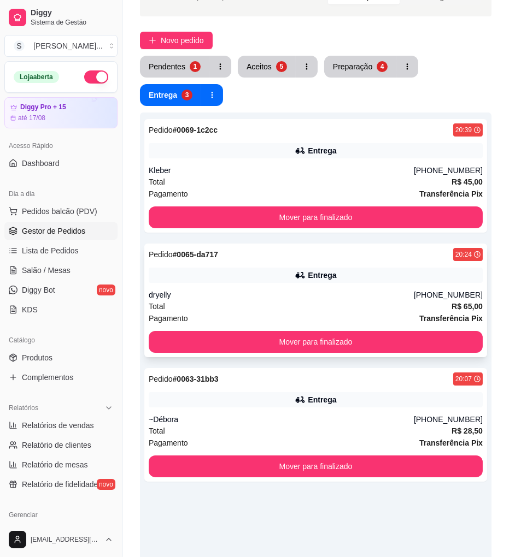
scroll to position [41, 0]
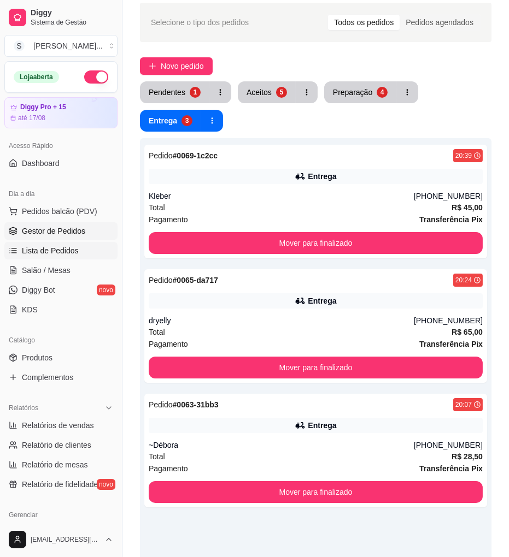
click at [59, 251] on span "Lista de Pedidos" at bounding box center [50, 250] width 57 height 11
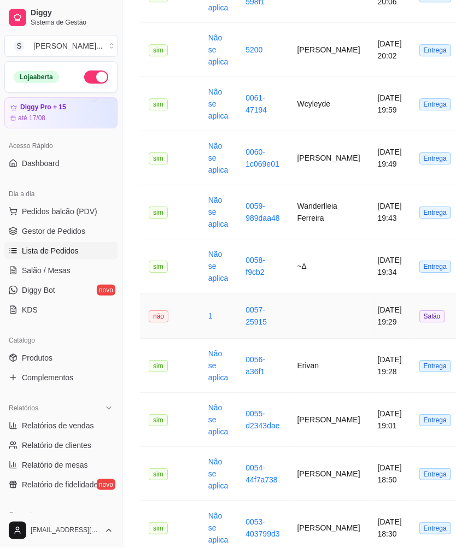
scroll to position [789, 0]
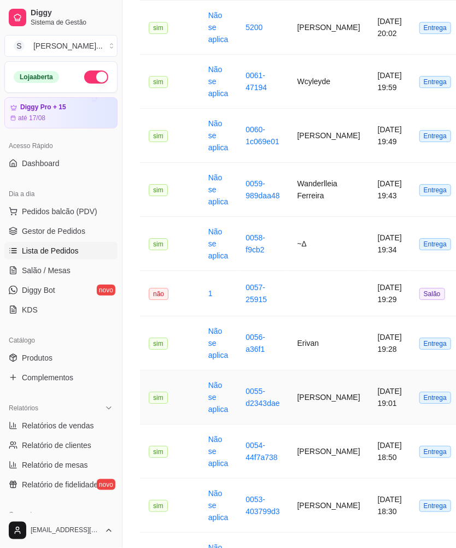
click at [259, 397] on td "0055-d2343dae" at bounding box center [262, 398] width 51 height 54
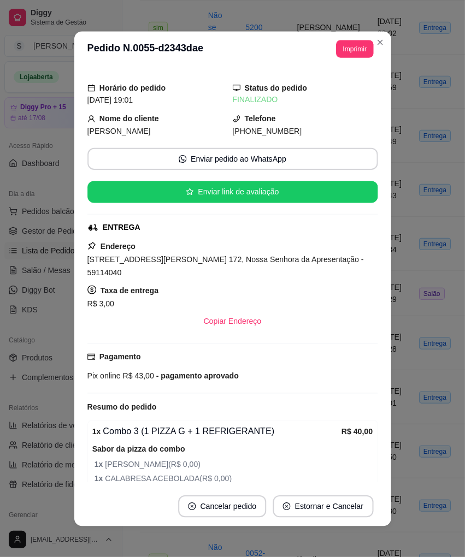
click at [254, 400] on div "Resumo do pedido" at bounding box center [232, 406] width 291 height 13
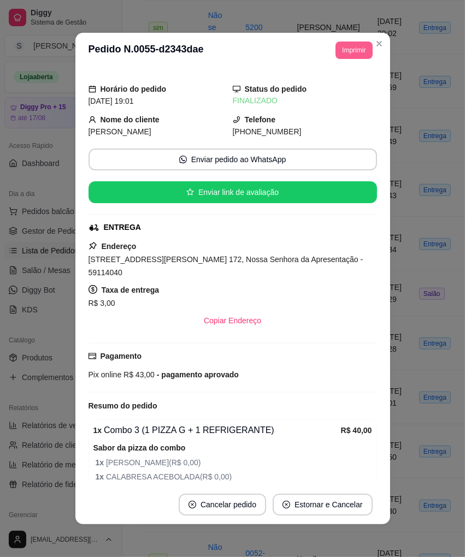
click at [341, 52] on button "Imprimir" at bounding box center [354, 50] width 37 height 17
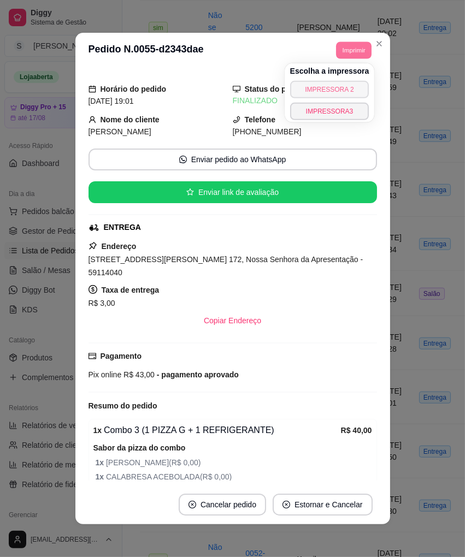
click at [341, 88] on button "IMPRESSORA 2" at bounding box center [329, 89] width 79 height 17
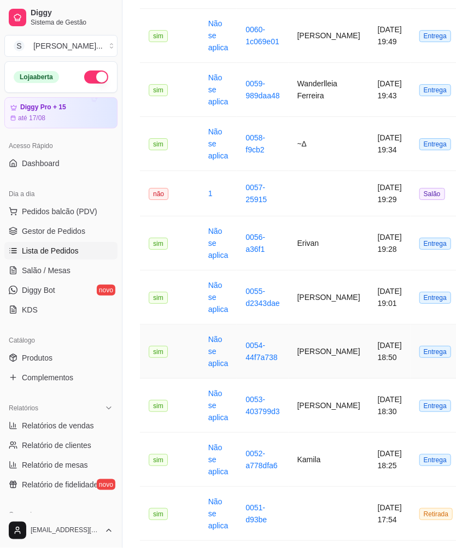
scroll to position [911, 0]
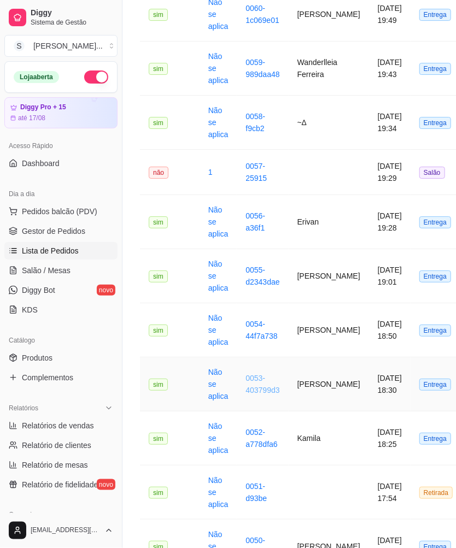
click at [257, 384] on link "0053-403799d3" at bounding box center [262, 384] width 34 height 21
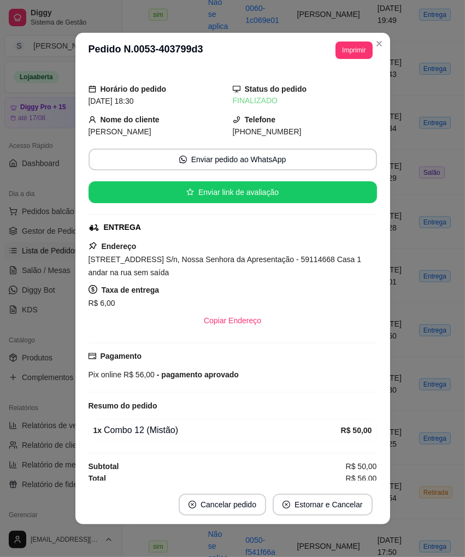
click at [346, 53] on button "Imprimir" at bounding box center [354, 50] width 37 height 17
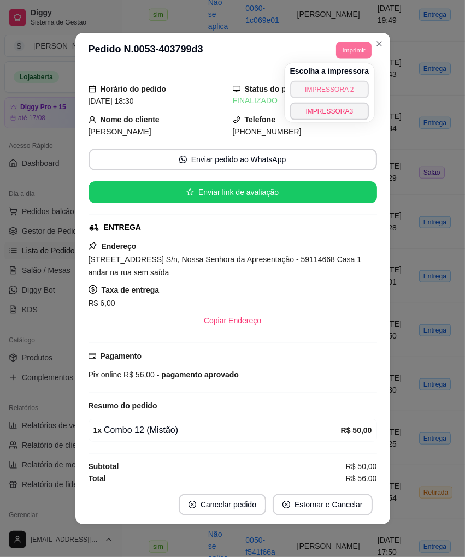
click at [336, 86] on button "IMPRESSORA 2" at bounding box center [329, 89] width 79 height 17
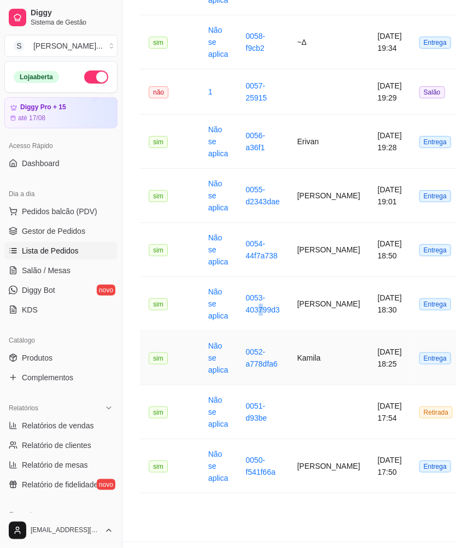
scroll to position [1025, 0]
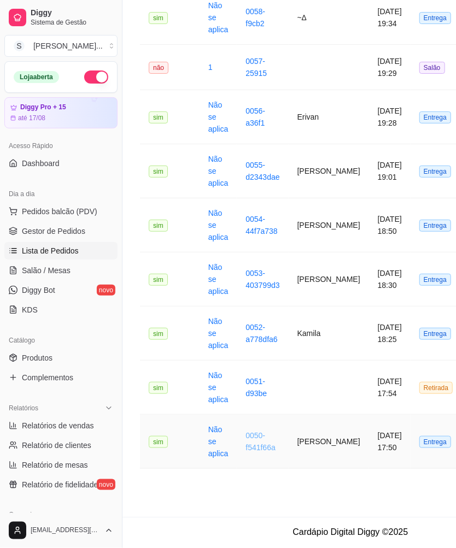
click at [249, 439] on link "0050-f541f66a" at bounding box center [260, 441] width 30 height 21
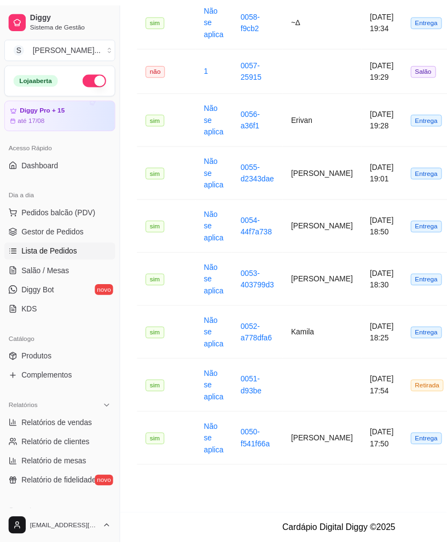
scroll to position [1016, 0]
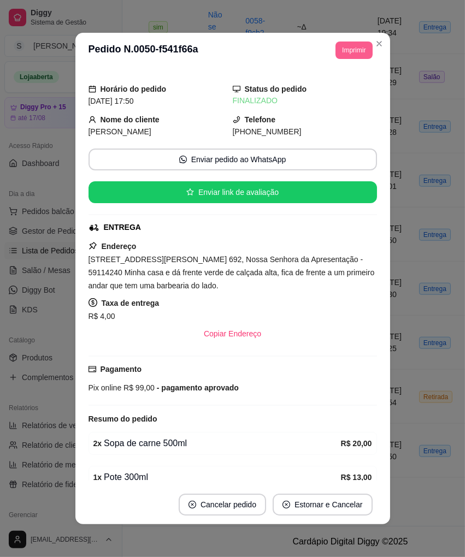
click at [349, 44] on button "Imprimir" at bounding box center [354, 50] width 37 height 17
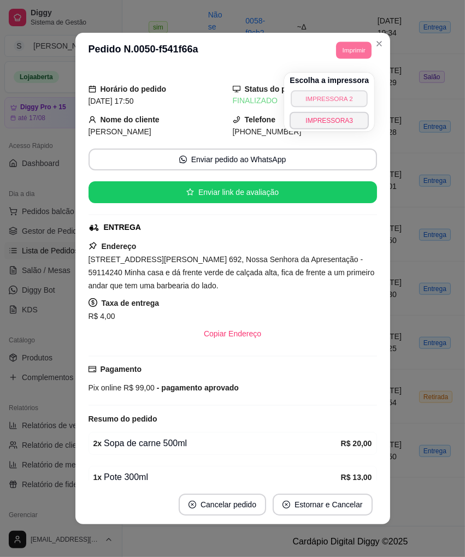
click at [339, 90] on button "IMPRESSORA 2" at bounding box center [329, 98] width 77 height 17
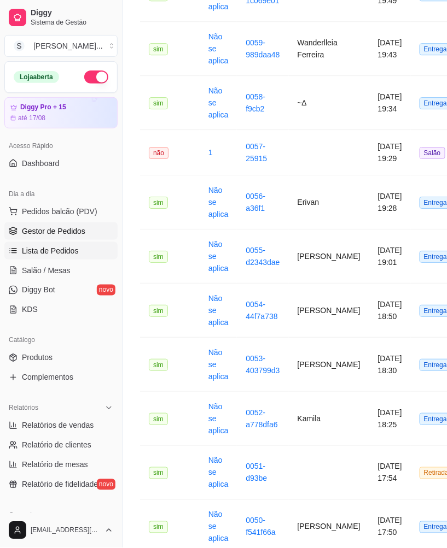
scroll to position [955, 0]
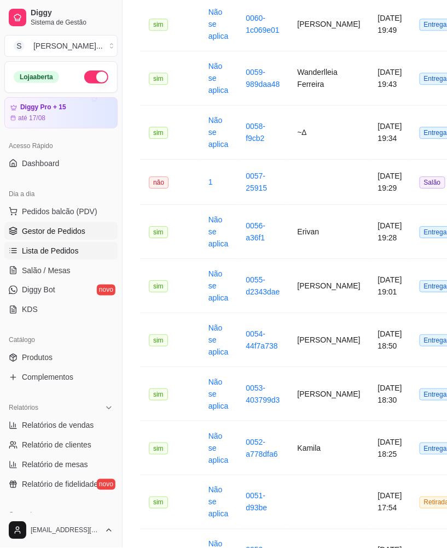
click at [51, 232] on span "Gestor de Pedidos" at bounding box center [53, 231] width 63 height 11
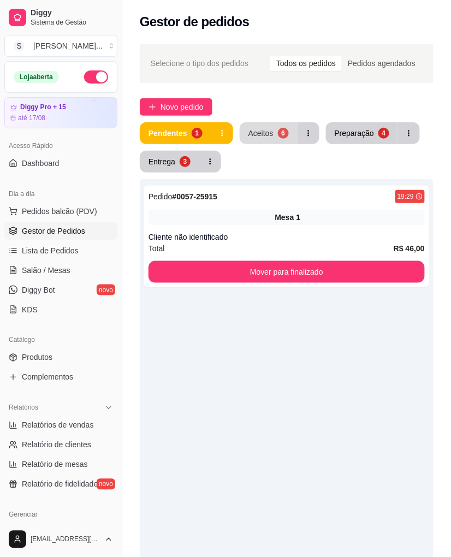
click at [282, 130] on div "6" at bounding box center [283, 133] width 11 height 11
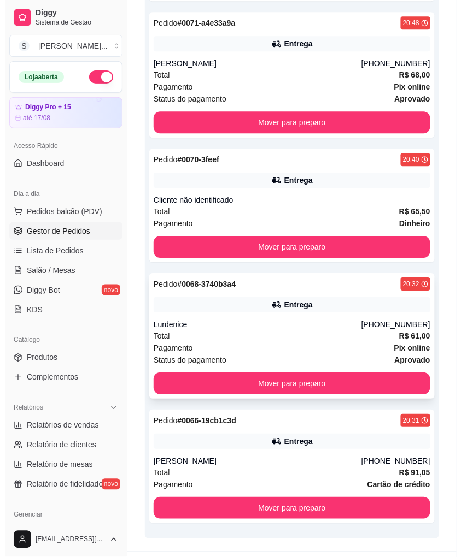
scroll to position [448, 0]
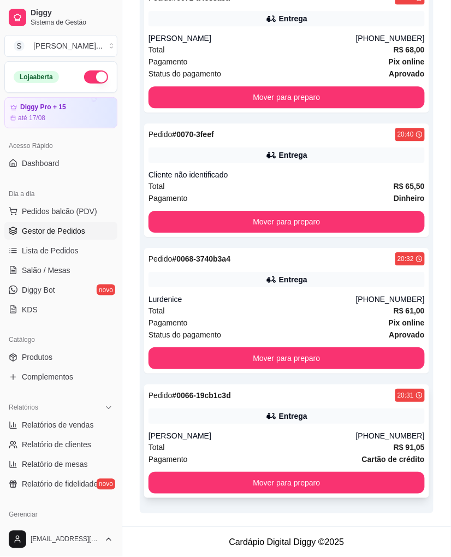
click at [313, 435] on div "[PERSON_NAME]" at bounding box center [253, 436] width 208 height 11
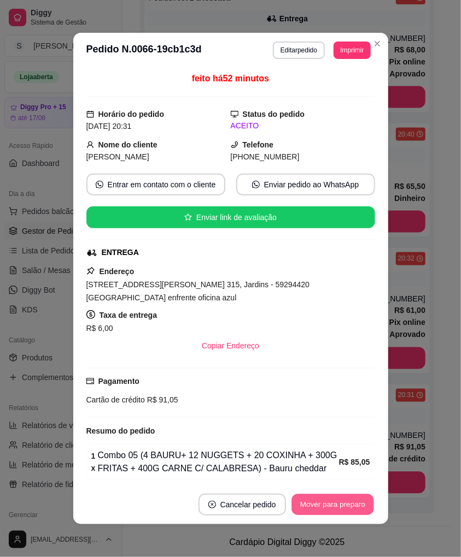
click at [343, 500] on button "Mover para preparo" at bounding box center [332, 505] width 82 height 21
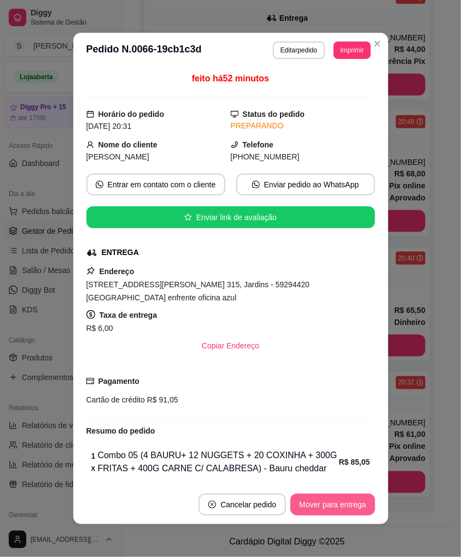
scroll to position [324, 0]
click at [346, 503] on button "Mover para entrega" at bounding box center [332, 505] width 84 height 22
drag, startPoint x: 242, startPoint y: 160, endPoint x: 295, endPoint y: 157, distance: 53.1
click at [295, 157] on div "[PHONE_NUMBER]" at bounding box center [303, 157] width 144 height 12
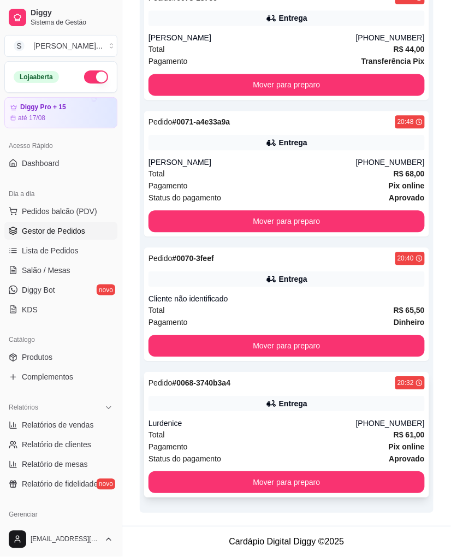
click at [319, 408] on div "Entrega" at bounding box center [287, 404] width 277 height 15
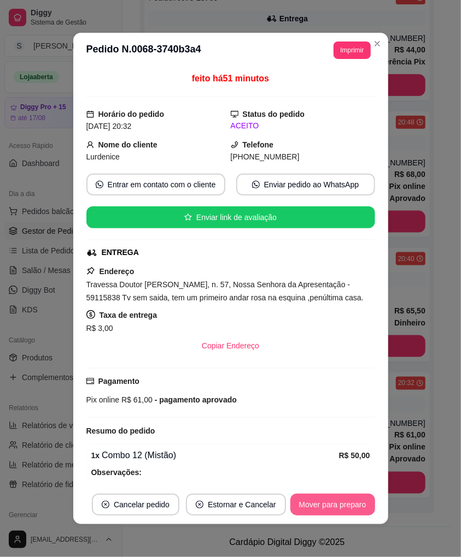
click at [343, 508] on button "Mover para preparo" at bounding box center [332, 505] width 85 height 22
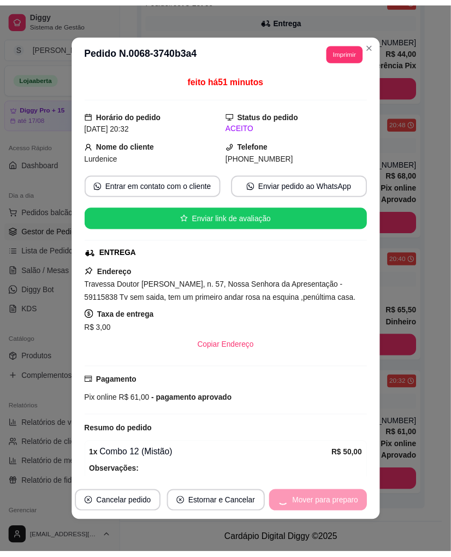
scroll to position [223, 0]
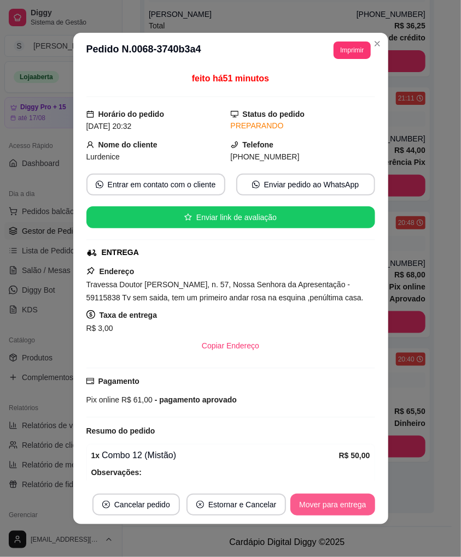
click at [351, 507] on button "Mover para entrega" at bounding box center [332, 505] width 84 height 22
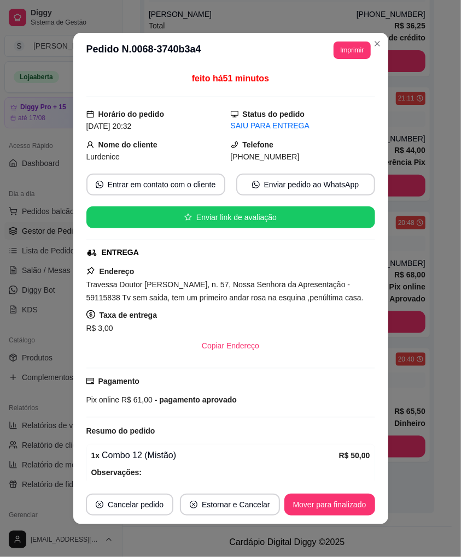
drag, startPoint x: 242, startPoint y: 156, endPoint x: 304, endPoint y: 159, distance: 62.4
click at [304, 159] on div "[PHONE_NUMBER]" at bounding box center [303, 157] width 144 height 12
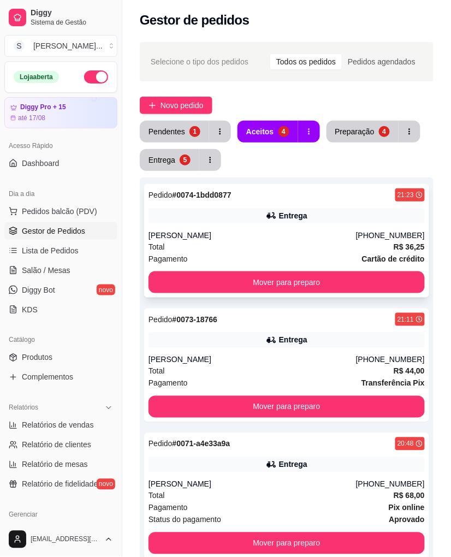
scroll to position [0, 0]
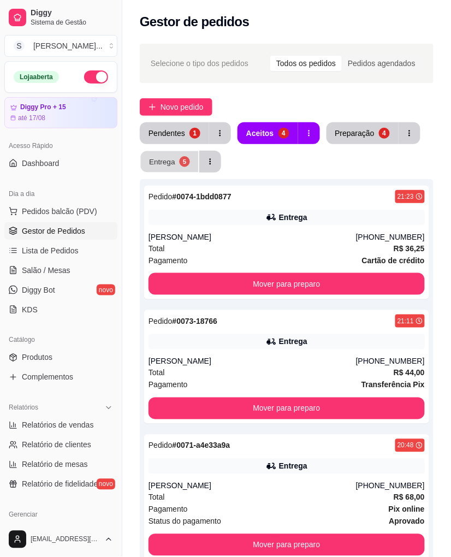
click at [166, 162] on div "Entrega" at bounding box center [162, 161] width 26 height 10
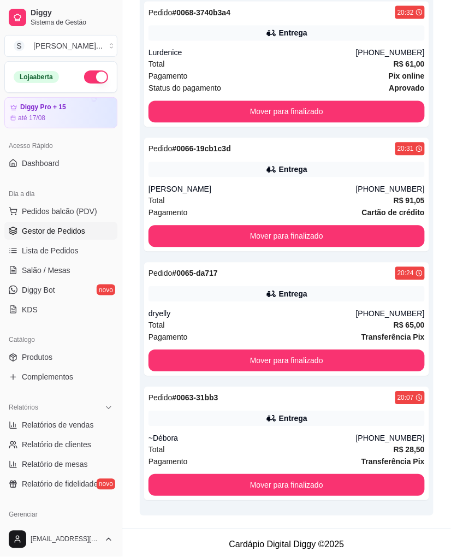
scroll to position [312, 0]
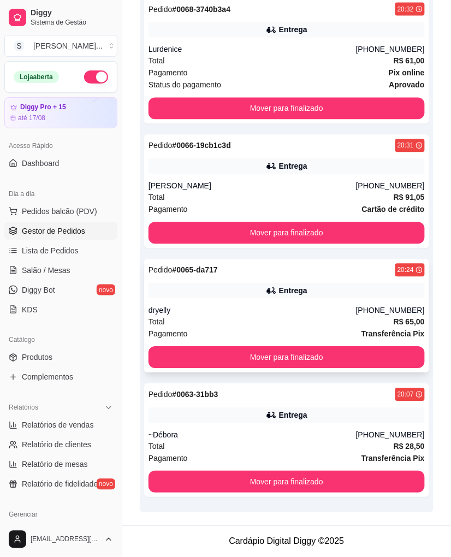
click at [372, 316] on div "Total R$ 65,00" at bounding box center [287, 322] width 277 height 12
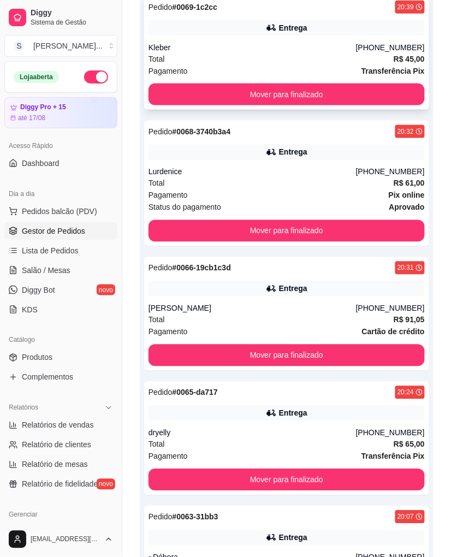
scroll to position [69, 0]
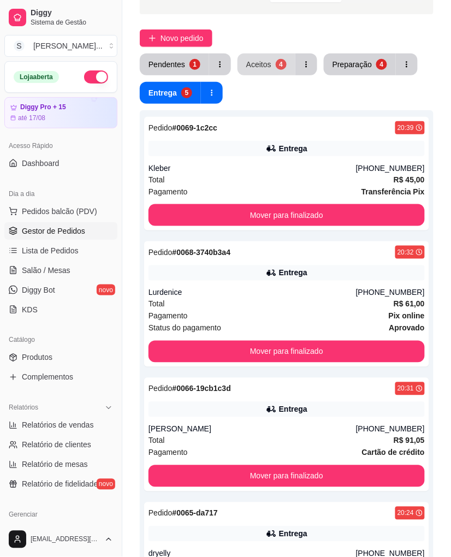
click at [271, 58] on button "Aceitos 4" at bounding box center [267, 65] width 58 height 22
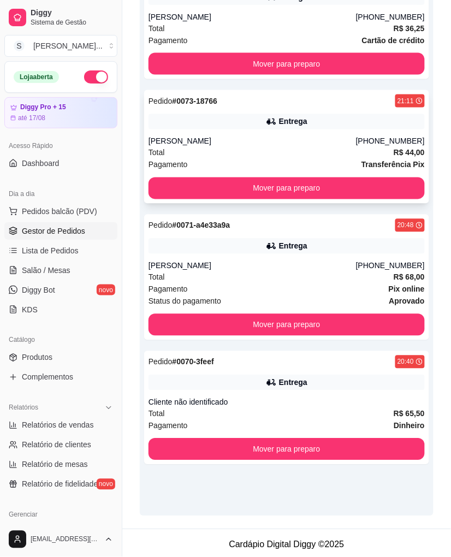
scroll to position [223, 0]
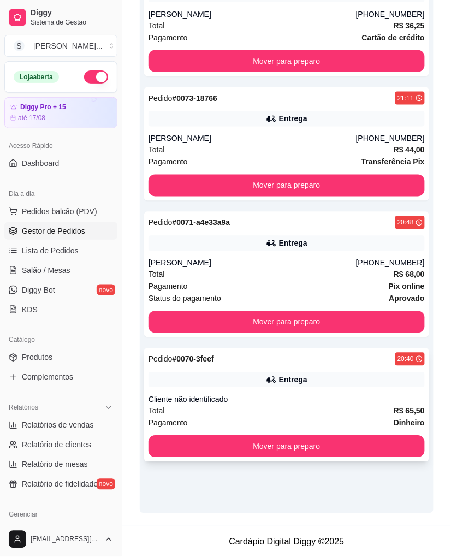
click at [336, 375] on div "Entrega" at bounding box center [287, 380] width 277 height 15
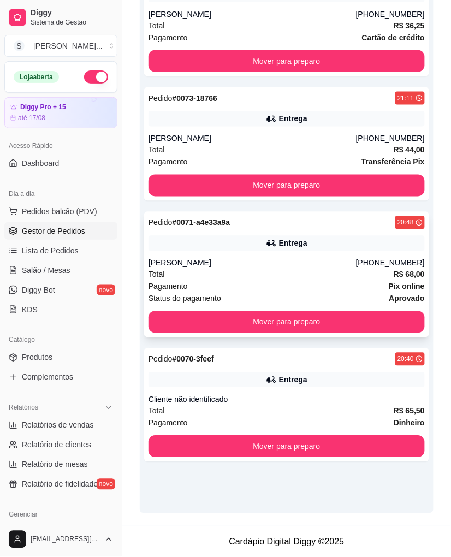
click at [359, 242] on div "Entrega" at bounding box center [287, 243] width 277 height 15
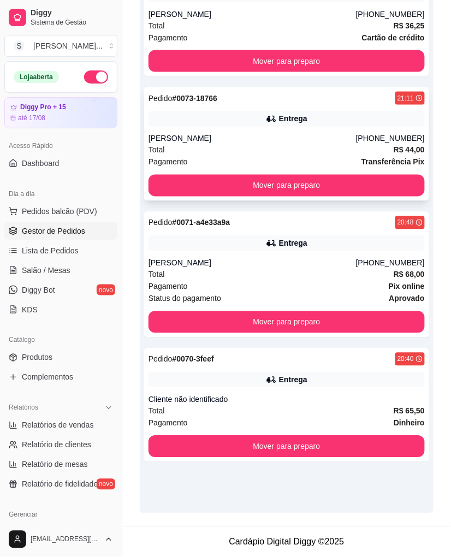
click at [304, 122] on div "Entrega" at bounding box center [293, 119] width 28 height 11
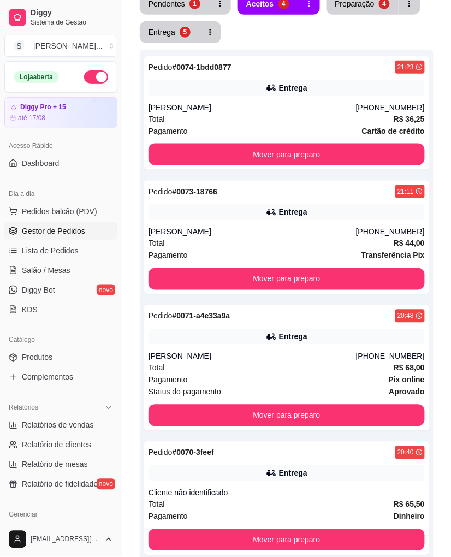
scroll to position [41, 0]
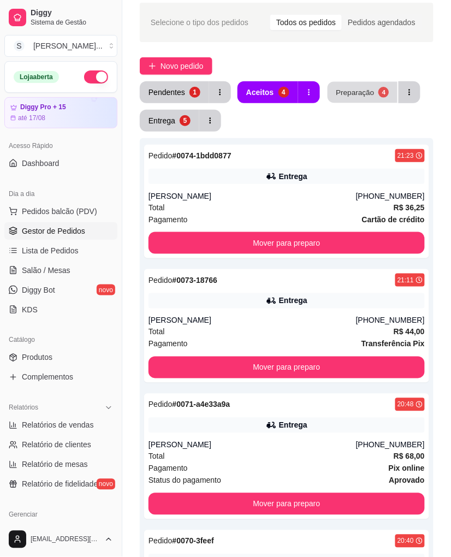
click at [356, 97] on div "Preparação" at bounding box center [355, 92] width 38 height 10
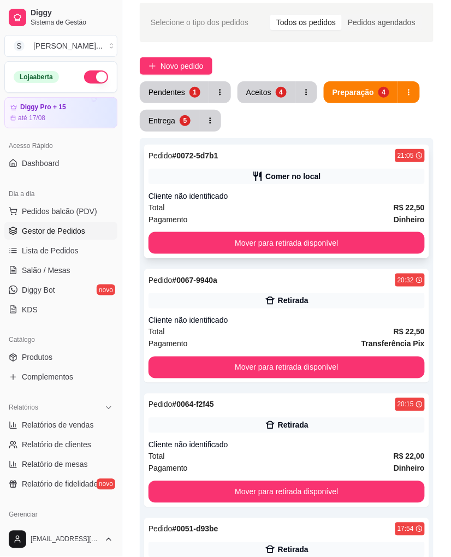
click at [347, 187] on div "Pedido # 0072-5d7b1 21:05 Comer no local Cliente não identificado Total R$ 22,5…" at bounding box center [286, 202] width 285 height 114
click at [267, 93] on div "Aceitos" at bounding box center [259, 92] width 25 height 10
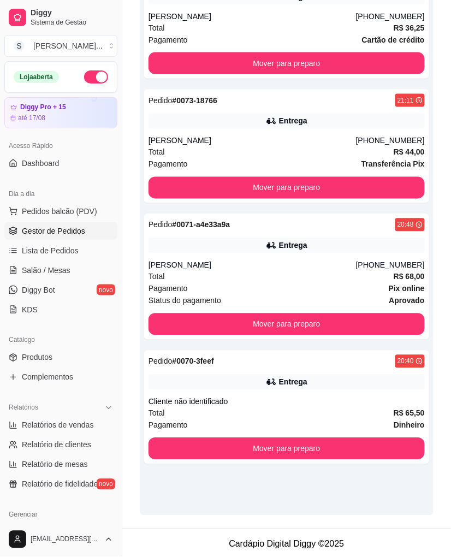
scroll to position [223, 0]
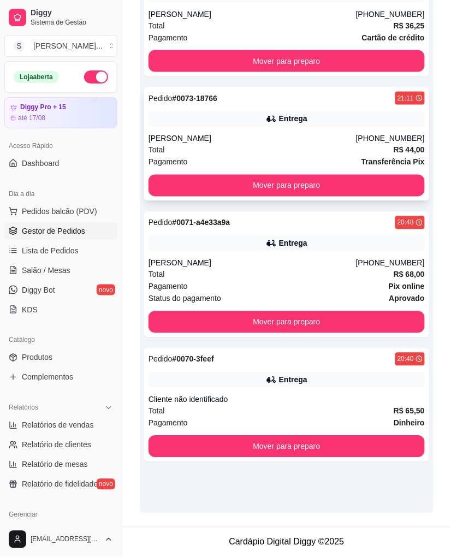
click at [314, 140] on div "[PERSON_NAME]" at bounding box center [253, 138] width 208 height 11
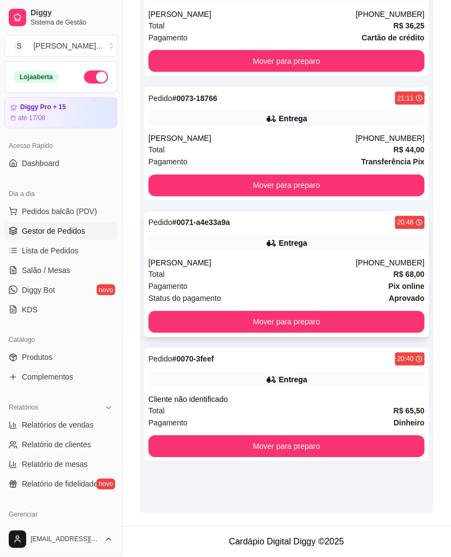
click at [378, 233] on div "Pedido # 0071-a4e33a9a 20:48 Entrega [PERSON_NAME] [PHONE_NUMBER] Total R$ 68,0…" at bounding box center [286, 275] width 285 height 126
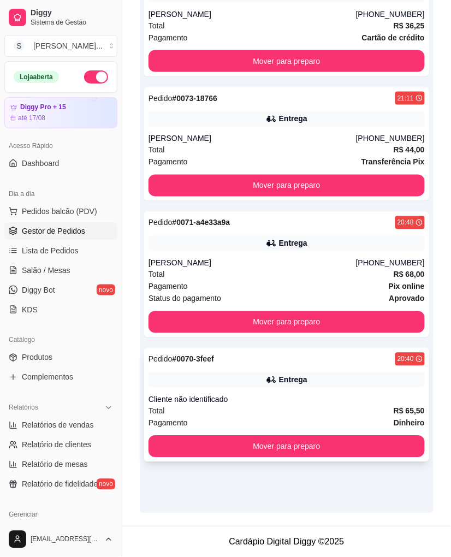
click at [390, 374] on div "Entrega" at bounding box center [287, 380] width 277 height 15
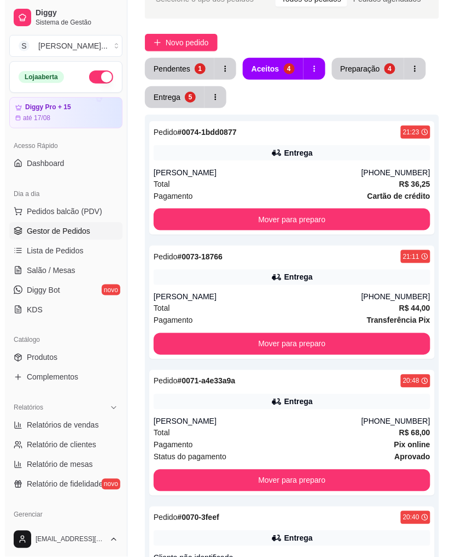
scroll to position [0, 0]
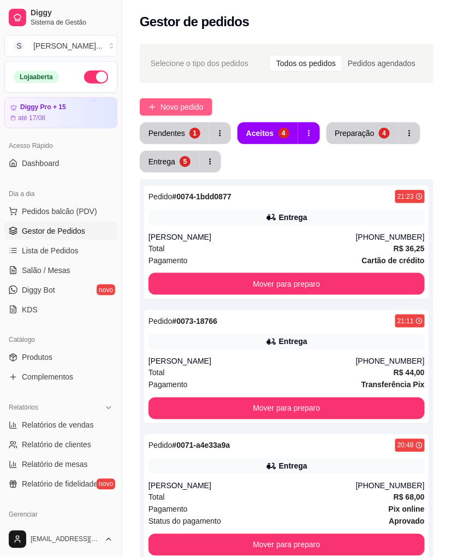
click at [185, 110] on span "Novo pedido" at bounding box center [182, 107] width 43 height 12
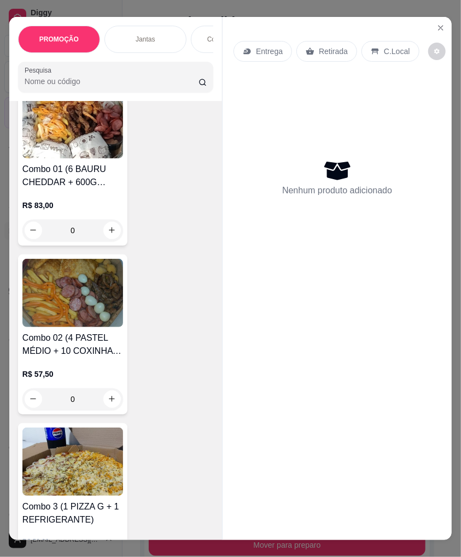
scroll to position [485, 0]
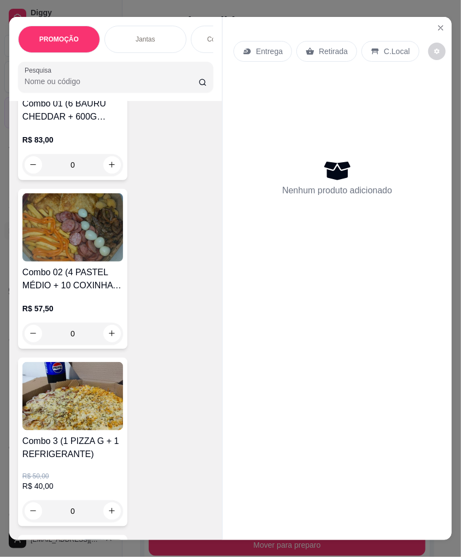
click at [99, 391] on img at bounding box center [72, 396] width 101 height 68
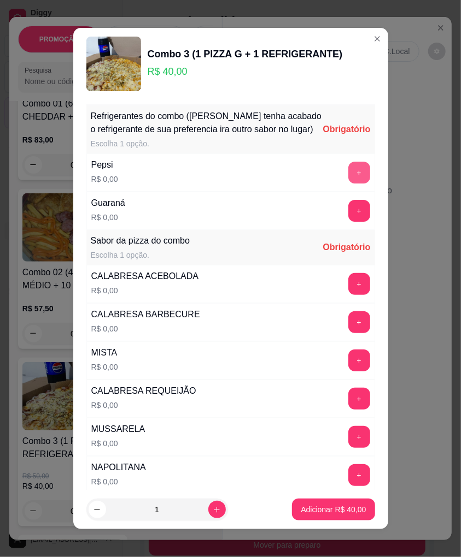
click at [348, 181] on button "+" at bounding box center [359, 173] width 22 height 22
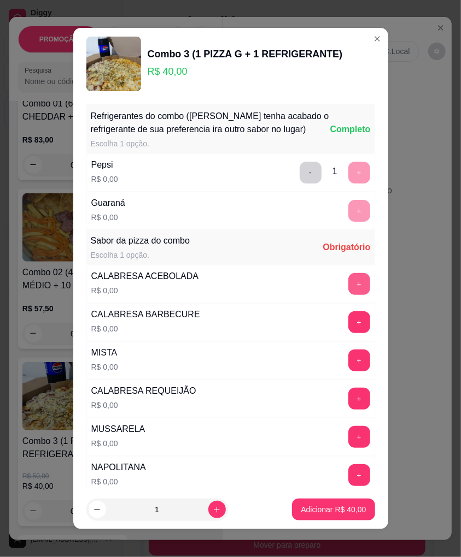
scroll to position [130, 0]
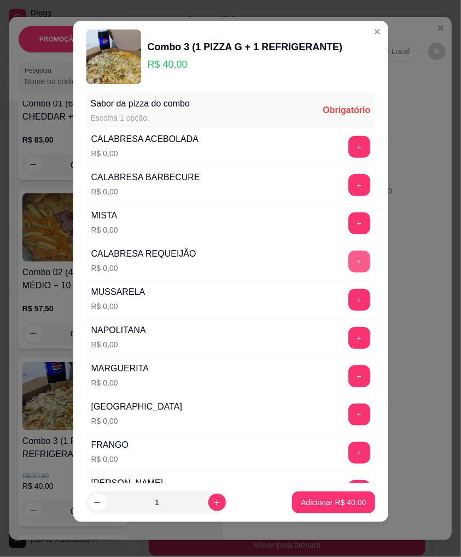
click at [348, 266] on button "+" at bounding box center [359, 262] width 22 height 22
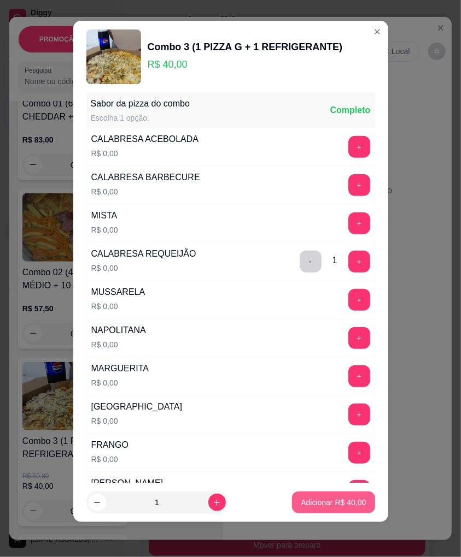
click at [346, 503] on p "Adicionar R$ 40,00" at bounding box center [333, 502] width 65 height 11
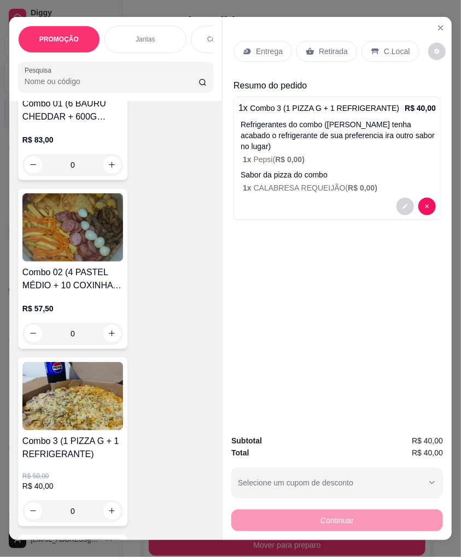
click at [256, 46] on p "Entrega" at bounding box center [269, 51] width 27 height 11
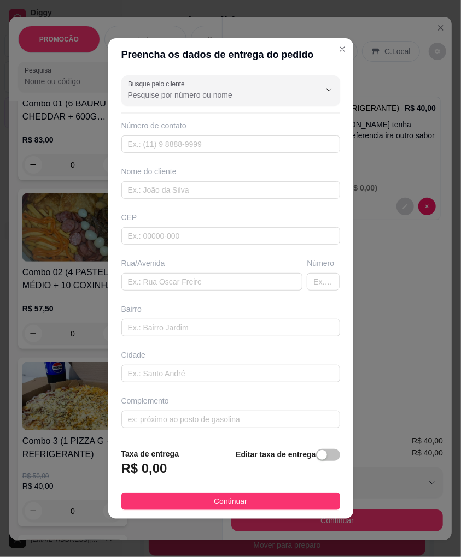
click at [321, 450] on span "button" at bounding box center [328, 455] width 24 height 12
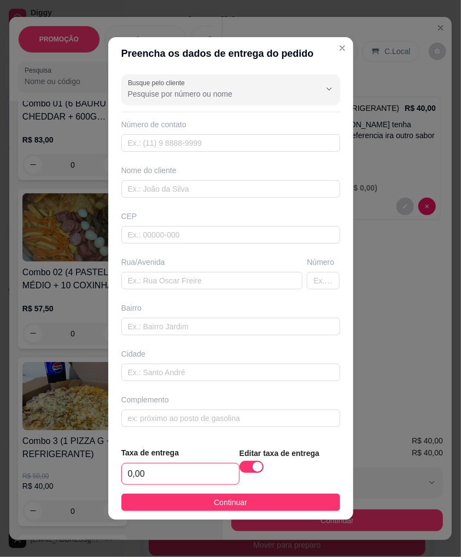
click at [197, 468] on input "0,00" at bounding box center [180, 474] width 117 height 21
type input "3,00"
click at [221, 506] on span "Continuar" at bounding box center [230, 503] width 33 height 12
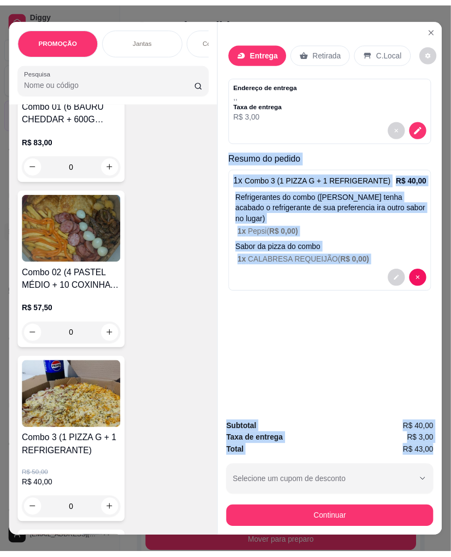
scroll to position [0, 8]
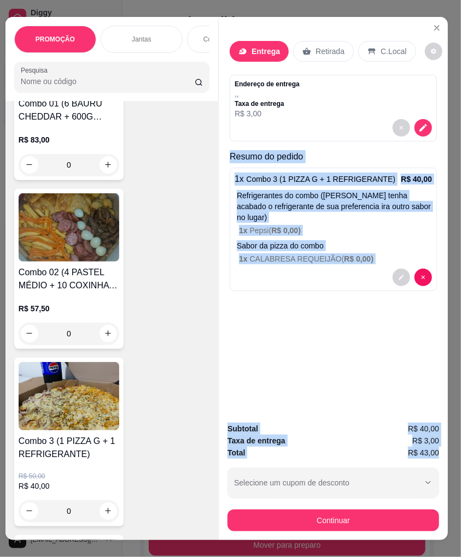
drag, startPoint x: 228, startPoint y: 151, endPoint x: 443, endPoint y: 452, distance: 369.9
click at [443, 452] on div "PROMOÇÃO Jantas Combos da casa Sanduíche é Bauru Cachorro quente 🌭 Pizzas Batat…" at bounding box center [230, 278] width 461 height 557
click at [432, 24] on icon "Close" at bounding box center [436, 28] width 9 height 9
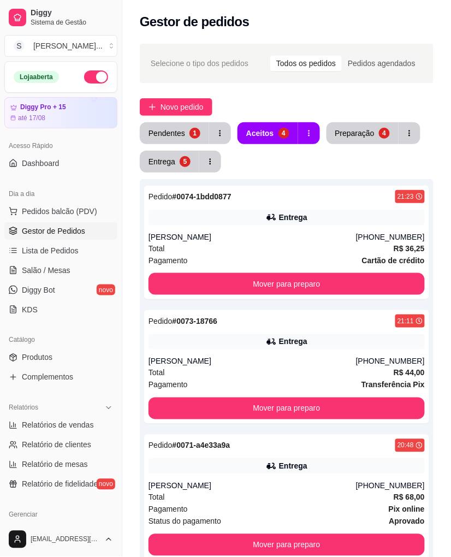
click at [164, 161] on div "Entrega" at bounding box center [162, 161] width 27 height 11
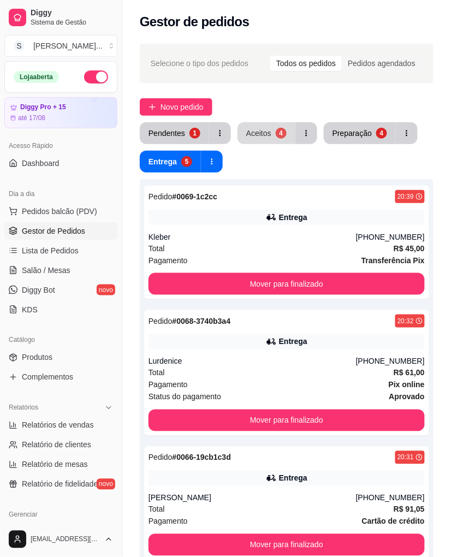
click at [254, 130] on div "Aceitos" at bounding box center [258, 133] width 25 height 11
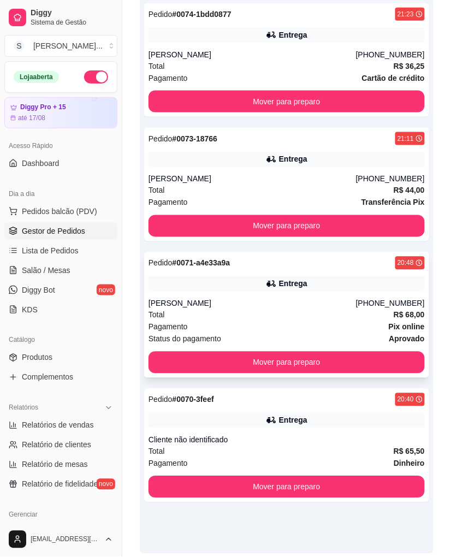
scroll to position [223, 0]
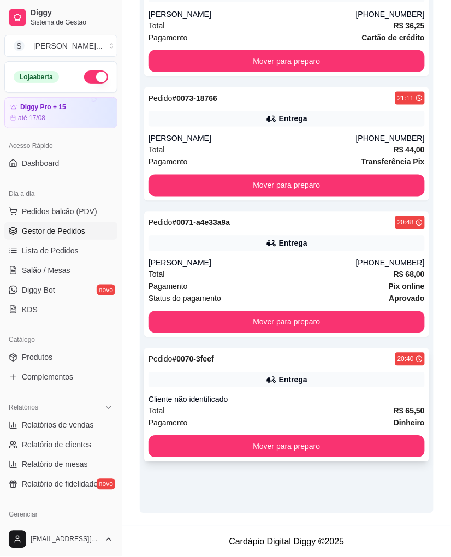
click at [356, 373] on div "Entrega" at bounding box center [287, 380] width 277 height 15
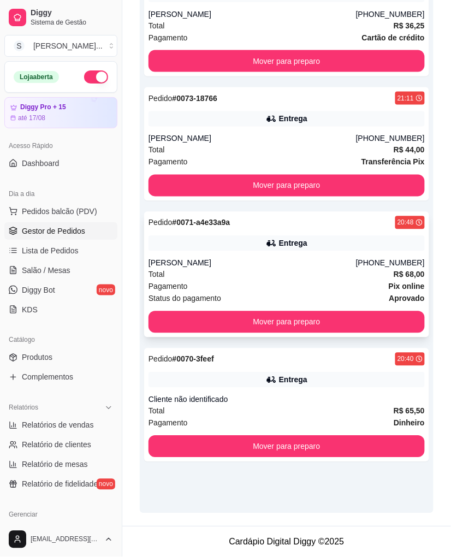
click at [325, 241] on div "Entrega" at bounding box center [287, 243] width 277 height 15
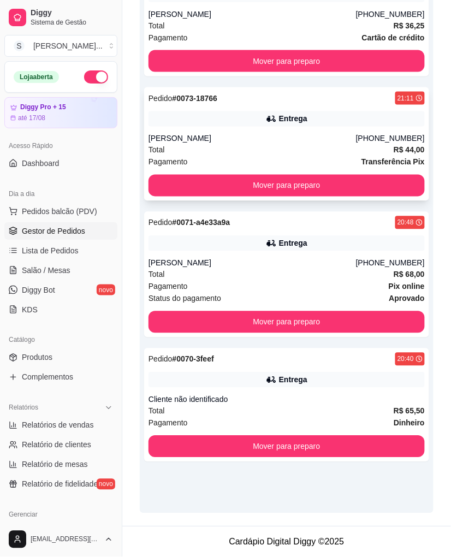
click at [354, 150] on div "Total R$ 44,00" at bounding box center [287, 150] width 277 height 12
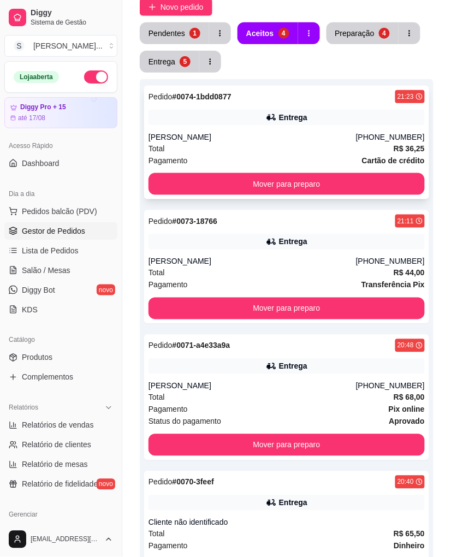
scroll to position [0, 0]
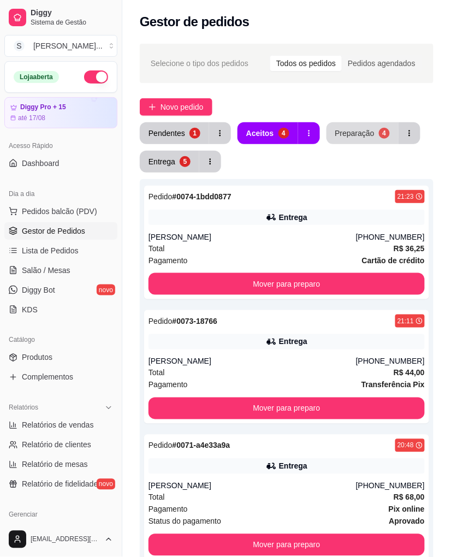
click at [356, 134] on div "Preparação" at bounding box center [355, 133] width 39 height 11
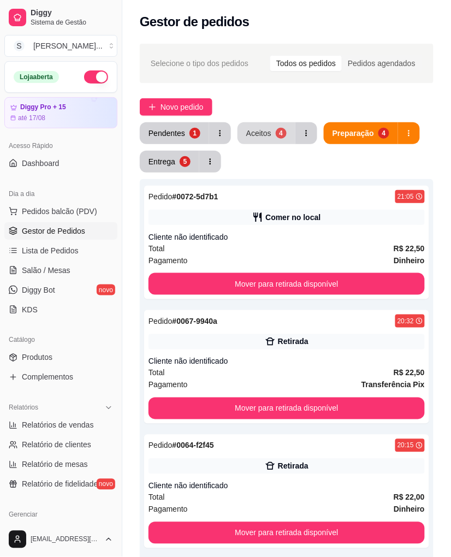
click at [265, 133] on div "Aceitos" at bounding box center [258, 133] width 25 height 11
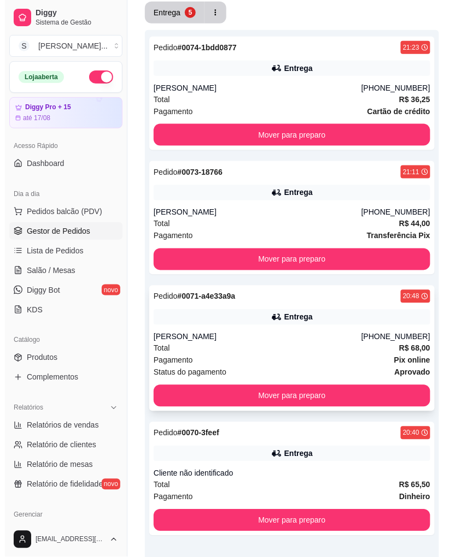
scroll to position [223, 0]
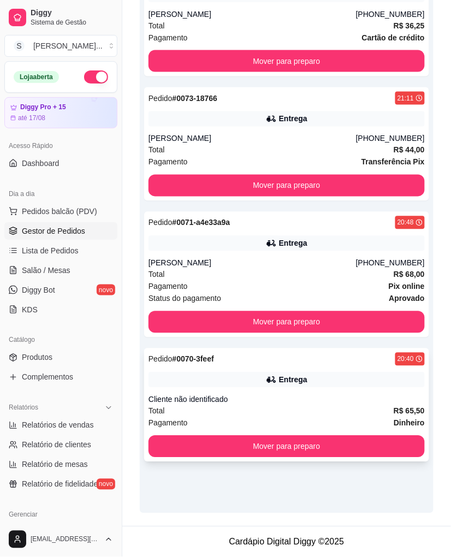
click at [302, 396] on div "Cliente não identificado" at bounding box center [287, 400] width 277 height 11
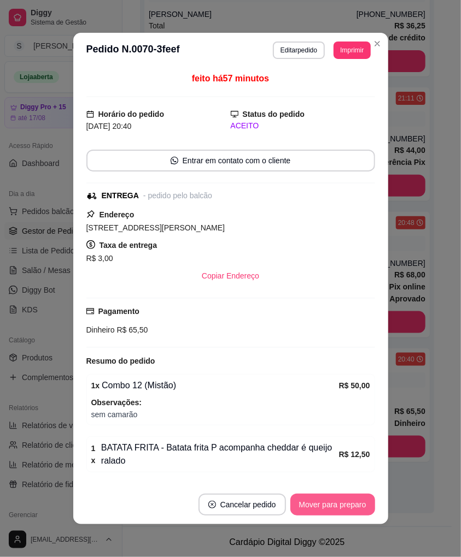
click at [345, 513] on button "Mover para preparo" at bounding box center [332, 505] width 85 height 22
click at [348, 507] on button "Mover para entrega" at bounding box center [332, 505] width 84 height 22
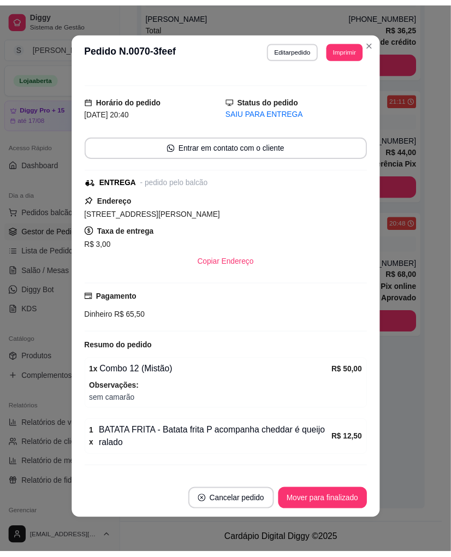
scroll to position [0, 0]
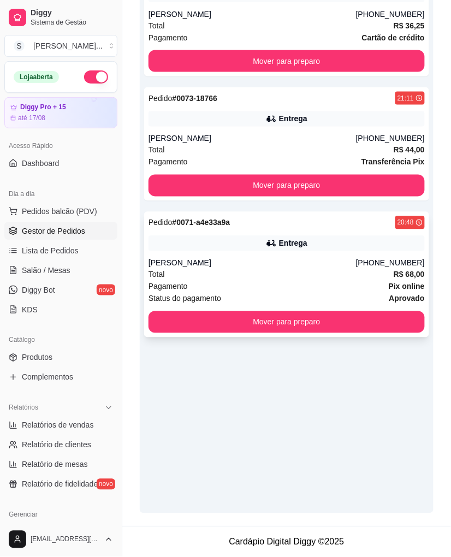
click at [241, 244] on div "Entrega" at bounding box center [287, 243] width 277 height 15
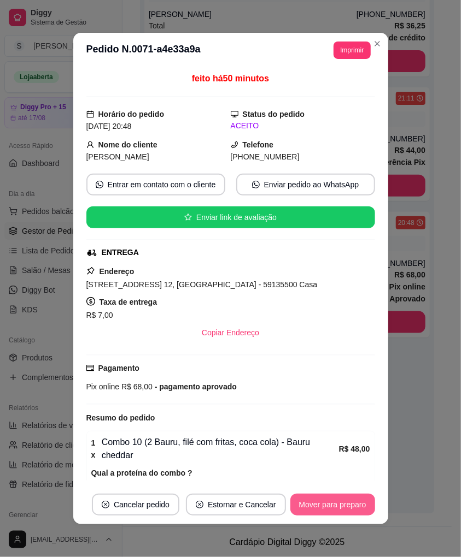
click at [330, 509] on button "Mover para preparo" at bounding box center [332, 505] width 85 height 22
click at [330, 507] on button "Mover para entrega" at bounding box center [332, 505] width 84 height 22
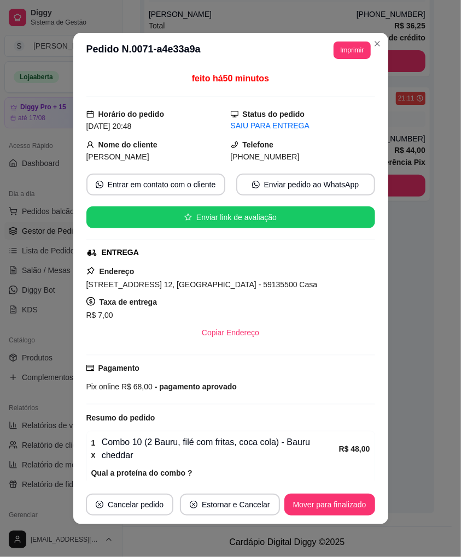
drag, startPoint x: 243, startPoint y: 161, endPoint x: 296, endPoint y: 162, distance: 53.0
click at [296, 162] on div "[PHONE_NUMBER]" at bounding box center [303, 157] width 144 height 12
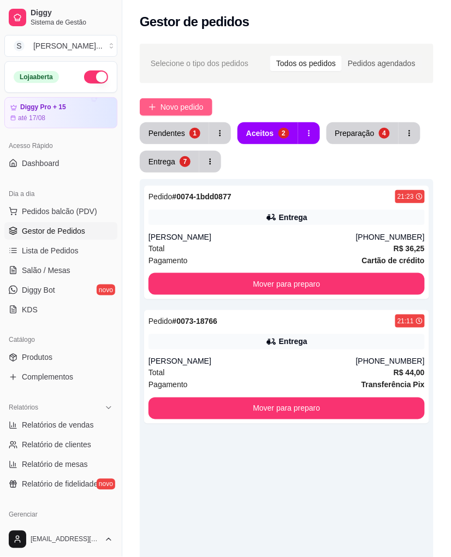
click at [161, 108] on span "Novo pedido" at bounding box center [182, 107] width 43 height 12
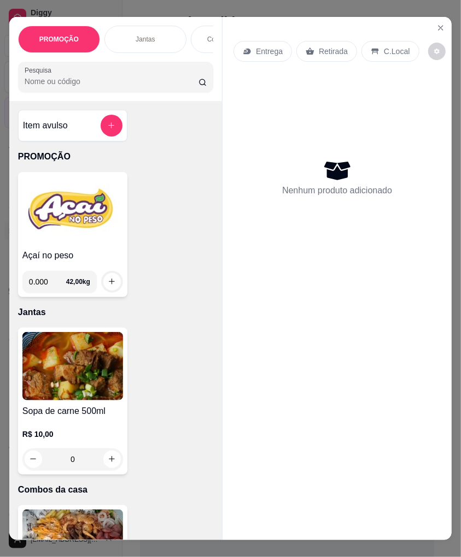
click at [257, 47] on p "Entrega" at bounding box center [269, 51] width 27 height 11
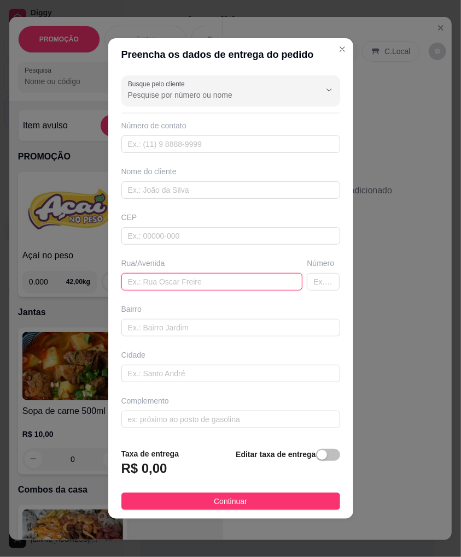
click at [191, 279] on input "text" at bounding box center [211, 281] width 181 height 17
paste input "[STREET_ADDRESS][PERSON_NAME]"
type input "[STREET_ADDRESS][PERSON_NAME]"
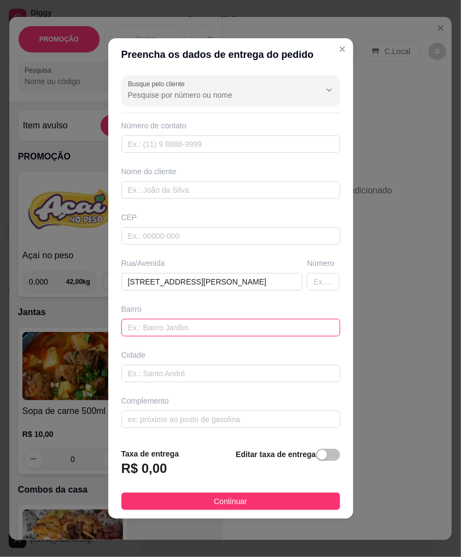
click at [201, 325] on input "text" at bounding box center [230, 327] width 219 height 17
paste input "Vale dourado"
type input "Vale dourado"
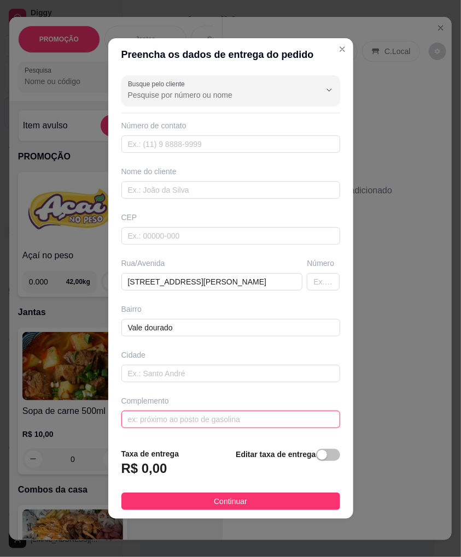
click at [297, 421] on input "text" at bounding box center [230, 419] width 219 height 17
paste input "Na rua da [GEOGRAPHIC_DATA]"
type input "Na rua da [GEOGRAPHIC_DATA]"
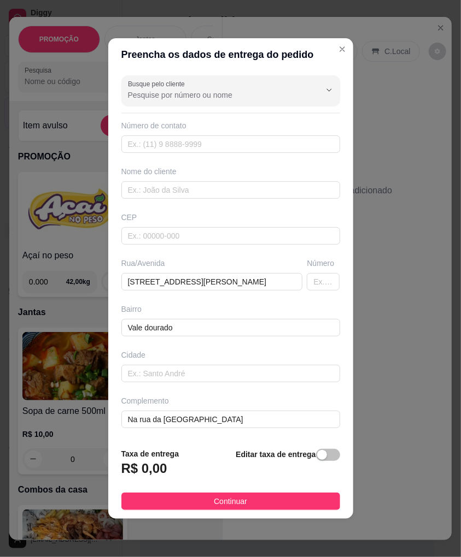
click at [324, 455] on span "button" at bounding box center [328, 455] width 24 height 12
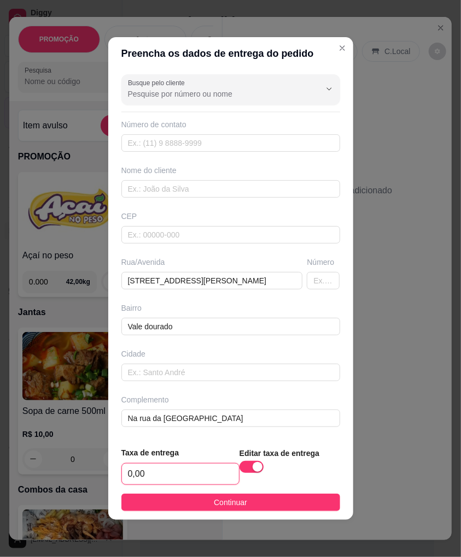
click at [173, 472] on input "0,00" at bounding box center [180, 474] width 117 height 21
type input "3,00"
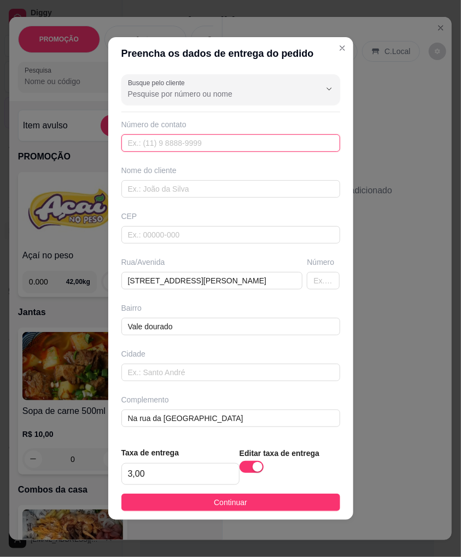
click at [173, 138] on input "text" at bounding box center [230, 142] width 219 height 17
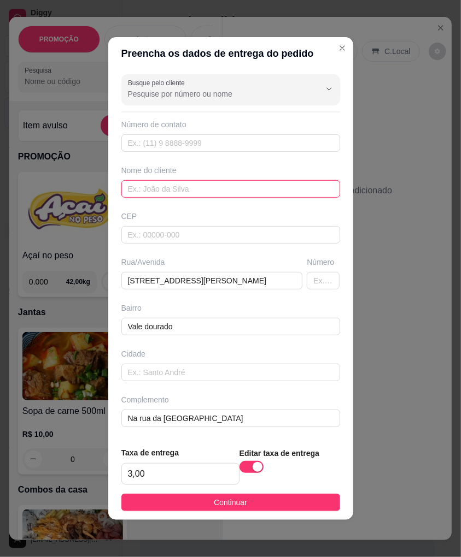
click at [181, 192] on input "text" at bounding box center [230, 188] width 219 height 17
paste input "Kleber"
type input "Kleber"
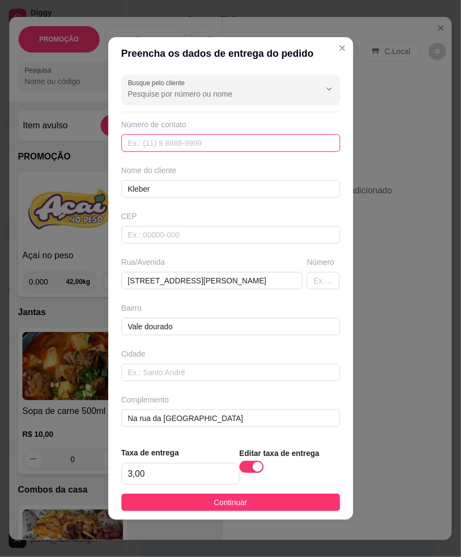
click at [217, 142] on input "text" at bounding box center [230, 142] width 219 height 17
paste input "[PHONE_NUMBER]"
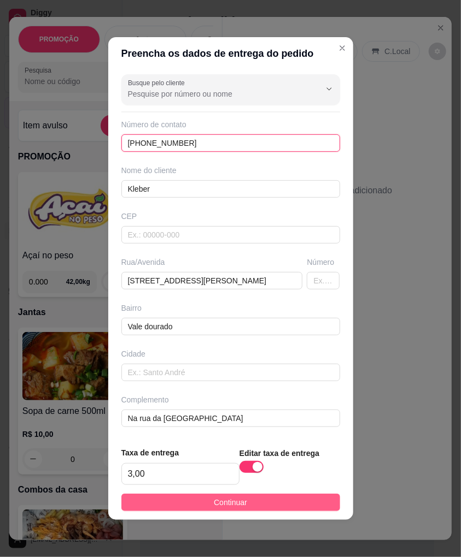
type input "[PHONE_NUMBER]"
click at [287, 504] on button "Continuar" at bounding box center [230, 502] width 219 height 17
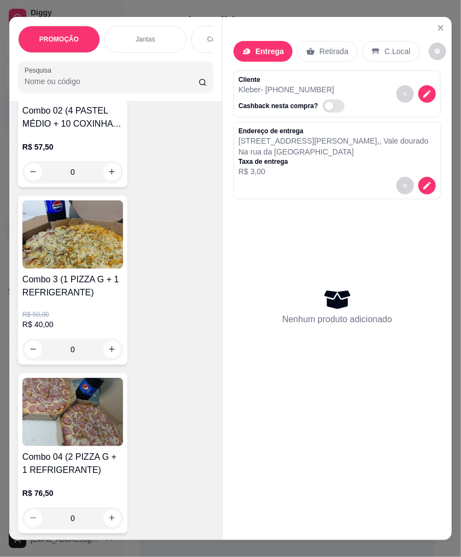
scroll to position [668, 0]
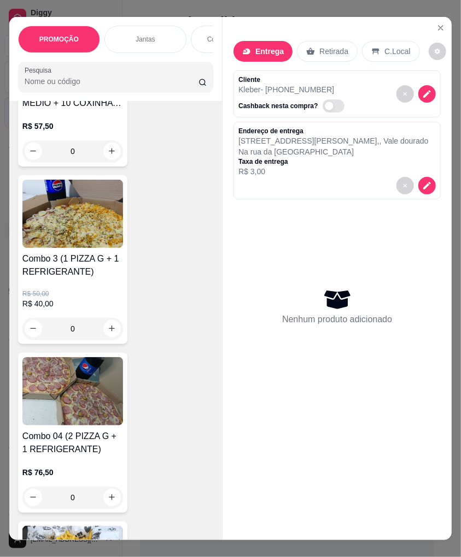
click at [66, 230] on img at bounding box center [72, 214] width 101 height 68
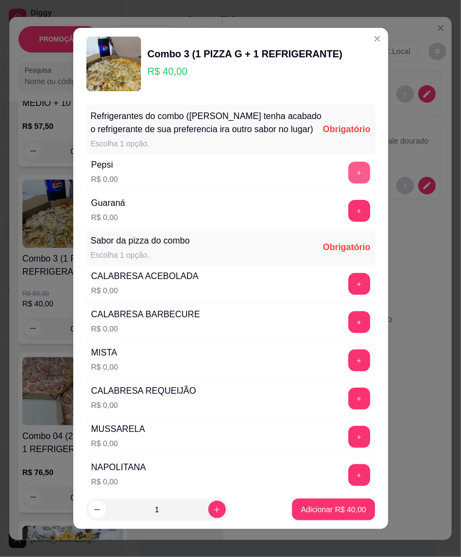
click at [348, 183] on button "+" at bounding box center [359, 173] width 22 height 22
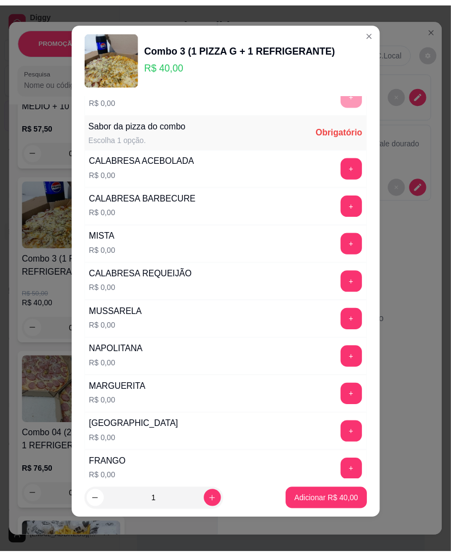
scroll to position [130, 0]
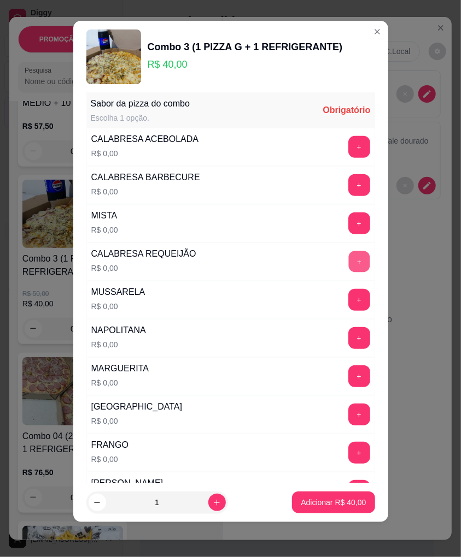
click at [348, 259] on button "+" at bounding box center [358, 261] width 21 height 21
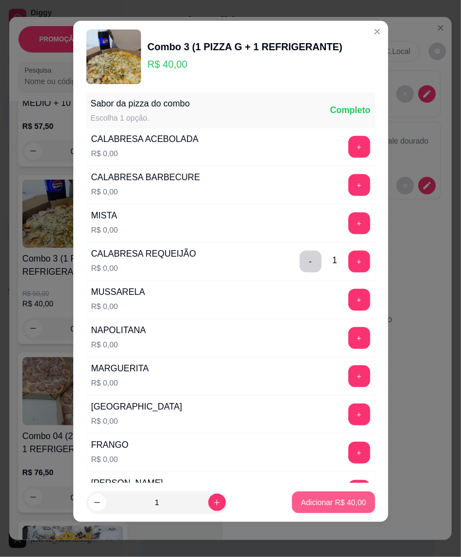
click at [337, 500] on p "Adicionar R$ 40,00" at bounding box center [333, 502] width 65 height 11
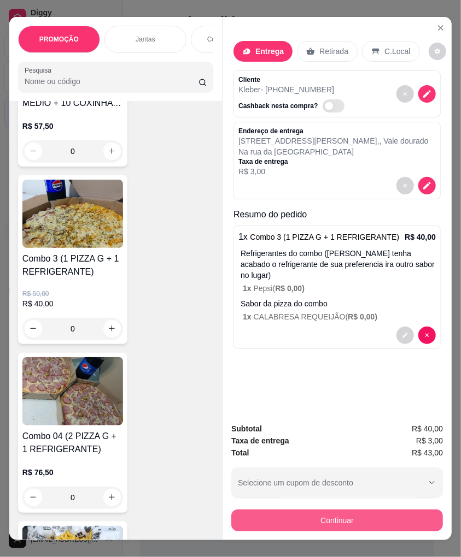
click at [385, 523] on button "Continuar" at bounding box center [337, 521] width 212 height 22
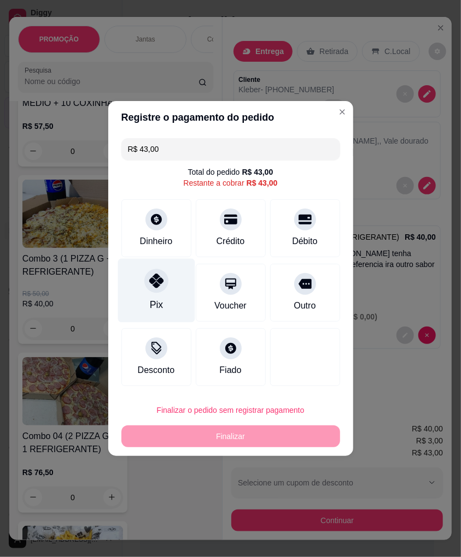
click at [167, 291] on div "Pix" at bounding box center [156, 291] width 77 height 64
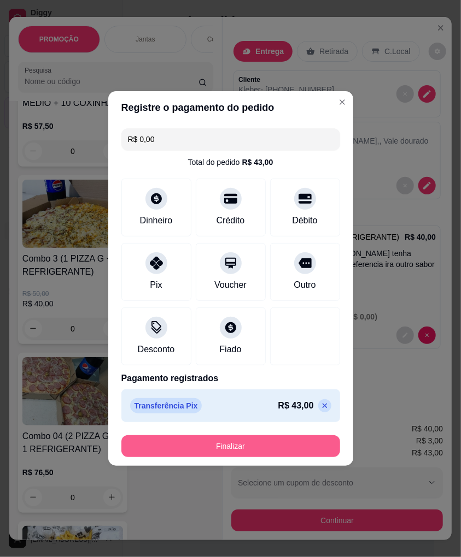
click at [294, 451] on button "Finalizar" at bounding box center [230, 447] width 219 height 22
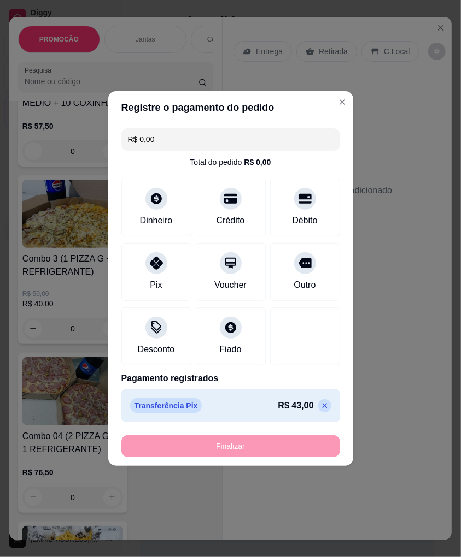
type input "-R$ 43,00"
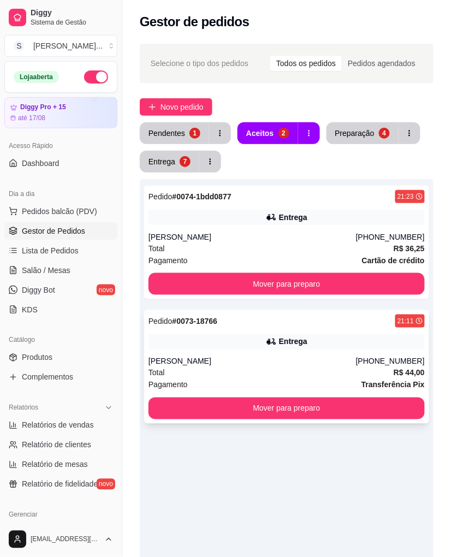
click at [356, 357] on div "[PERSON_NAME]" at bounding box center [253, 361] width 208 height 11
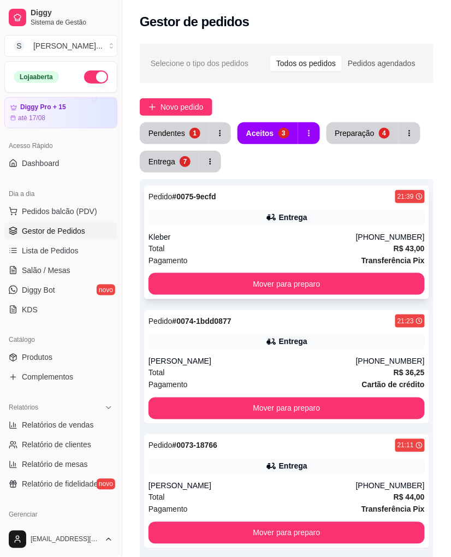
click at [269, 230] on div "Pedido # 0075-9ecfd 21:39 Entrega Kleber [PHONE_NUMBER] Total R$ 43,00 Pagament…" at bounding box center [286, 243] width 285 height 114
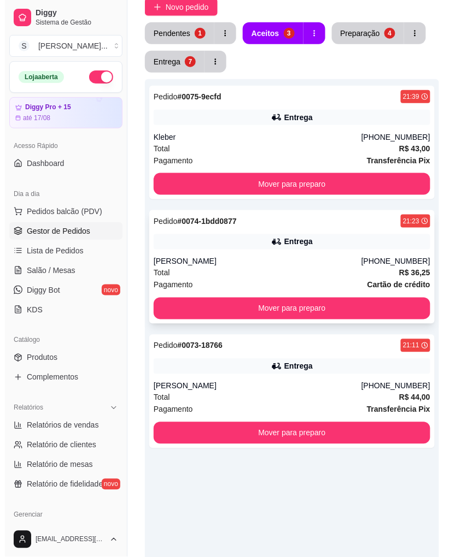
scroll to position [223, 0]
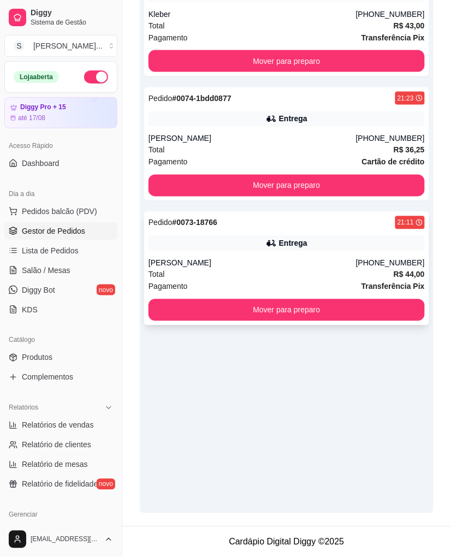
click at [359, 243] on div "Entrega" at bounding box center [287, 243] width 277 height 15
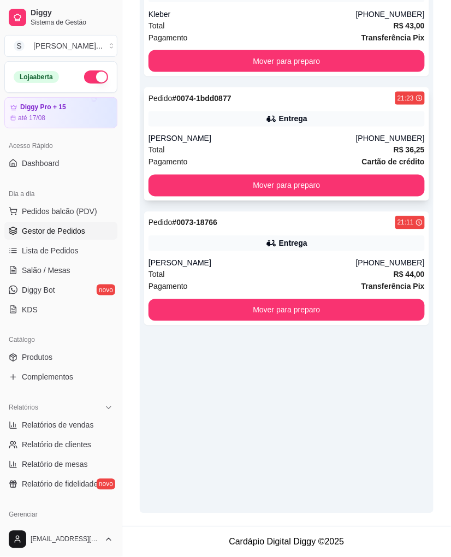
click at [310, 133] on div "[PERSON_NAME]" at bounding box center [253, 138] width 208 height 11
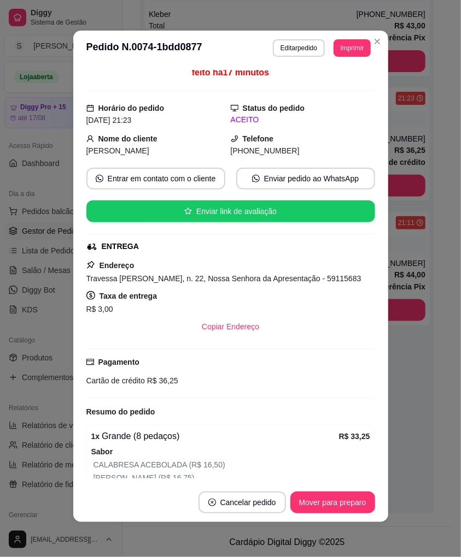
scroll to position [0, 0]
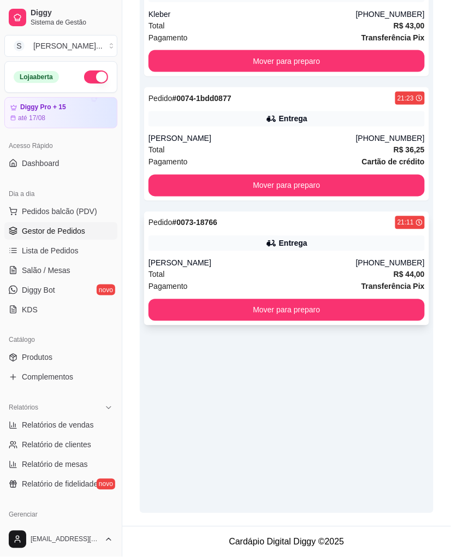
click at [333, 238] on div "Entrega" at bounding box center [287, 243] width 277 height 15
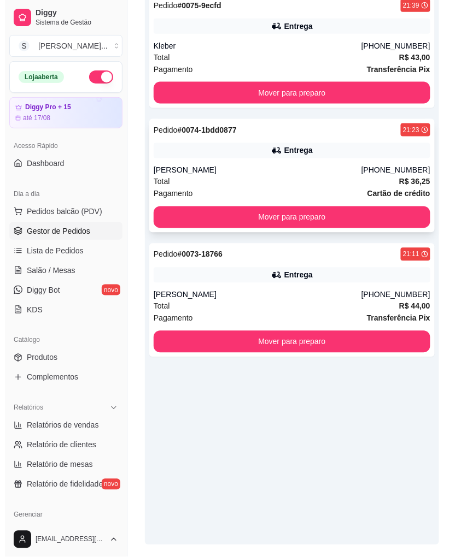
scroll to position [162, 0]
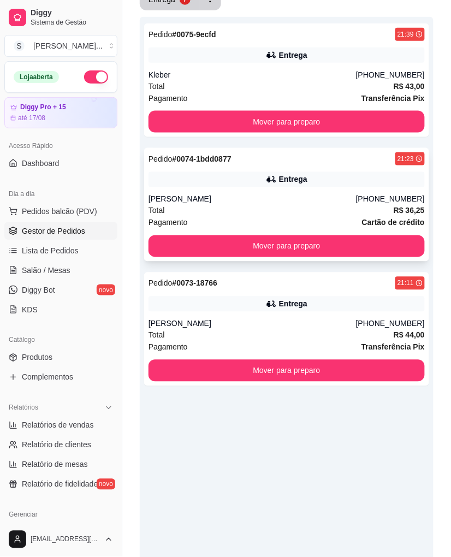
click at [297, 208] on div "Total R$ 36,25" at bounding box center [287, 211] width 277 height 12
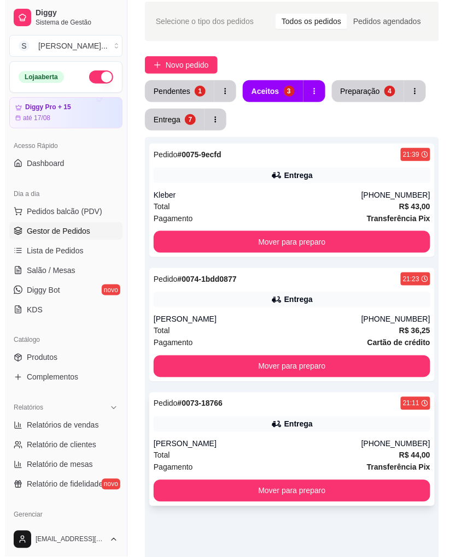
scroll to position [41, 0]
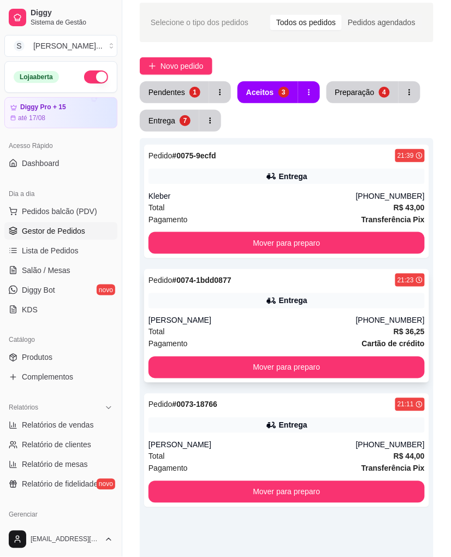
click at [304, 313] on div "Pedido # 0074-1bdd0877 21:23 Entrega [PERSON_NAME] [PHONE_NUMBER] Total R$ 36,2…" at bounding box center [286, 326] width 285 height 114
click at [241, 435] on div "Pedido # 0073-18766 21:11 Entrega [PERSON_NAME] [PHONE_NUMBER] Total R$ 44,00 P…" at bounding box center [286, 451] width 285 height 114
click at [342, 324] on div "[PERSON_NAME]" at bounding box center [253, 320] width 208 height 11
click at [345, 440] on div "[PERSON_NAME]" at bounding box center [253, 445] width 208 height 11
click at [328, 449] on div "[PERSON_NAME]" at bounding box center [253, 445] width 208 height 11
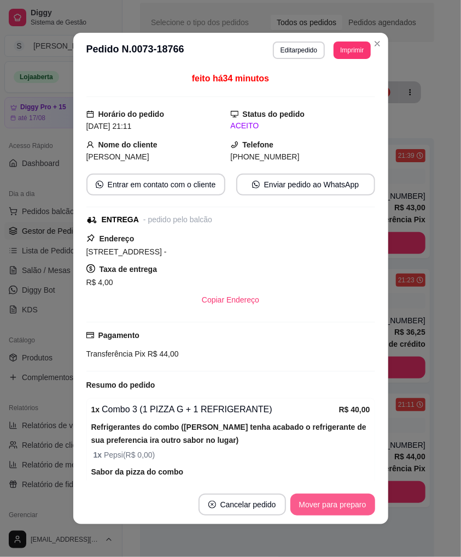
click at [344, 507] on button "Mover para preparo" at bounding box center [332, 505] width 85 height 22
click at [345, 507] on button "Mover para entrega" at bounding box center [332, 505] width 84 height 22
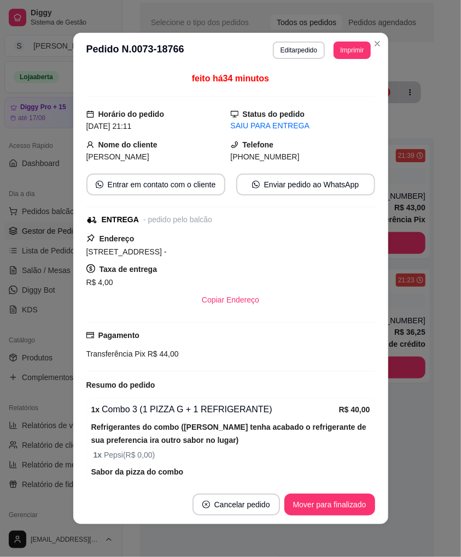
drag, startPoint x: 244, startPoint y: 162, endPoint x: 301, endPoint y: 162, distance: 57.4
click at [302, 163] on div "[PHONE_NUMBER]" at bounding box center [303, 157] width 144 height 12
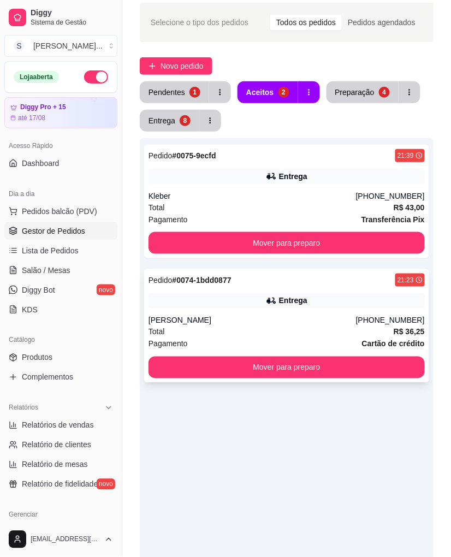
click at [254, 297] on div "Entrega" at bounding box center [287, 301] width 277 height 15
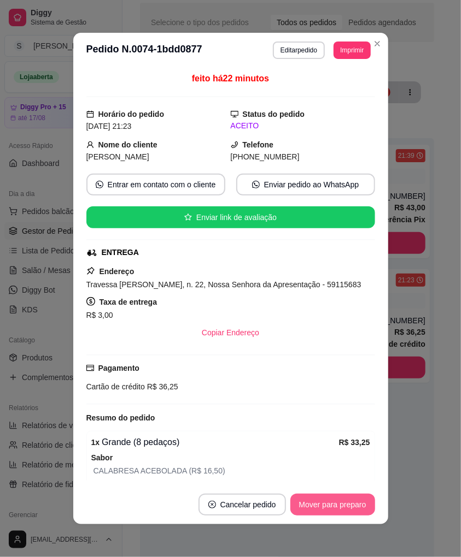
click at [325, 503] on button "Mover para preparo" at bounding box center [332, 505] width 85 height 22
click at [325, 504] on button "Mover para entrega" at bounding box center [332, 505] width 84 height 22
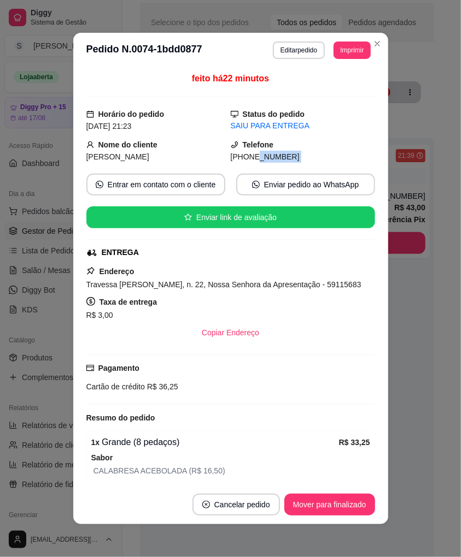
drag, startPoint x: 253, startPoint y: 161, endPoint x: 297, endPoint y: 164, distance: 44.4
click at [297, 164] on div "feito há 22 minutos Horário do pedido [DATE] 21:23 Status do pedido SAIU PARA E…" at bounding box center [230, 276] width 289 height 409
click at [168, 46] on h3 "Pedido N. 0074-1bdd0877" at bounding box center [144, 50] width 116 height 17
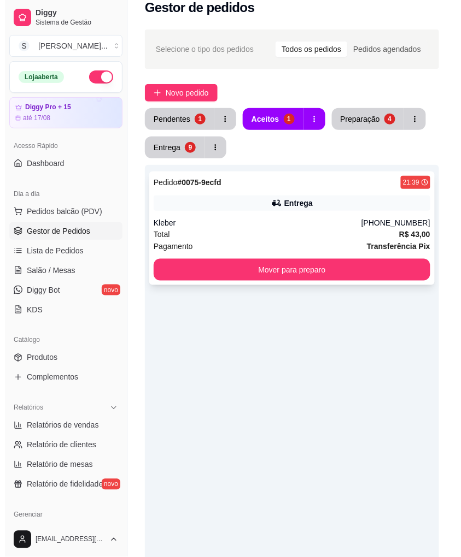
scroll to position [0, 0]
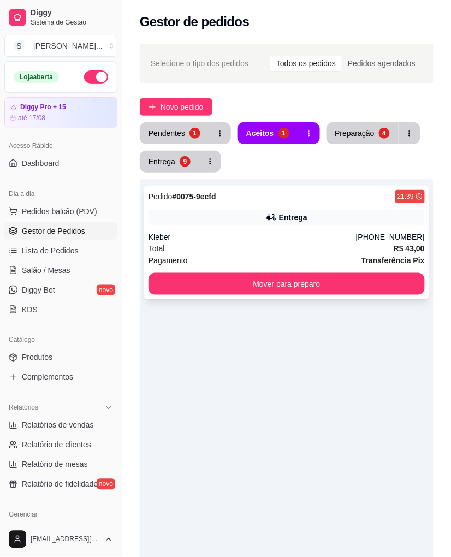
click at [304, 221] on div "Entrega" at bounding box center [293, 217] width 28 height 11
click at [314, 213] on div "Entrega" at bounding box center [287, 217] width 277 height 15
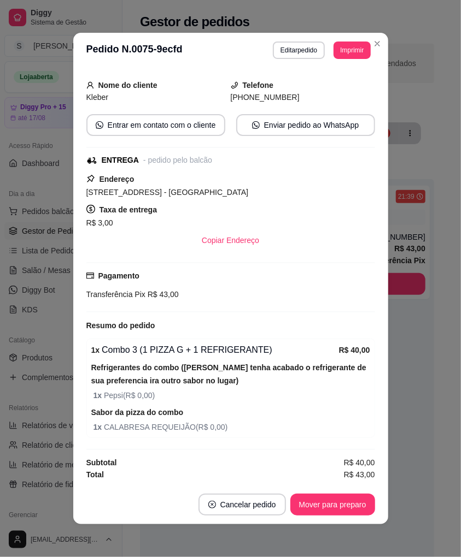
scroll to position [2, 0]
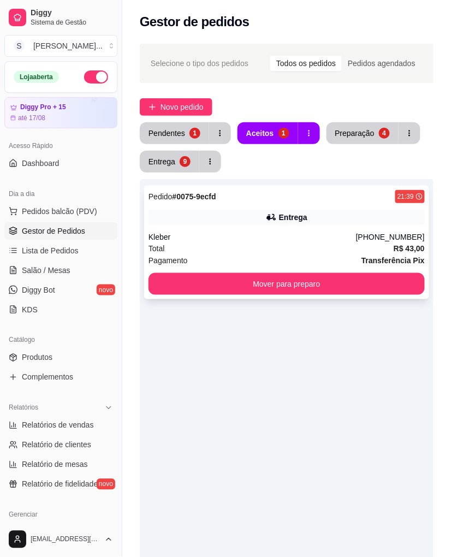
click at [270, 213] on icon at bounding box center [271, 217] width 11 height 11
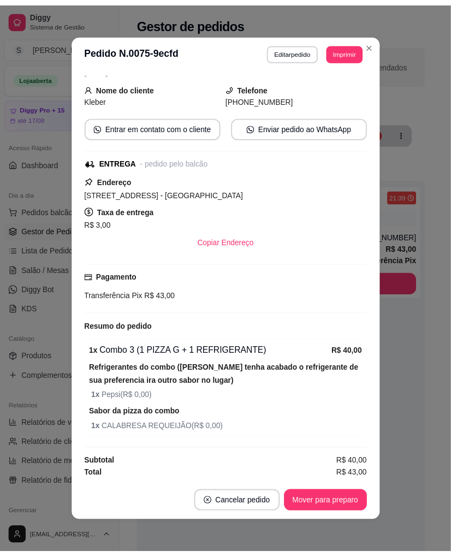
scroll to position [61, 0]
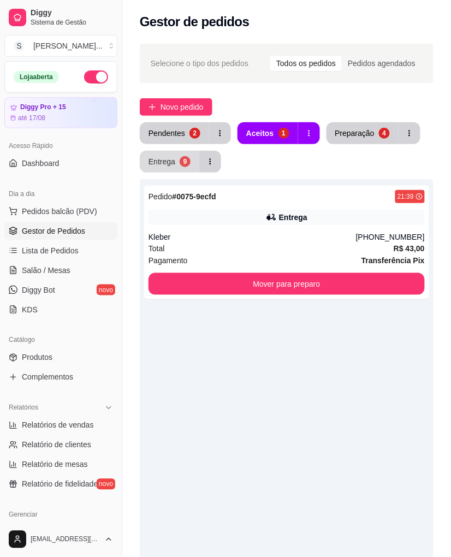
click at [170, 154] on button "Entrega 9" at bounding box center [170, 162] width 60 height 22
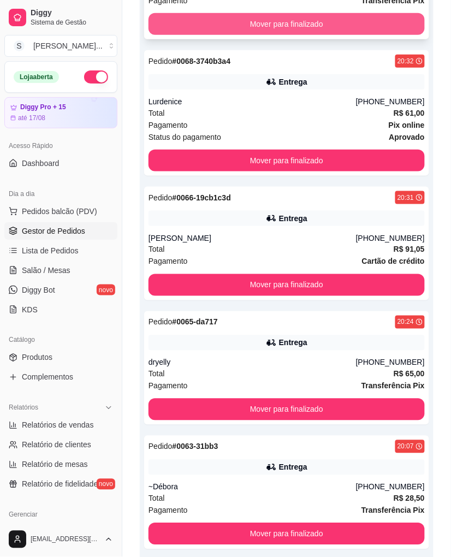
scroll to position [822, 0]
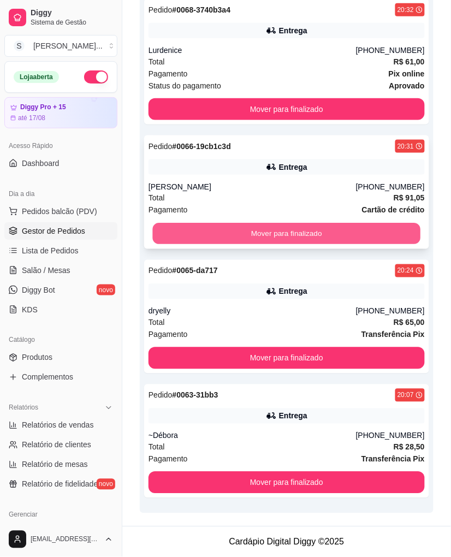
click at [374, 236] on button "Mover para finalizado" at bounding box center [287, 234] width 268 height 21
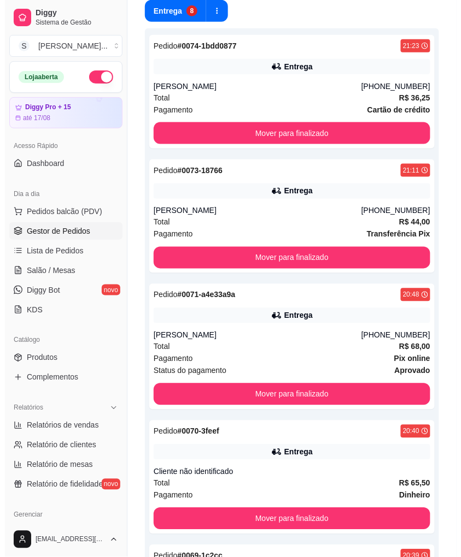
scroll to position [90, 0]
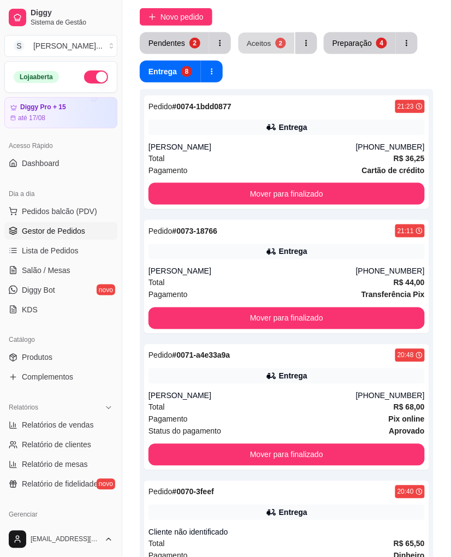
click at [270, 39] on button "Aceitos 2" at bounding box center [267, 43] width 56 height 21
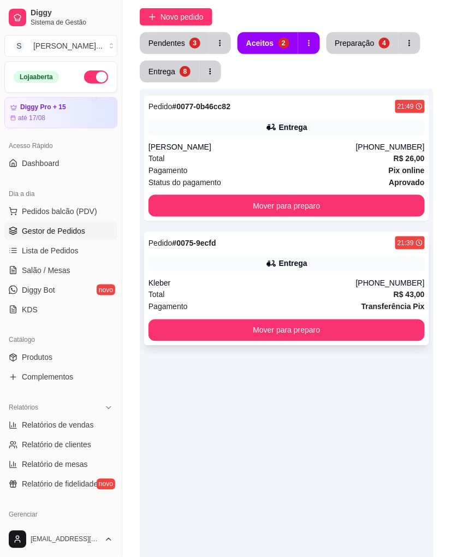
click at [327, 281] on div "Kleber" at bounding box center [253, 283] width 208 height 11
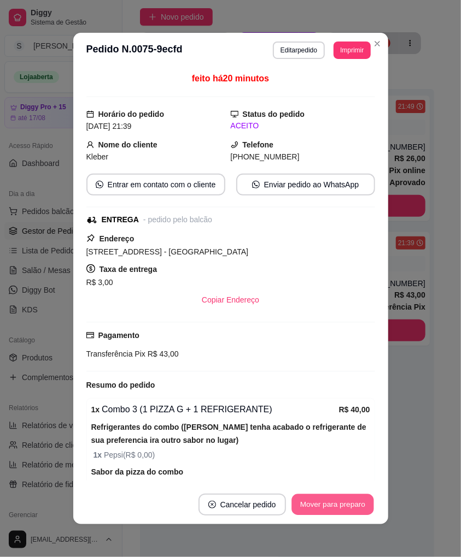
click at [353, 510] on button "Mover para preparo" at bounding box center [332, 505] width 82 height 21
click at [354, 512] on button "Mover para entrega" at bounding box center [333, 505] width 82 height 21
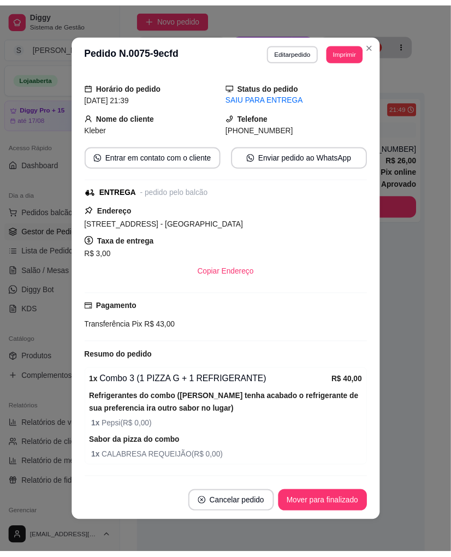
scroll to position [0, 0]
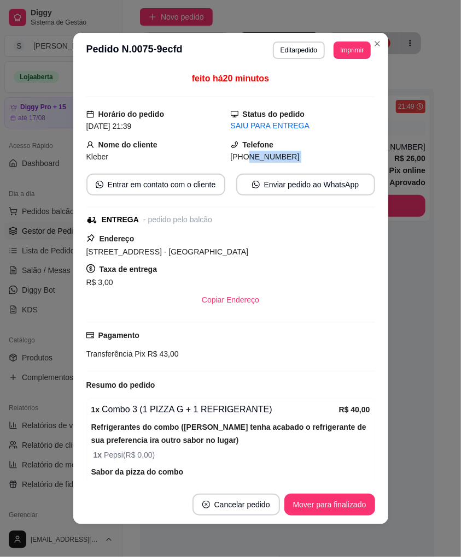
drag, startPoint x: 235, startPoint y: 159, endPoint x: 275, endPoint y: 168, distance: 41.1
click at [275, 168] on div "feito há 20 minutos Horário do pedido [DATE] 21:39 Status do pedido SAIU PARA E…" at bounding box center [230, 276] width 289 height 409
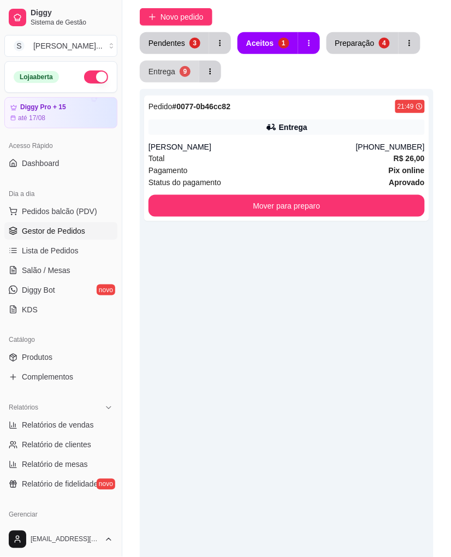
click at [177, 70] on button "Entrega 9" at bounding box center [170, 72] width 60 height 22
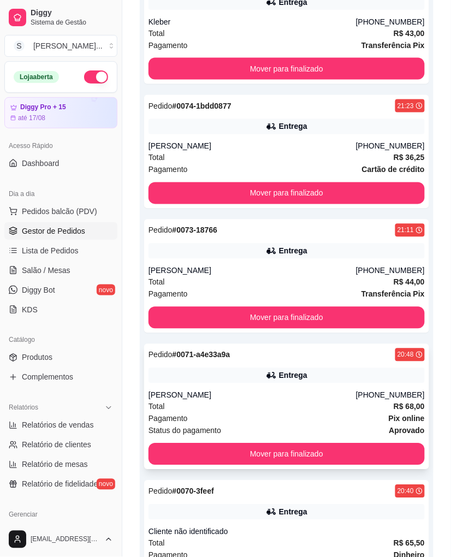
scroll to position [212, 0]
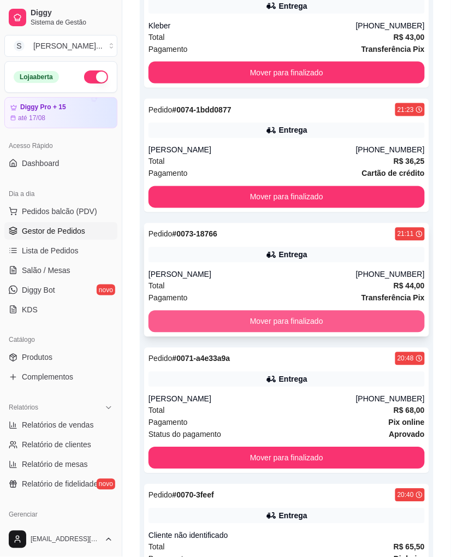
click at [301, 321] on button "Mover para finalizado" at bounding box center [287, 322] width 277 height 22
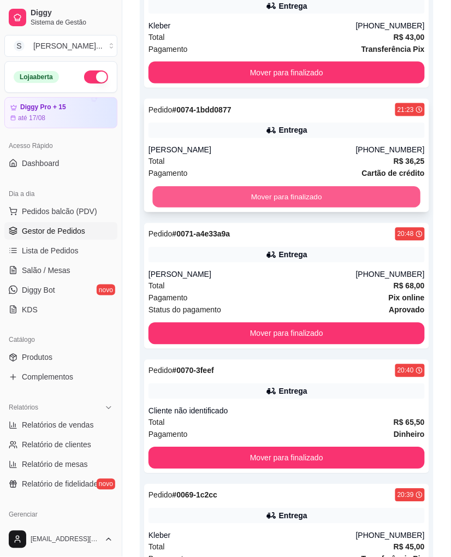
click at [263, 193] on button "Mover para finalizado" at bounding box center [287, 197] width 268 height 21
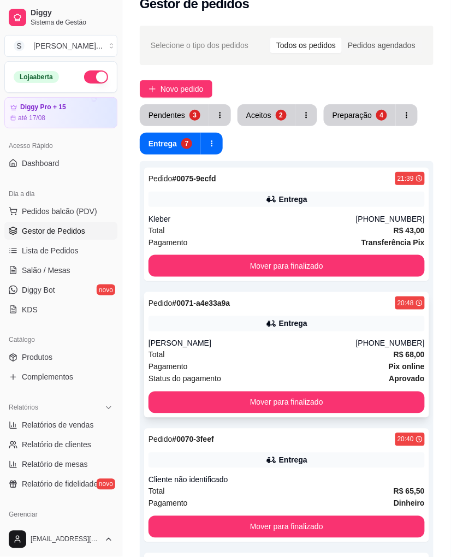
scroll to position [0, 0]
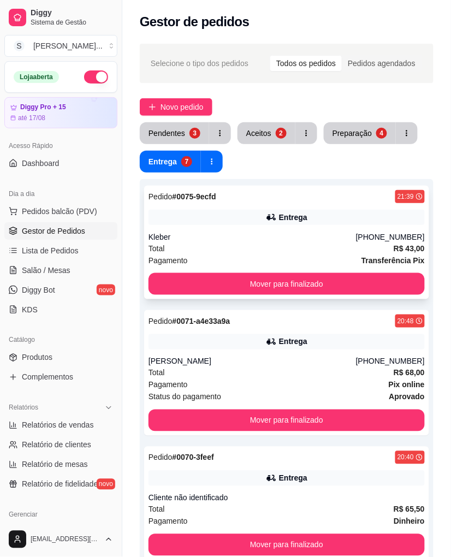
click at [225, 234] on div "Kleber" at bounding box center [253, 237] width 208 height 11
click at [277, 130] on div "2" at bounding box center [281, 133] width 11 height 11
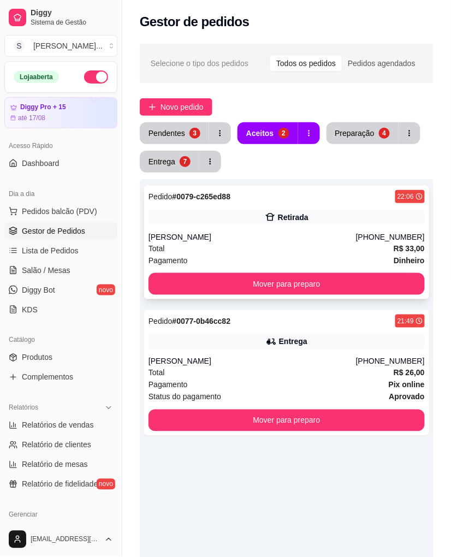
click at [342, 227] on div "Pedido # 0079-c265ed88 22:06 Retirada Maria [PHONE_NUMBER] Total R$ 33,00 Pagam…" at bounding box center [286, 243] width 285 height 114
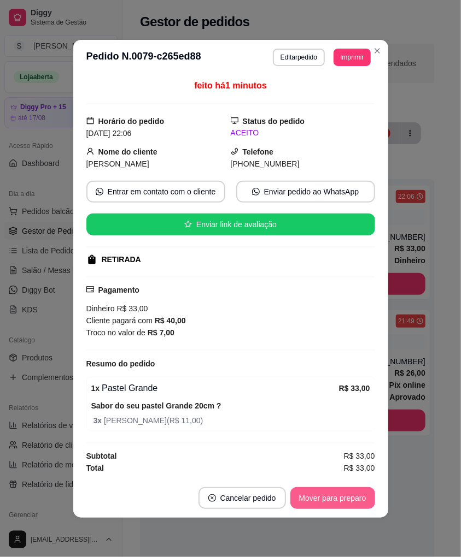
click at [364, 502] on button "Mover para preparo" at bounding box center [332, 499] width 85 height 22
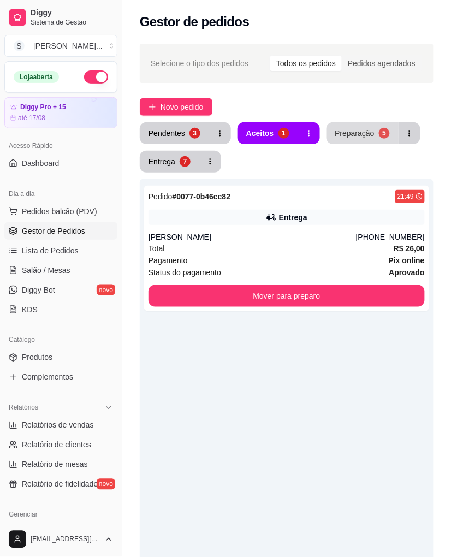
click at [379, 131] on div "5" at bounding box center [384, 133] width 11 height 11
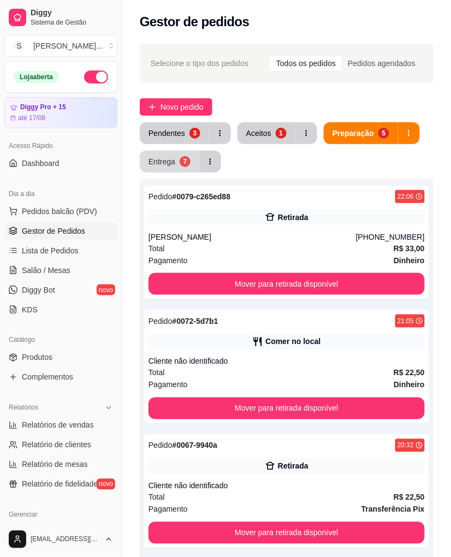
click at [186, 165] on div "7" at bounding box center [185, 161] width 11 height 11
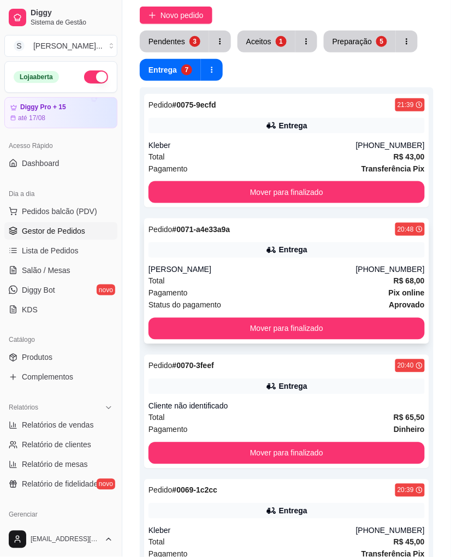
scroll to position [121, 0]
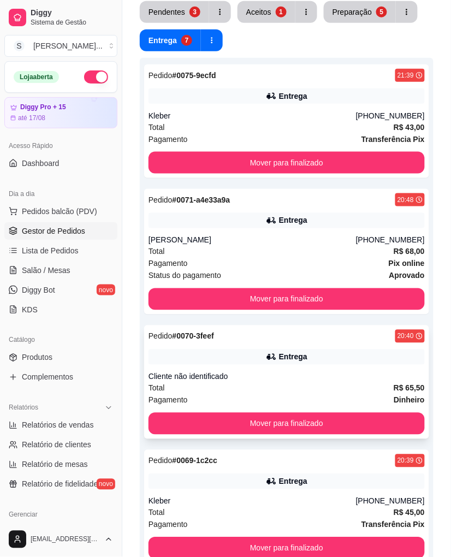
click at [357, 367] on div "Pedido # 0070-3feef 20:40 Entrega Cliente não identificado Total R$ 65,50 Pagam…" at bounding box center [286, 383] width 285 height 114
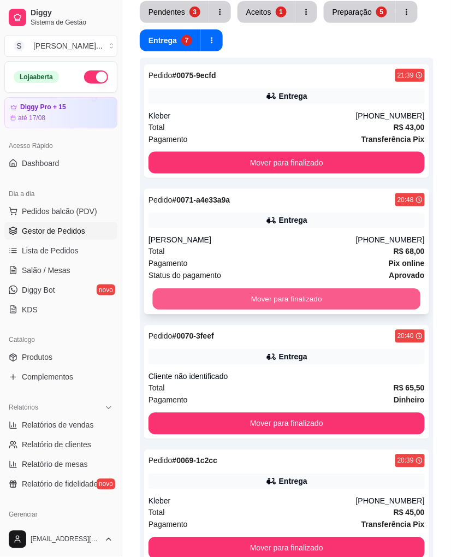
click at [320, 298] on button "Mover para finalizado" at bounding box center [287, 299] width 268 height 21
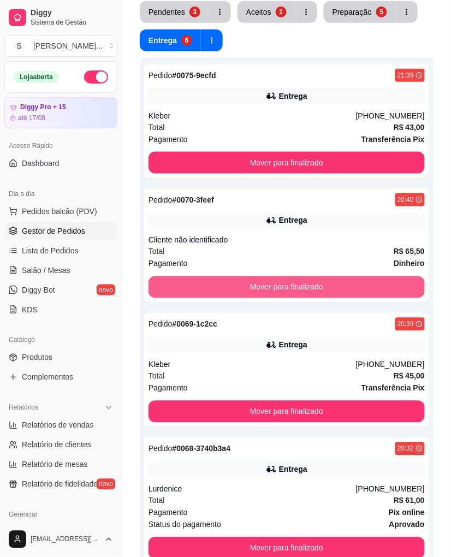
click at [320, 297] on button "Mover para finalizado" at bounding box center [287, 288] width 277 height 22
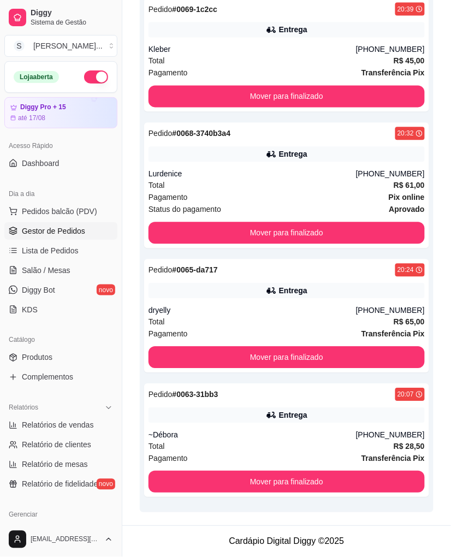
scroll to position [0, 0]
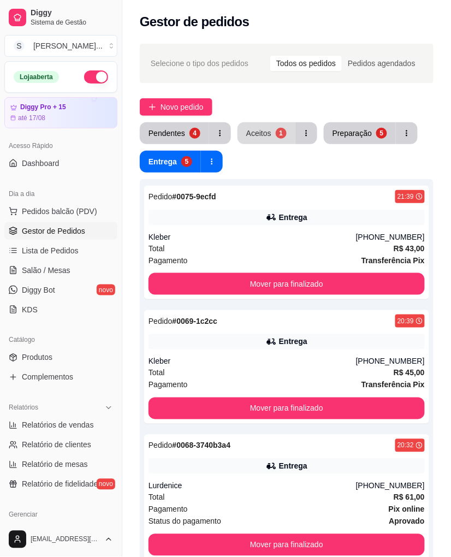
click at [276, 133] on div "1" at bounding box center [281, 133] width 11 height 11
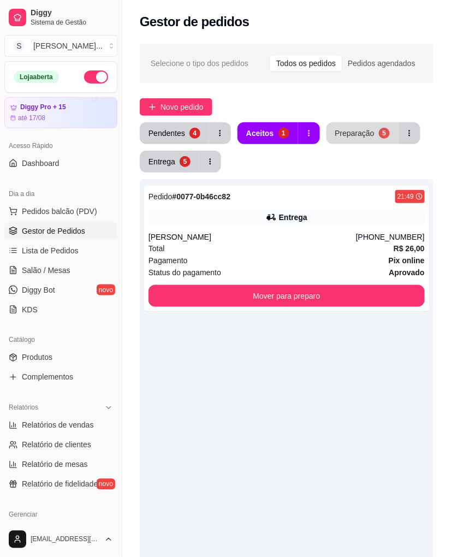
click at [360, 128] on div "Preparação" at bounding box center [355, 133] width 39 height 11
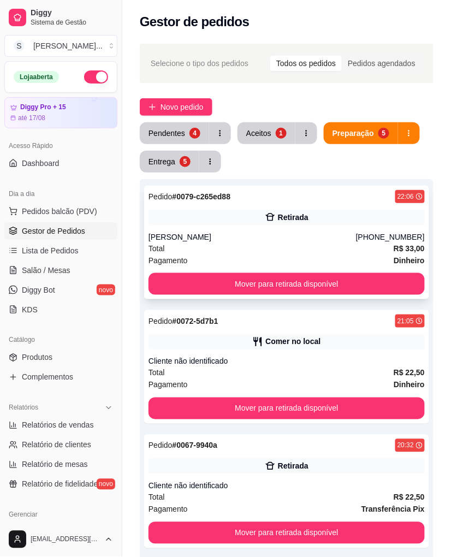
click at [340, 222] on div "Retirada" at bounding box center [287, 217] width 277 height 15
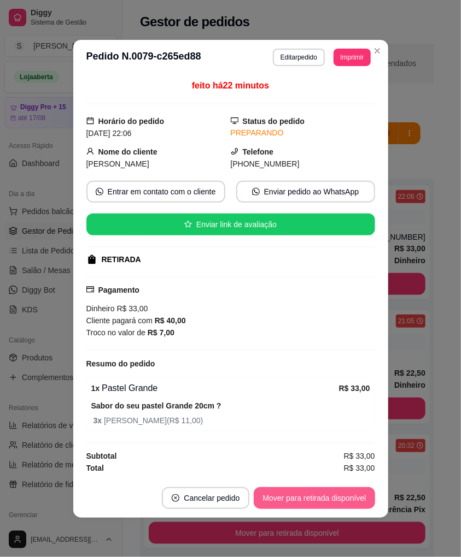
click at [325, 496] on button "Mover para retirada disponível" at bounding box center [314, 499] width 121 height 22
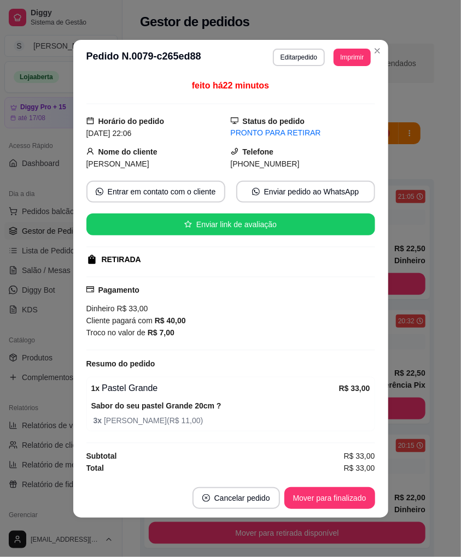
drag, startPoint x: 250, startPoint y: 166, endPoint x: 300, endPoint y: 168, distance: 49.3
click at [300, 168] on div "[PHONE_NUMBER]" at bounding box center [303, 164] width 144 height 12
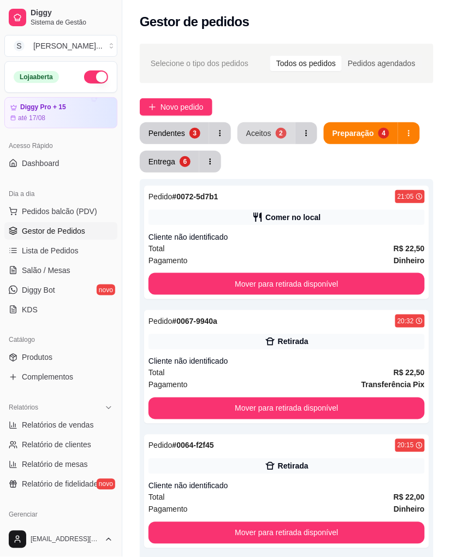
click at [262, 133] on div "Aceitos" at bounding box center [258, 133] width 25 height 11
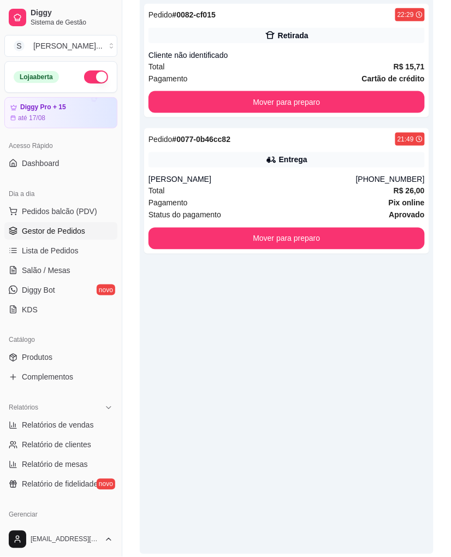
scroll to position [121, 0]
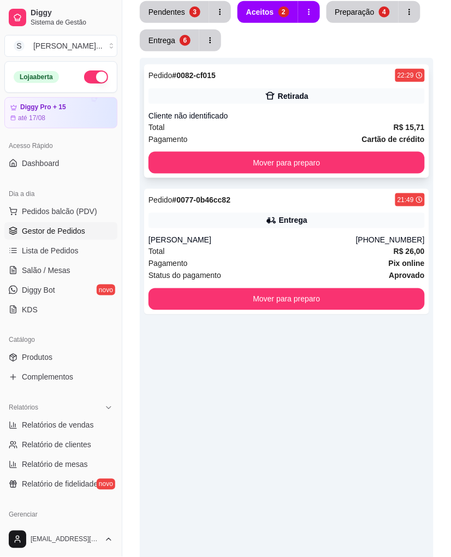
click at [348, 125] on div "Total R$ 15,71" at bounding box center [287, 127] width 277 height 12
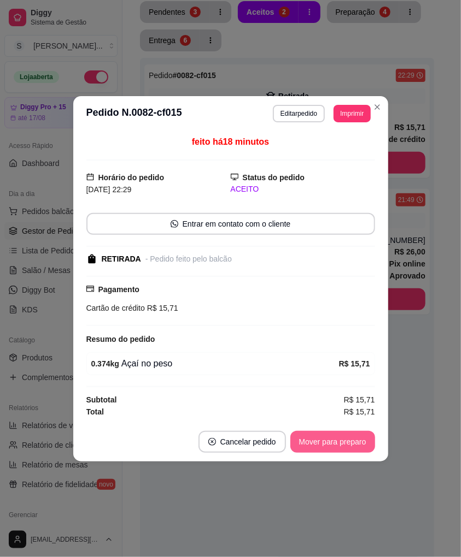
click at [366, 445] on button "Mover para preparo" at bounding box center [332, 442] width 85 height 22
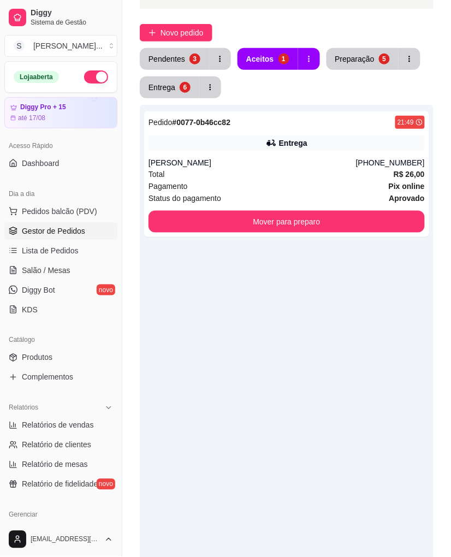
scroll to position [0, 0]
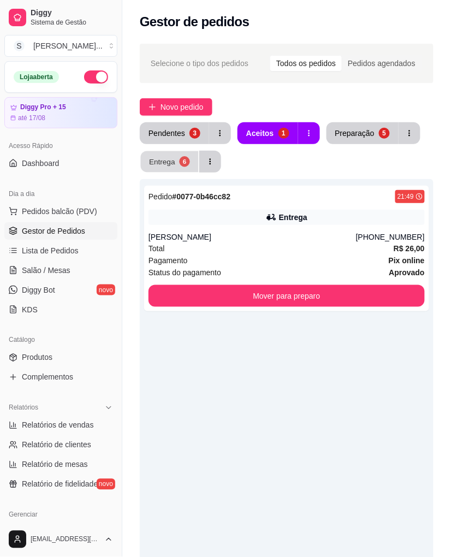
click at [178, 165] on button "Entrega 6" at bounding box center [170, 161] width 58 height 21
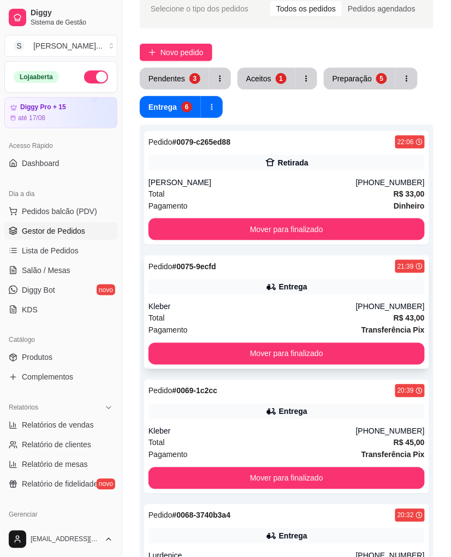
scroll to position [121, 0]
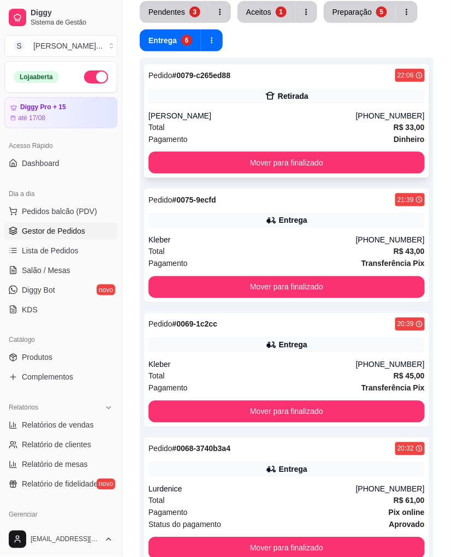
click at [356, 116] on div "[PERSON_NAME]" at bounding box center [253, 115] width 208 height 11
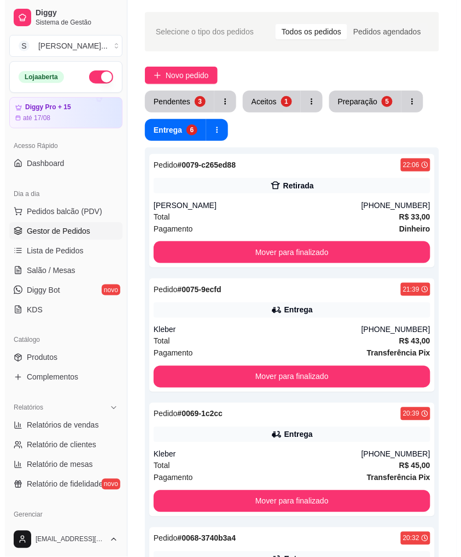
scroll to position [0, 0]
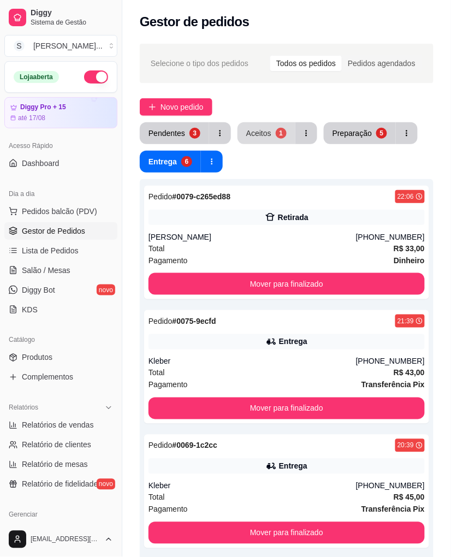
click at [252, 136] on div "Aceitos" at bounding box center [258, 133] width 25 height 11
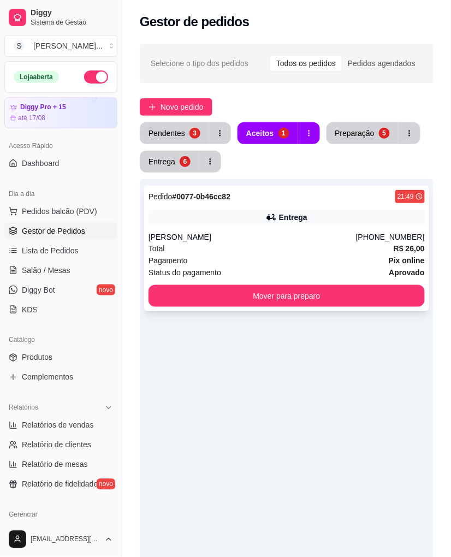
click at [314, 221] on div "Entrega" at bounding box center [287, 217] width 277 height 15
click at [353, 232] on div "[PERSON_NAME]" at bounding box center [253, 237] width 208 height 11
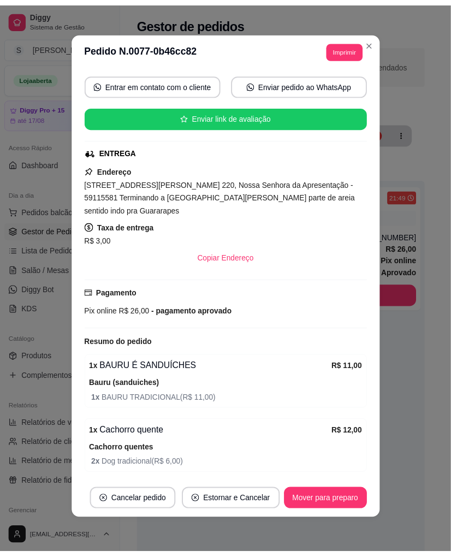
scroll to position [140, 0]
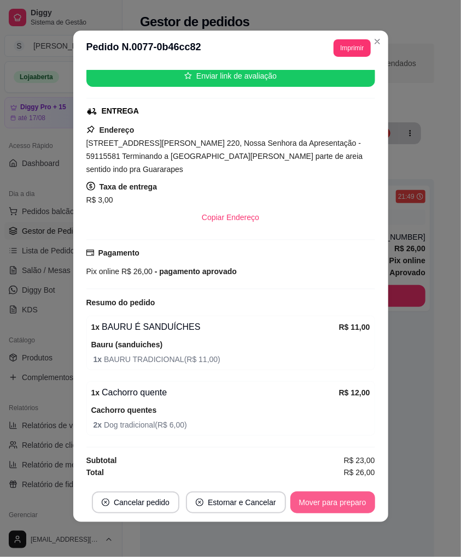
click at [361, 498] on button "Mover para preparo" at bounding box center [332, 503] width 85 height 22
click at [350, 504] on button "Mover para entrega" at bounding box center [332, 503] width 84 height 22
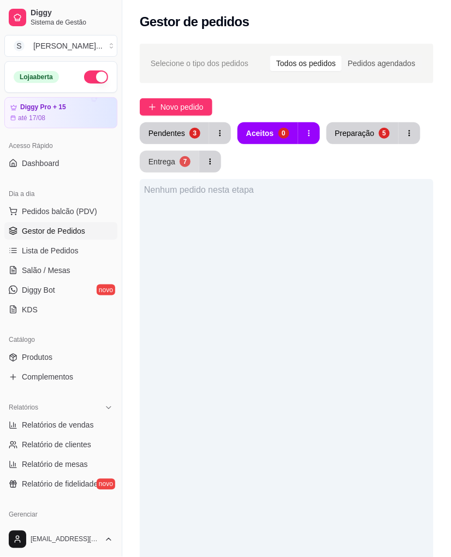
click at [165, 166] on div "Entrega" at bounding box center [162, 161] width 27 height 11
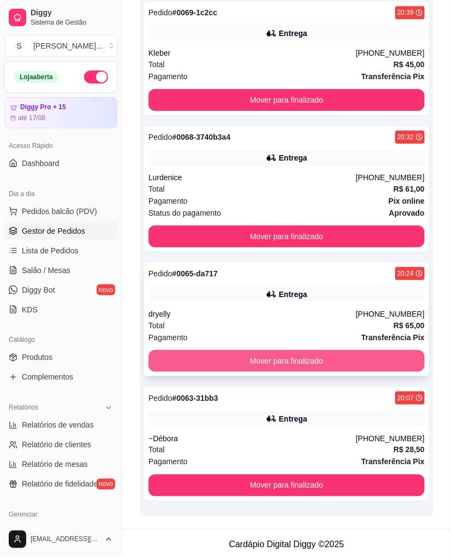
scroll to position [573, 0]
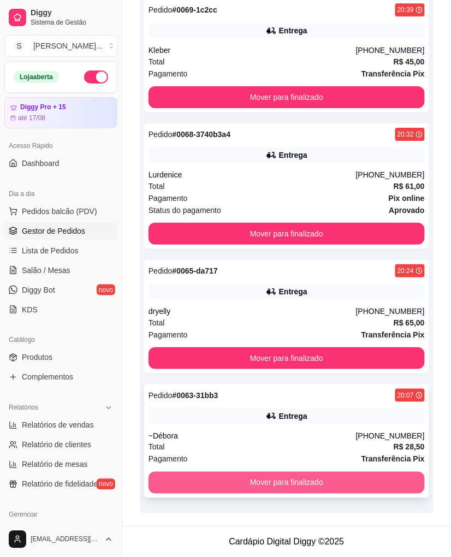
click at [365, 482] on button "Mover para finalizado" at bounding box center [287, 483] width 277 height 22
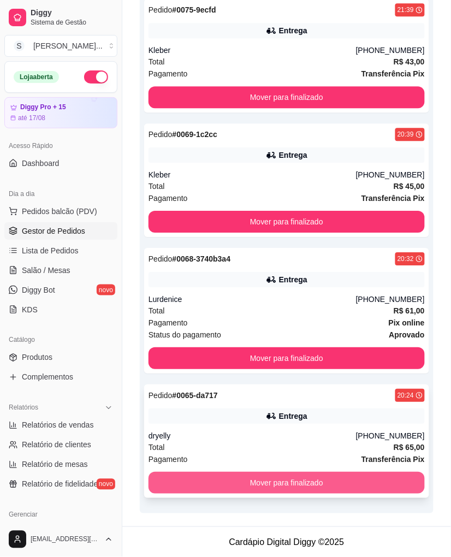
click at [370, 489] on button "Mover para finalizado" at bounding box center [287, 483] width 277 height 22
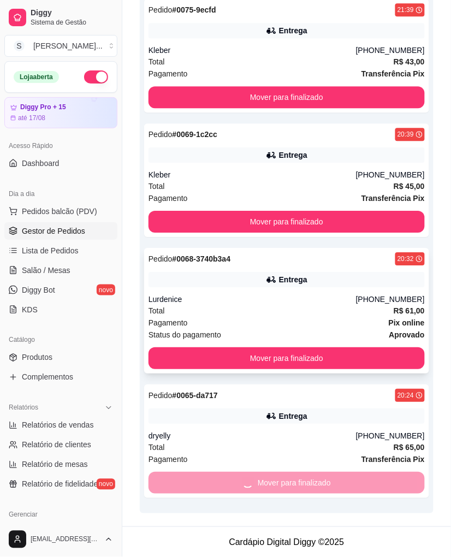
scroll to position [324, 0]
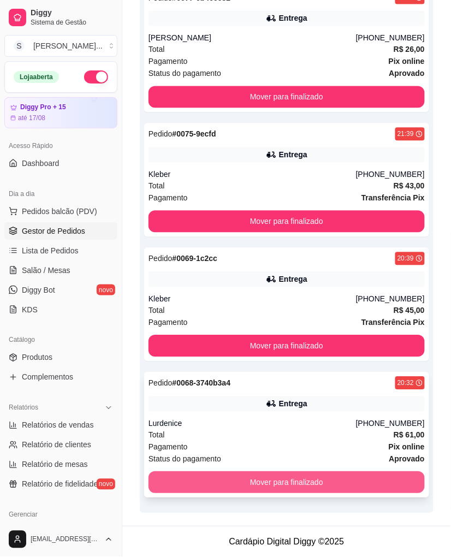
click at [375, 482] on button "Mover para finalizado" at bounding box center [287, 483] width 277 height 22
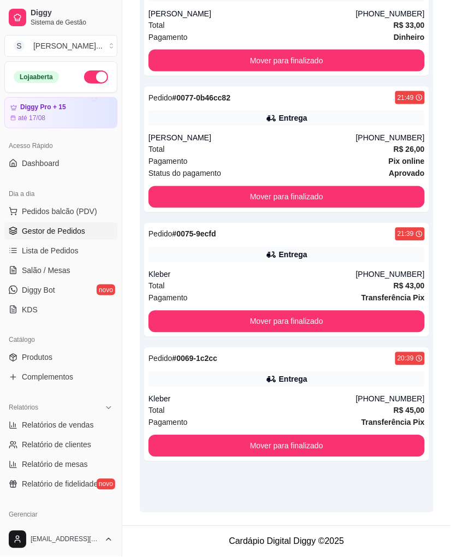
scroll to position [223, 0]
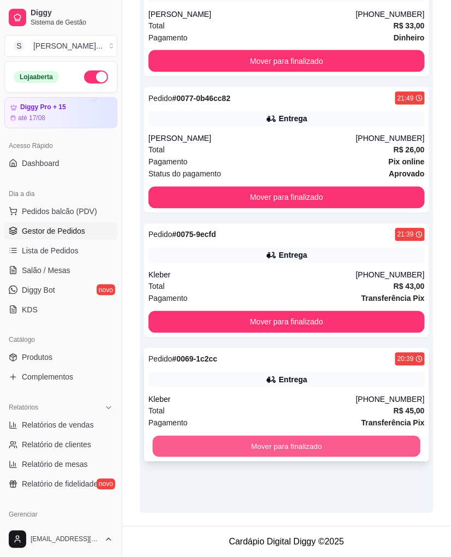
click at [398, 438] on button "Mover para finalizado" at bounding box center [287, 447] width 268 height 21
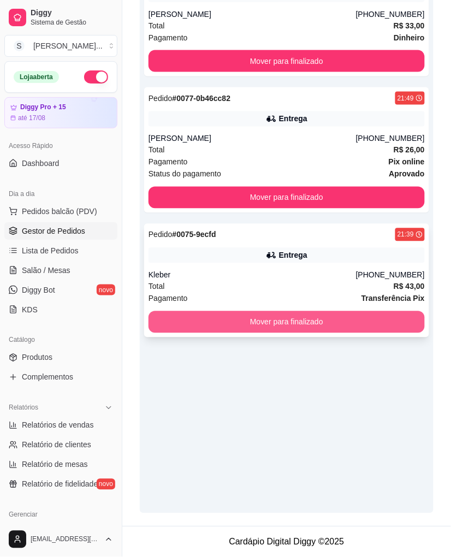
click at [381, 319] on button "Mover para finalizado" at bounding box center [287, 323] width 277 height 22
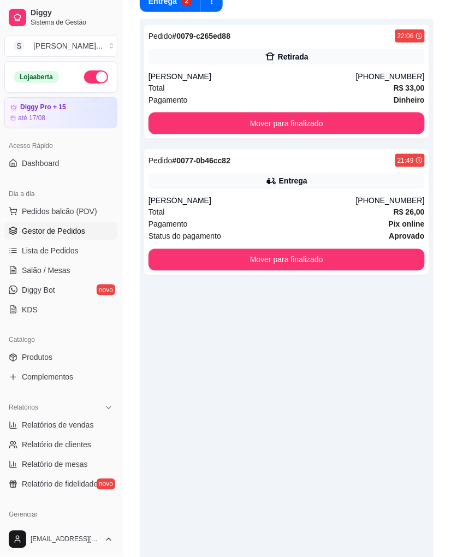
scroll to position [41, 0]
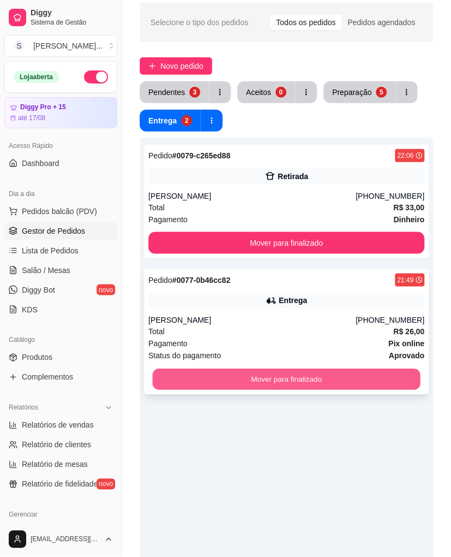
click at [386, 378] on button "Mover para finalizado" at bounding box center [287, 379] width 268 height 21
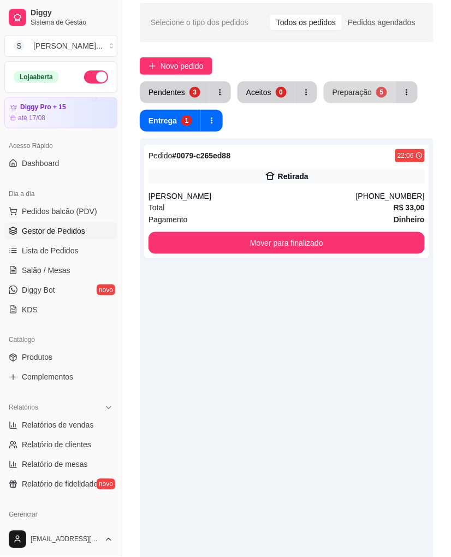
click at [360, 92] on div "Preparação" at bounding box center [352, 92] width 39 height 11
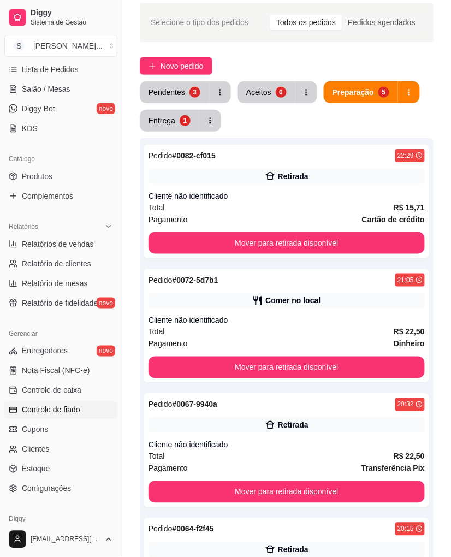
scroll to position [182, 0]
click at [56, 245] on span "Relatórios de vendas" at bounding box center [58, 243] width 72 height 11
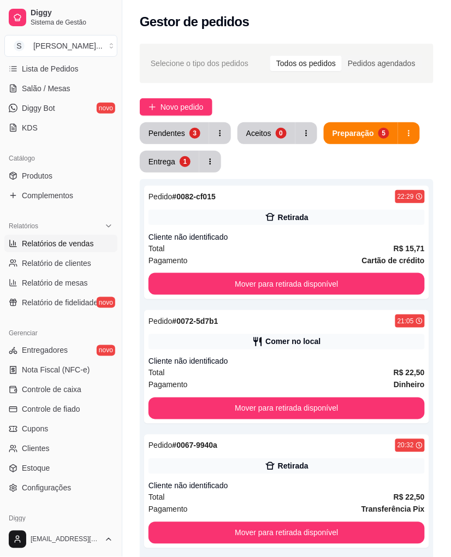
select select "ALL"
select select "0"
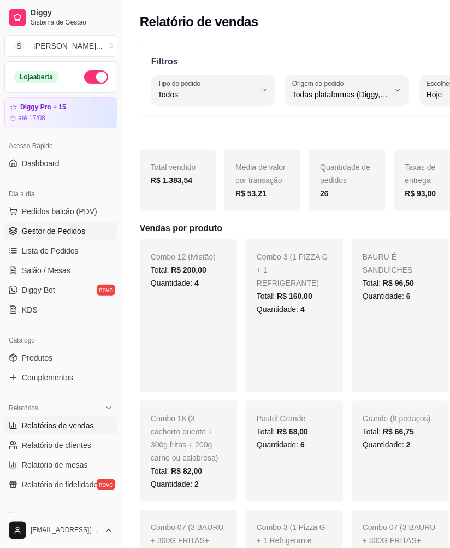
click at [73, 233] on span "Gestor de Pedidos" at bounding box center [53, 231] width 63 height 11
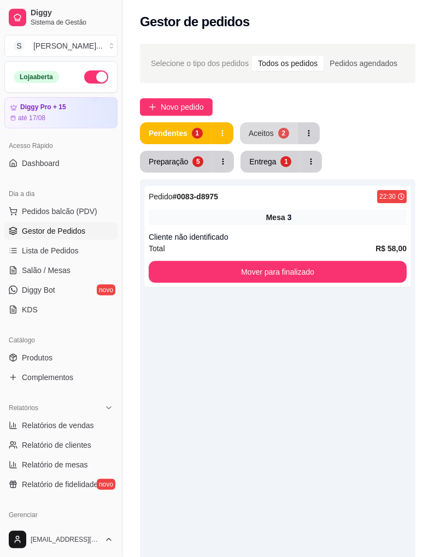
click at [280, 134] on div "2" at bounding box center [283, 133] width 11 height 11
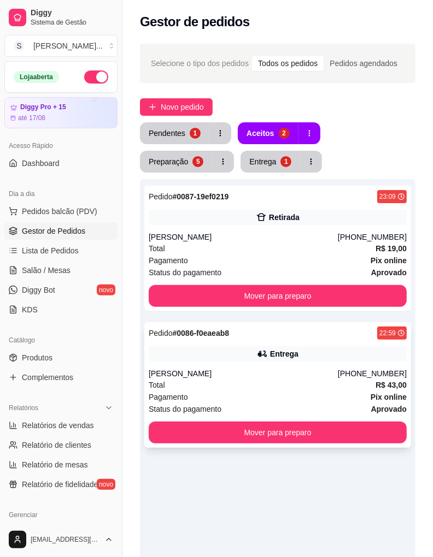
click at [296, 365] on div "Pedido # 0086-f0eaeab8 22:59 Entrega Jesse [PHONE_NUMBER] Total R$ 43,00 Pagame…" at bounding box center [277, 385] width 267 height 126
click at [317, 250] on div "Total R$ 19,00" at bounding box center [278, 249] width 258 height 12
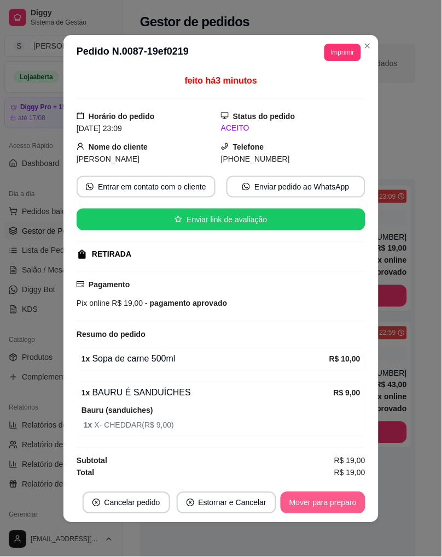
click at [345, 506] on button "Mover para preparo" at bounding box center [322, 503] width 85 height 22
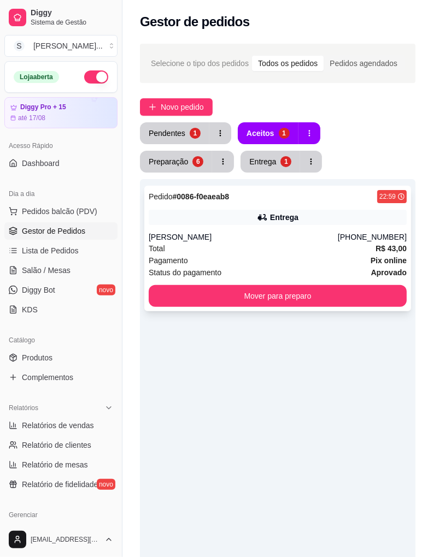
click at [291, 225] on div "Entrega" at bounding box center [278, 217] width 258 height 15
click at [148, 110] on button "Novo pedido" at bounding box center [176, 106] width 73 height 17
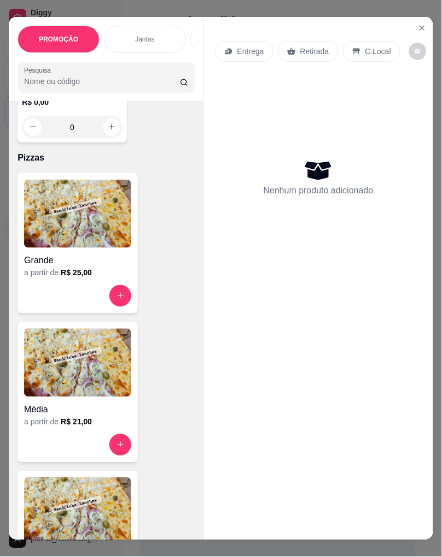
scroll to position [4190, 0]
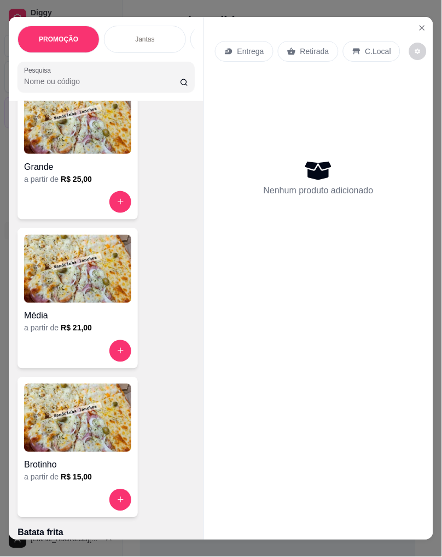
click at [97, 161] on div "Grande" at bounding box center [77, 164] width 107 height 20
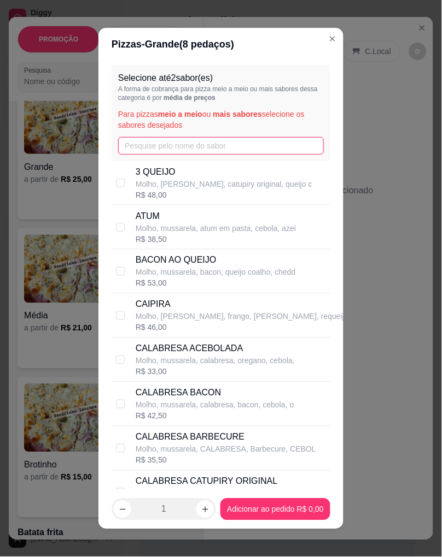
click at [232, 149] on input "text" at bounding box center [221, 145] width 206 height 17
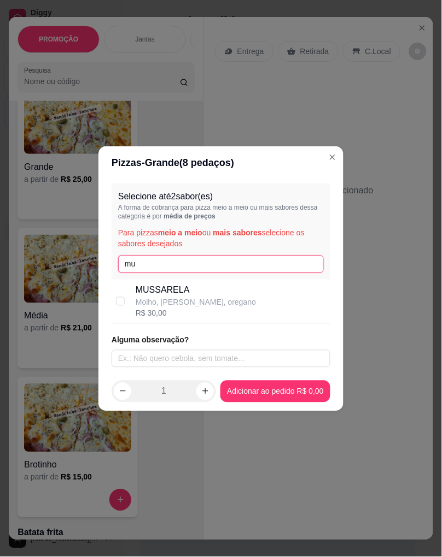
type input "mu"
click at [177, 290] on p "MUSSARELA" at bounding box center [196, 290] width 120 height 13
checkbox input "true"
drag, startPoint x: 165, startPoint y: 264, endPoint x: 95, endPoint y: 269, distance: 69.6
click at [95, 269] on div "Pizzas - Grande ( 8 pedaços) Selecione até 2 sabor(es) A forma de cobrança para…" at bounding box center [221, 278] width 442 height 557
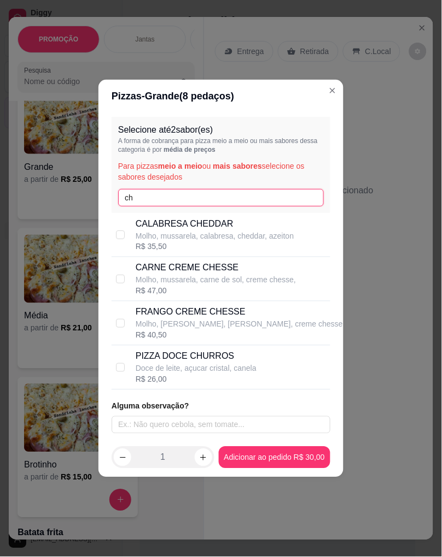
type input "c"
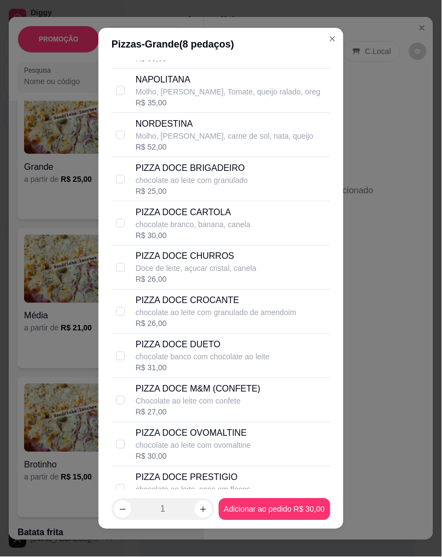
scroll to position [1578, 0]
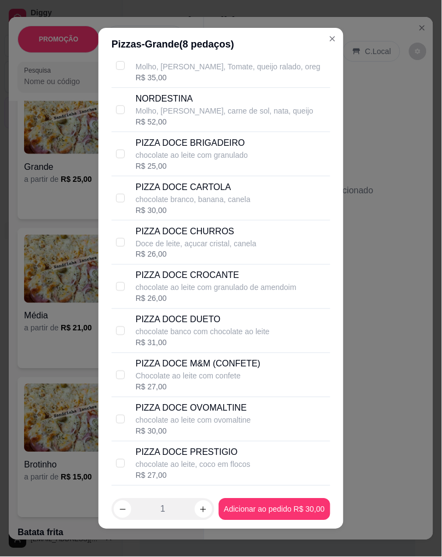
click at [250, 149] on div "PIZZA DOCE BRIGADEIRO chocolate ao leite com granulado R$ 25,00" at bounding box center [231, 154] width 190 height 35
checkbox input "true"
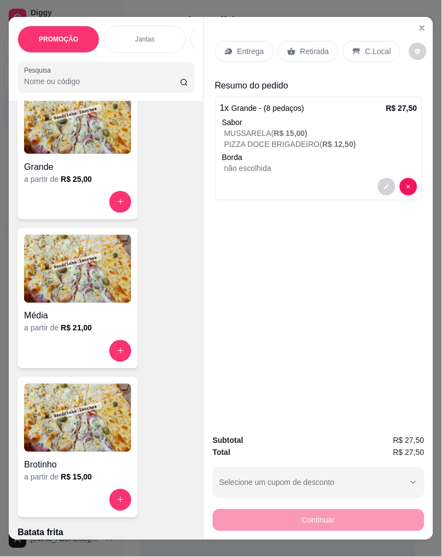
click at [242, 49] on p "Entrega" at bounding box center [250, 51] width 27 height 11
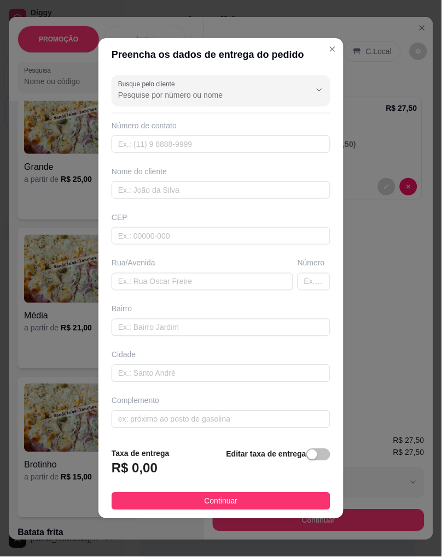
click at [309, 456] on span "button" at bounding box center [318, 455] width 24 height 12
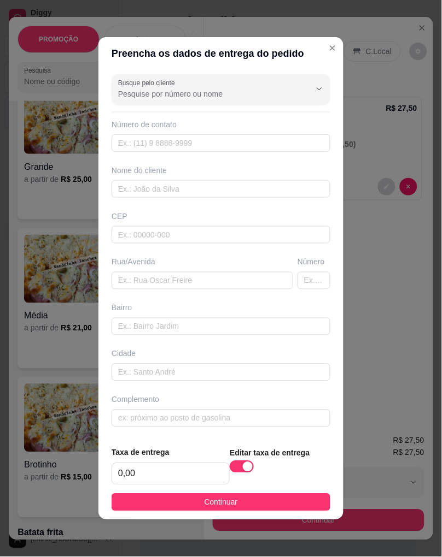
click at [128, 486] on footer "Taxa de entrega 0,00 Editar taxa de entrega Continuar" at bounding box center [220, 479] width 245 height 82
click at [148, 472] on input "0,00" at bounding box center [170, 474] width 117 height 21
type input "5,00"
click at [204, 502] on span "Continuar" at bounding box center [220, 503] width 33 height 12
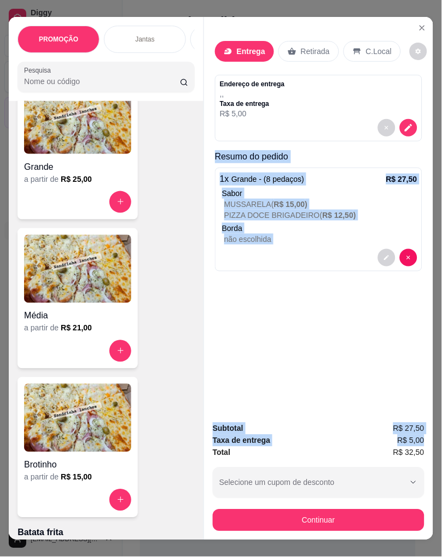
scroll to position [0, 9]
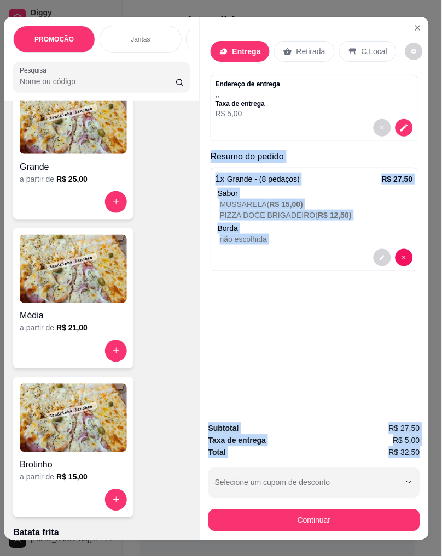
drag, startPoint x: 223, startPoint y: 163, endPoint x: 407, endPoint y: 450, distance: 340.7
click at [420, 445] on div "PROMOÇÃO Jantas Combos da casa Sanduíche é Bauru Cachorro quente 🌭 Pizzas Batat…" at bounding box center [221, 278] width 442 height 557
click at [401, 124] on button "decrease-product-quantity" at bounding box center [403, 127] width 17 height 17
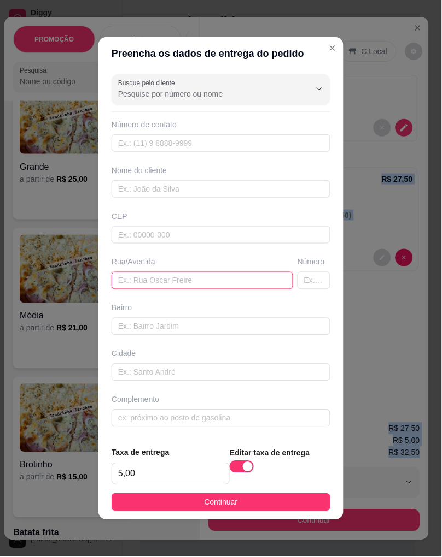
click at [178, 285] on input "text" at bounding box center [201, 280] width 181 height 17
paste input "[STREET_ADDRESS]"
type input "[STREET_ADDRESS]"
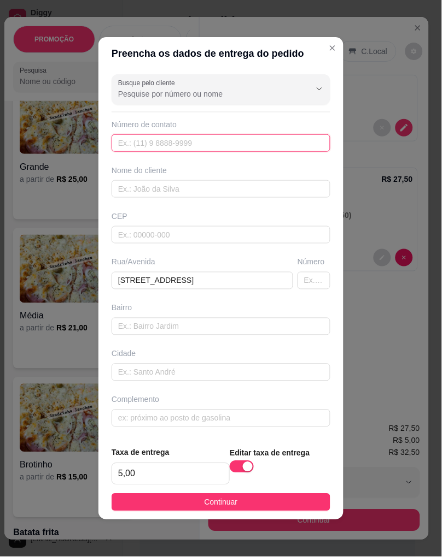
click at [196, 140] on input "text" at bounding box center [220, 142] width 219 height 17
paste input "[PHONE_NUMBER]"
type input "[PHONE_NUMBER]"
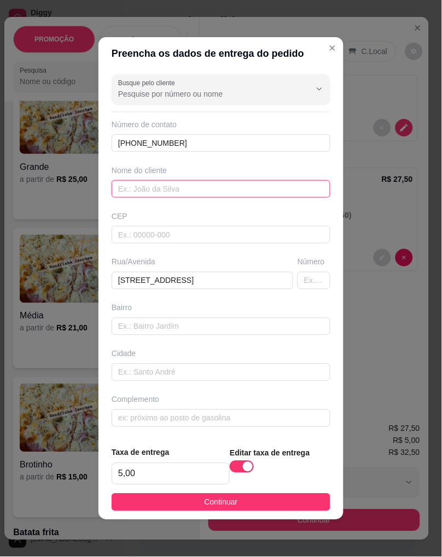
click at [235, 181] on input "text" at bounding box center [220, 188] width 219 height 17
paste input "Pérola"
type input "Pérola"
click at [248, 501] on button "Continuar" at bounding box center [220, 502] width 219 height 17
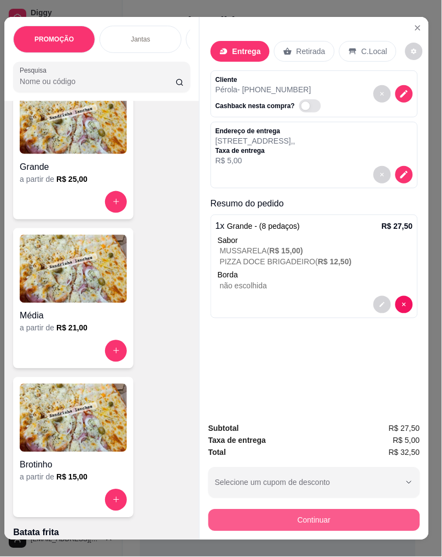
click at [336, 518] on button "Continuar" at bounding box center [314, 521] width 212 height 22
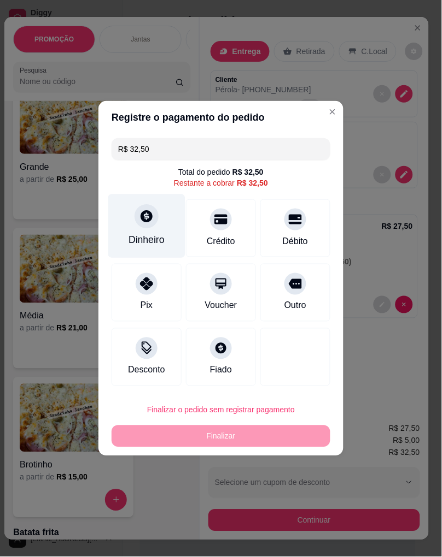
click at [155, 233] on div "Dinheiro" at bounding box center [146, 240] width 36 height 14
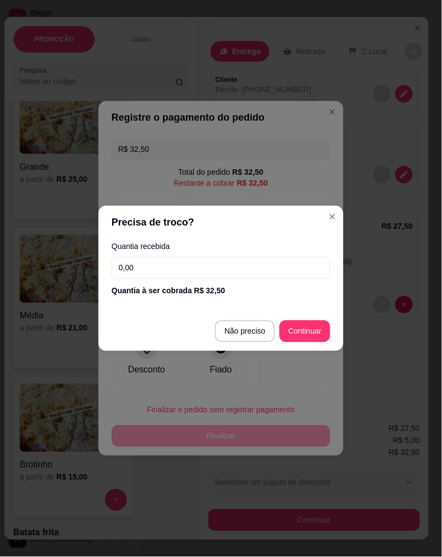
click at [211, 278] on input "0,00" at bounding box center [220, 268] width 219 height 22
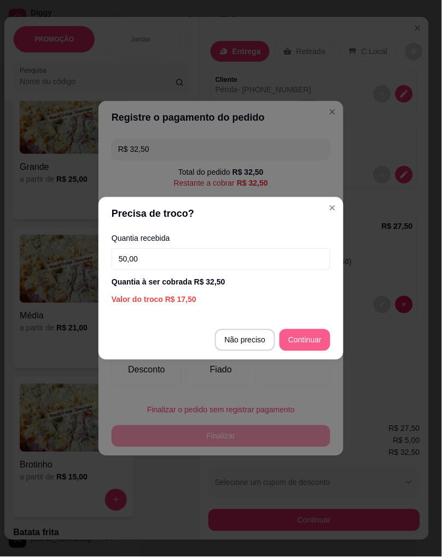
type input "50,00"
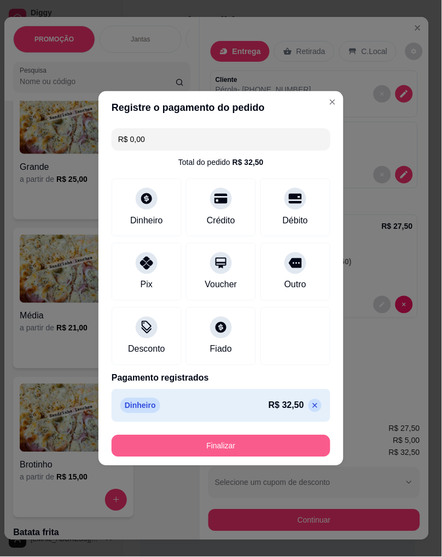
click at [253, 445] on button "Finalizar" at bounding box center [220, 447] width 219 height 22
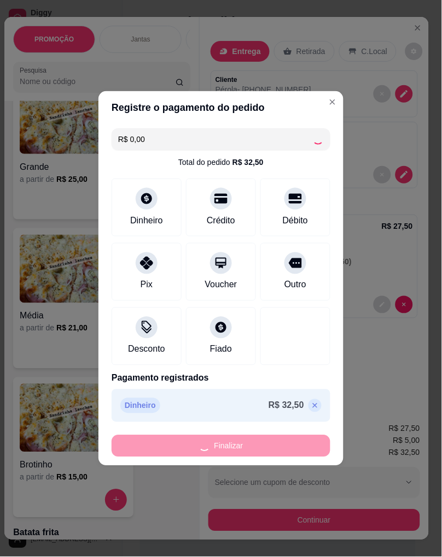
type input "-R$ 32,50"
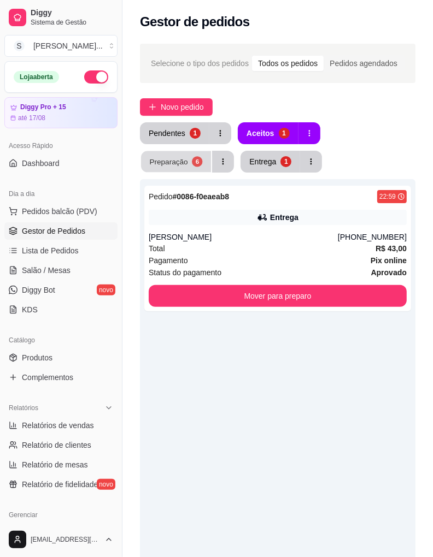
click at [177, 161] on div "Preparação" at bounding box center [169, 161] width 38 height 10
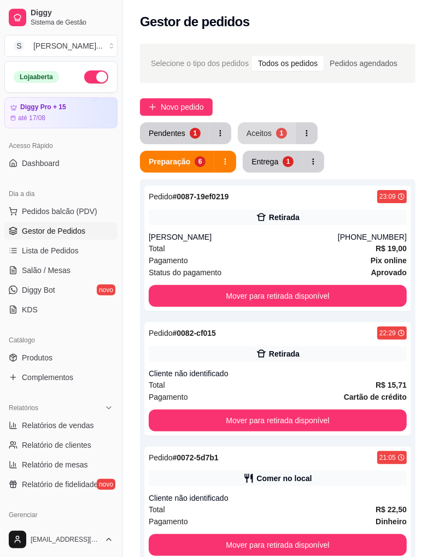
click at [273, 128] on button "Aceitos 1" at bounding box center [267, 133] width 58 height 22
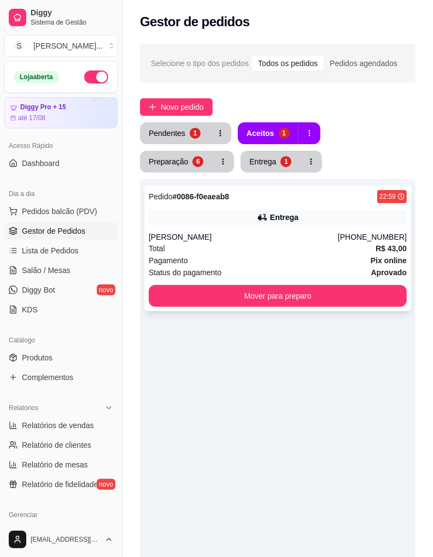
click at [318, 230] on div "Pedido # 0086-f0eaeab8 22:59 Entrega Jesse [PHONE_NUMBER] Total R$ 43,00 Pagame…" at bounding box center [277, 249] width 267 height 126
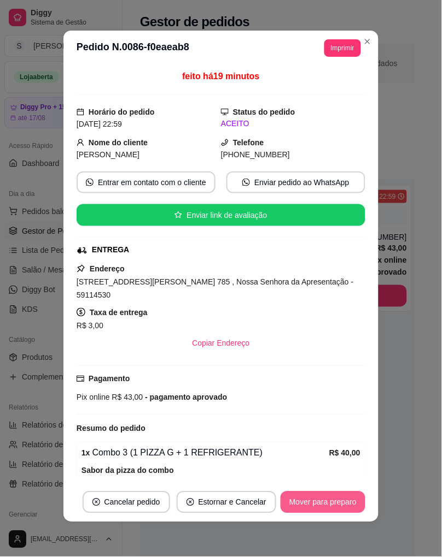
click at [341, 500] on button "Mover para preparo" at bounding box center [322, 503] width 85 height 22
click at [341, 500] on button "Mover para entrega" at bounding box center [323, 503] width 84 height 22
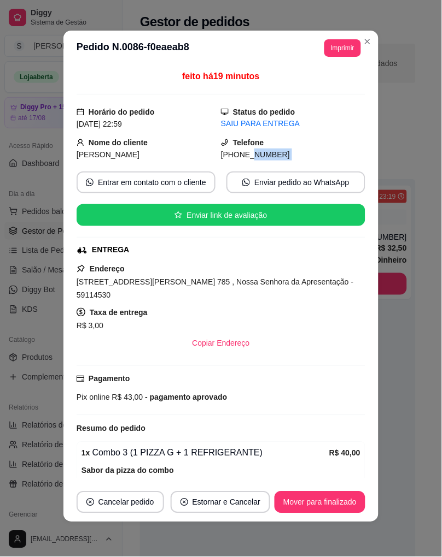
drag, startPoint x: 235, startPoint y: 156, endPoint x: 281, endPoint y: 162, distance: 46.8
click at [281, 162] on div "feito há 19 minutos Horário do pedido [DATE] 22:59 Status do pedido SAIU PARA E…" at bounding box center [221, 274] width 289 height 409
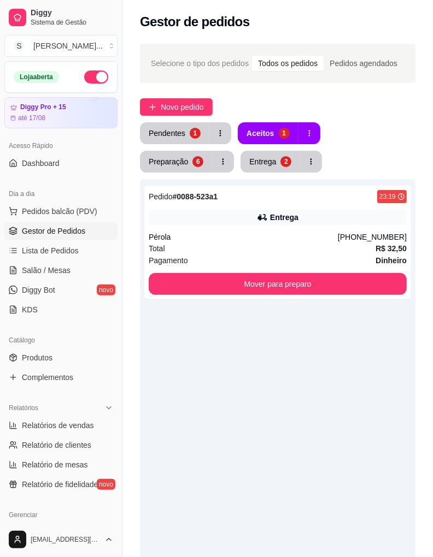
click at [310, 344] on div "Pedido # 0088-523a1 23:19 Entrega Pérola [PHONE_NUMBER] Total R$ 32,50 Pagament…" at bounding box center [277, 457] width 275 height 557
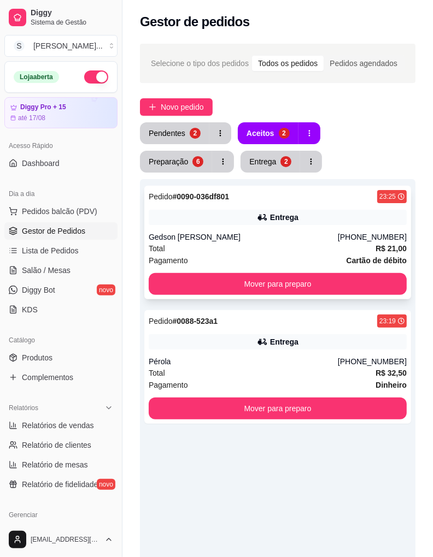
click at [361, 223] on div "Entrega" at bounding box center [278, 217] width 258 height 15
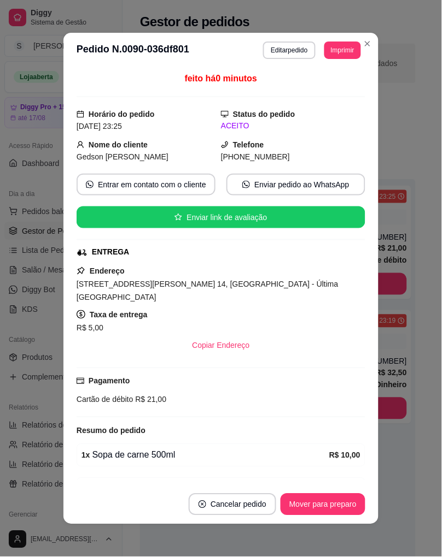
click at [345, 37] on header "**********" at bounding box center [220, 50] width 315 height 35
click at [338, 51] on button "Imprimir" at bounding box center [343, 50] width 36 height 17
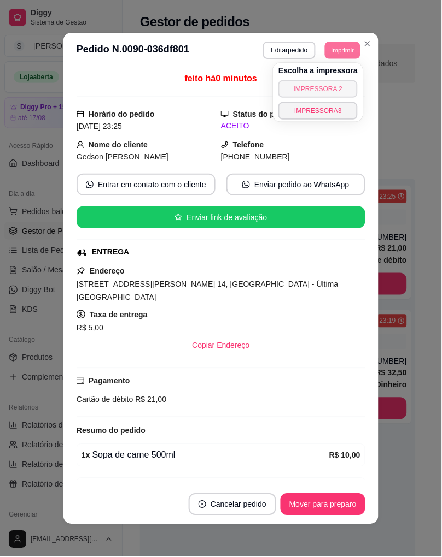
click at [331, 89] on button "IMPRESSORA 2" at bounding box center [317, 88] width 79 height 17
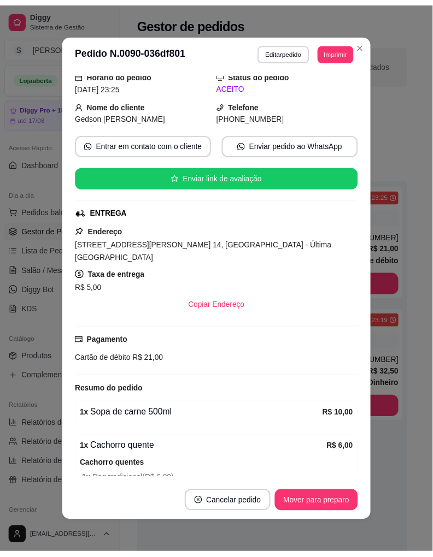
scroll to position [83, 0]
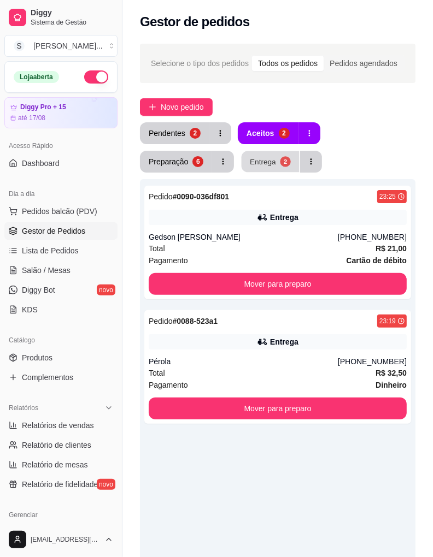
click at [268, 156] on div "Entrega" at bounding box center [263, 161] width 26 height 10
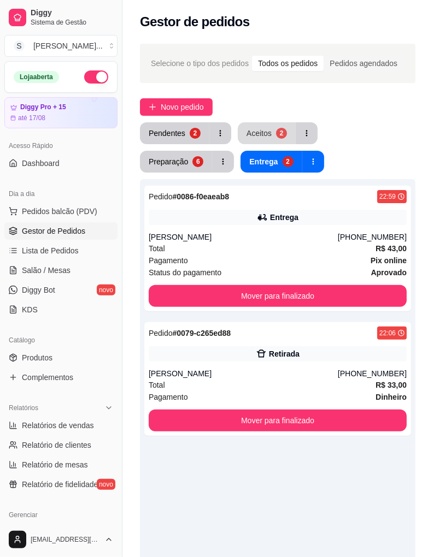
click at [276, 131] on div "2" at bounding box center [281, 133] width 11 height 11
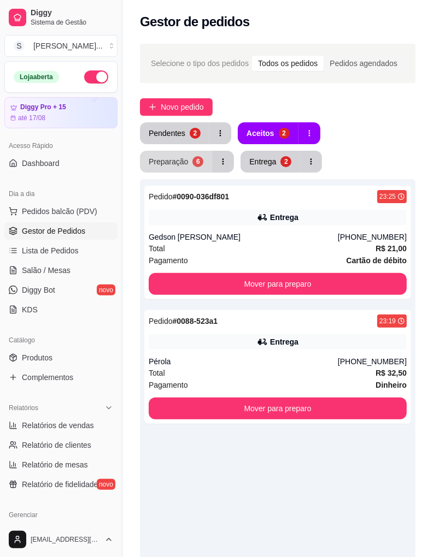
click at [184, 168] on button "Preparação 6" at bounding box center [176, 162] width 72 height 22
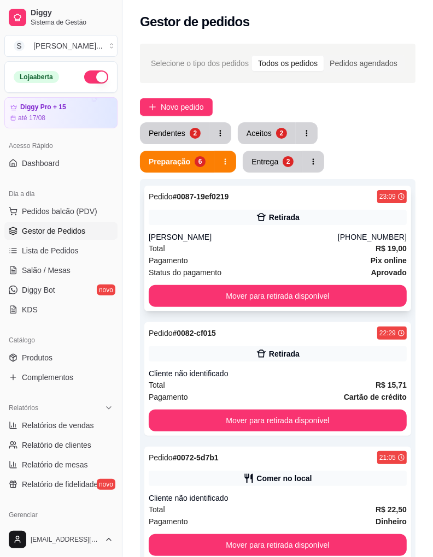
click at [309, 247] on div "Total R$ 19,00" at bounding box center [278, 249] width 258 height 12
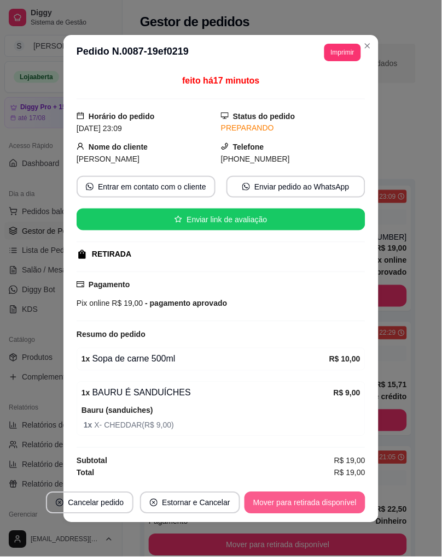
click at [329, 500] on button "Mover para retirada disponível" at bounding box center [304, 503] width 121 height 22
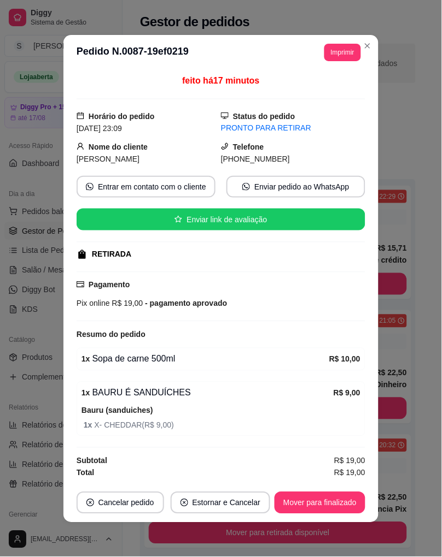
click at [239, 159] on span "[PHONE_NUMBER]" at bounding box center [255, 159] width 69 height 9
drag, startPoint x: 236, startPoint y: 159, endPoint x: 283, endPoint y: 159, distance: 47.0
click at [287, 160] on div "[PHONE_NUMBER]" at bounding box center [293, 159] width 144 height 12
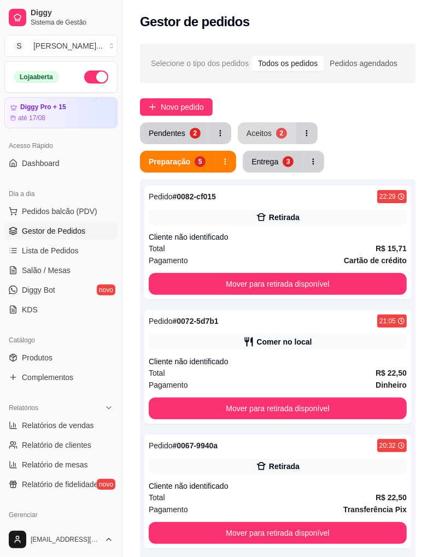
click at [250, 128] on div "Aceitos" at bounding box center [258, 133] width 25 height 11
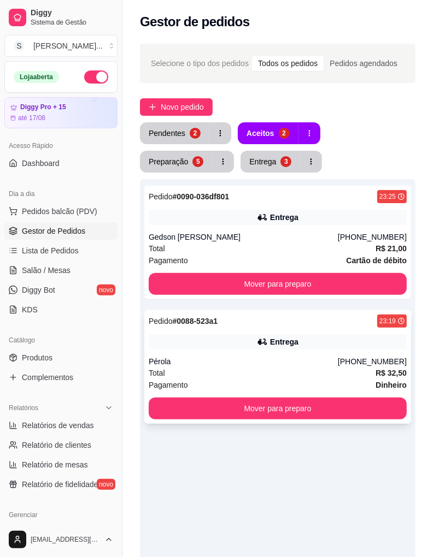
click at [358, 342] on div "Entrega" at bounding box center [278, 341] width 258 height 15
click at [177, 164] on div "Preparação" at bounding box center [169, 161] width 38 height 10
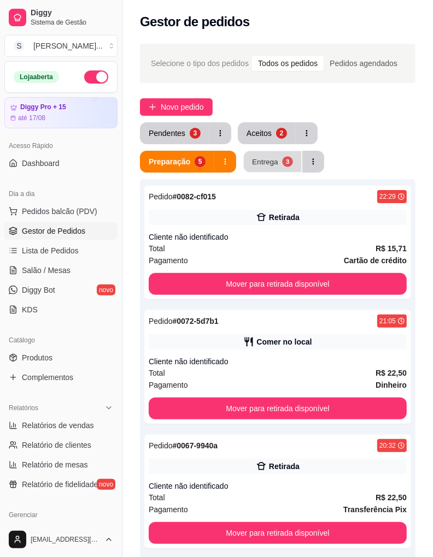
click at [253, 160] on div "Entrega" at bounding box center [265, 161] width 26 height 10
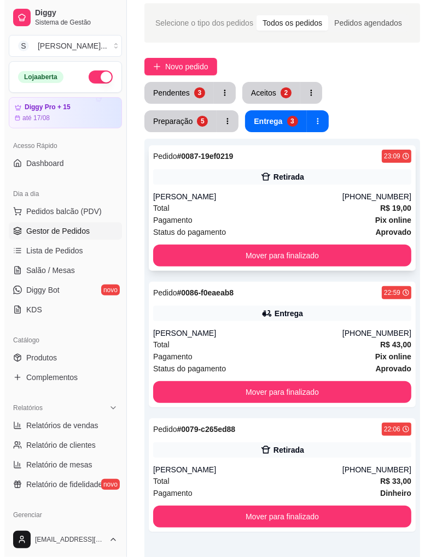
scroll to position [61, 0]
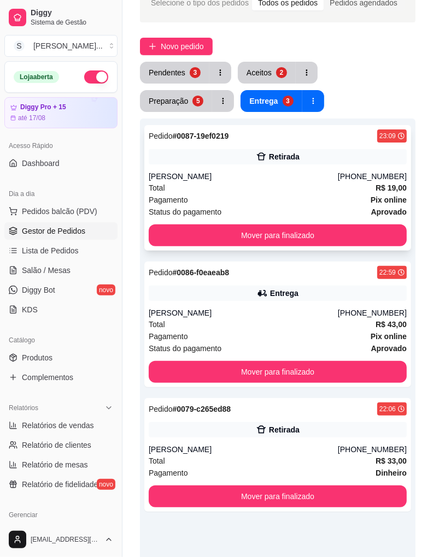
click at [307, 184] on div "Total R$ 19,00" at bounding box center [278, 188] width 258 height 12
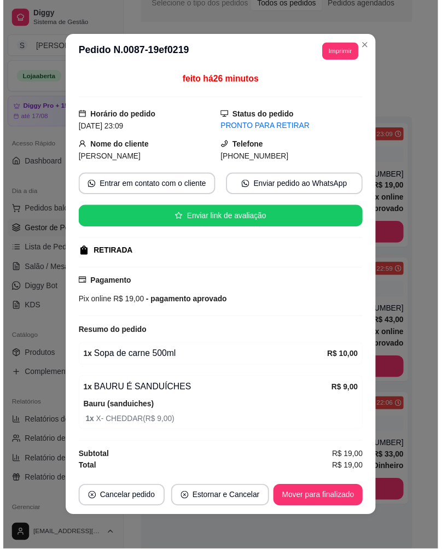
scroll to position [0, 0]
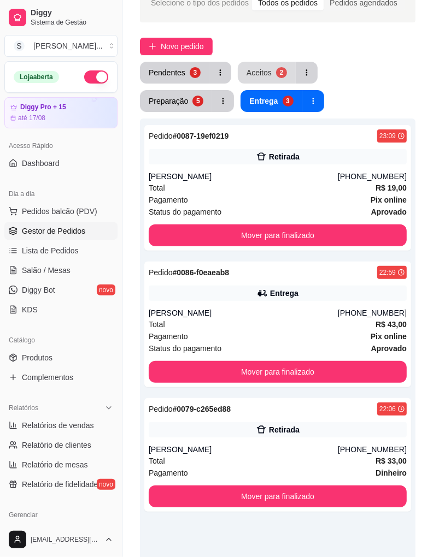
click at [277, 73] on div "2" at bounding box center [281, 72] width 11 height 11
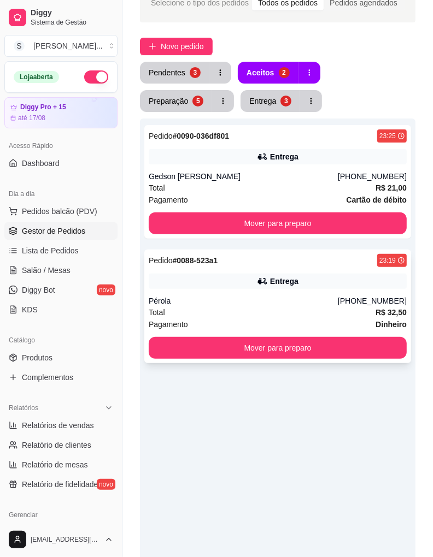
click at [277, 281] on div "Entrega" at bounding box center [284, 281] width 28 height 11
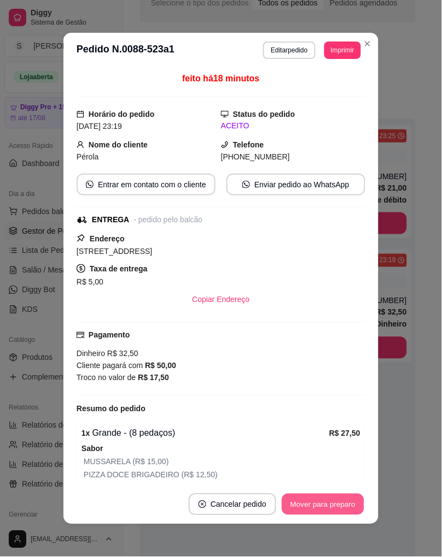
click at [333, 504] on button "Mover para preparo" at bounding box center [322, 505] width 82 height 21
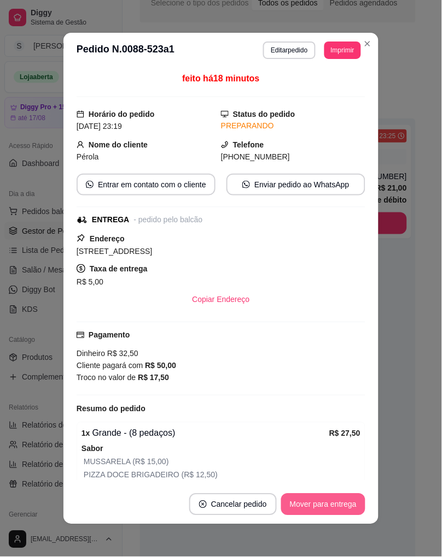
click at [334, 505] on button "Mover para entrega" at bounding box center [323, 505] width 84 height 22
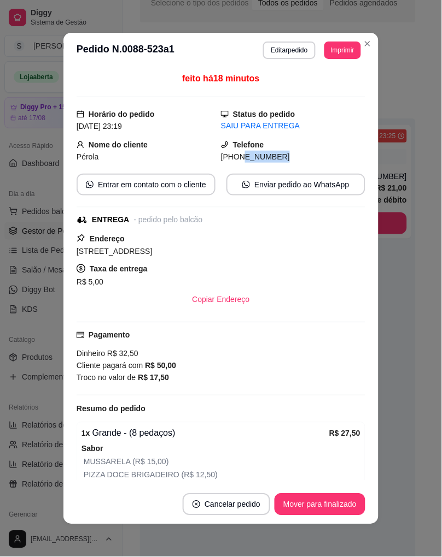
drag, startPoint x: 227, startPoint y: 157, endPoint x: 286, endPoint y: 154, distance: 59.1
click at [286, 154] on div "[PHONE_NUMBER]" at bounding box center [293, 157] width 144 height 12
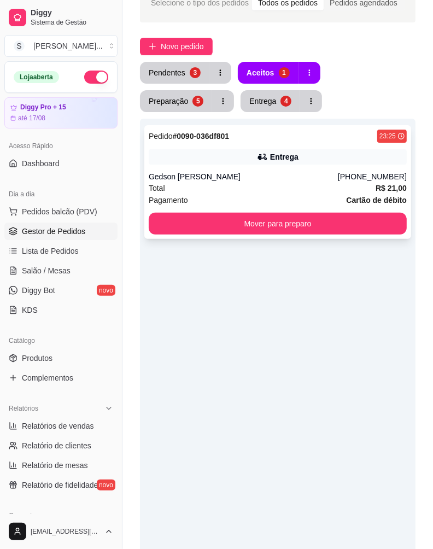
click at [304, 172] on div "Gedson [PERSON_NAME]" at bounding box center [243, 176] width 189 height 11
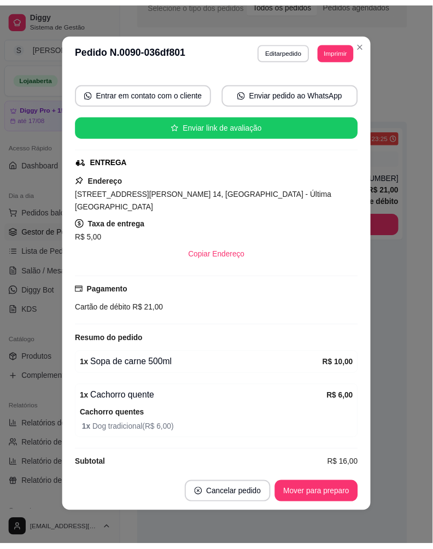
scroll to position [2, 0]
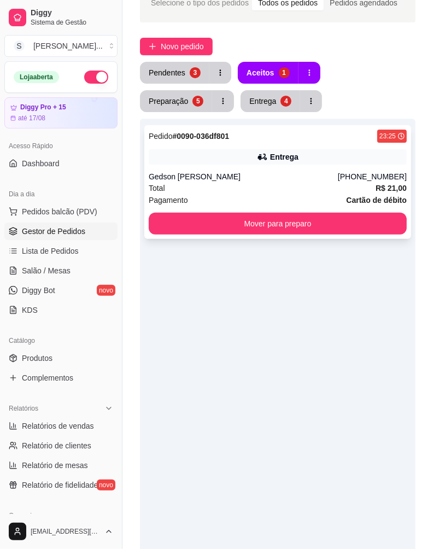
click at [315, 152] on div "Entrega" at bounding box center [278, 156] width 258 height 15
click at [274, 96] on button "Entrega 4" at bounding box center [270, 101] width 60 height 22
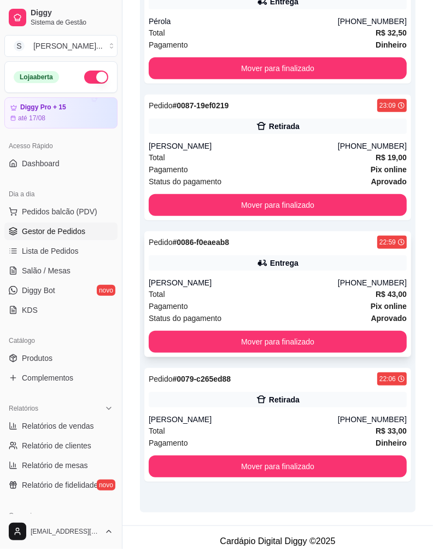
scroll to position [223, 0]
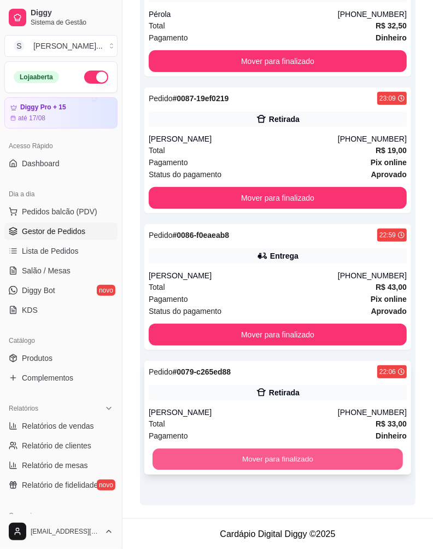
click at [385, 453] on button "Mover para finalizado" at bounding box center [277, 459] width 250 height 21
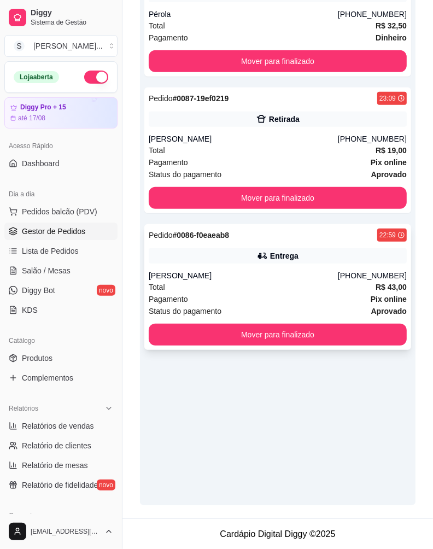
click at [373, 276] on div "[PHONE_NUMBER]" at bounding box center [372, 275] width 69 height 11
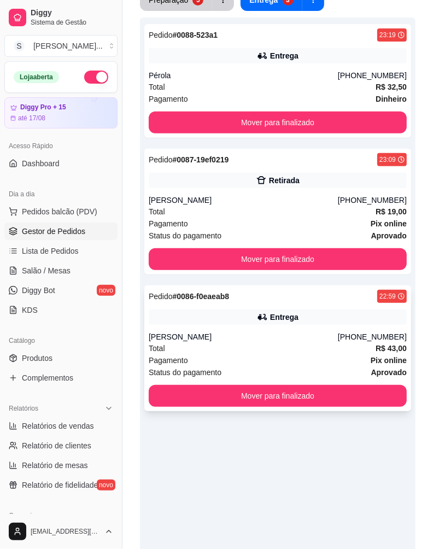
scroll to position [162, 0]
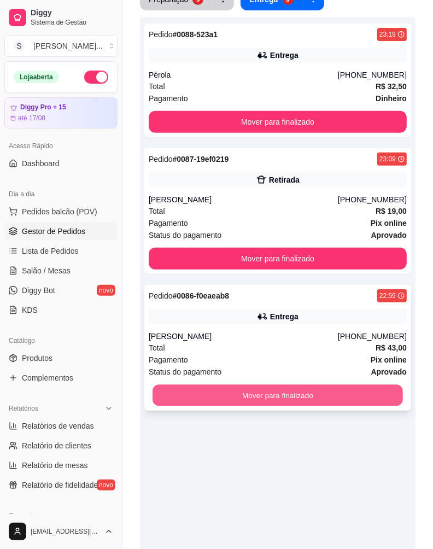
click at [365, 391] on button "Mover para finalizado" at bounding box center [277, 395] width 250 height 21
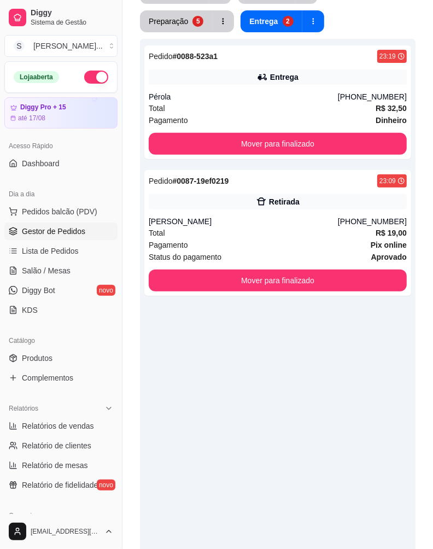
scroll to position [102, 0]
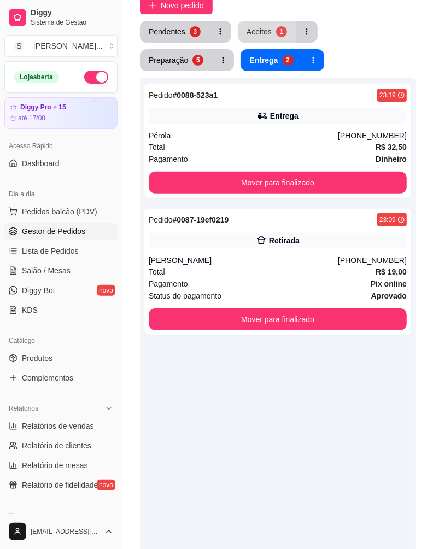
click at [265, 29] on div "Aceitos" at bounding box center [258, 31] width 25 height 11
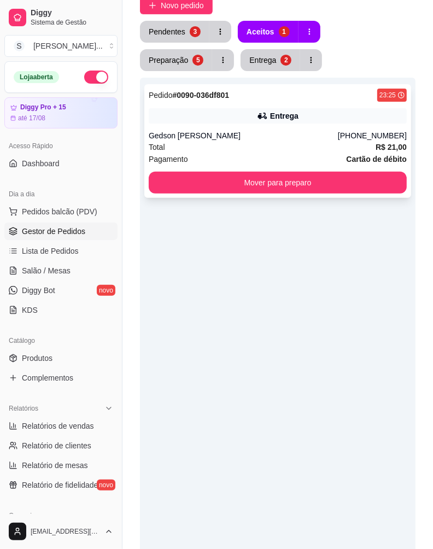
click at [266, 120] on icon at bounding box center [262, 115] width 11 height 11
click at [274, 259] on div "Pedido # 0090-036df801 23:25 Entrega Gedson Leonardo [PHONE_NUMBER] Total R$ 21…" at bounding box center [277, 352] width 275 height 549
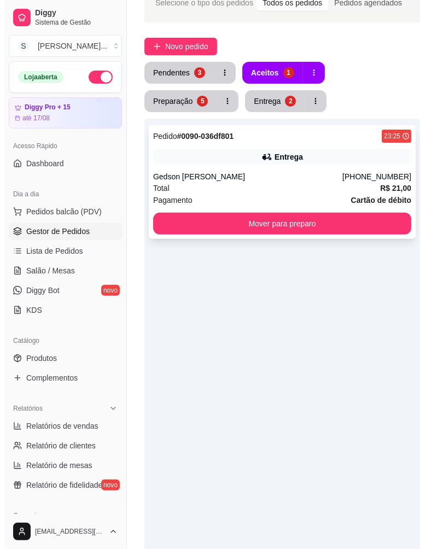
scroll to position [41, 0]
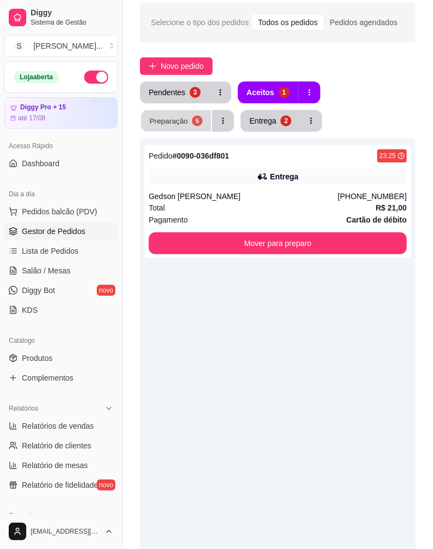
click at [197, 117] on div "5" at bounding box center [197, 120] width 10 height 10
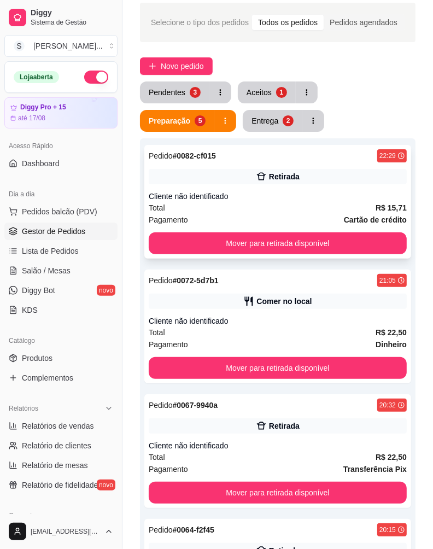
click at [384, 186] on div "Pedido # 0082-cf015 22:29 Retirada Cliente não identificado Total R$ 15,71 Paga…" at bounding box center [277, 202] width 267 height 114
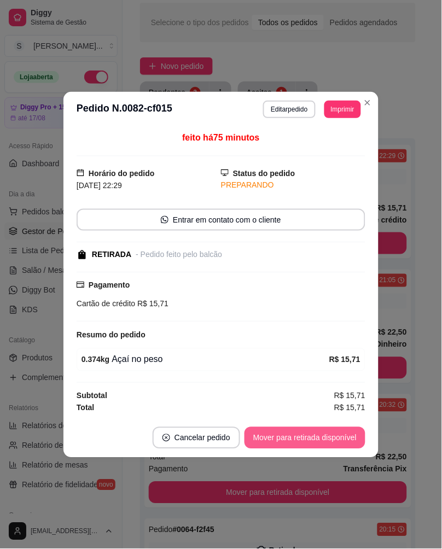
click at [342, 439] on button "Mover para retirada disponível" at bounding box center [304, 438] width 121 height 22
click at [342, 435] on button "Mover para finalizado" at bounding box center [320, 437] width 88 height 21
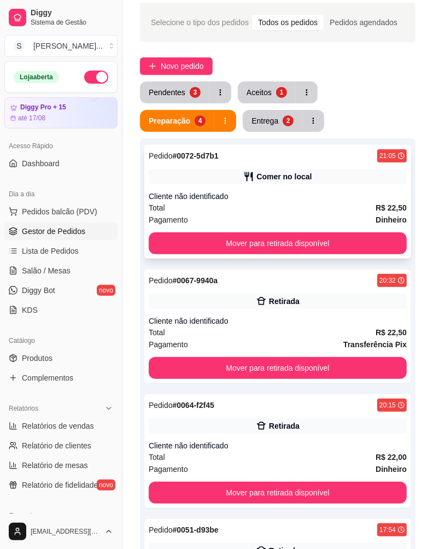
click at [364, 186] on div "Pedido # 0072-5d7b1 21:05 Comer no local Cliente não identificado Total R$ 22,5…" at bounding box center [277, 202] width 267 height 114
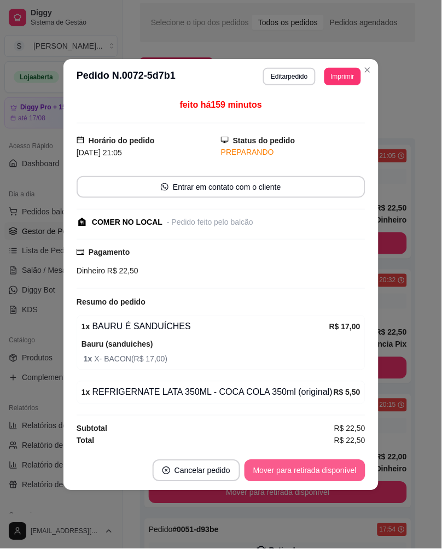
click at [348, 473] on button "Mover para retirada disponível" at bounding box center [304, 471] width 121 height 22
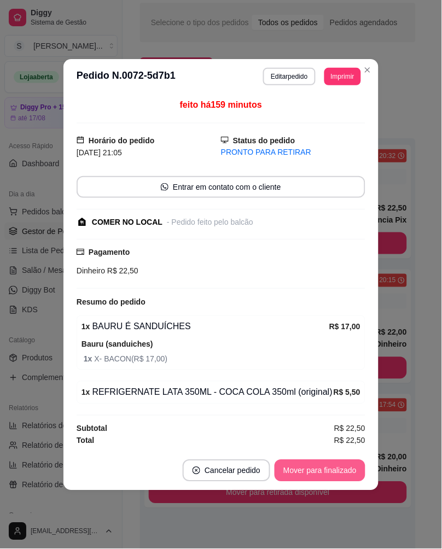
click at [348, 473] on button "Mover para finalizado" at bounding box center [319, 471] width 91 height 22
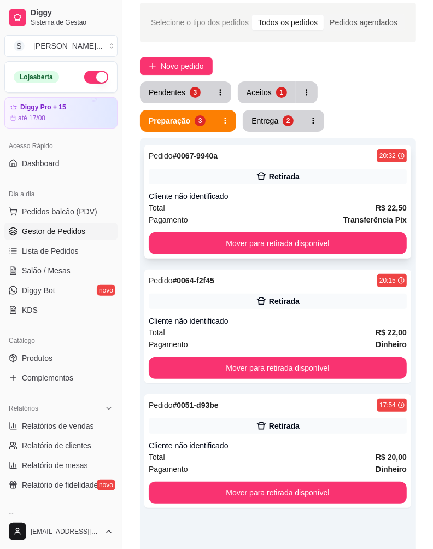
click at [375, 187] on div "Pedido # 0067-9940a 20:32 Retirada Cliente não identificado Total R$ 22,50 Paga…" at bounding box center [277, 202] width 267 height 114
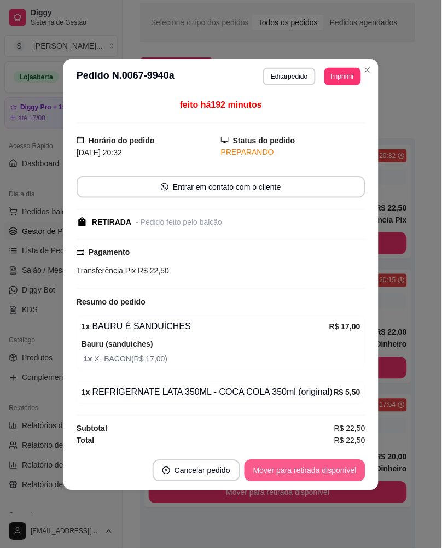
click at [343, 474] on button "Mover para retirada disponível" at bounding box center [304, 471] width 121 height 22
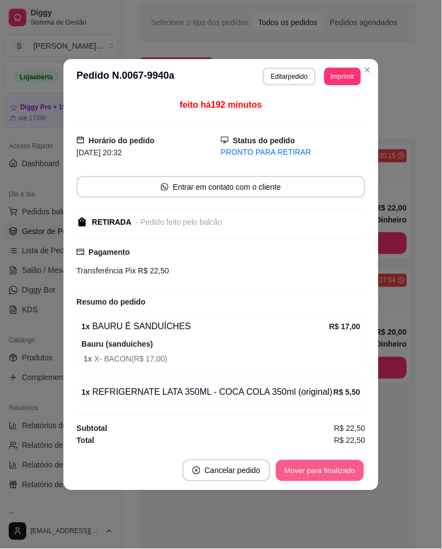
click at [345, 474] on button "Mover para finalizado" at bounding box center [320, 470] width 88 height 21
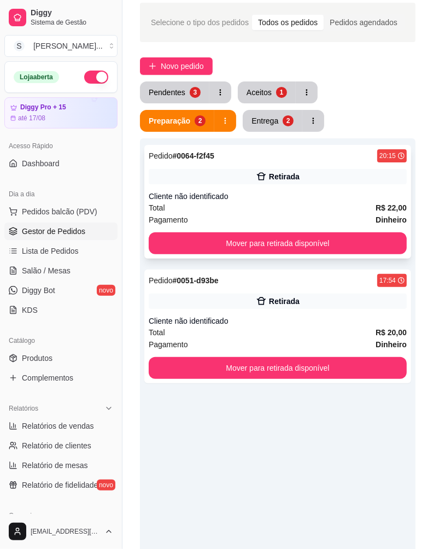
click at [356, 193] on div "Cliente não identificado" at bounding box center [278, 196] width 258 height 11
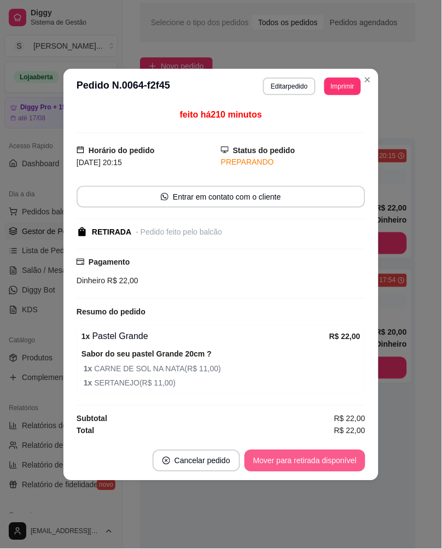
click at [330, 454] on button "Mover para retirada disponível" at bounding box center [304, 461] width 121 height 22
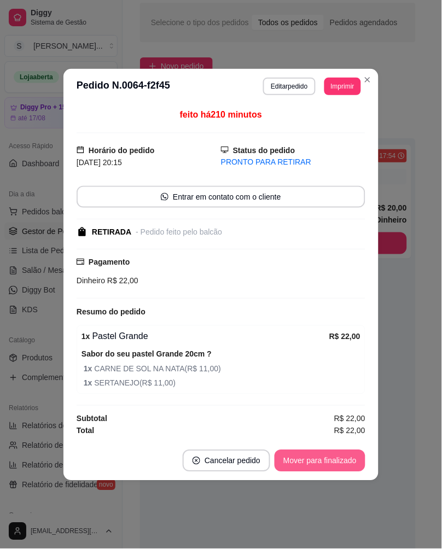
click at [343, 457] on button "Mover para finalizado" at bounding box center [319, 461] width 91 height 22
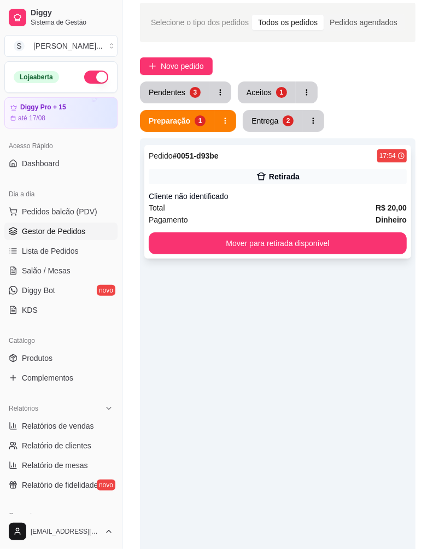
click at [325, 204] on div "Total R$ 20,00" at bounding box center [278, 208] width 258 height 12
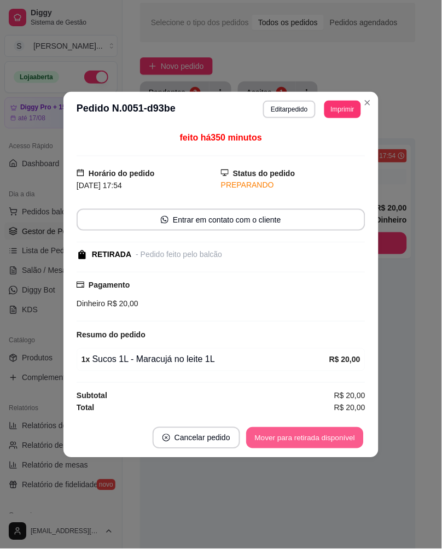
click at [337, 438] on button "Mover para retirada disponível" at bounding box center [304, 437] width 117 height 21
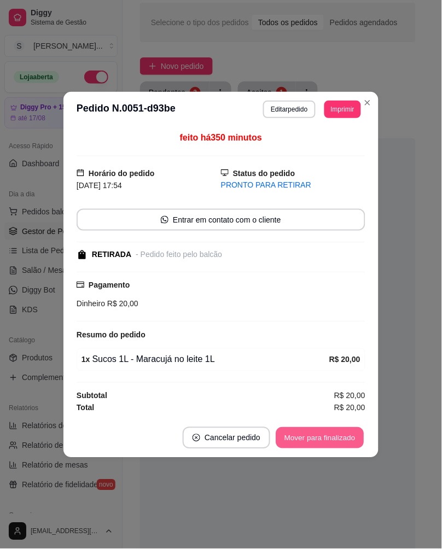
click at [343, 431] on button "Mover para finalizado" at bounding box center [320, 437] width 88 height 21
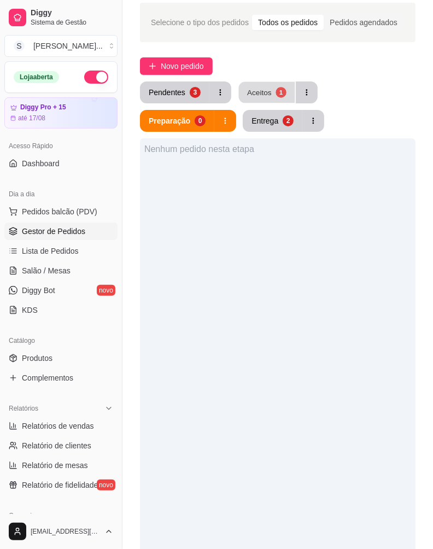
click at [258, 85] on button "Aceitos 1" at bounding box center [267, 92] width 56 height 21
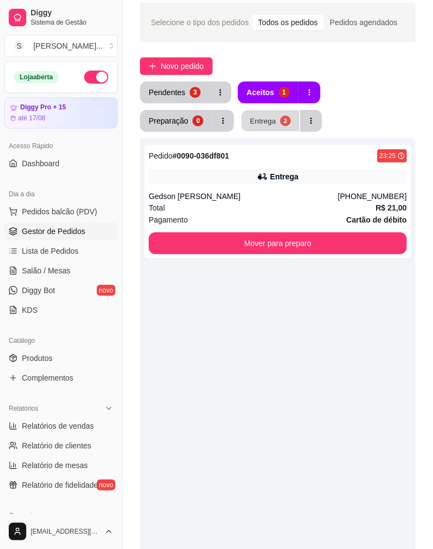
click at [262, 113] on button "Entrega 2" at bounding box center [271, 120] width 58 height 21
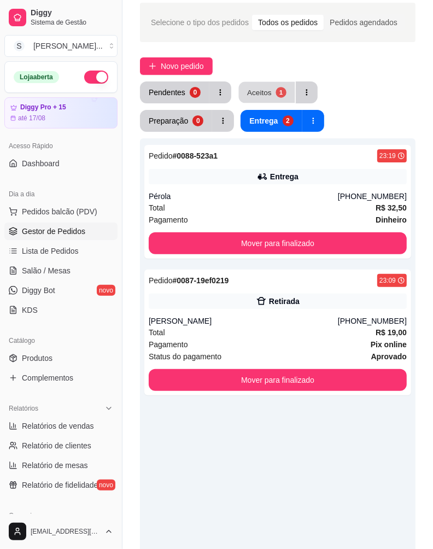
click at [271, 96] on button "Aceitos 1" at bounding box center [267, 92] width 56 height 21
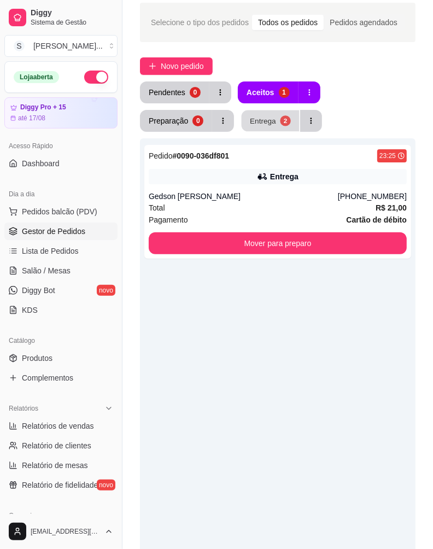
click at [260, 117] on div "Entrega" at bounding box center [263, 120] width 26 height 10
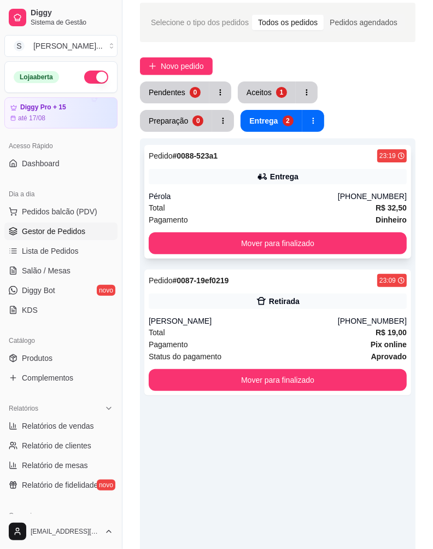
click at [324, 199] on div "Pérola" at bounding box center [243, 196] width 189 height 11
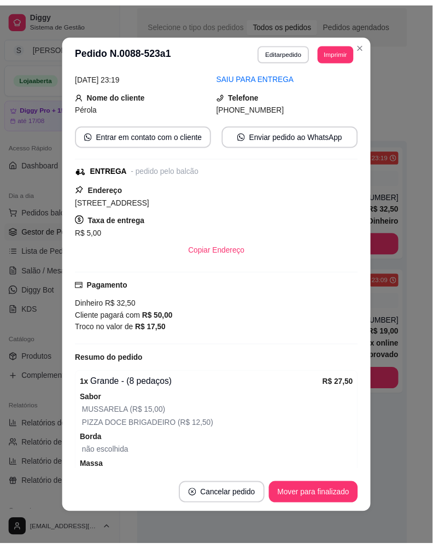
scroll to position [113, 0]
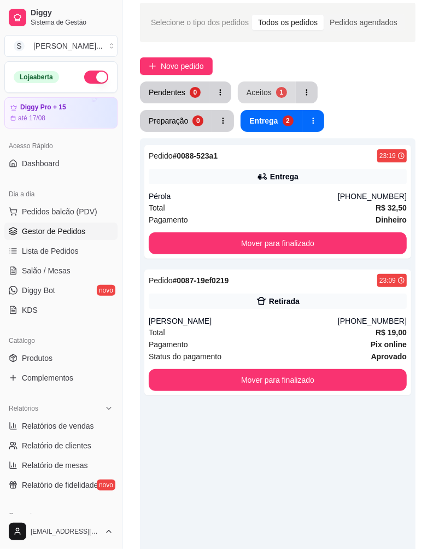
click at [276, 90] on div "1" at bounding box center [281, 92] width 11 height 11
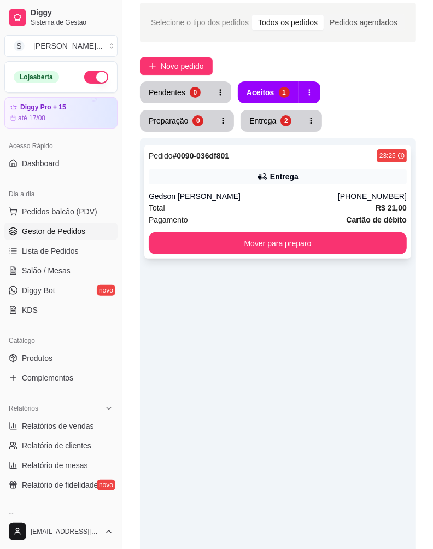
click at [300, 183] on div "Entrega" at bounding box center [278, 176] width 258 height 15
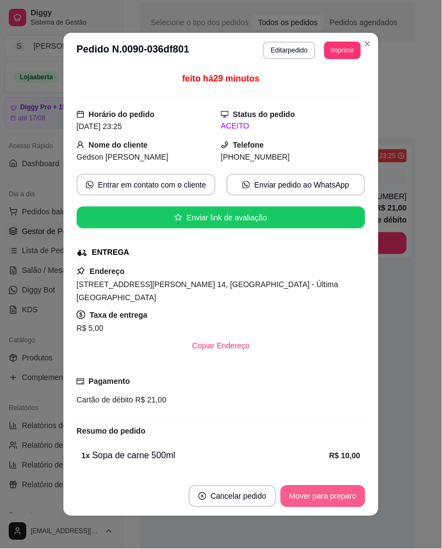
click at [320, 504] on button "Mover para preparo" at bounding box center [322, 496] width 85 height 22
click at [342, 498] on button "Mover para entrega" at bounding box center [323, 496] width 84 height 22
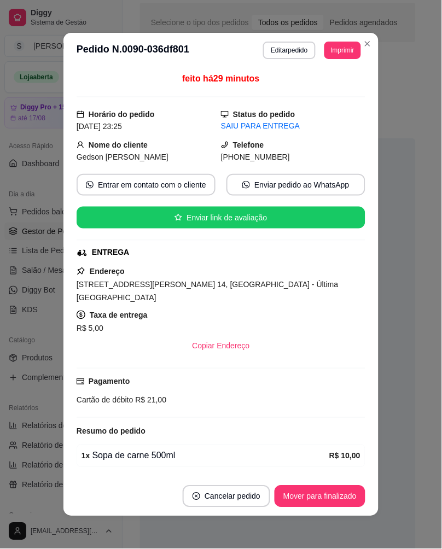
drag, startPoint x: 233, startPoint y: 157, endPoint x: 282, endPoint y: 159, distance: 49.2
click at [282, 159] on div "[PHONE_NUMBER]" at bounding box center [293, 157] width 144 height 12
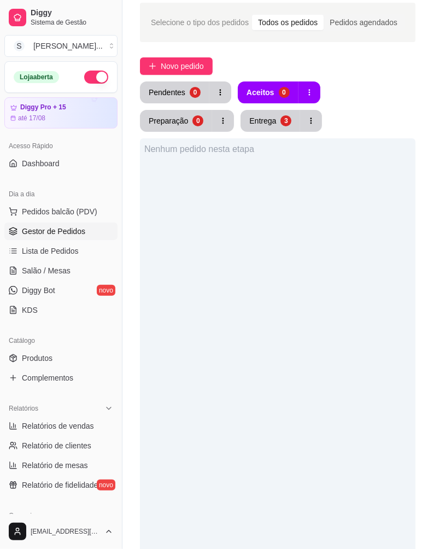
scroll to position [0, 0]
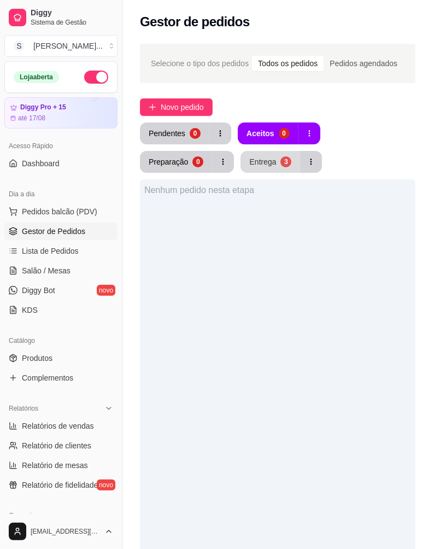
click at [276, 161] on button "Entrega 3" at bounding box center [270, 162] width 60 height 22
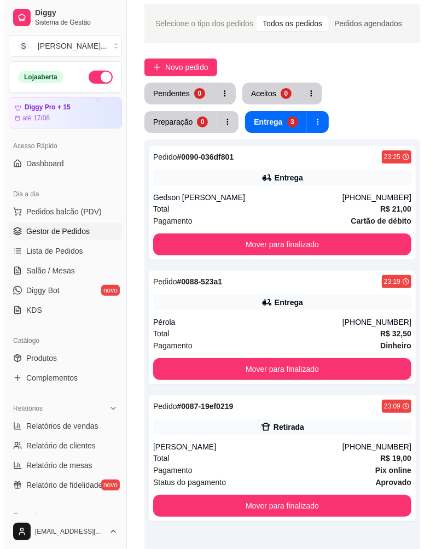
scroll to position [61, 0]
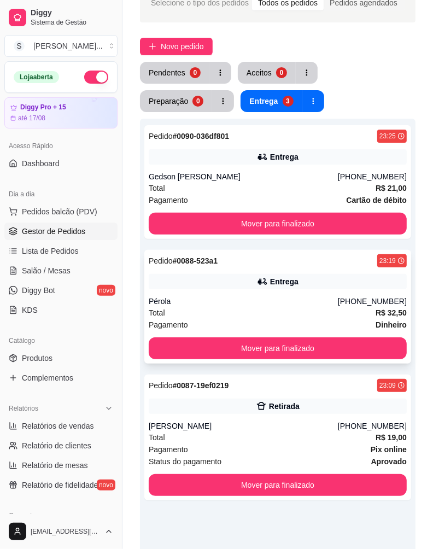
click at [309, 285] on div "Entrega" at bounding box center [278, 281] width 258 height 15
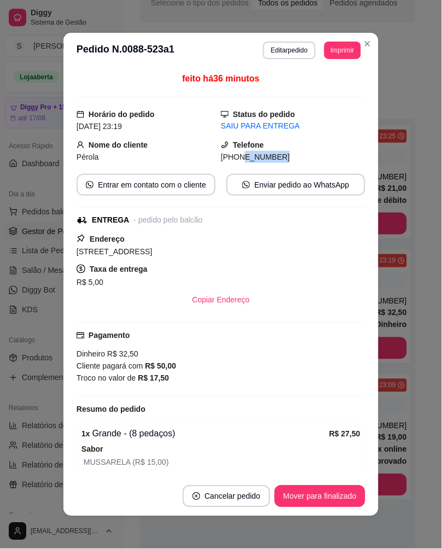
drag, startPoint x: 226, startPoint y: 156, endPoint x: 269, endPoint y: 159, distance: 43.8
click at [269, 159] on div "[PHONE_NUMBER]" at bounding box center [293, 157] width 144 height 12
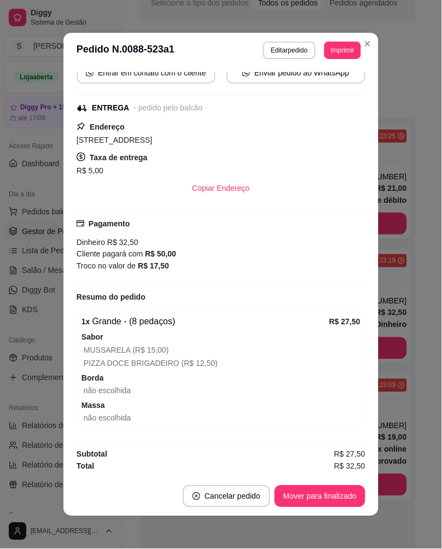
scroll to position [2, 0]
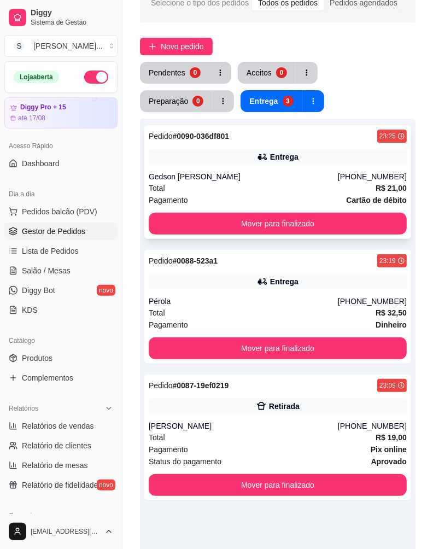
click at [326, 157] on div "Entrega" at bounding box center [278, 156] width 258 height 15
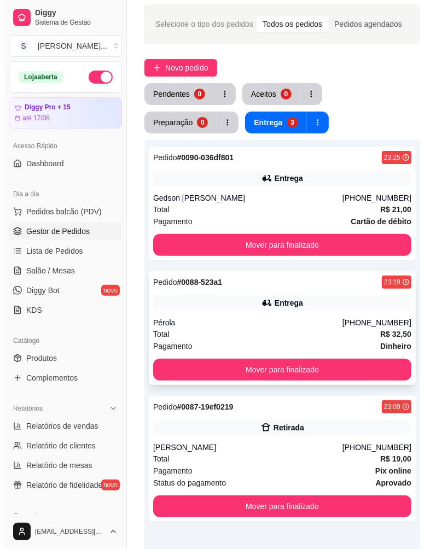
scroll to position [61, 0]
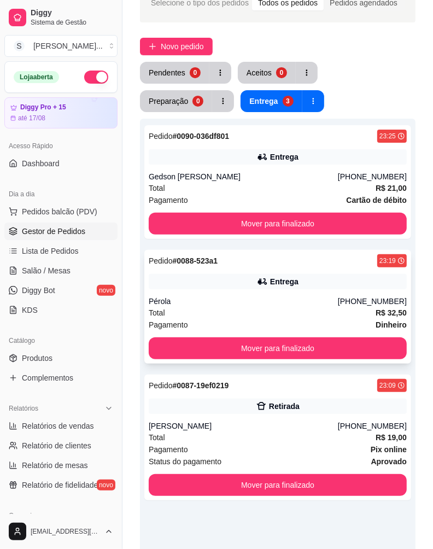
click at [370, 314] on div "Total R$ 32,50" at bounding box center [278, 313] width 258 height 12
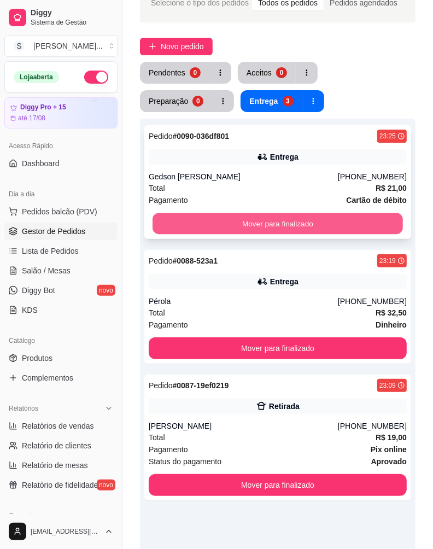
click at [308, 218] on button "Mover para finalizado" at bounding box center [277, 223] width 250 height 21
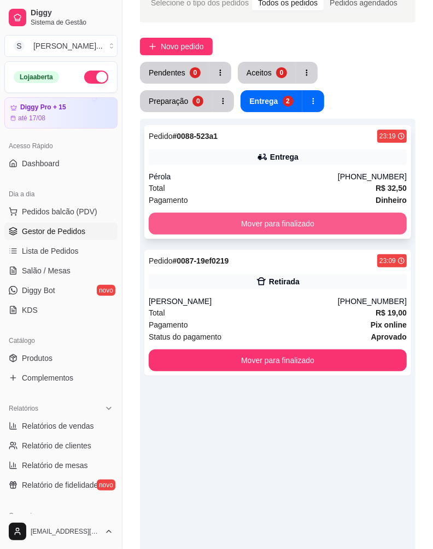
click at [308, 219] on button "Mover para finalizado" at bounding box center [278, 224] width 258 height 22
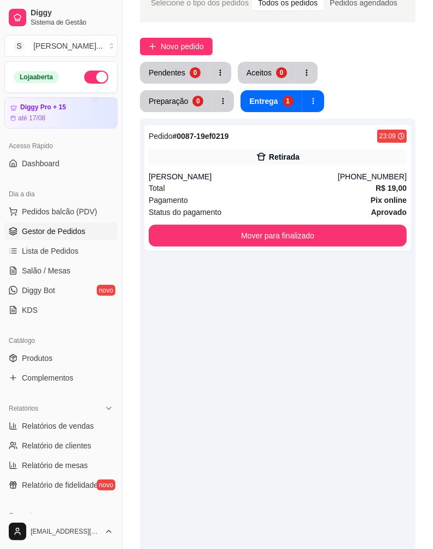
click at [308, 219] on div "Pedido # 0087-19ef0219 23:09 [PERSON_NAME] [PHONE_NUMBER] Total R$ 19,00 Pagame…" at bounding box center [277, 188] width 267 height 126
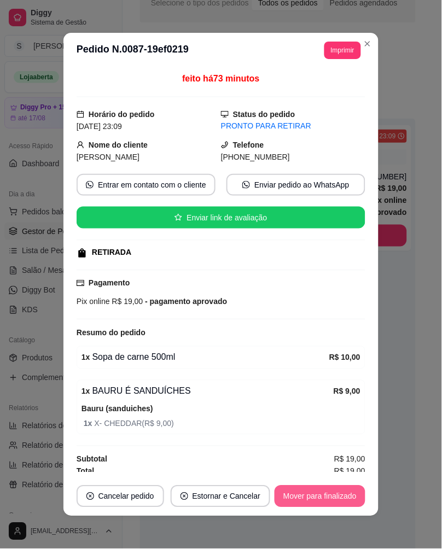
click at [326, 495] on button "Mover para finalizado" at bounding box center [319, 496] width 91 height 22
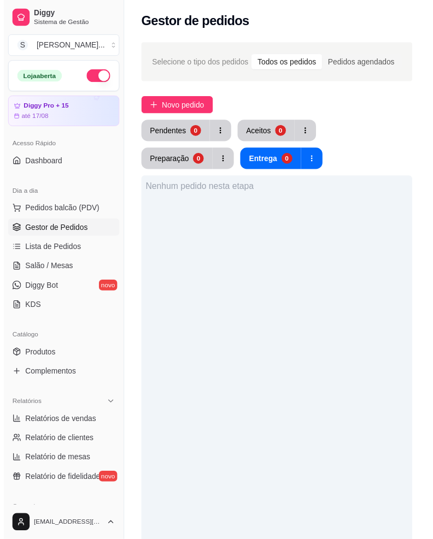
scroll to position [0, 0]
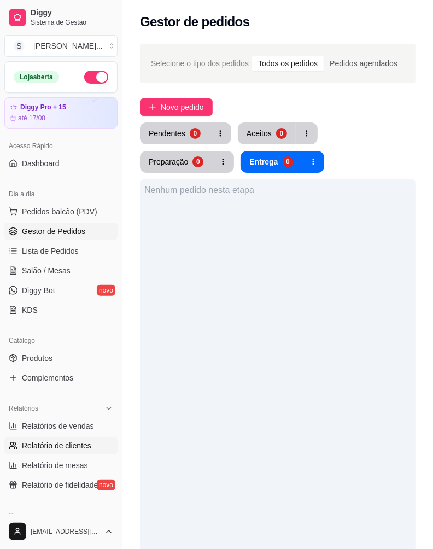
click at [79, 451] on link "Relatório de clientes" at bounding box center [60, 445] width 113 height 17
select select "30"
select select "HIGHEST_TOTAL_SPENT_WITH_ORDERS"
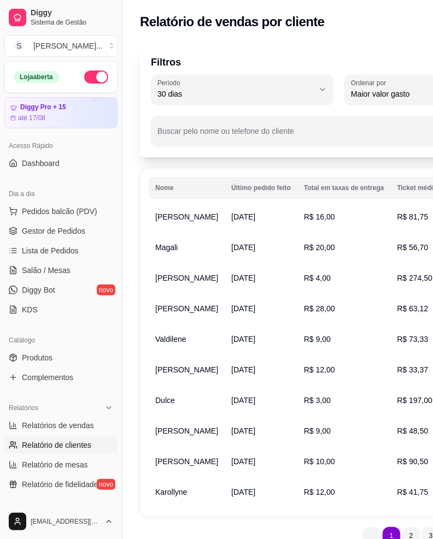
scroll to position [61, 0]
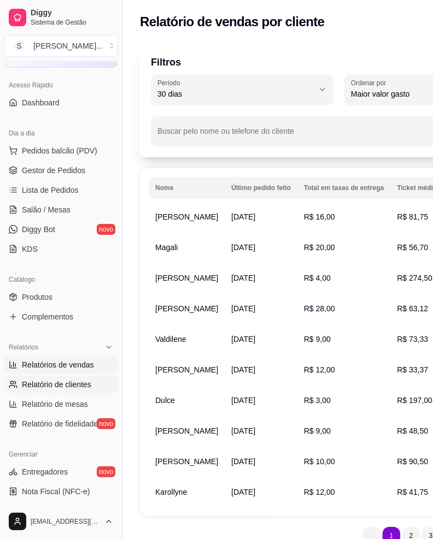
click at [75, 370] on span "Relatórios de vendas" at bounding box center [58, 365] width 72 height 11
select select "ALL"
select select "0"
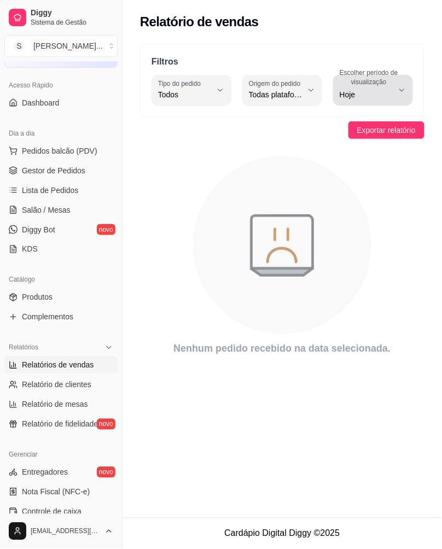
click at [357, 89] on span "Hoje" at bounding box center [366, 94] width 54 height 11
click at [367, 140] on span "Ontem" at bounding box center [367, 138] width 49 height 10
type input "1"
select select "1"
